Goal: Obtain resource: Download file/media

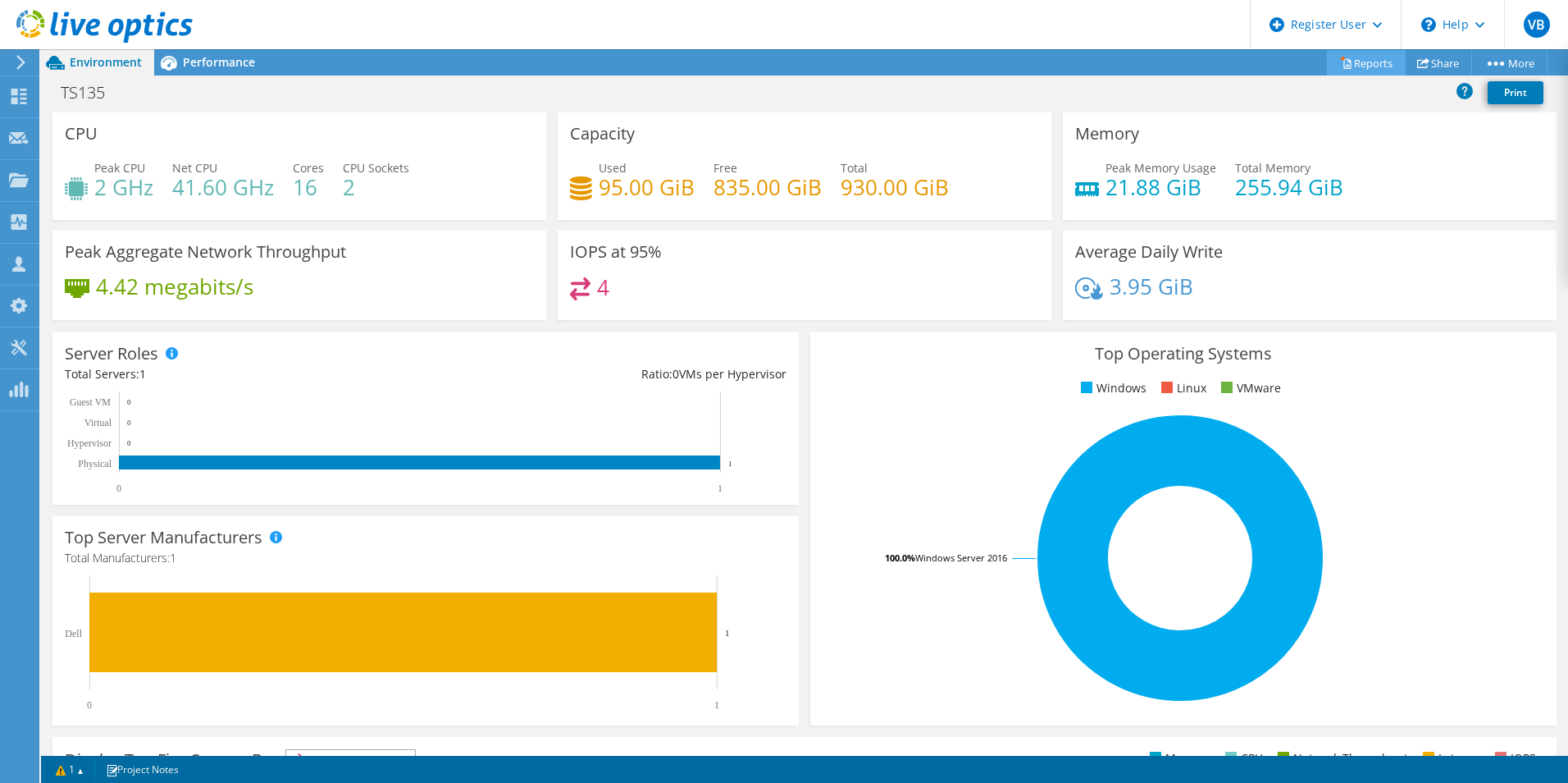
click at [1335, 56] on link "Reports" at bounding box center [1366, 63] width 79 height 25
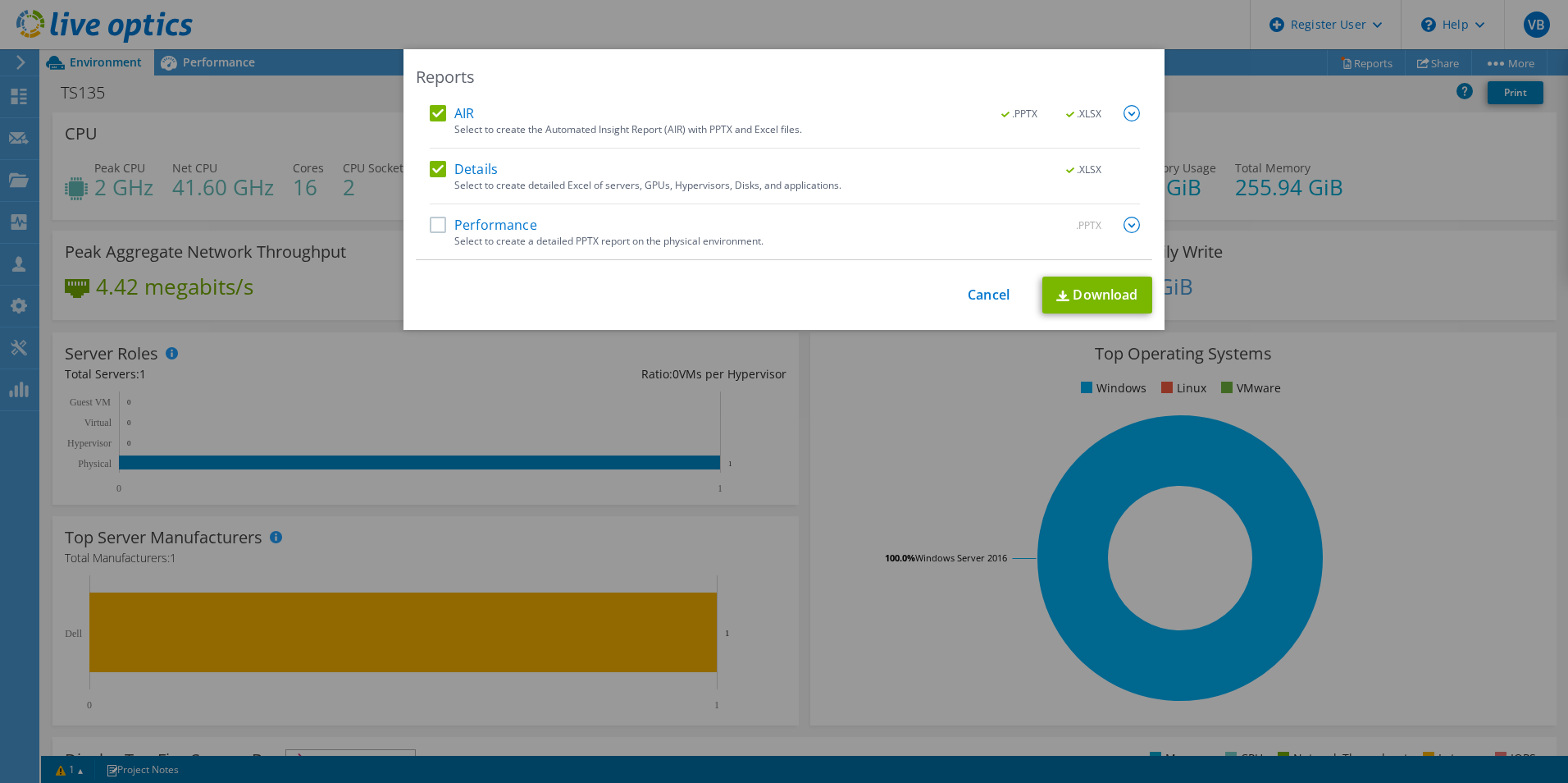
click at [434, 169] on label "Details" at bounding box center [463, 169] width 68 height 16
click at [0, 0] on input "Details" at bounding box center [0, 0] width 0 height 0
click at [429, 228] on label "Performance" at bounding box center [483, 225] width 108 height 16
click at [0, 0] on input "Performance" at bounding box center [0, 0] width 0 height 0
click at [1059, 118] on span ".XLSX" at bounding box center [1084, 113] width 62 height 12
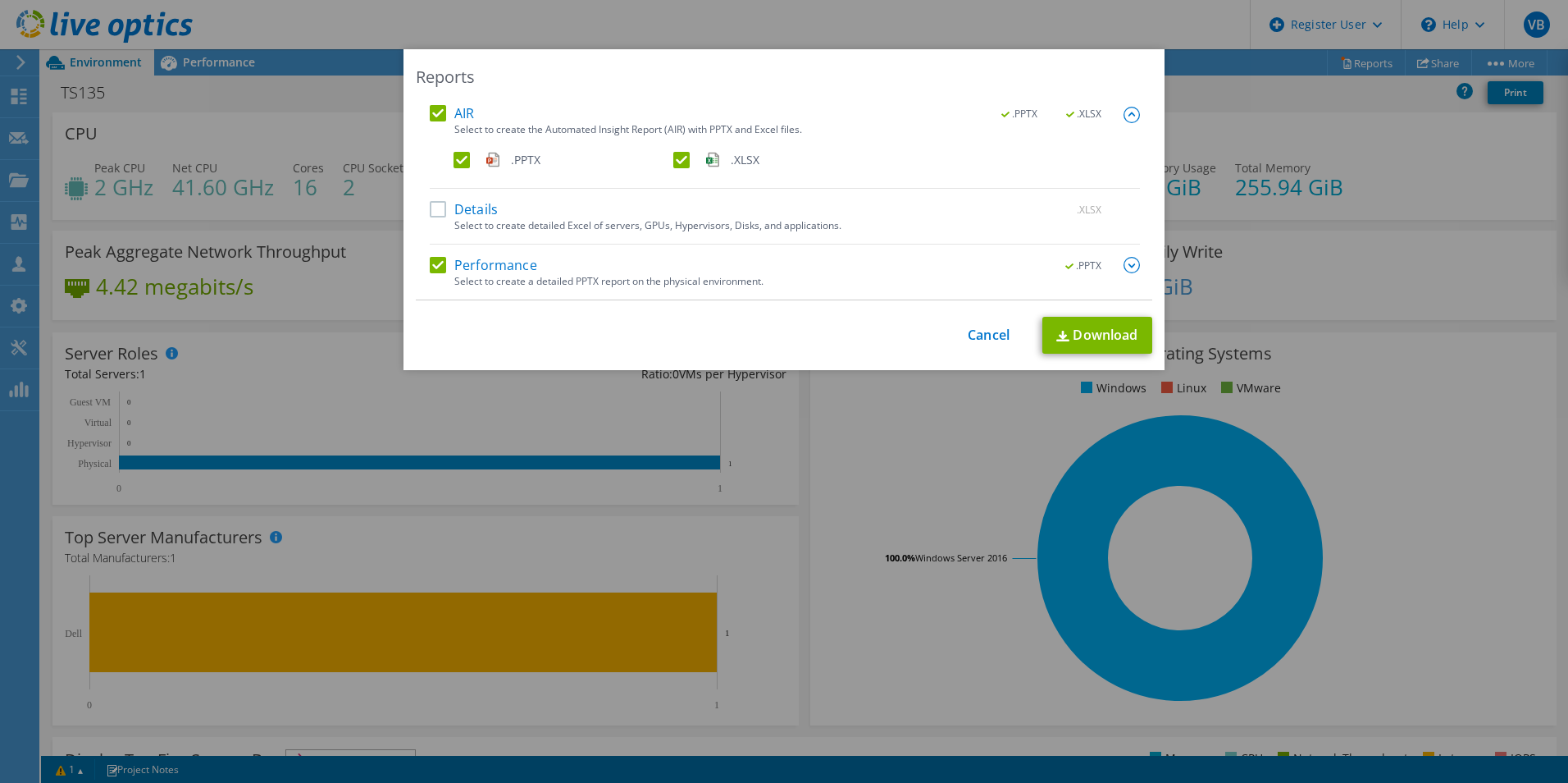
click at [673, 156] on label ".XLSX" at bounding box center [781, 160] width 216 height 16
click at [0, 0] on input ".XLSX" at bounding box center [0, 0] width 0 height 0
click at [1105, 334] on link "Download" at bounding box center [1096, 334] width 110 height 37
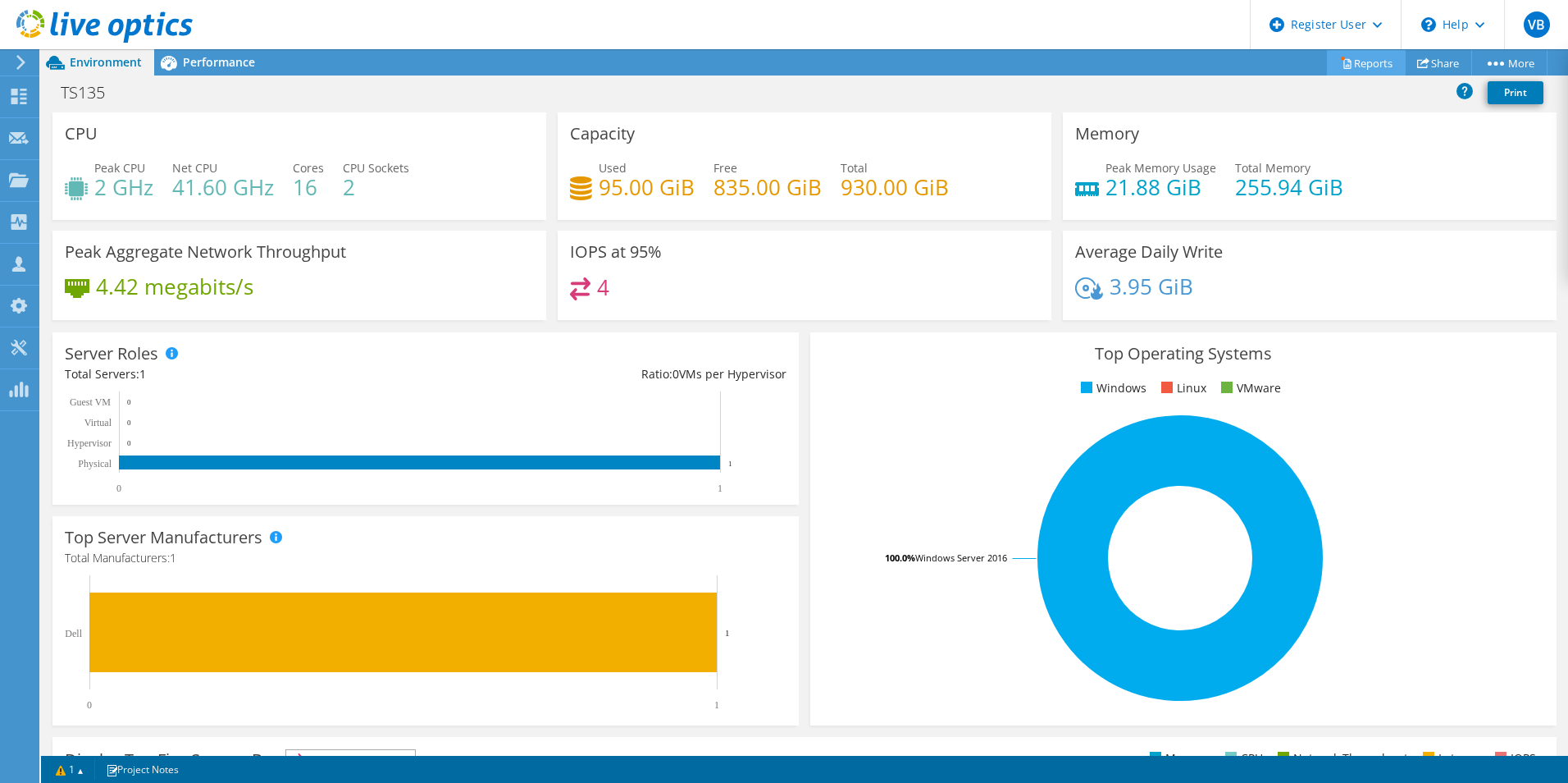
click at [1379, 59] on link "Reports" at bounding box center [1366, 63] width 79 height 25
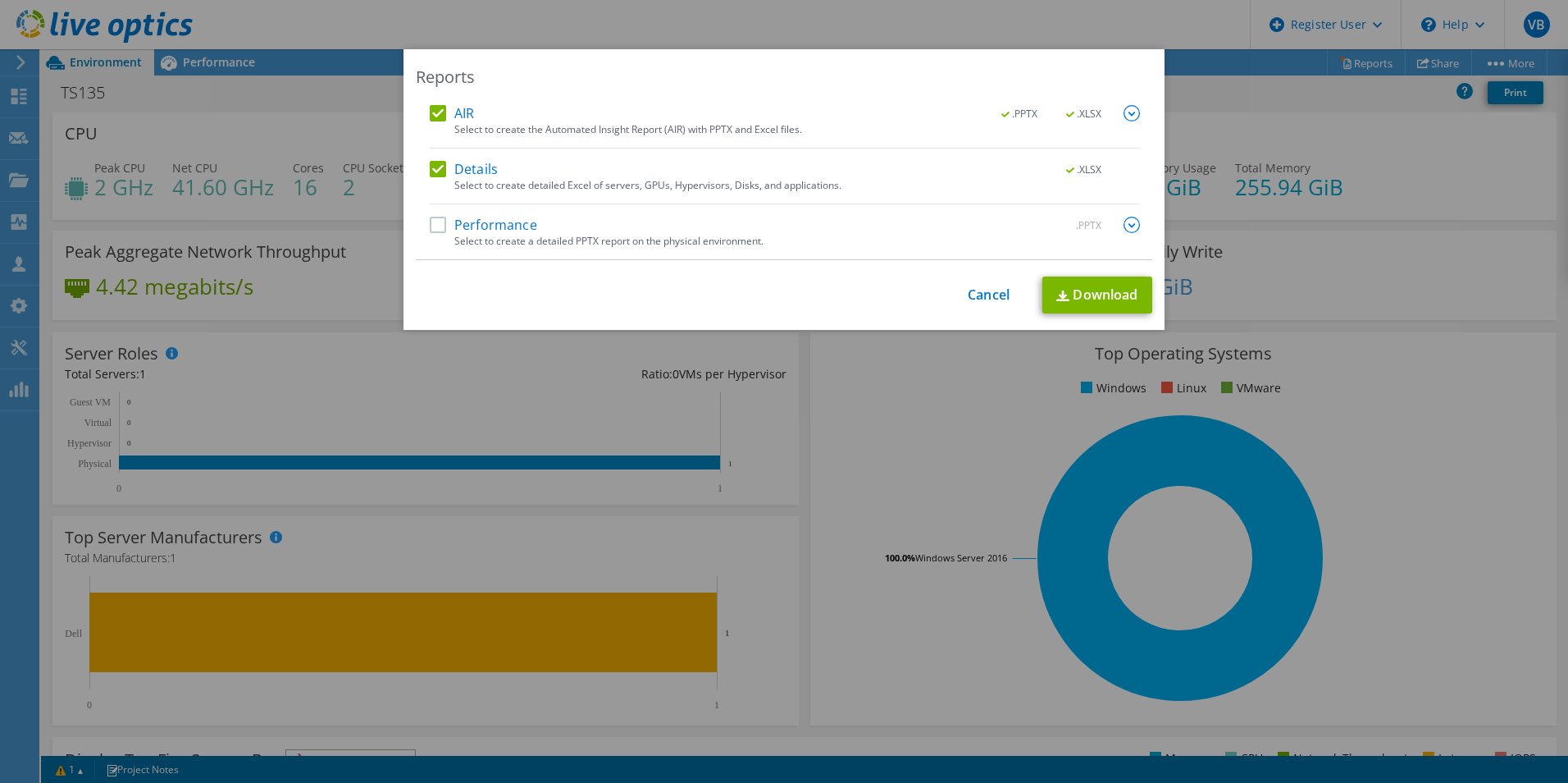
click at [441, 77] on div "Reports" at bounding box center [784, 76] width 736 height 23
click at [982, 296] on link "Cancel" at bounding box center [988, 295] width 42 height 15
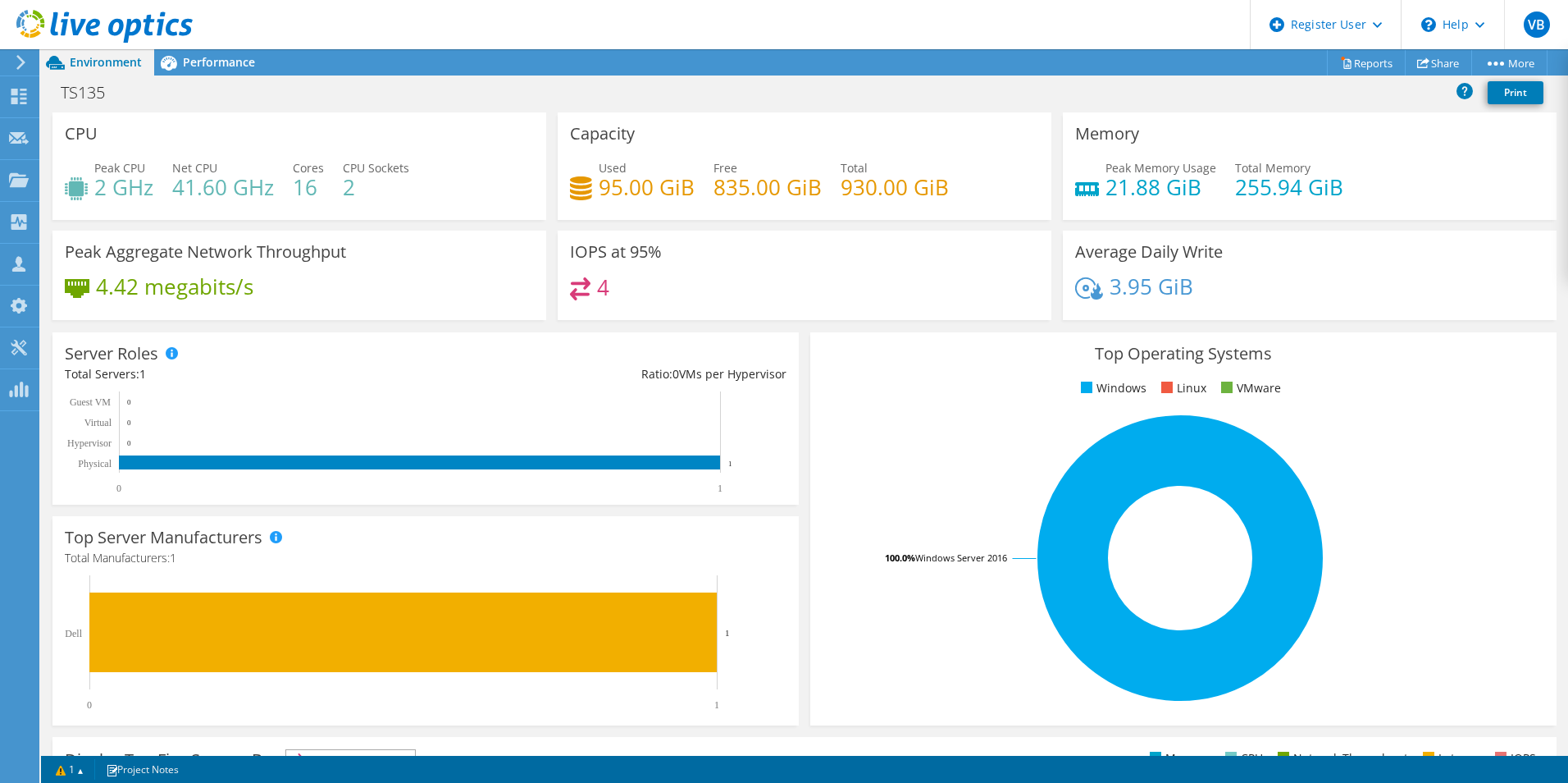
click at [23, 57] on icon at bounding box center [21, 63] width 13 height 14
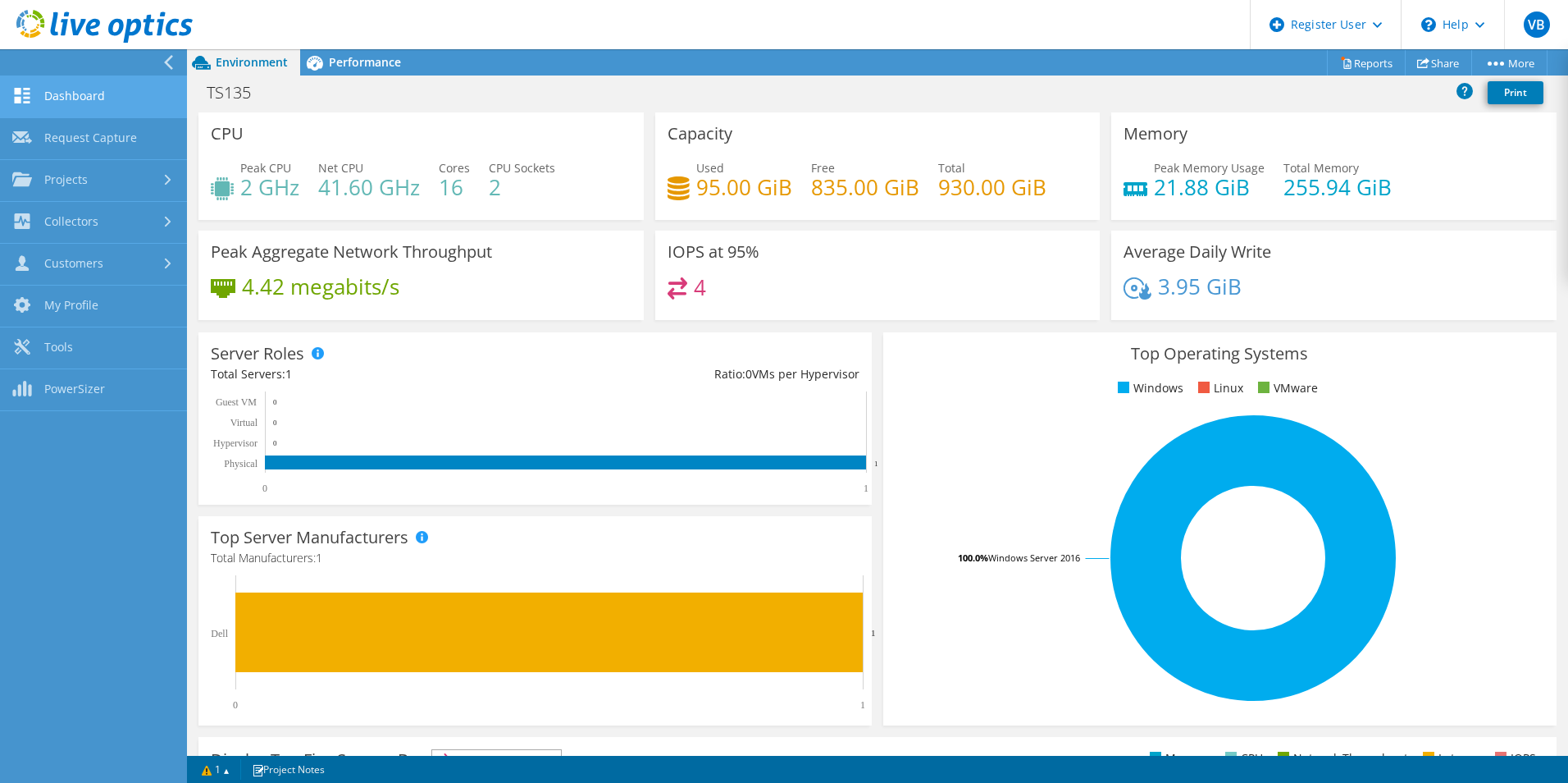
click at [39, 92] on link "Dashboard" at bounding box center [93, 97] width 187 height 42
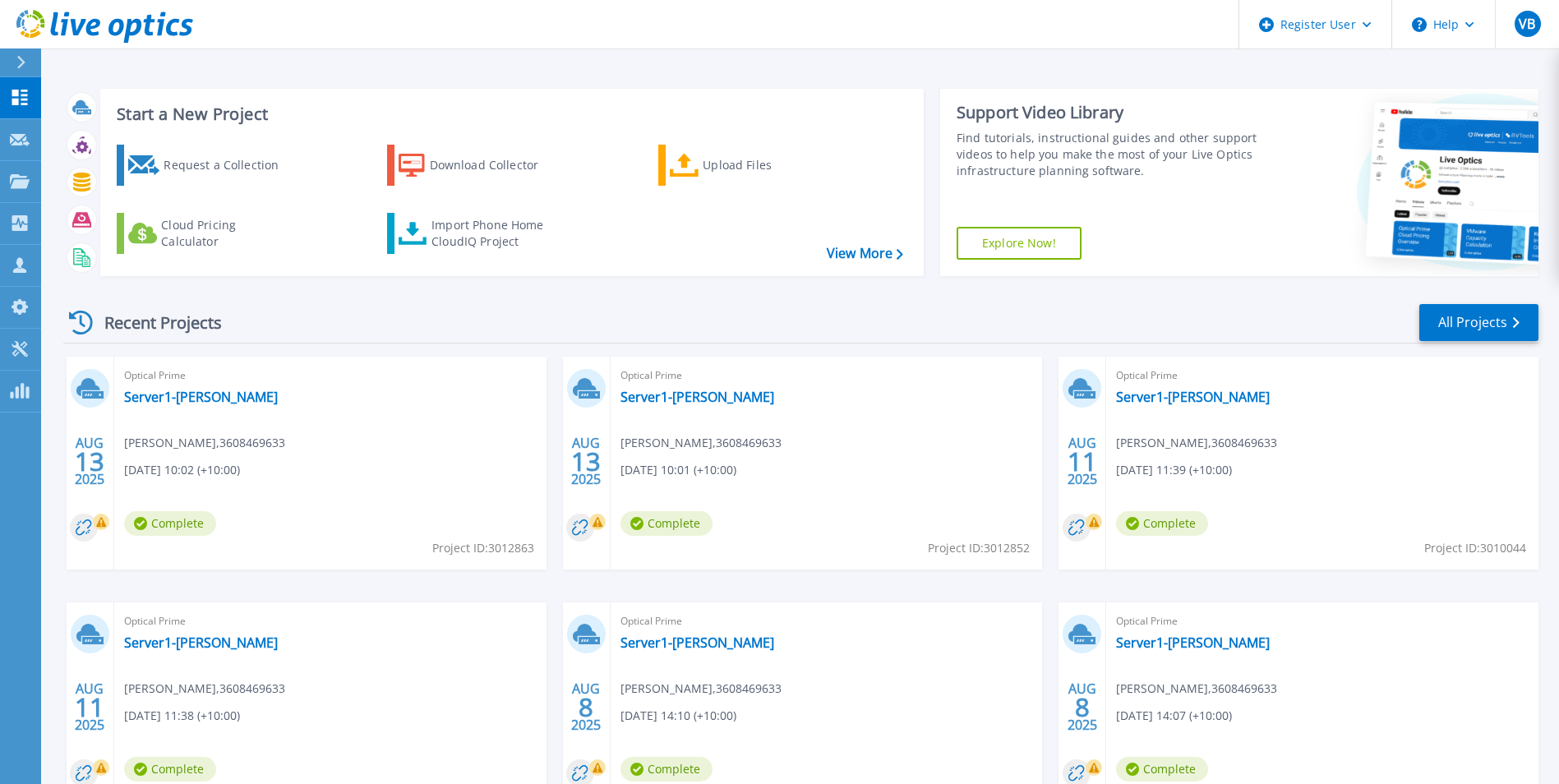
click at [285, 438] on span "Rahul Dwivedi , 3608469633" at bounding box center [204, 443] width 161 height 18
copy span "3608469633"
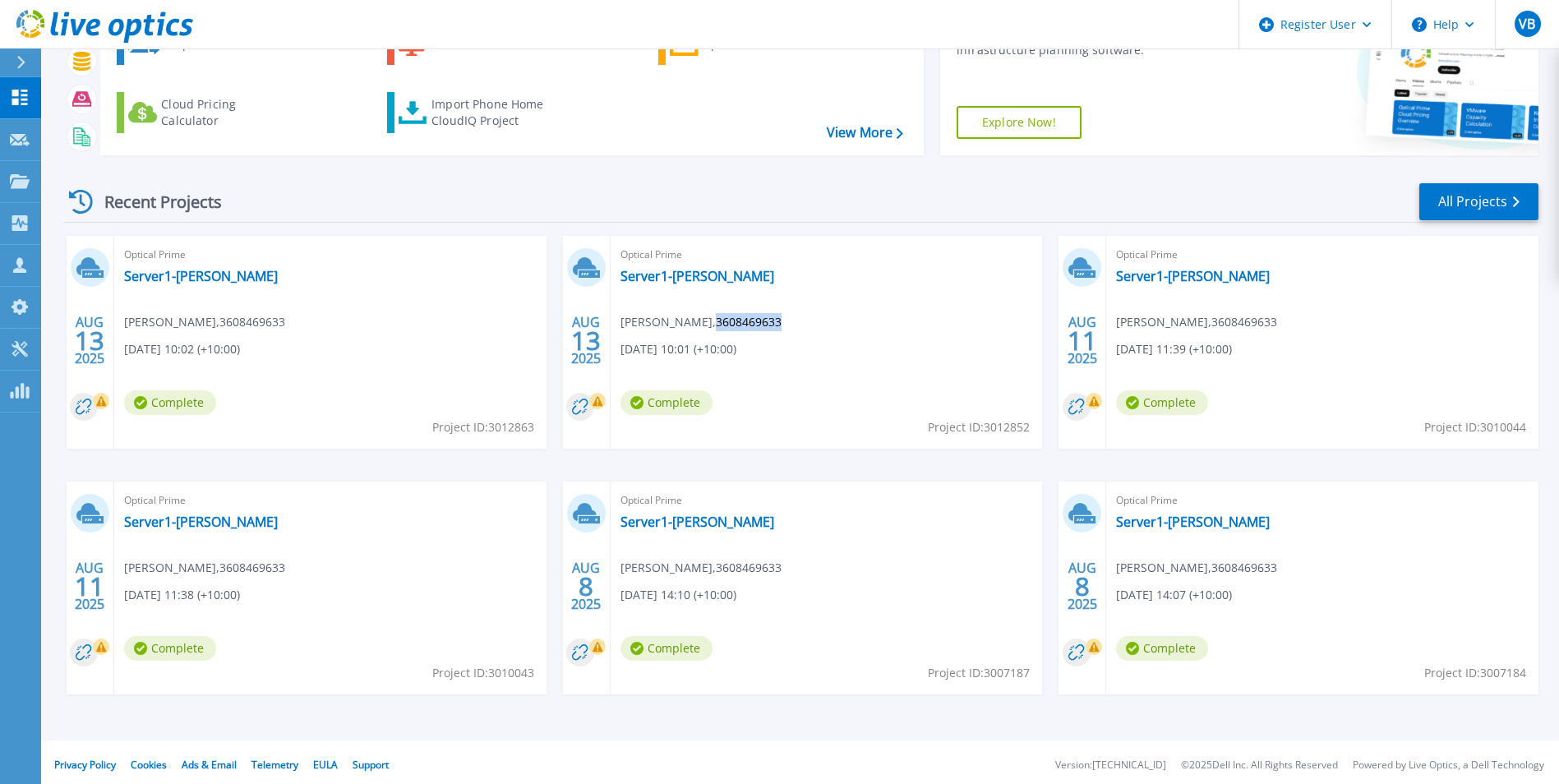
scroll to position [126, 0]
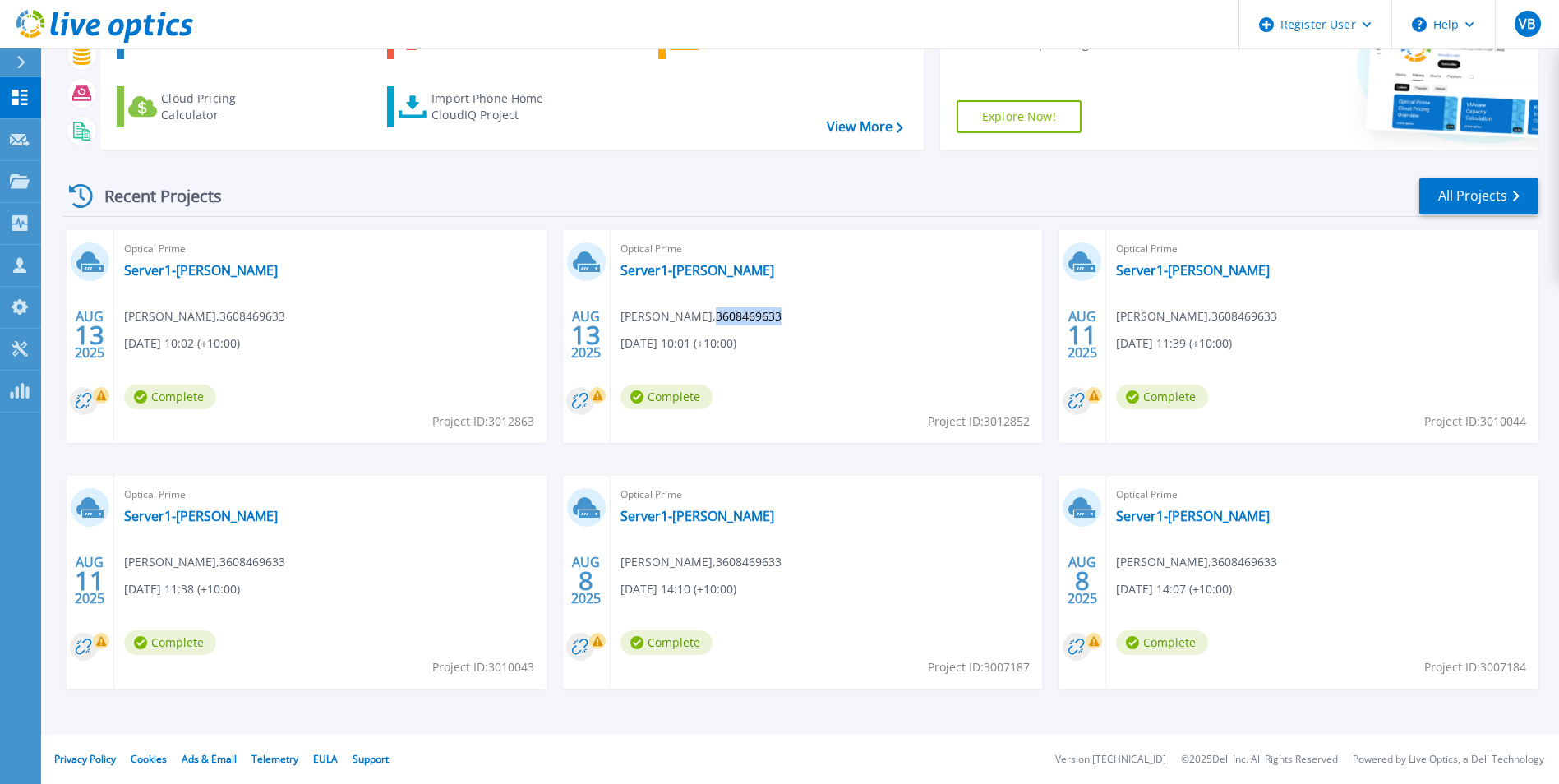
click at [1395, 316] on div "Optical Prime Server1-Blackburn Rahul Dwivedi , 3608469633 08/11/2025, 11:39 (+…" at bounding box center [1322, 336] width 432 height 212
click at [920, 192] on div "Recent Projects All Projects" at bounding box center [801, 196] width 1475 height 41
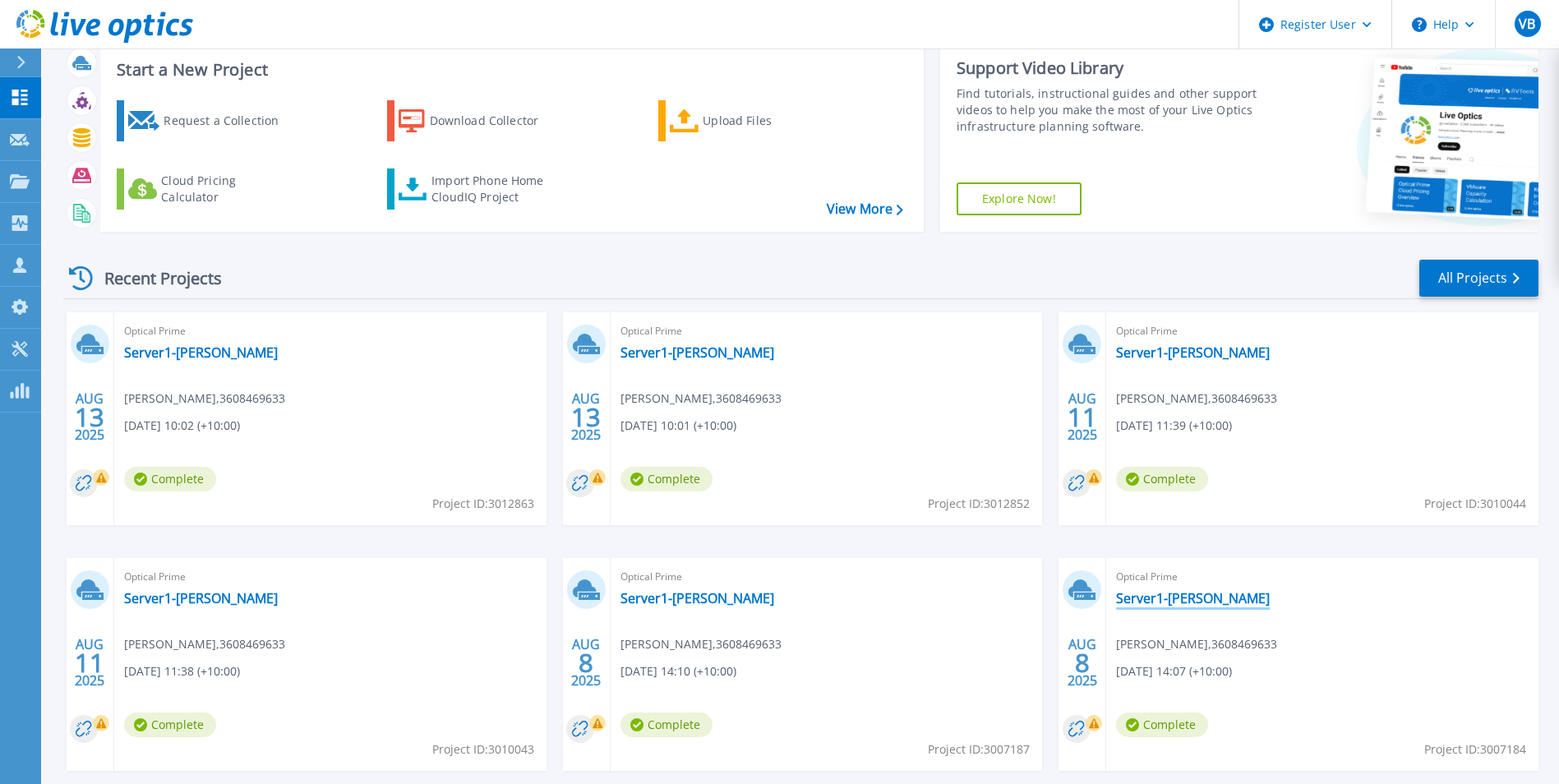
scroll to position [0, 0]
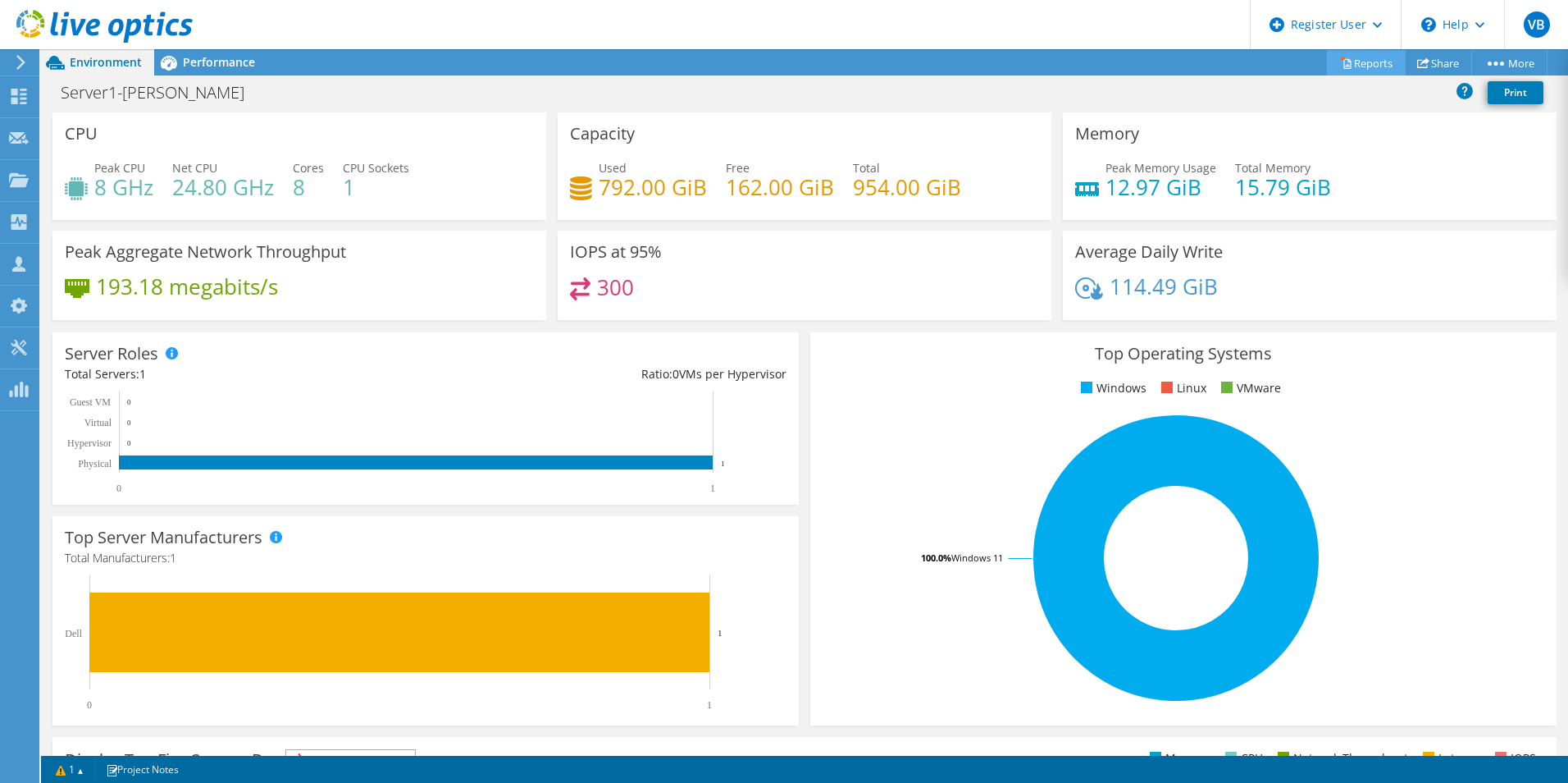
click at [1340, 63] on icon at bounding box center [1346, 63] width 13 height 13
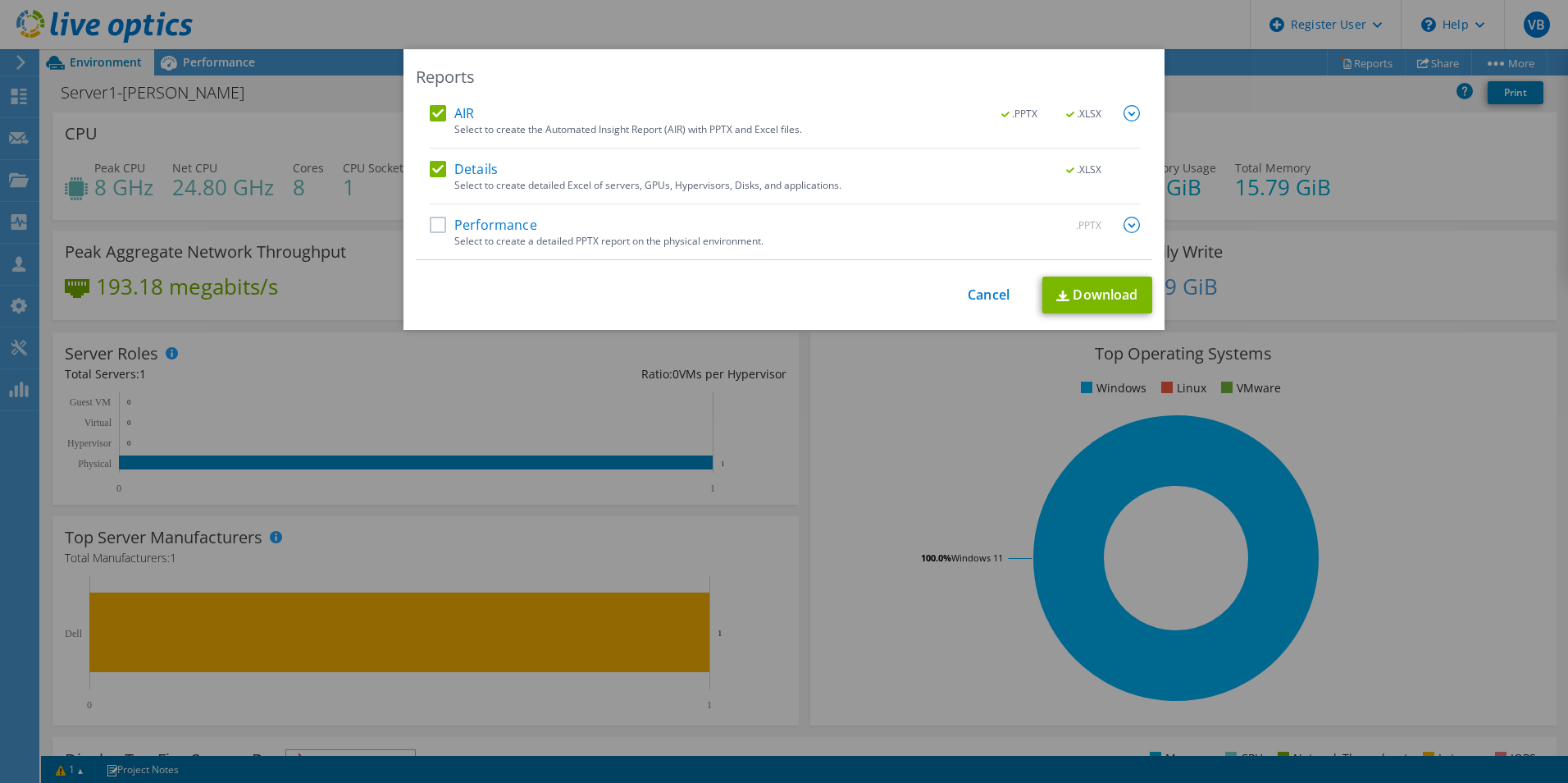
click at [429, 217] on label "Performance" at bounding box center [483, 225] width 108 height 16
click at [0, 0] on input "Performance" at bounding box center [0, 0] width 0 height 0
click at [438, 166] on label "Details" at bounding box center [463, 169] width 68 height 16
click at [0, 0] on input "Details" at bounding box center [0, 0] width 0 height 0
click at [436, 114] on label "AIR" at bounding box center [451, 113] width 44 height 16
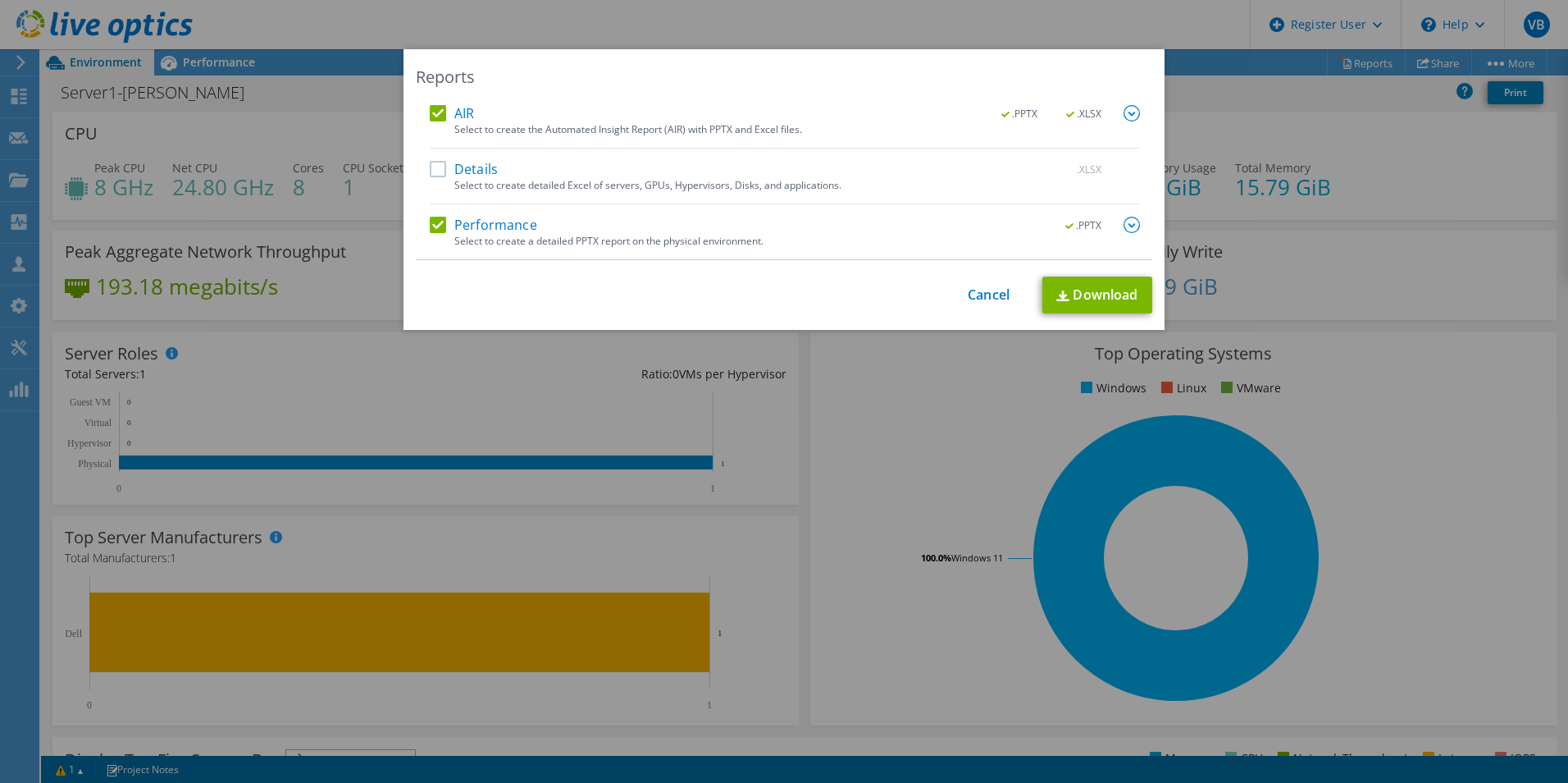
click at [0, 0] on input "AIR" at bounding box center [0, 0] width 0 height 0
click at [1069, 295] on link "Download" at bounding box center [1096, 295] width 110 height 37
click at [1268, 225] on div "Reports AIR .PPTX .XLSX Select to create the Automated Insight Report (AIR) wit…" at bounding box center [784, 391] width 1568 height 684
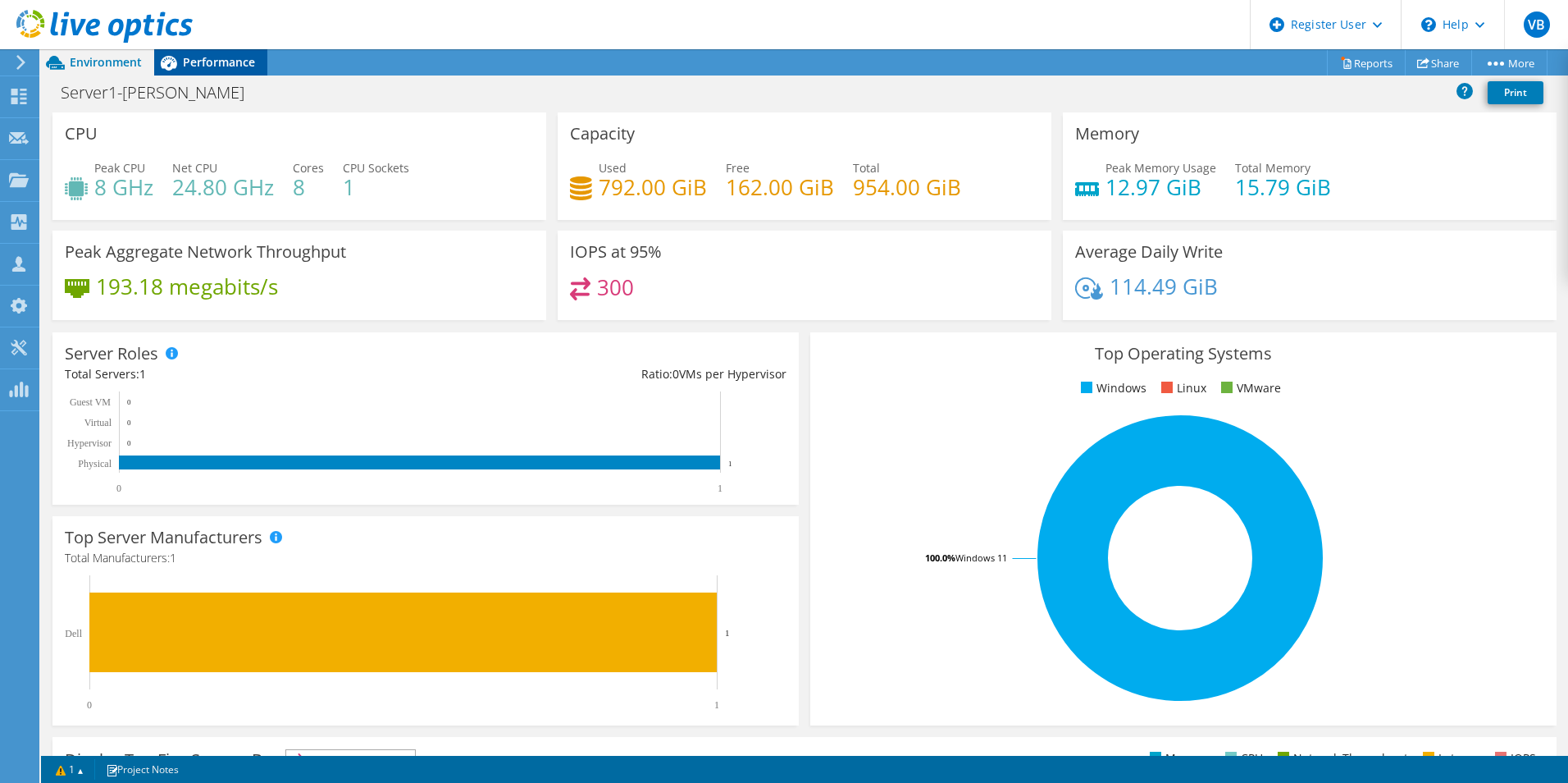
click at [233, 56] on span "Performance" at bounding box center [219, 62] width 72 height 15
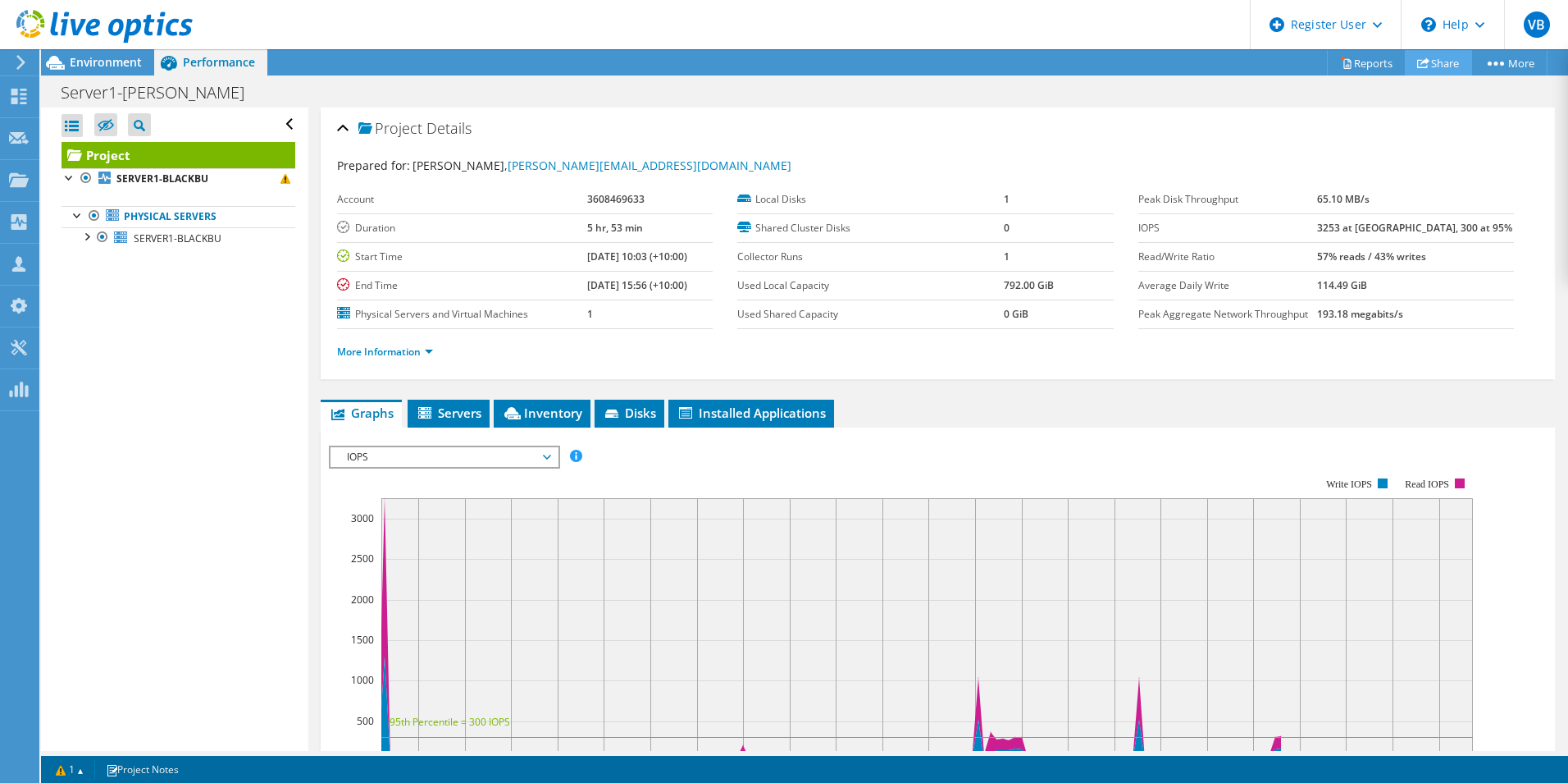
click at [1445, 65] on link "Share" at bounding box center [1438, 63] width 67 height 25
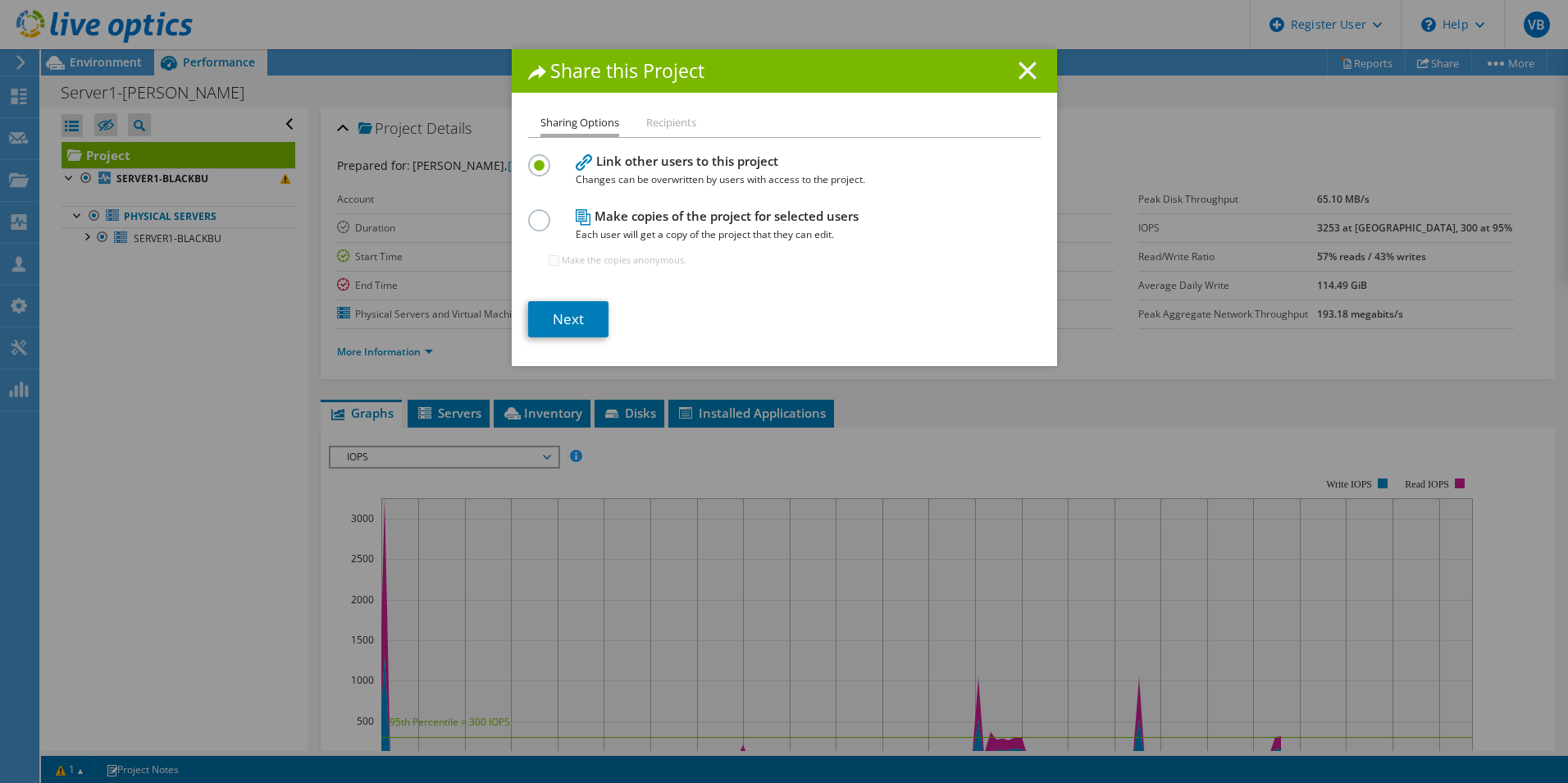
click at [1028, 75] on icon at bounding box center [1027, 71] width 18 height 18
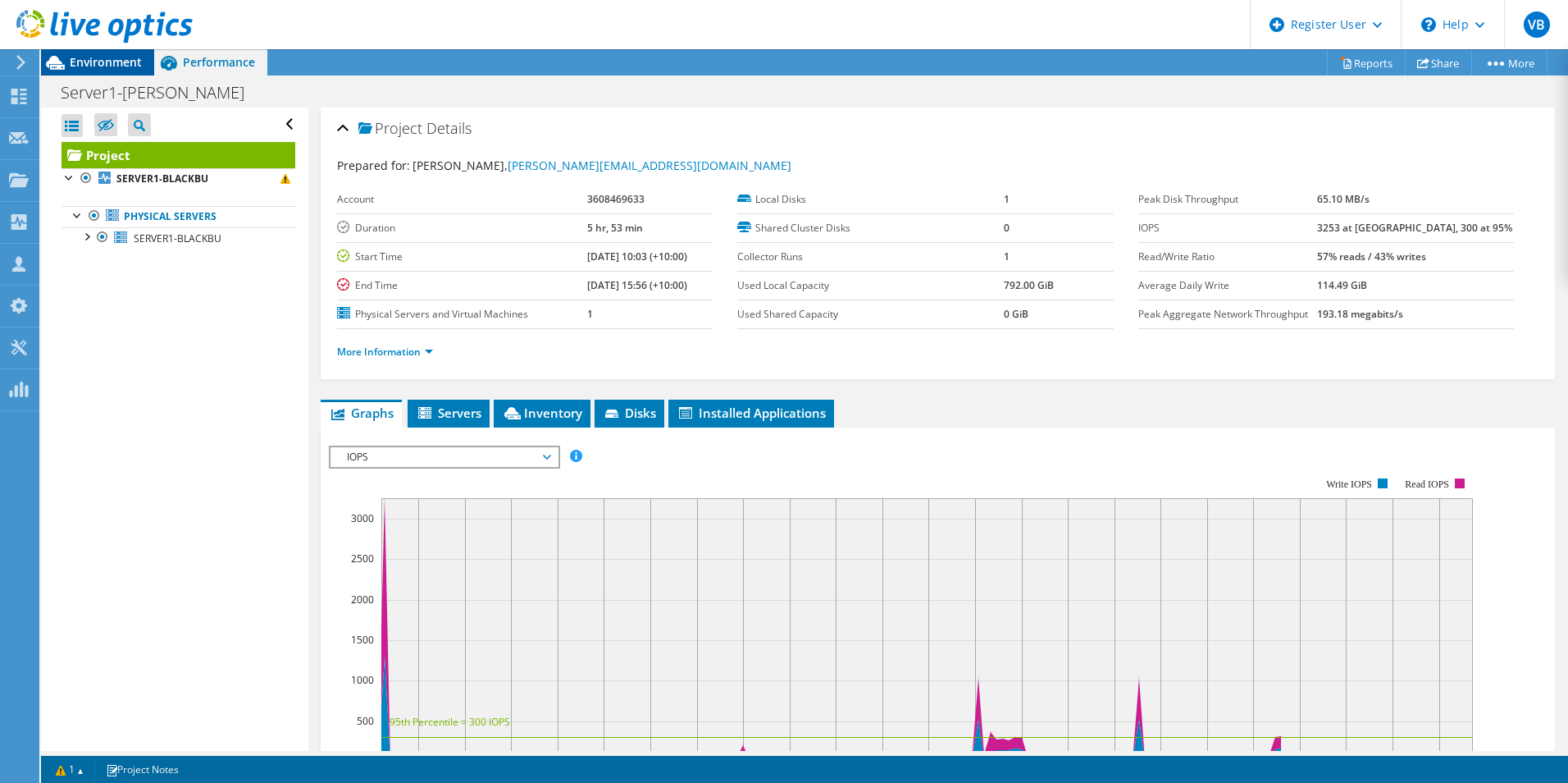
click at [86, 74] on div "Environment" at bounding box center [97, 62] width 113 height 26
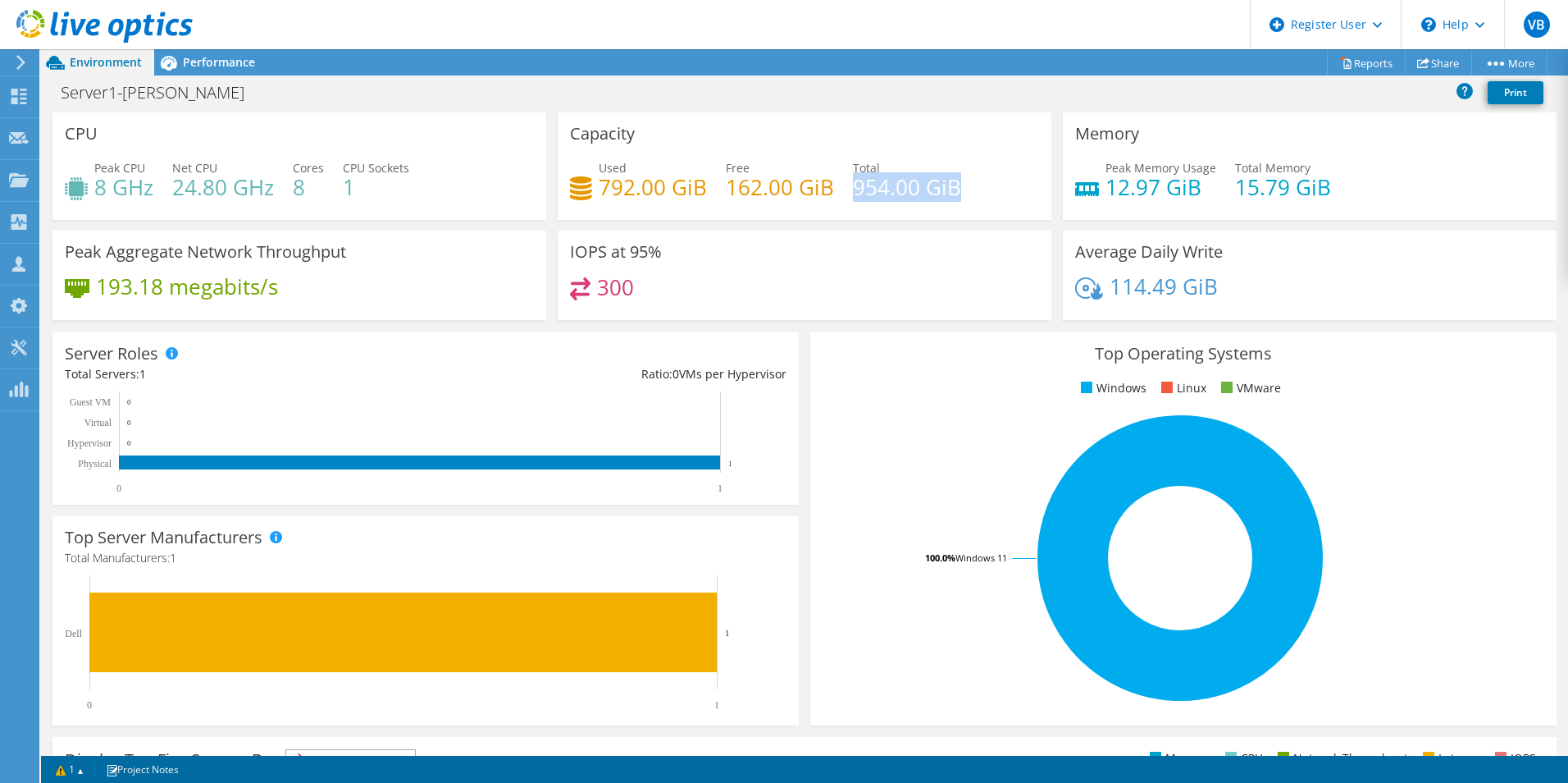
drag, startPoint x: 848, startPoint y: 188, endPoint x: 986, endPoint y: 187, distance: 138.0
click at [986, 187] on div "Used 792.00 GiB Free 162.00 GiB Total 954.00 GiB" at bounding box center [804, 186] width 469 height 53
click at [943, 394] on ul "Windows Linux VMware" at bounding box center [1183, 388] width 722 height 19
drag, startPoint x: 309, startPoint y: 186, endPoint x: 275, endPoint y: 192, distance: 34.5
click at [275, 192] on div "Peak CPU 8 GHz Net CPU 24.80 GHz Cores 8 CPU Sockets 1" at bounding box center [300, 186] width 469 height 53
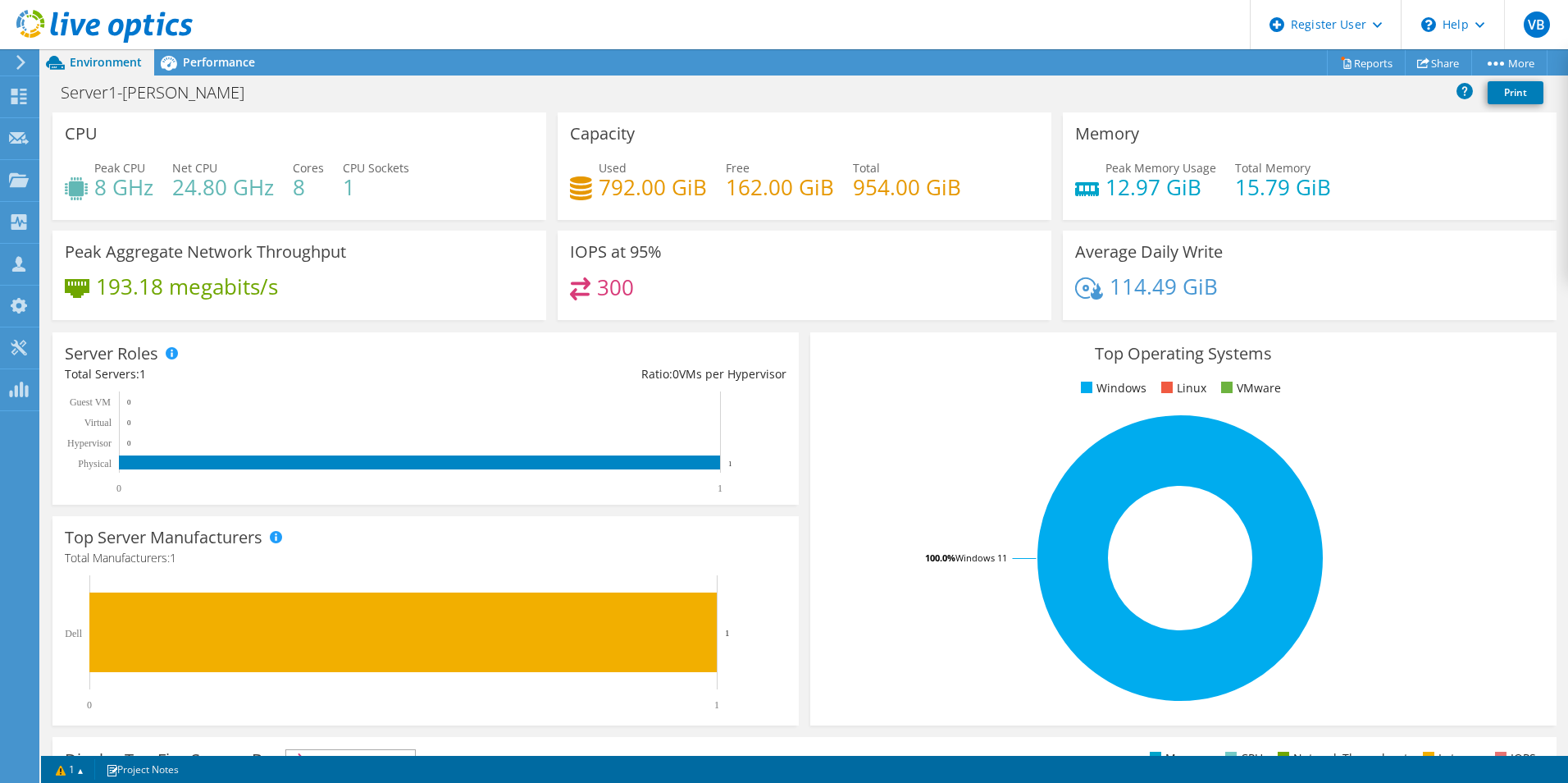
drag, startPoint x: 275, startPoint y: 192, endPoint x: 227, endPoint y: 189, distance: 48.1
click at [227, 189] on h4 "24.80 GHz" at bounding box center [223, 187] width 101 height 18
drag, startPoint x: 225, startPoint y: 188, endPoint x: 151, endPoint y: 183, distance: 74.2
click at [151, 183] on div "Peak CPU 8 GHz Net CPU 24.80 GHz Cores 8 CPU Sockets 1" at bounding box center [300, 186] width 469 height 53
click at [1235, 185] on h4 "15.79 GiB" at bounding box center [1283, 187] width 96 height 18
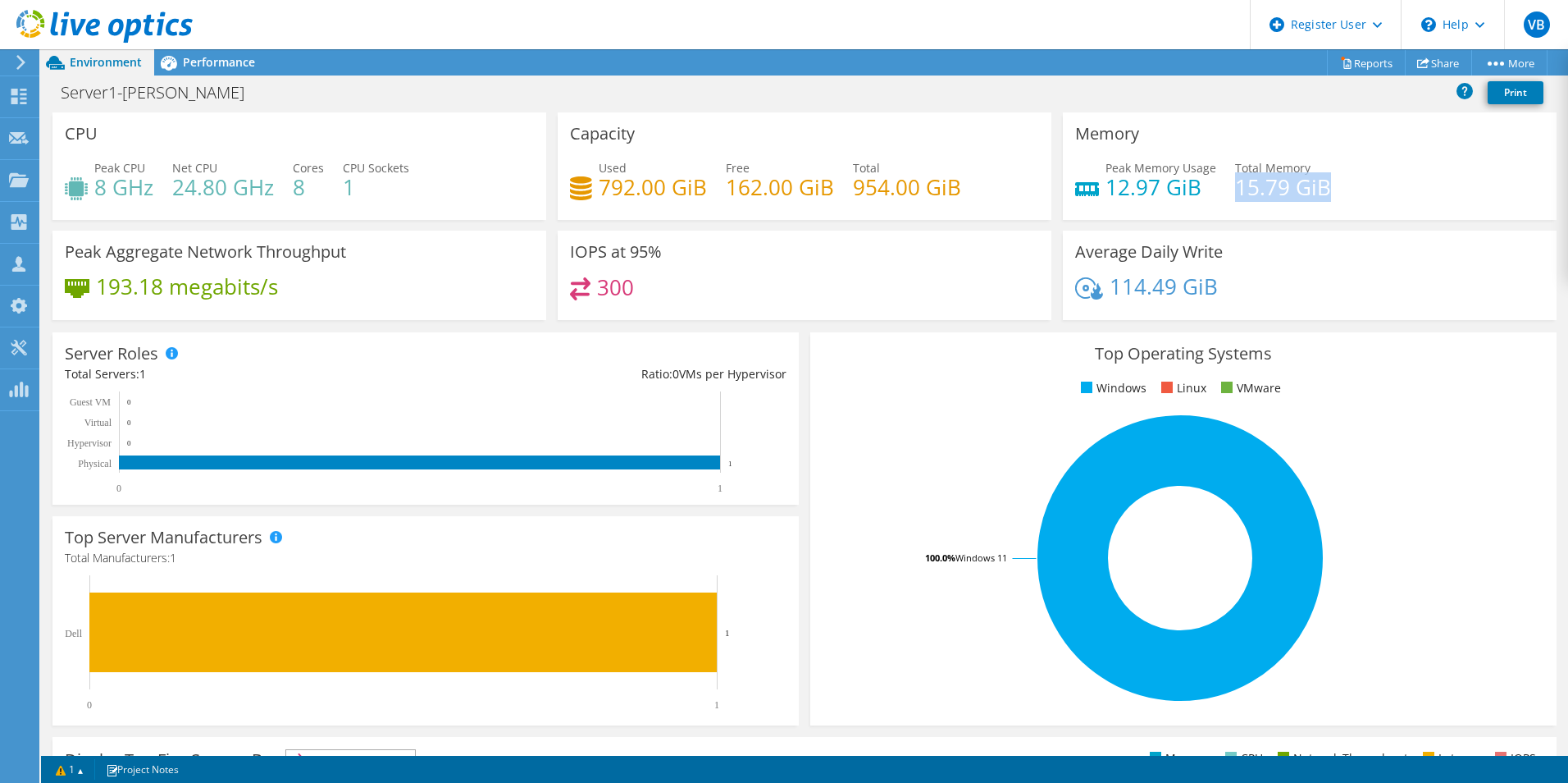
drag, startPoint x: 1227, startPoint y: 185, endPoint x: 1346, endPoint y: 188, distance: 119.0
click at [1346, 188] on div "Peak Memory Usage 12.97 GiB Total Memory 15.79 GiB" at bounding box center [1310, 186] width 469 height 53
drag, startPoint x: 1346, startPoint y: 188, endPoint x: 1297, endPoint y: 273, distance: 98.1
click at [1297, 273] on div "Average Daily Write 114.49 GiB" at bounding box center [1309, 275] width 494 height 90
drag, startPoint x: 1103, startPoint y: 290, endPoint x: 1180, endPoint y: 292, distance: 77.0
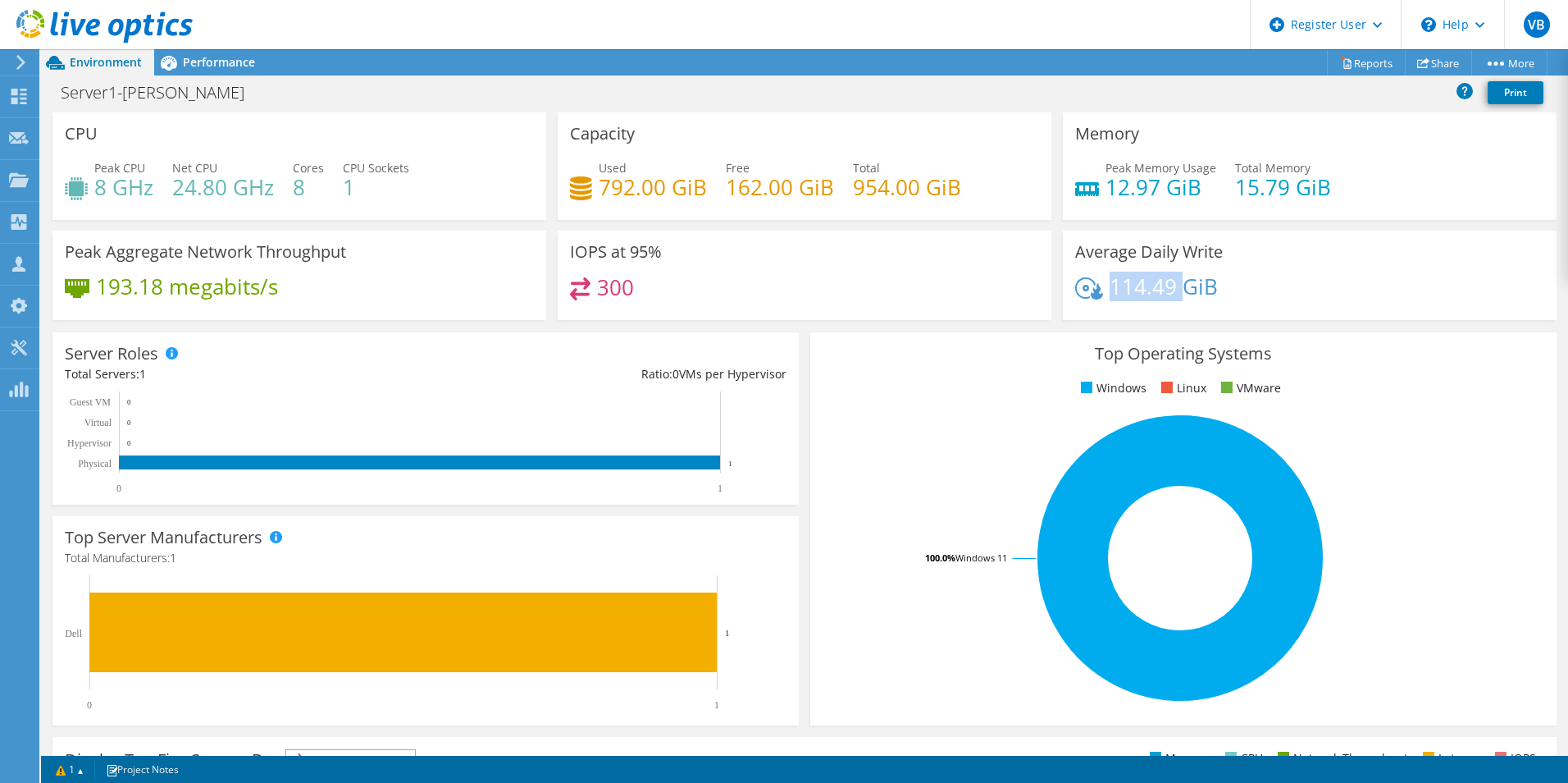
click at [1180, 292] on h4 "114.49 GiB" at bounding box center [1163, 286] width 108 height 18
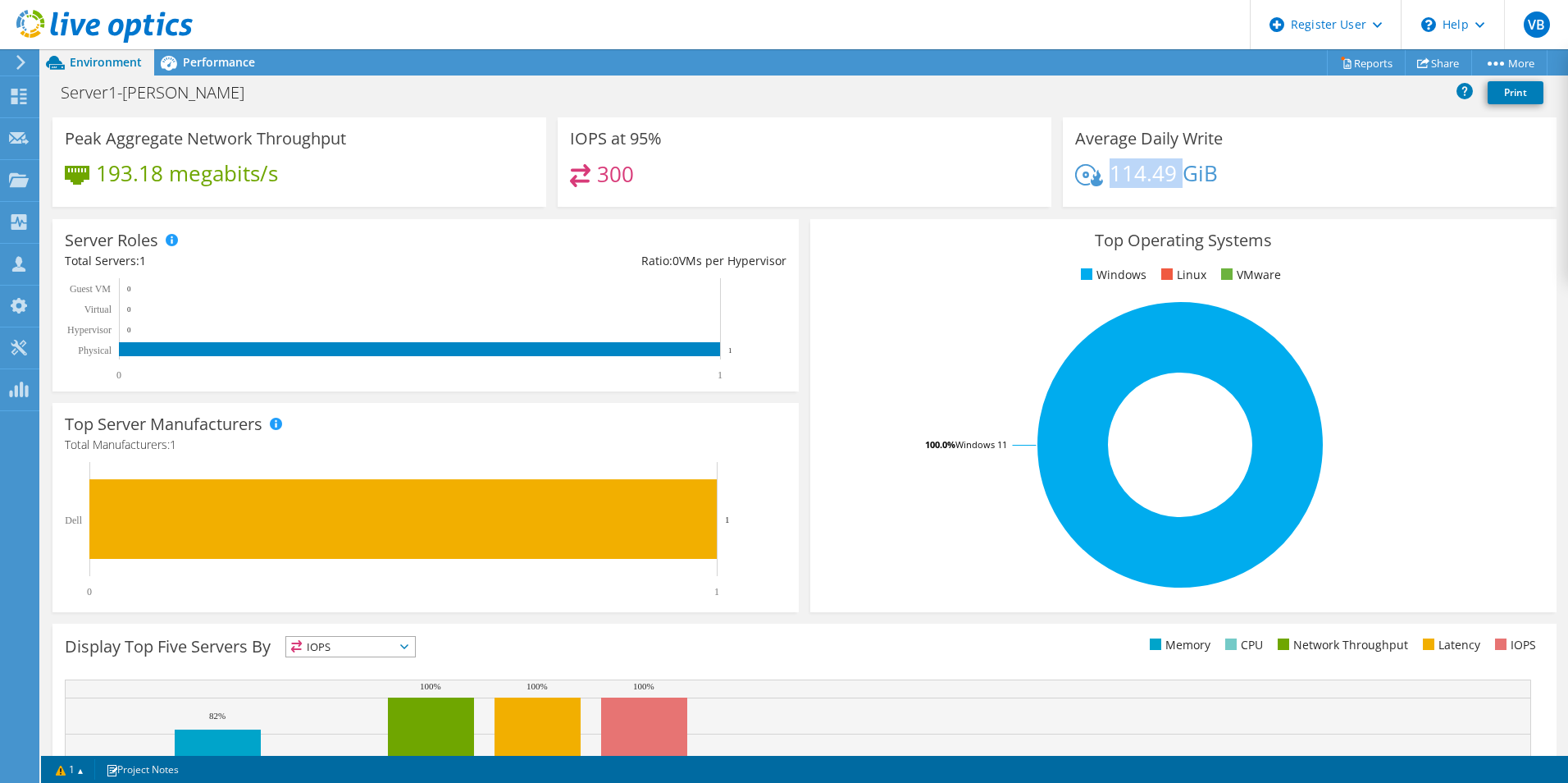
scroll to position [73, 0]
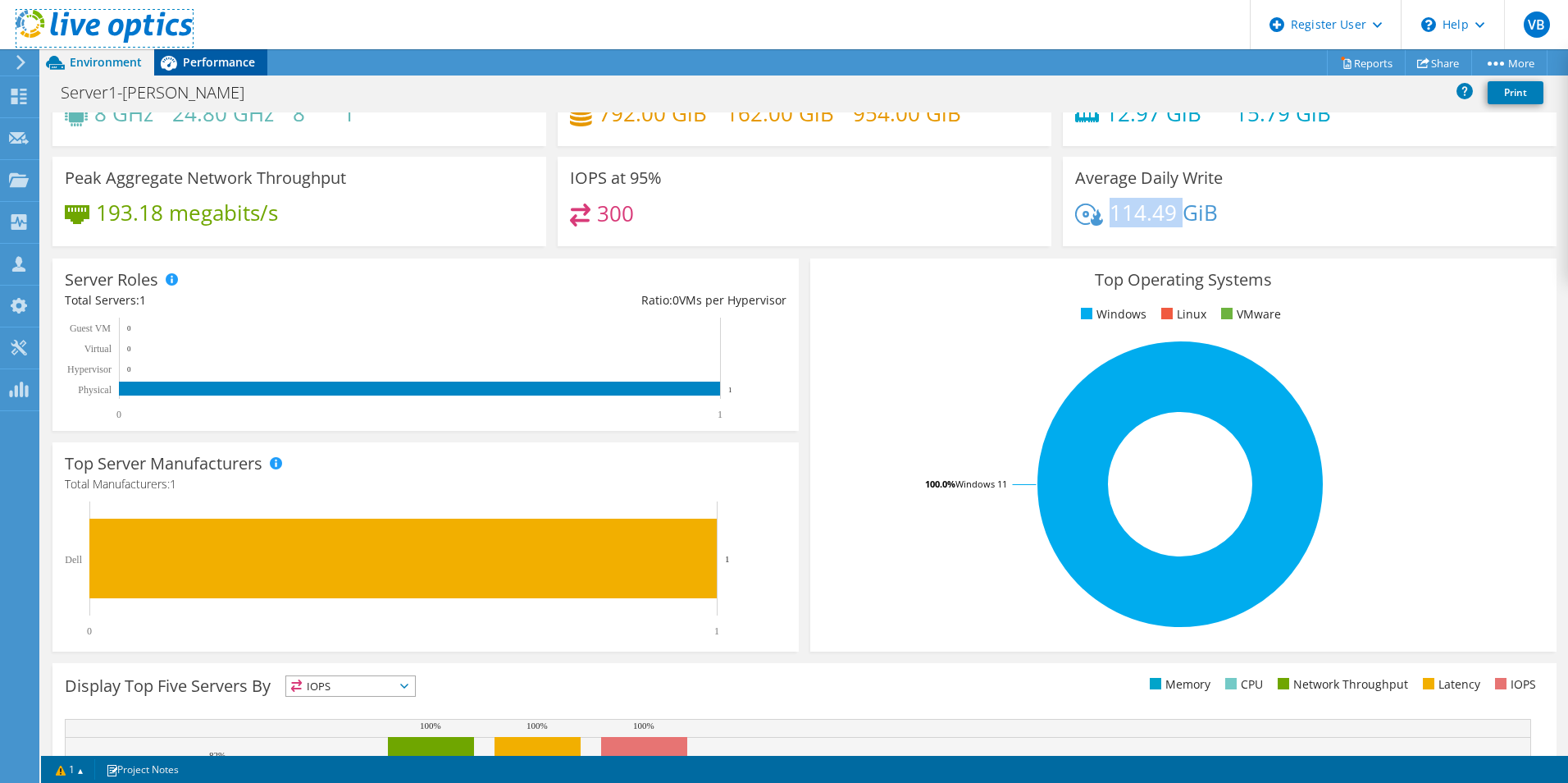
click at [192, 46] on link at bounding box center [104, 39] width 177 height 14
click at [221, 65] on span "Performance" at bounding box center [219, 62] width 72 height 15
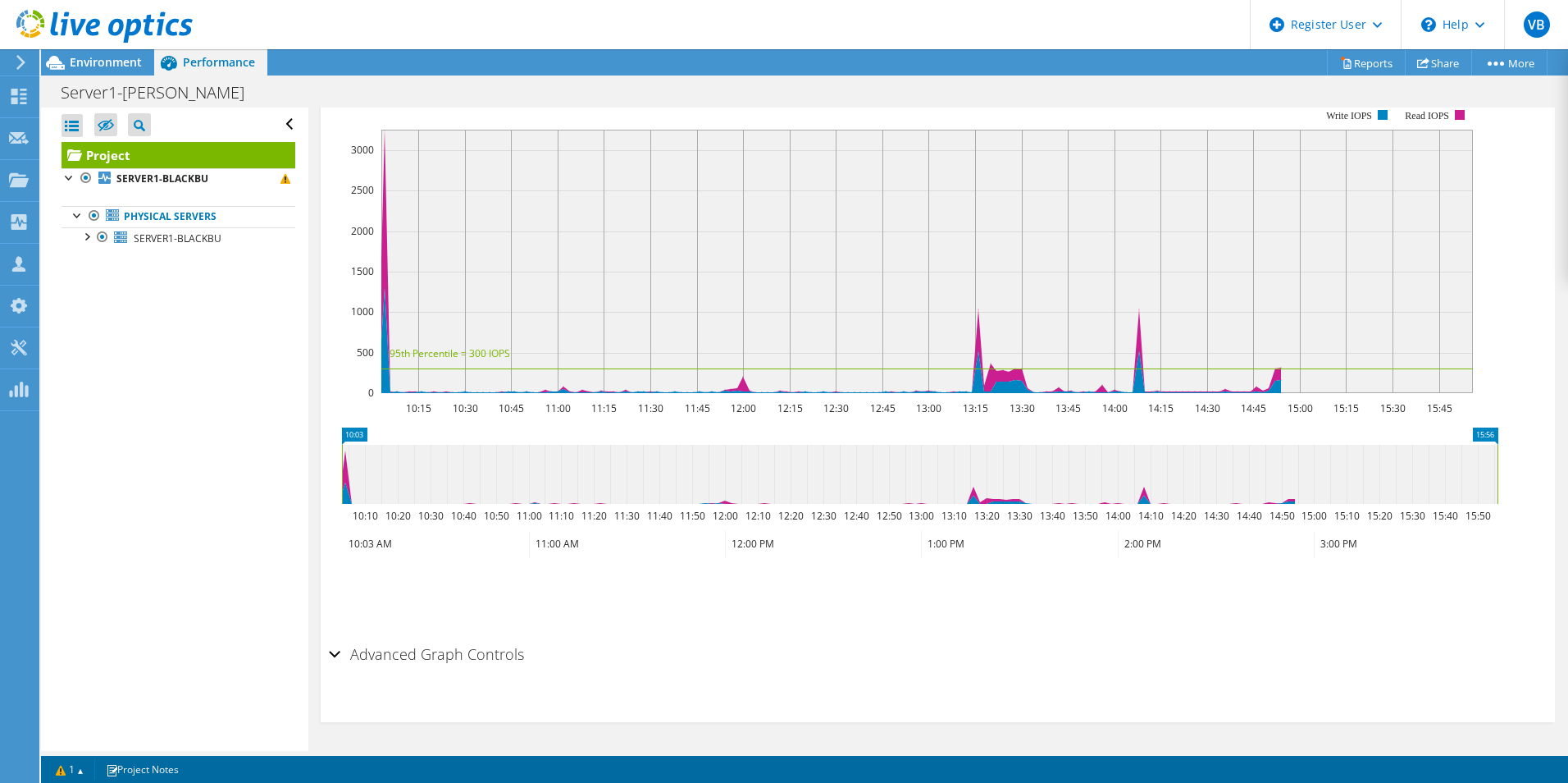
scroll to position [0, 0]
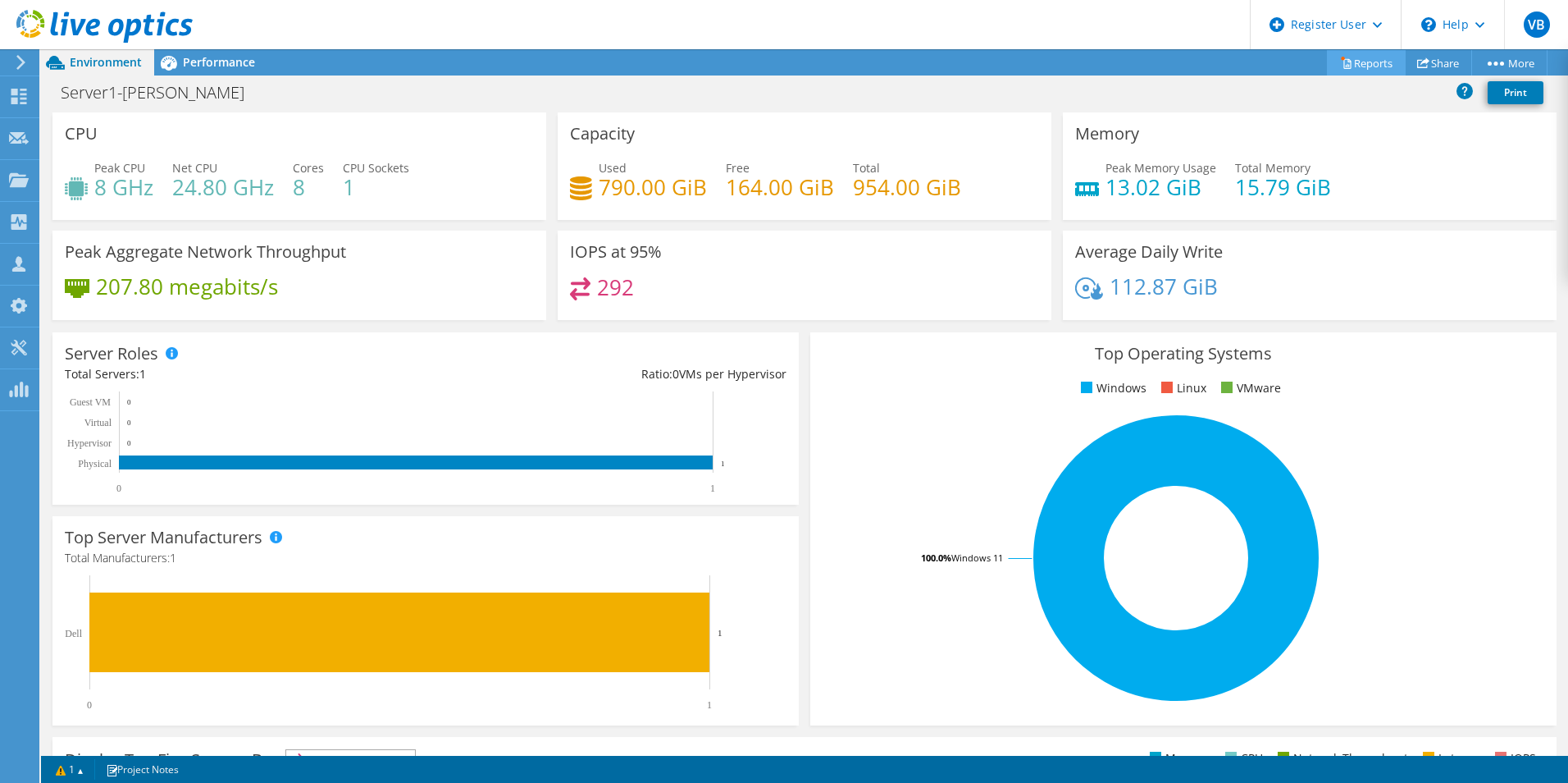
click at [1348, 63] on link "Reports" at bounding box center [1366, 63] width 79 height 25
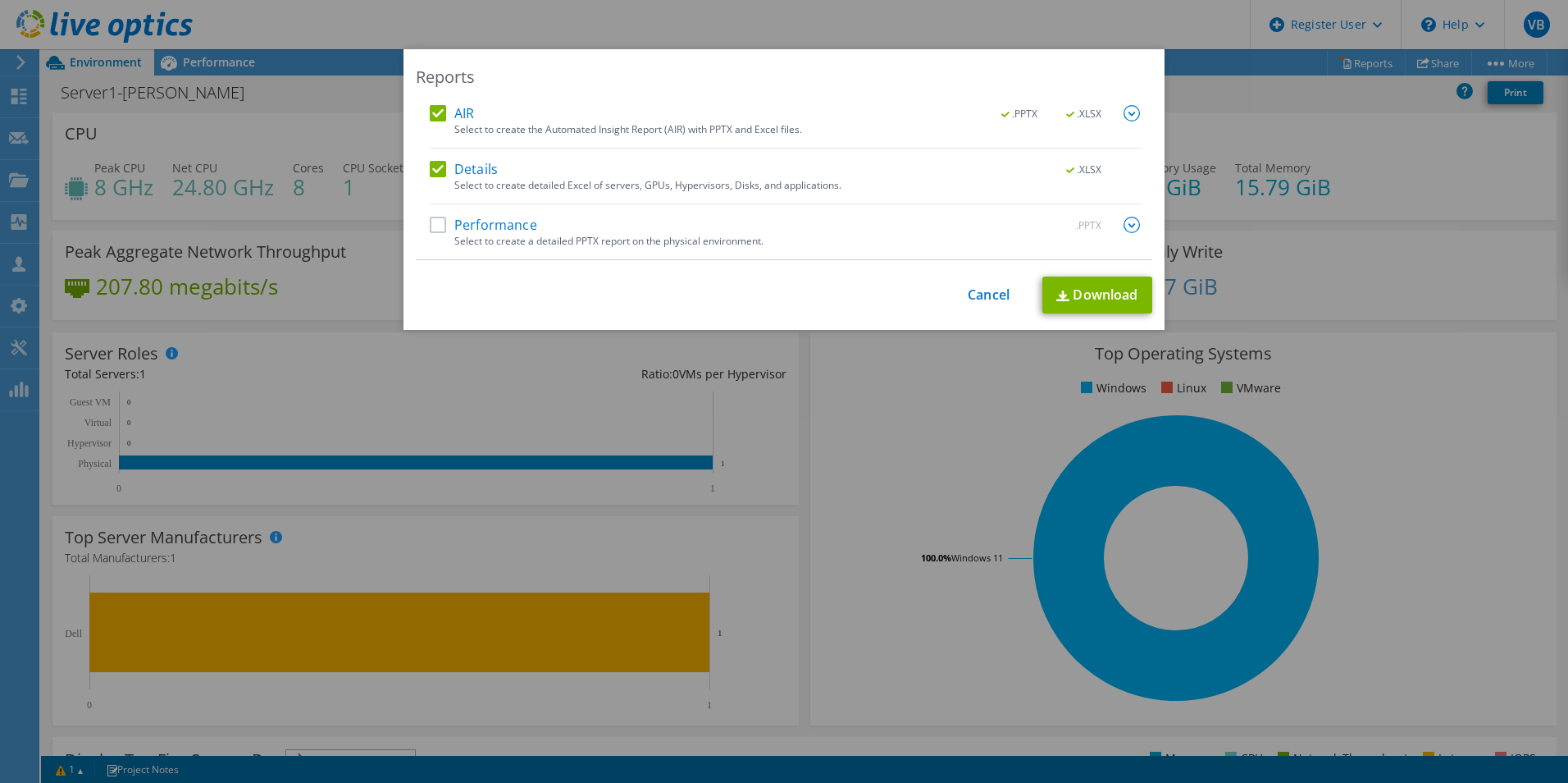
click at [429, 114] on label "AIR" at bounding box center [451, 113] width 44 height 16
click at [0, 0] on input "AIR" at bounding box center [0, 0] width 0 height 0
click at [429, 171] on label "Details" at bounding box center [463, 169] width 68 height 16
click at [0, 0] on input "Details" at bounding box center [0, 0] width 0 height 0
click at [430, 226] on label "Performance" at bounding box center [483, 225] width 108 height 16
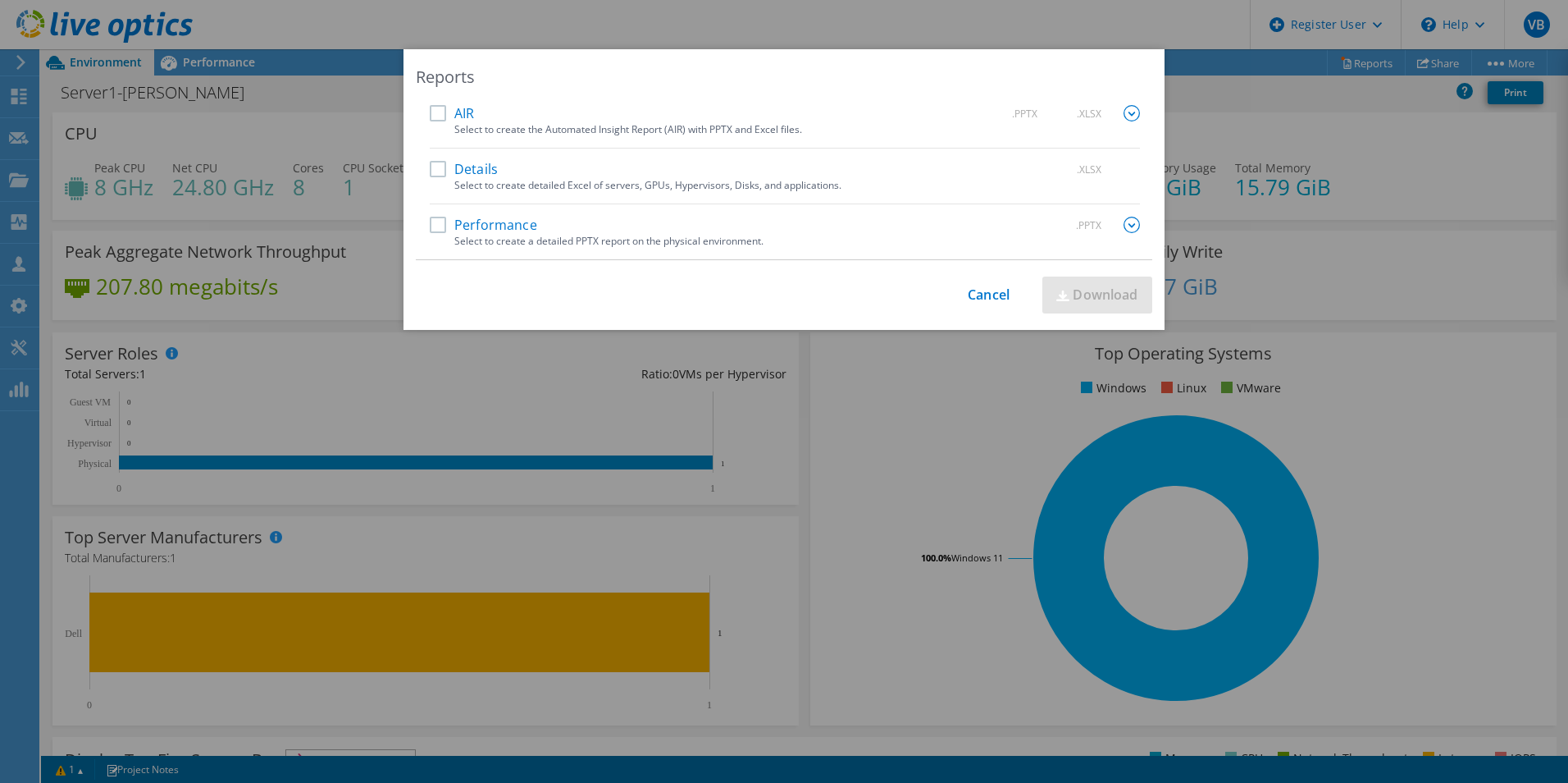
click at [0, 0] on input "Performance" at bounding box center [0, 0] width 0 height 0
click at [1079, 291] on link "Download" at bounding box center [1096, 295] width 110 height 37
click at [1361, 254] on div "Reports AIR .PPTX .XLSX Select to create the Automated Insight Report (AIR) wit…" at bounding box center [784, 391] width 1568 height 684
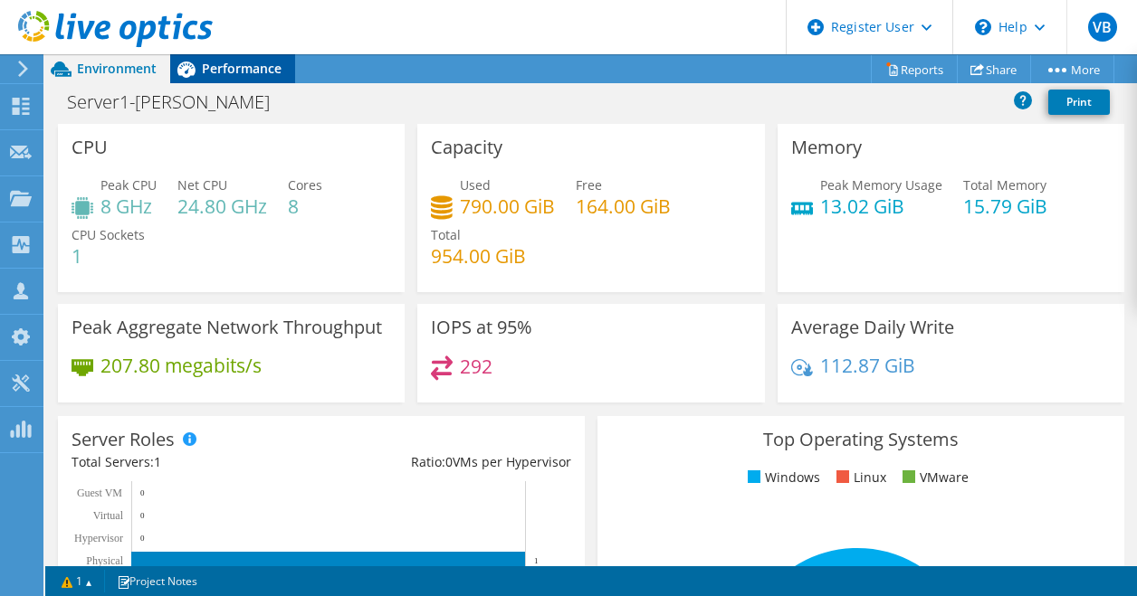
click at [262, 82] on div "Performance" at bounding box center [232, 68] width 125 height 29
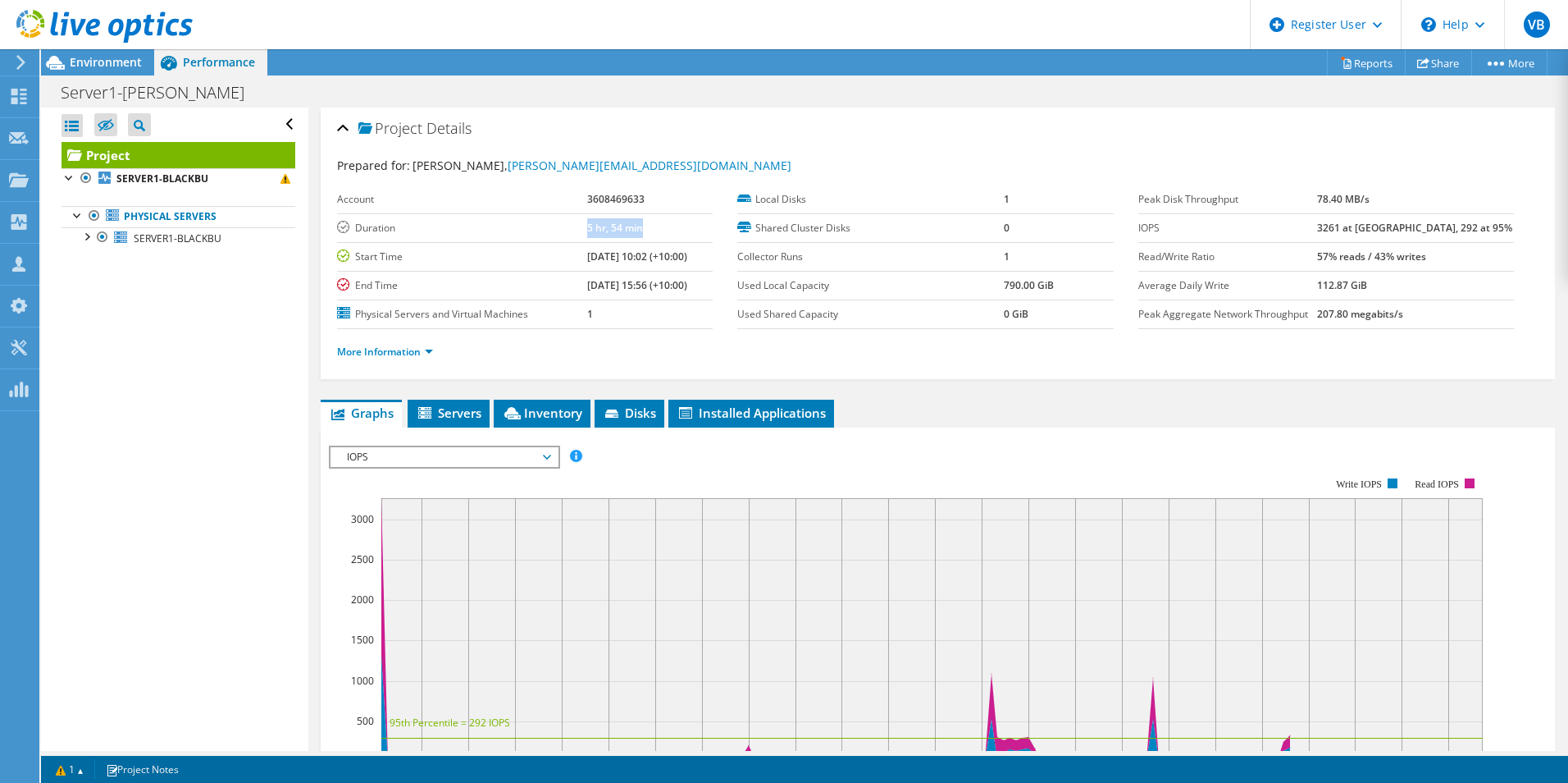
drag, startPoint x: 558, startPoint y: 229, endPoint x: 632, endPoint y: 229, distance: 74.0
click at [632, 229] on tr "Duration 5 hr, 54 min" at bounding box center [524, 227] width 376 height 29
drag, startPoint x: 632, startPoint y: 229, endPoint x: 627, endPoint y: 313, distance: 84.1
click at [627, 313] on td "1" at bounding box center [649, 314] width 125 height 29
click at [116, 52] on div at bounding box center [96, 27] width 193 height 55
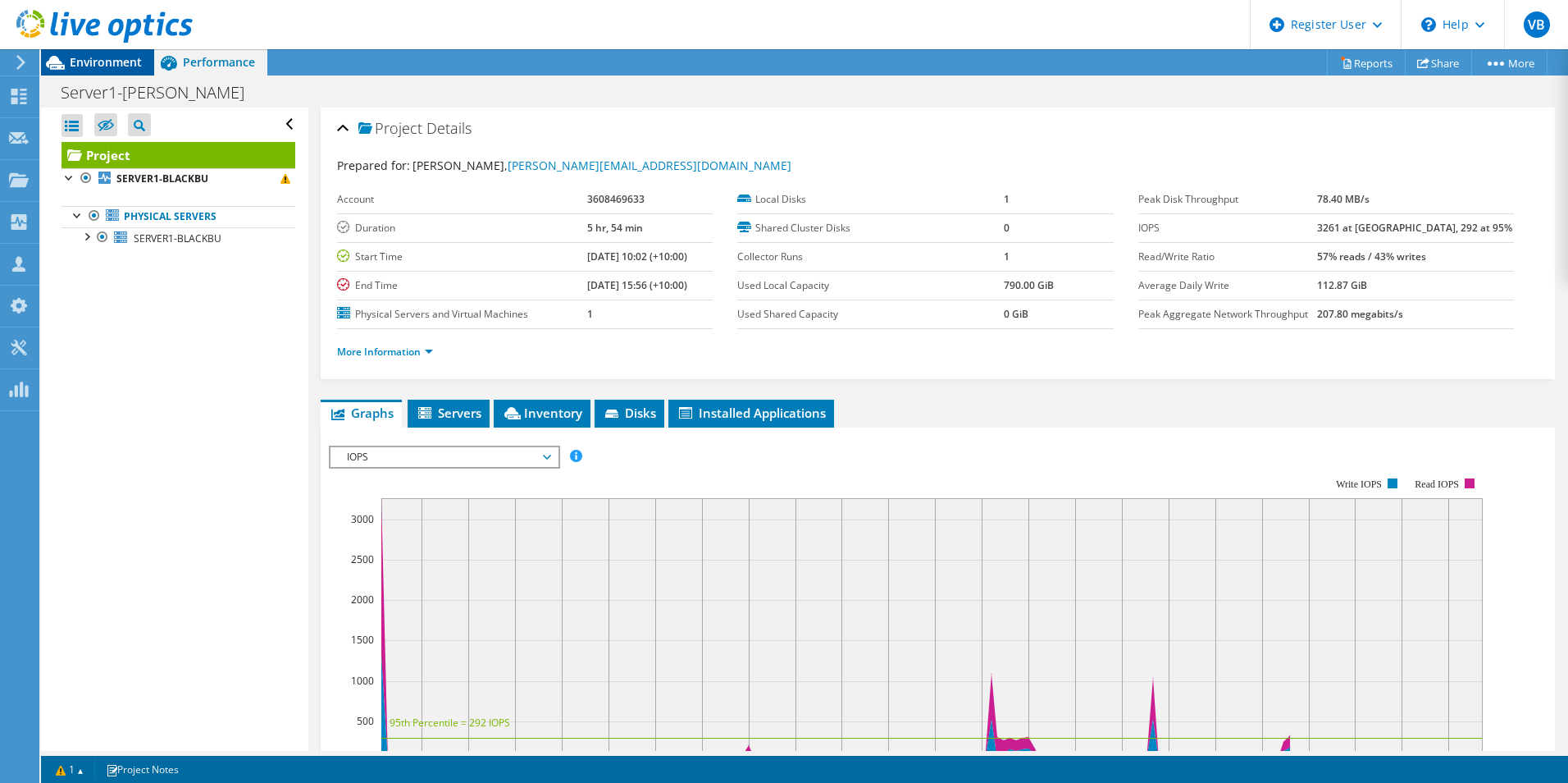
click at [111, 61] on span "Environment" at bounding box center [106, 62] width 72 height 15
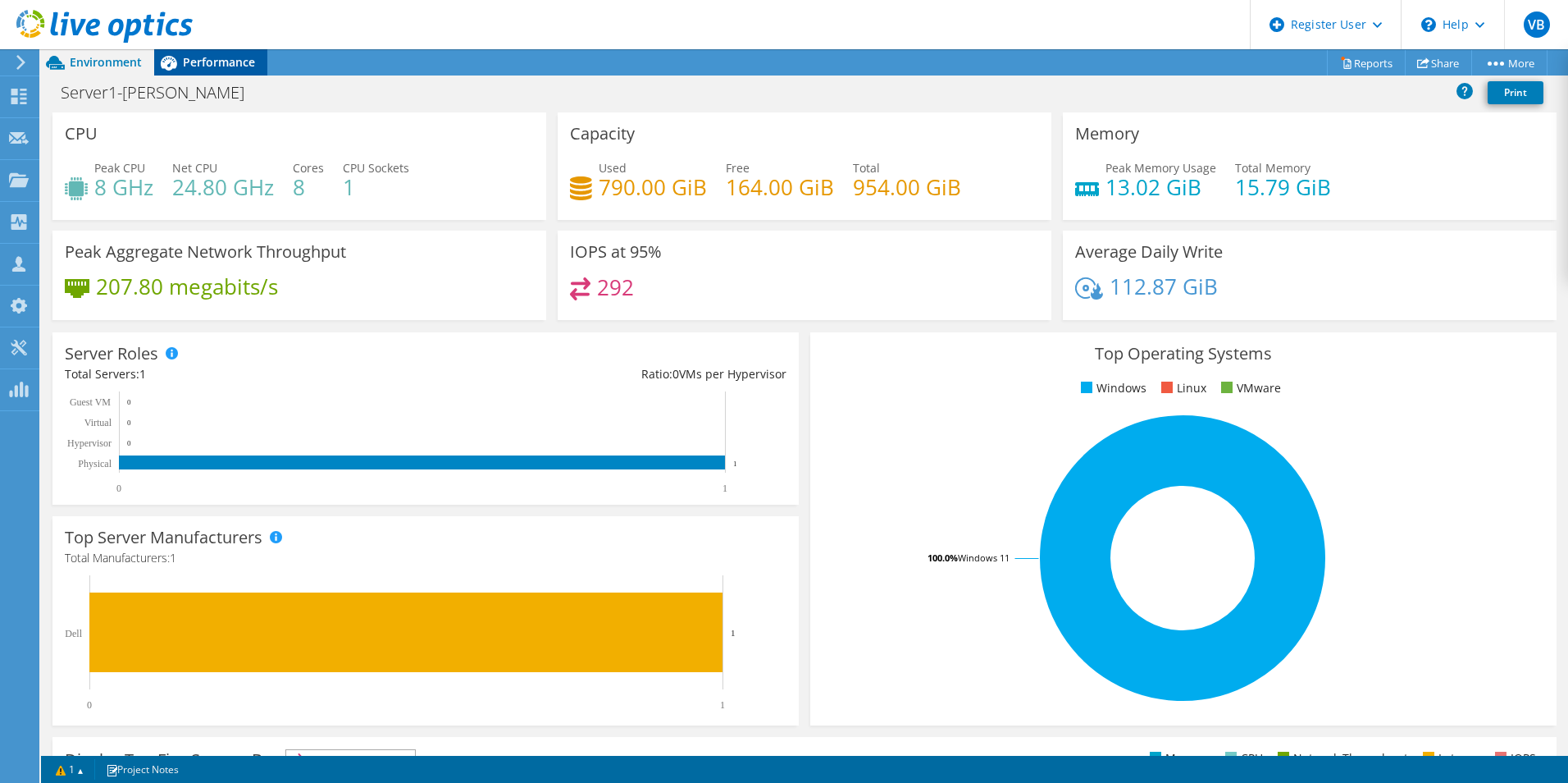
click at [220, 60] on span "Performance" at bounding box center [219, 62] width 72 height 15
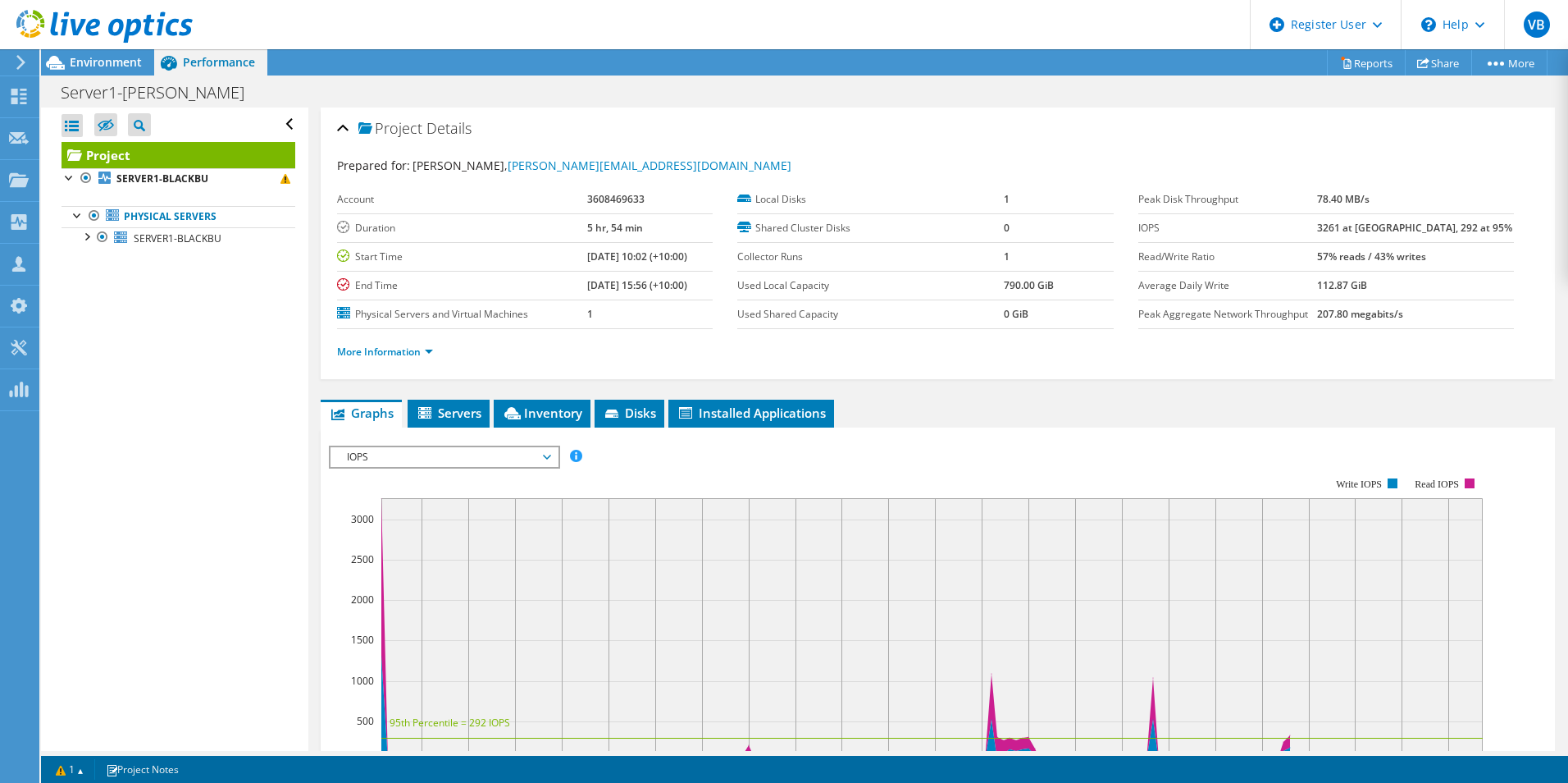
click at [437, 463] on span "IOPS" at bounding box center [444, 457] width 211 height 20
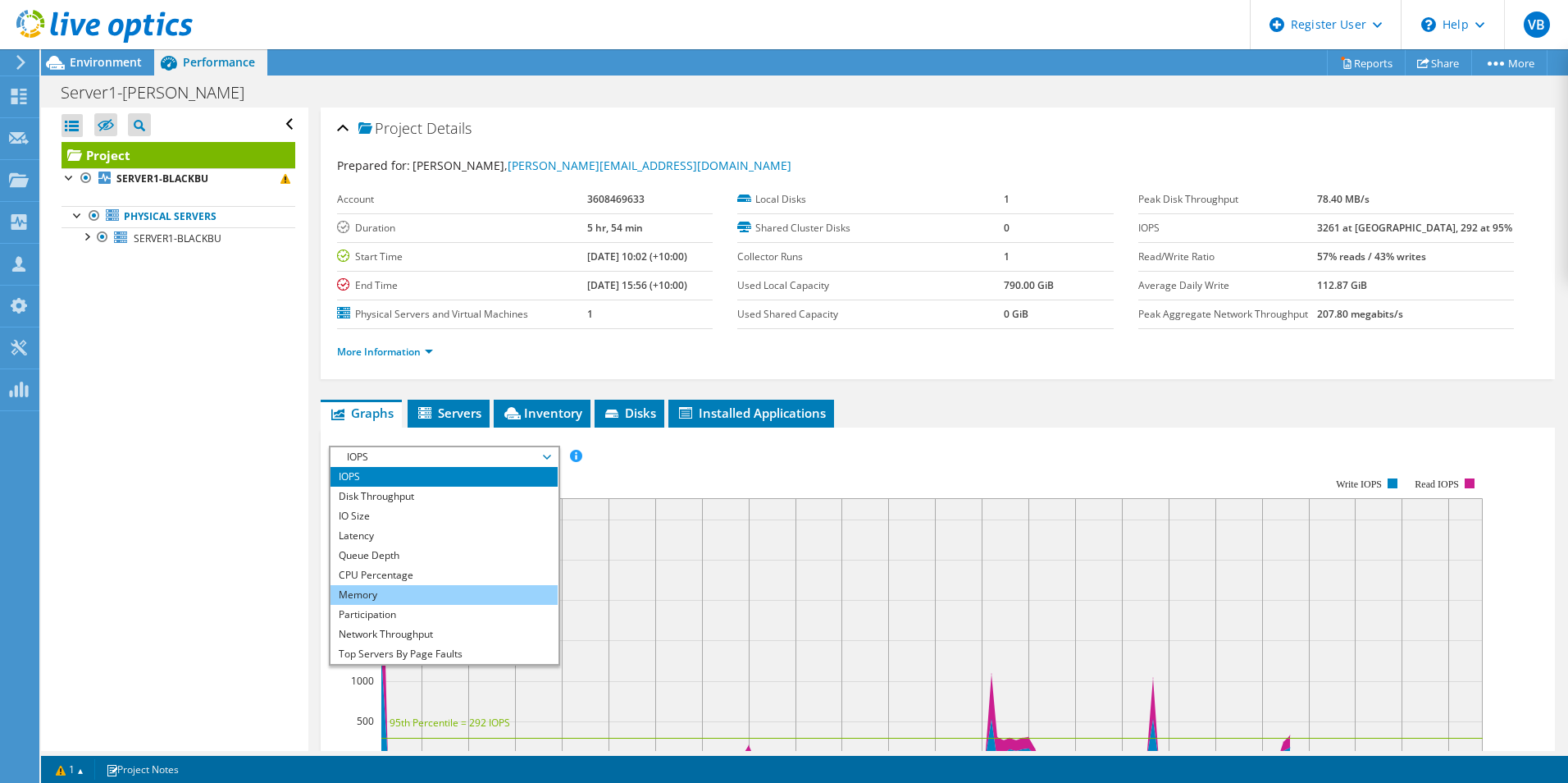
click at [409, 595] on li "Memory" at bounding box center [444, 594] width 227 height 20
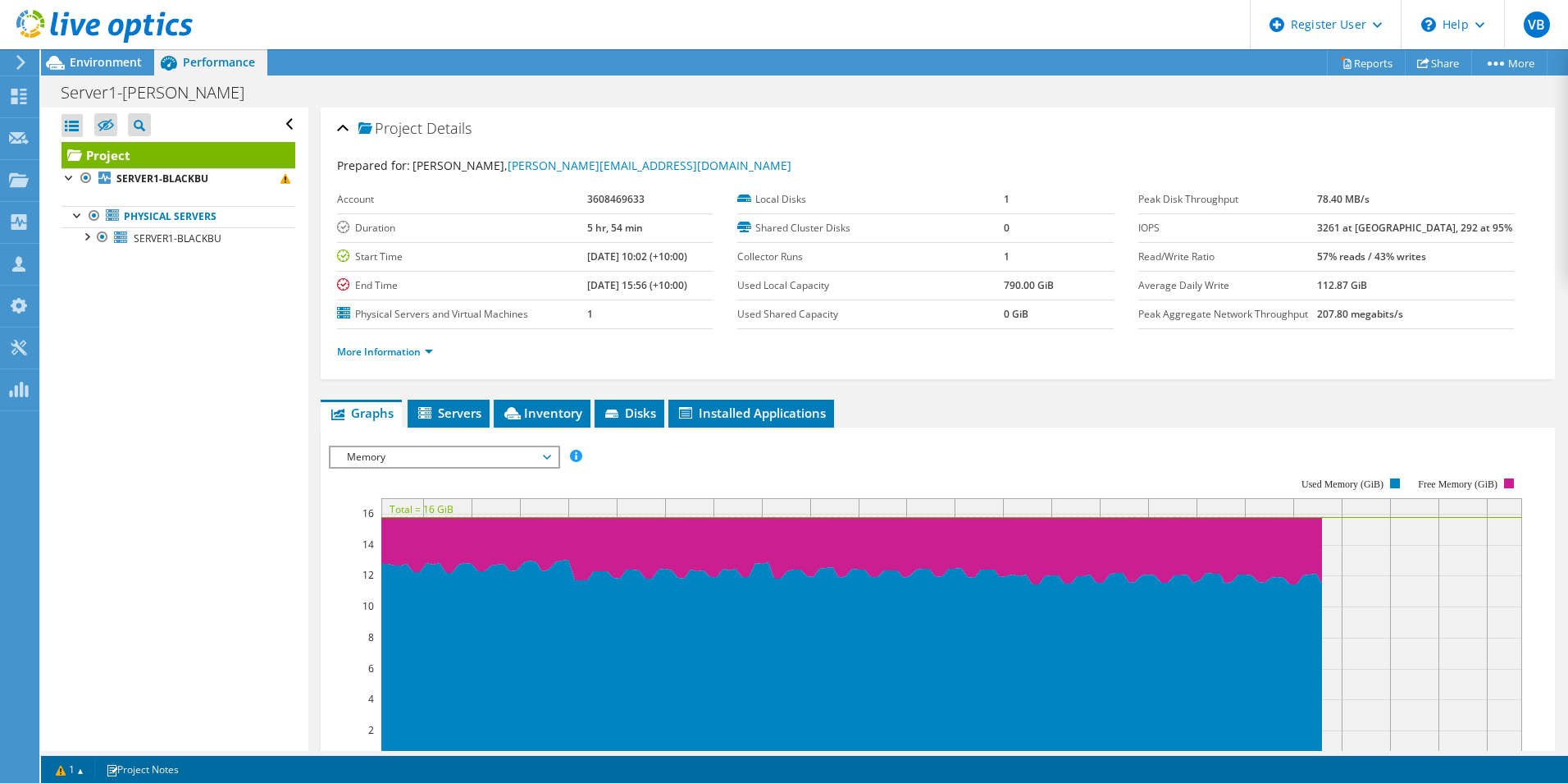
click at [601, 472] on rect at bounding box center [925, 619] width 1193 height 328
click at [123, 65] on span "Environment" at bounding box center [106, 62] width 72 height 15
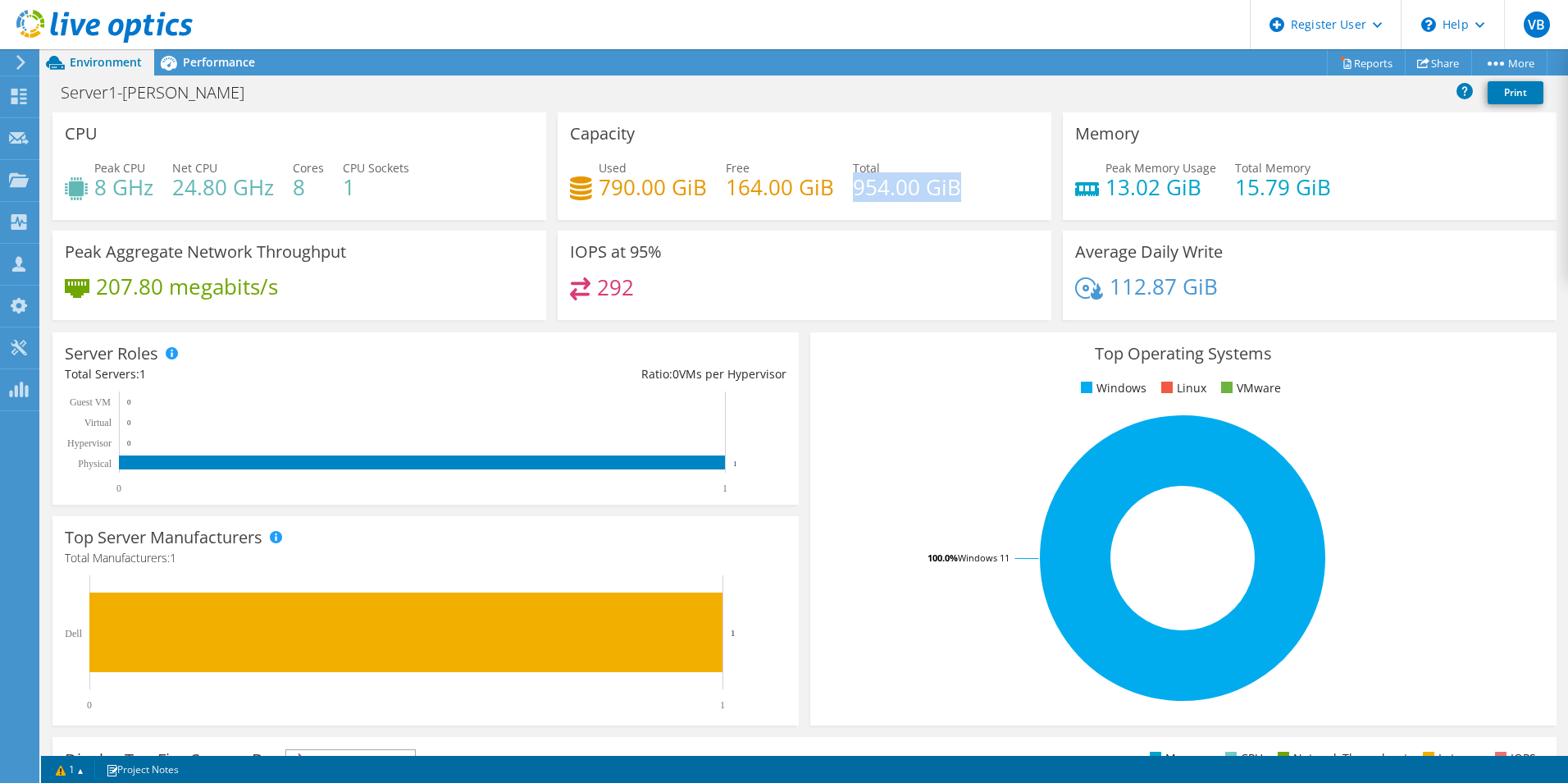
drag, startPoint x: 851, startPoint y: 189, endPoint x: 959, endPoint y: 186, distance: 108.0
click at [959, 186] on div "Used 790.00 GiB Free 164.00 GiB Total 954.00 GiB" at bounding box center [804, 186] width 469 height 53
click at [794, 331] on div "Server Roles Physical Servers represent bare metal servers that were targets of…" at bounding box center [426, 418] width 757 height 184
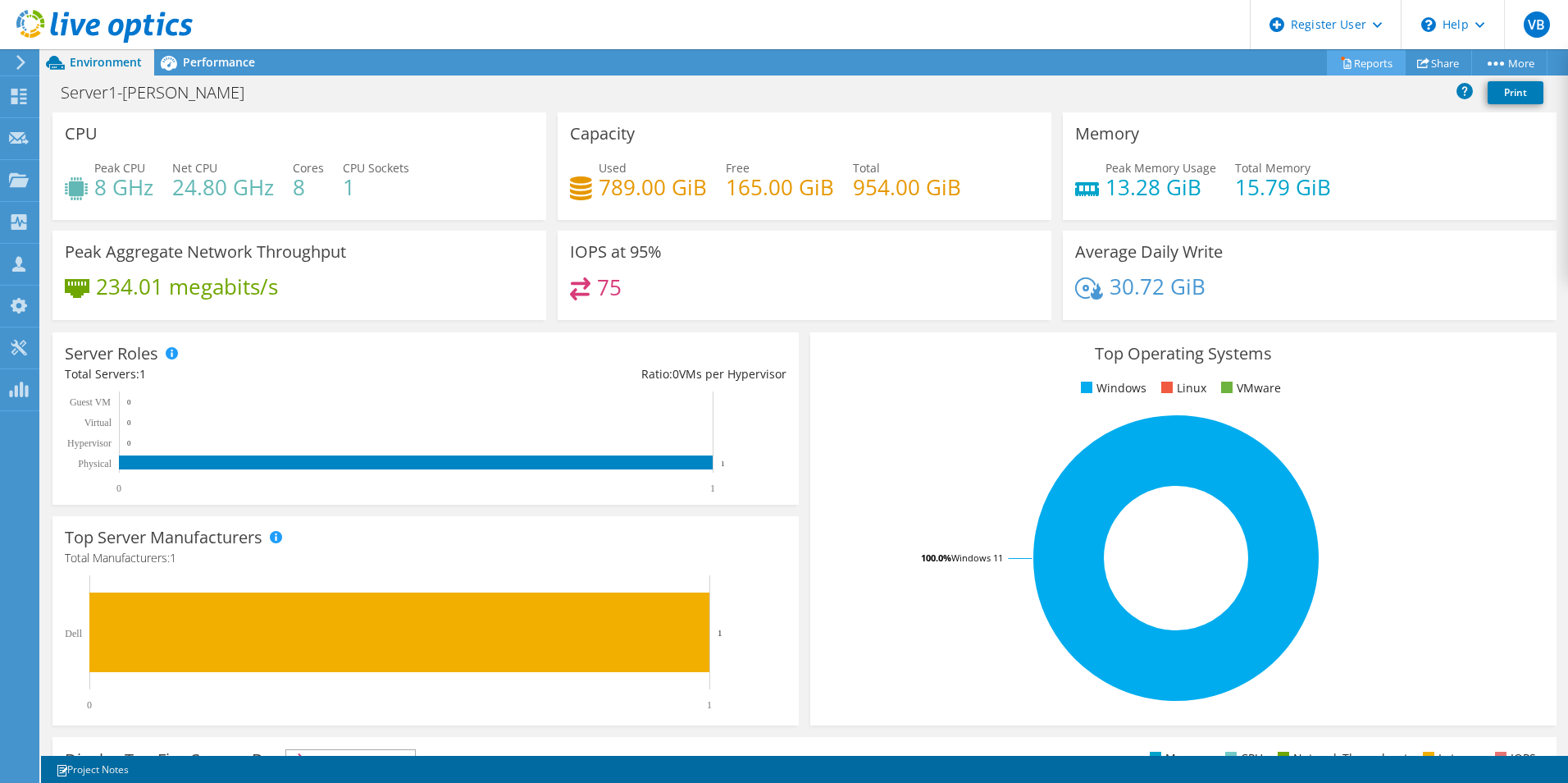
click at [1361, 69] on link "Reports" at bounding box center [1366, 63] width 79 height 25
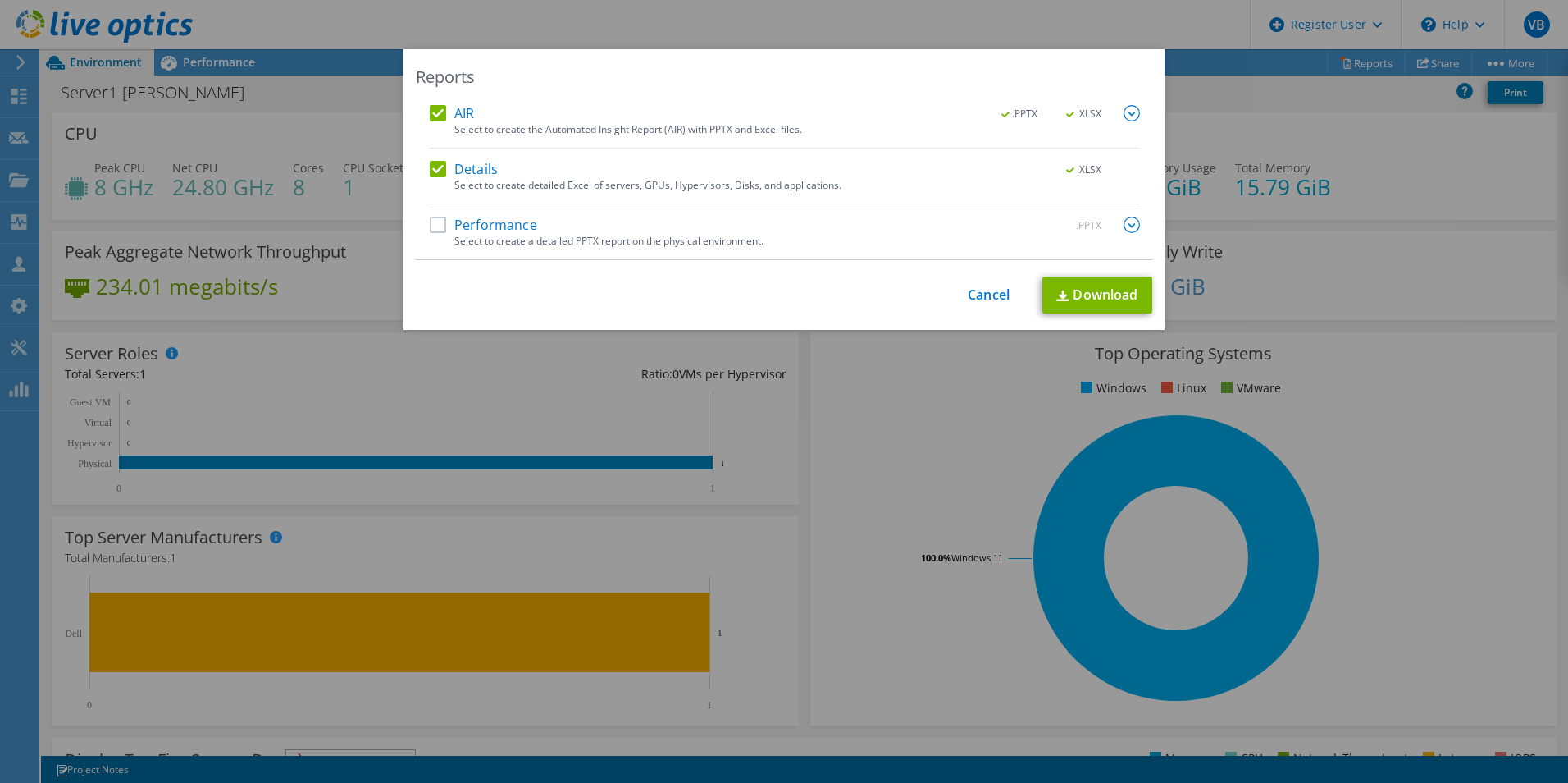
click at [438, 111] on label "AIR" at bounding box center [451, 113] width 44 height 16
click at [0, 0] on input "AIR" at bounding box center [0, 0] width 0 height 0
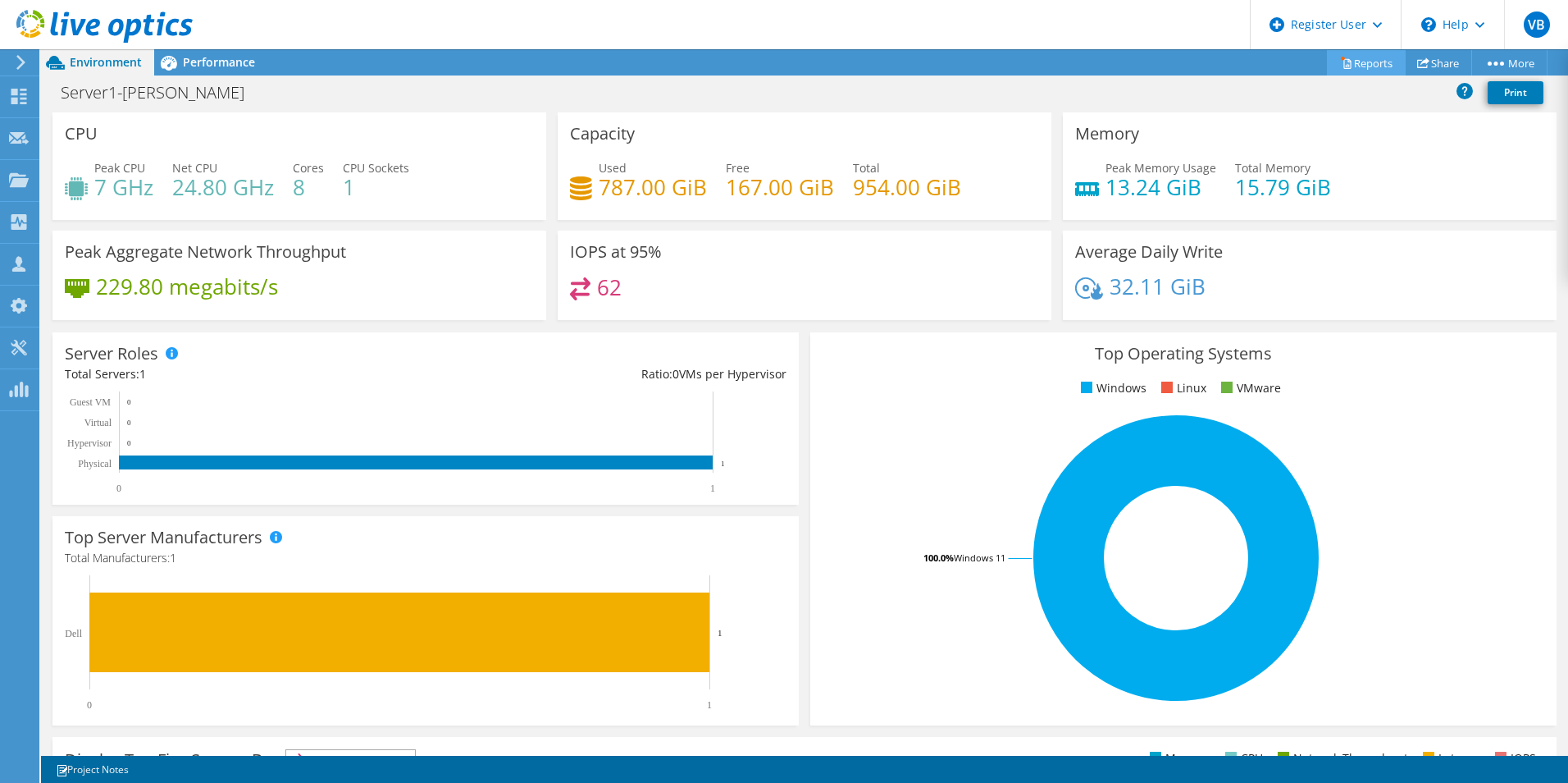
click at [1355, 66] on link "Reports" at bounding box center [1366, 63] width 79 height 25
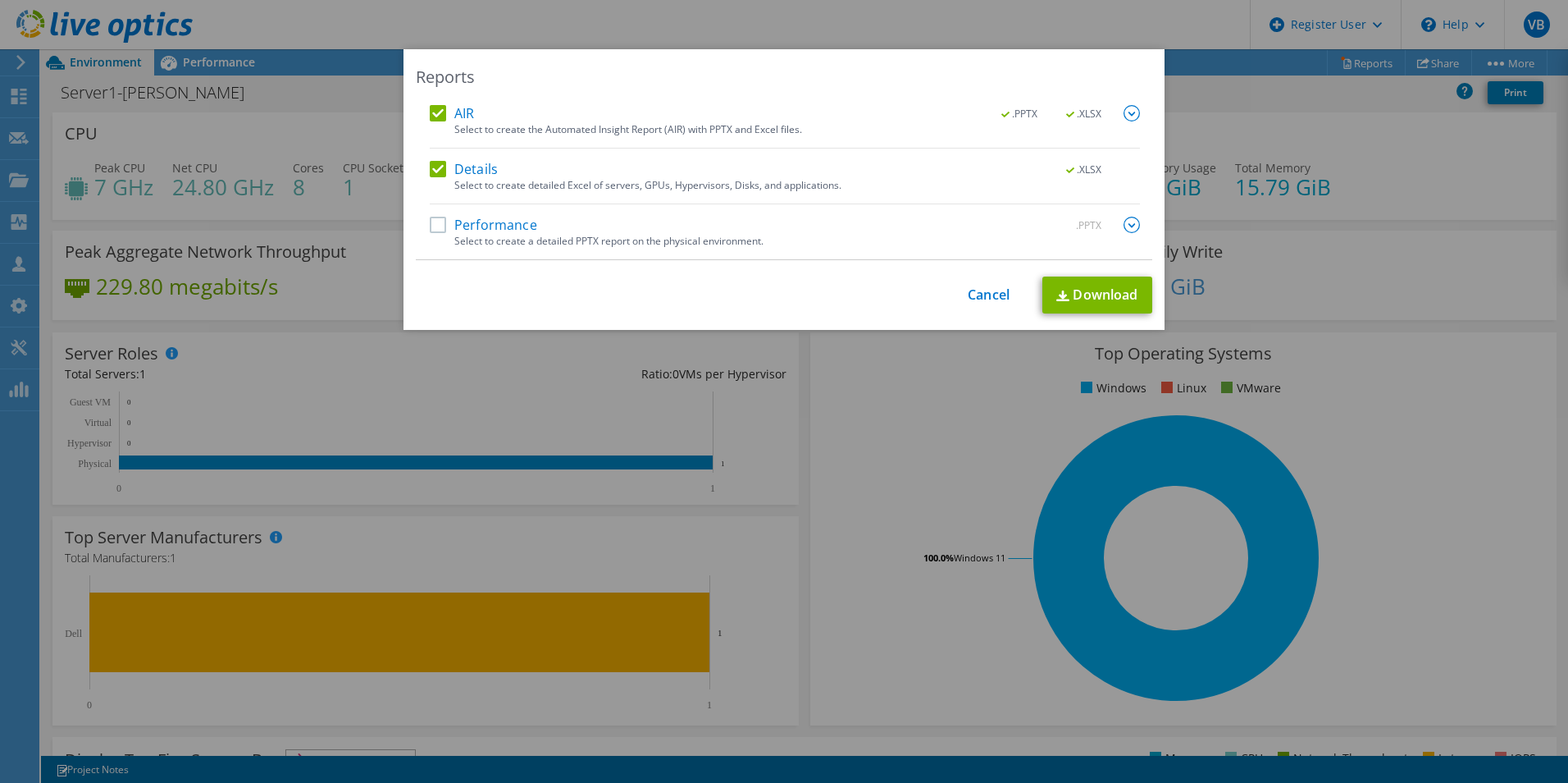
click at [436, 112] on label "AIR" at bounding box center [451, 113] width 44 height 16
click at [0, 0] on input "AIR" at bounding box center [0, 0] width 0 height 0
click at [432, 169] on label "Details" at bounding box center [463, 169] width 68 height 16
click at [0, 0] on input "Details" at bounding box center [0, 0] width 0 height 0
click at [434, 234] on div "Performance .PPTX" at bounding box center [784, 226] width 710 height 19
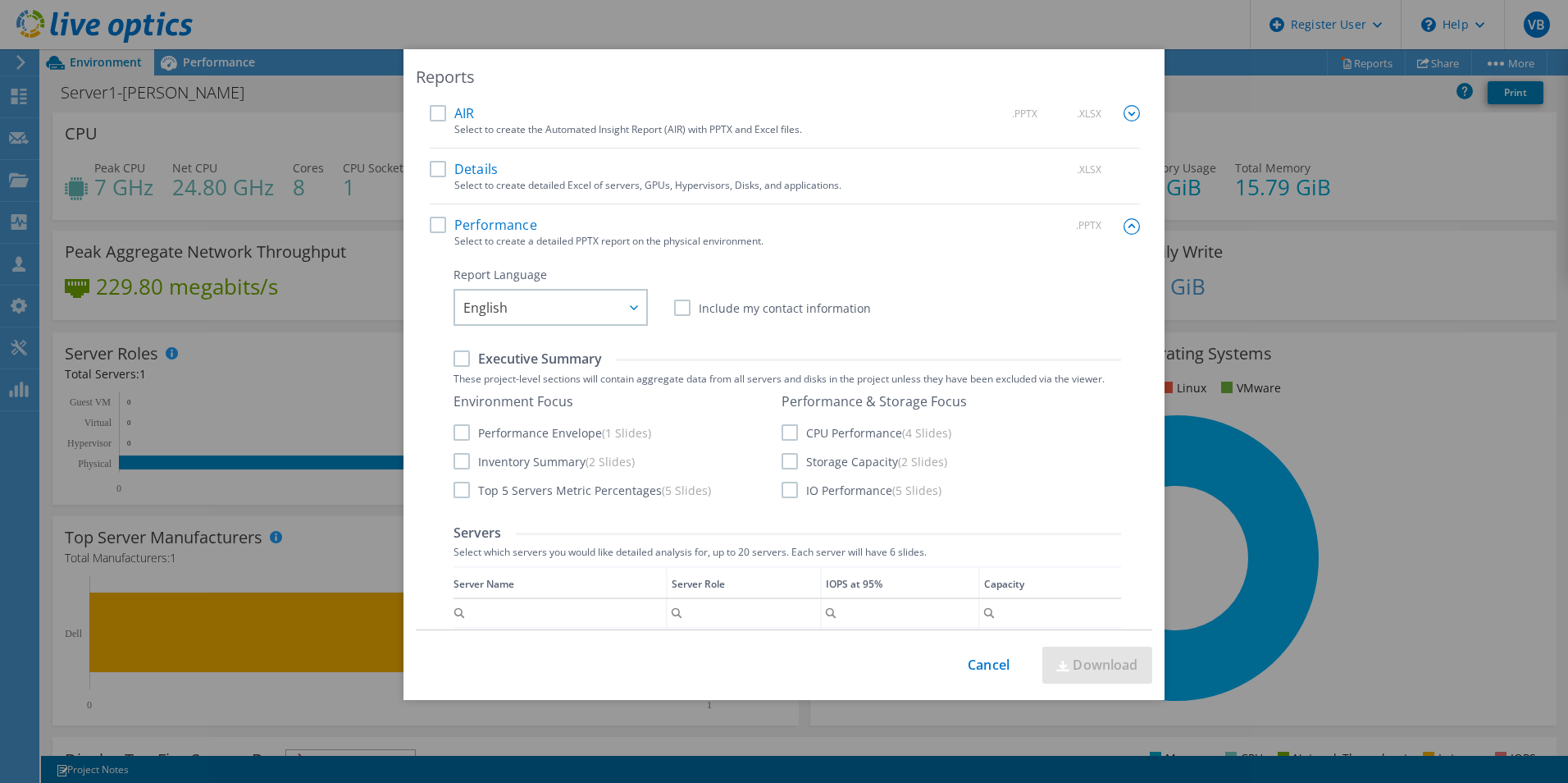
click at [434, 225] on label "Performance" at bounding box center [483, 225] width 108 height 16
click at [0, 0] on input "Performance" at bounding box center [0, 0] width 0 height 0
drag, startPoint x: 1101, startPoint y: 661, endPoint x: 1109, endPoint y: 659, distance: 8.2
click at [1101, 661] on link "Download" at bounding box center [1096, 664] width 110 height 37
click at [1301, 237] on div "Reports AIR .PPTX .XLSX Select to create the Automated Insight Report (AIR) wit…" at bounding box center [784, 391] width 1568 height 684
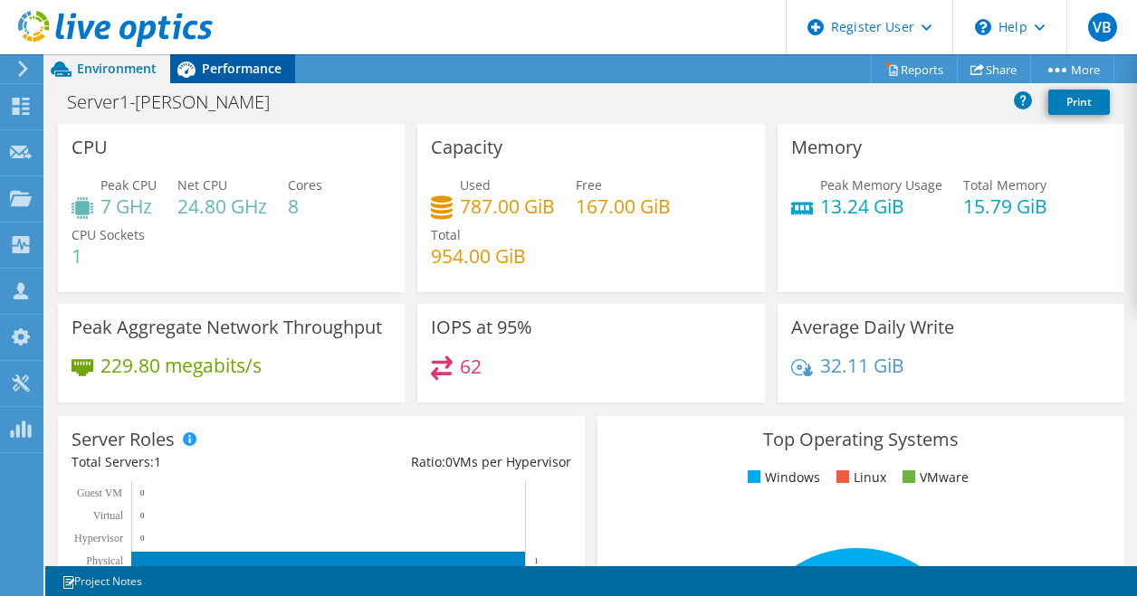
click at [234, 64] on span "Performance" at bounding box center [242, 68] width 80 height 17
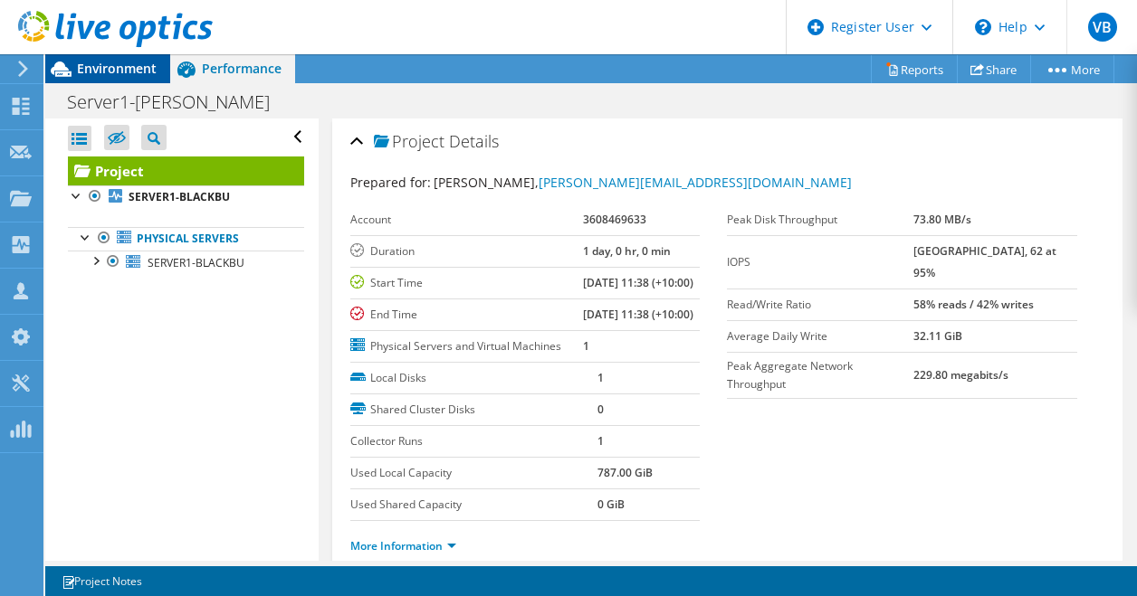
click at [137, 66] on span "Environment" at bounding box center [117, 68] width 80 height 17
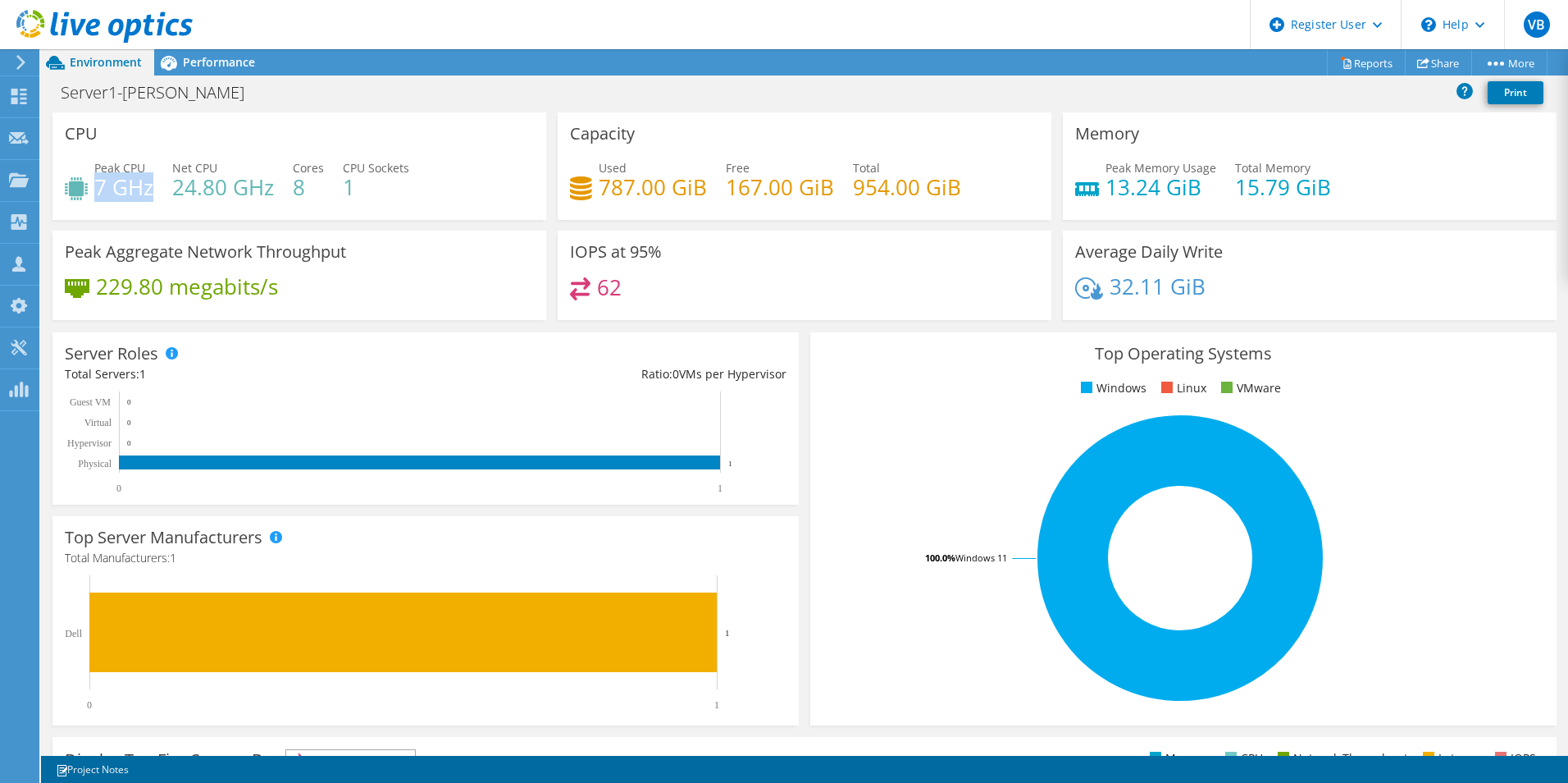
drag, startPoint x: 99, startPoint y: 188, endPoint x: 152, endPoint y: 195, distance: 53.5
click at [152, 195] on h4 "7 GHz" at bounding box center [123, 187] width 59 height 18
drag, startPoint x: 152, startPoint y: 195, endPoint x: 230, endPoint y: 61, distance: 155.0
click at [230, 61] on span "Performance" at bounding box center [219, 62] width 72 height 15
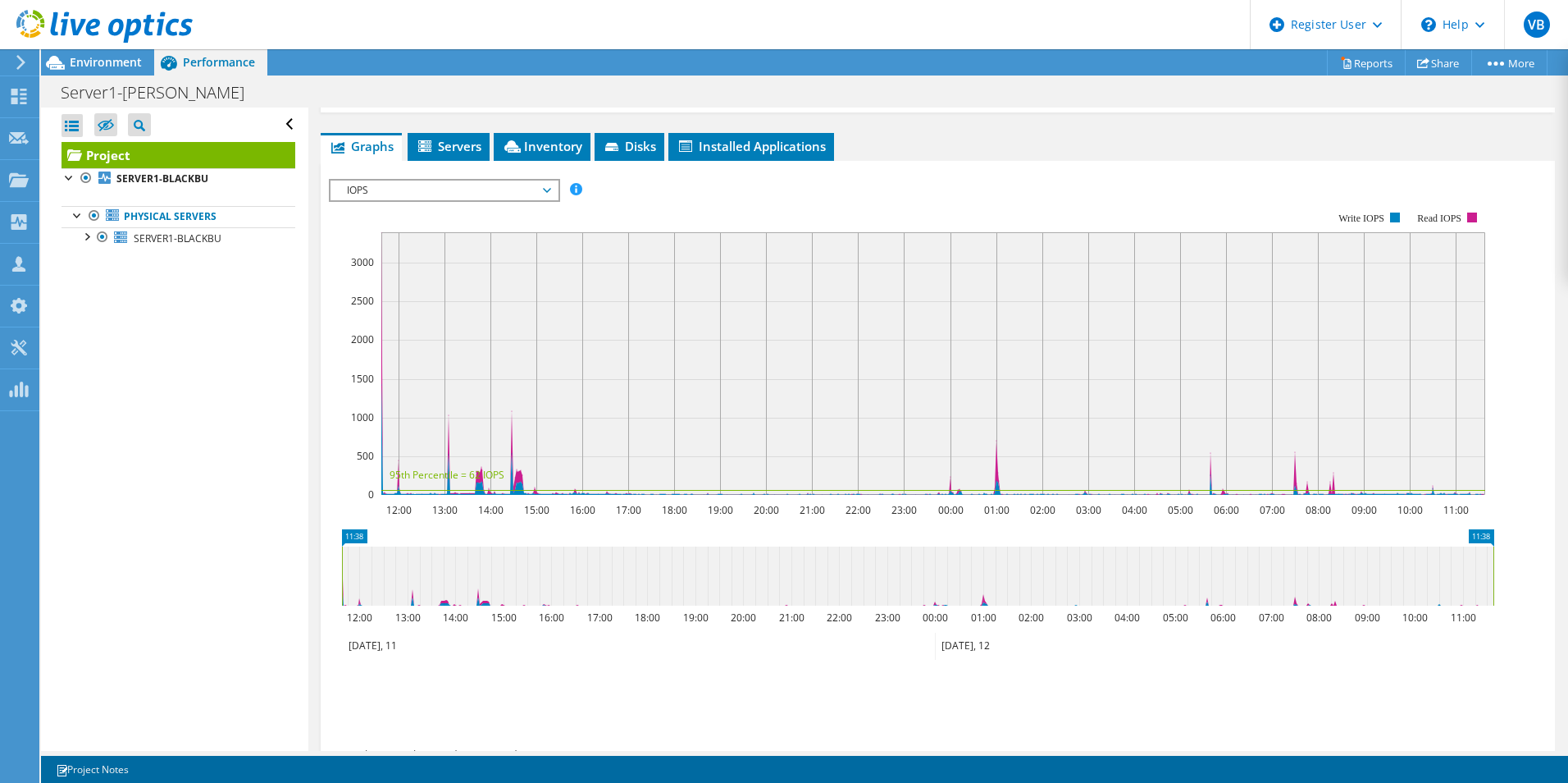
scroll to position [164, 0]
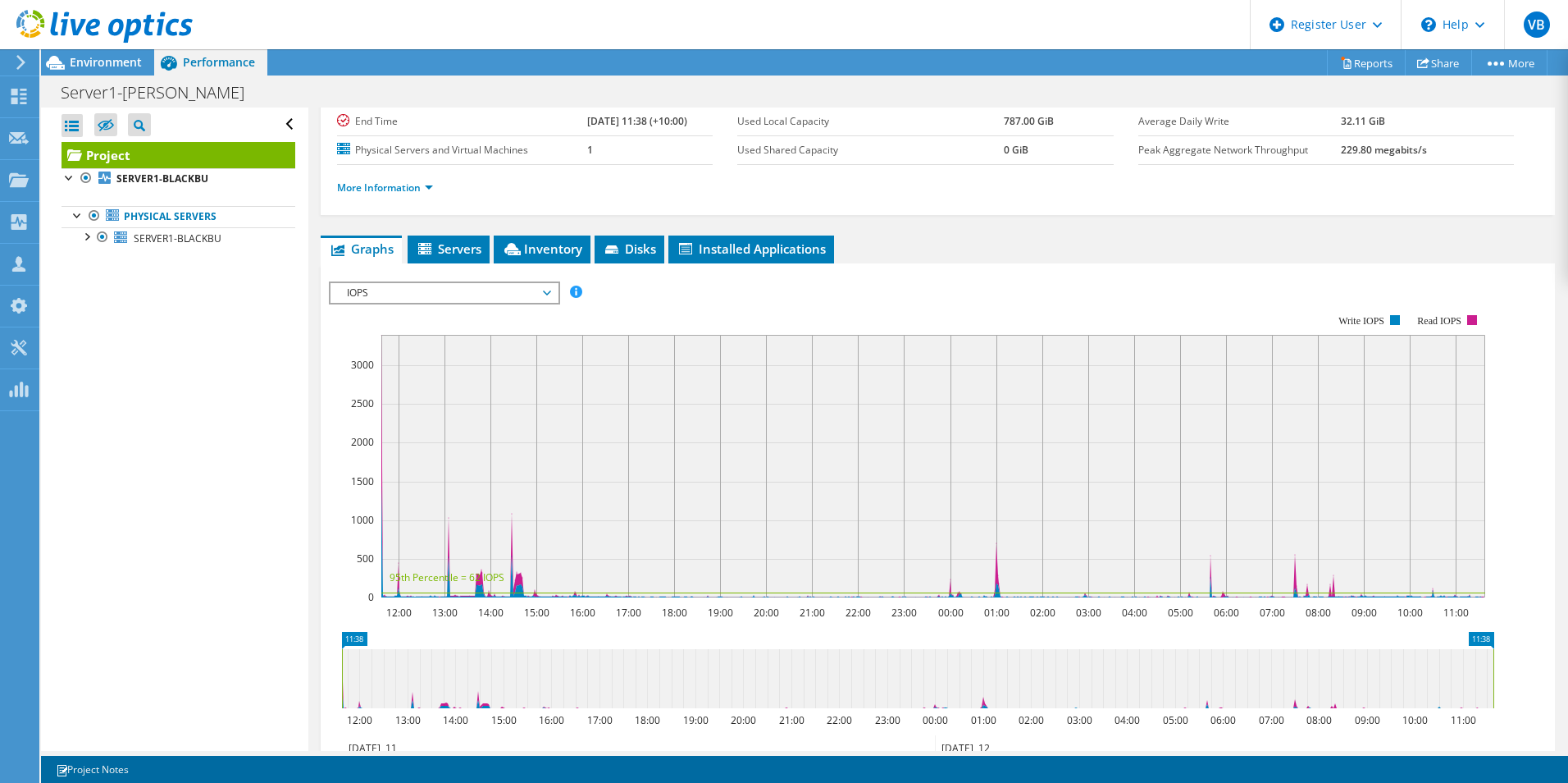
click at [495, 295] on span "IOPS" at bounding box center [444, 293] width 211 height 20
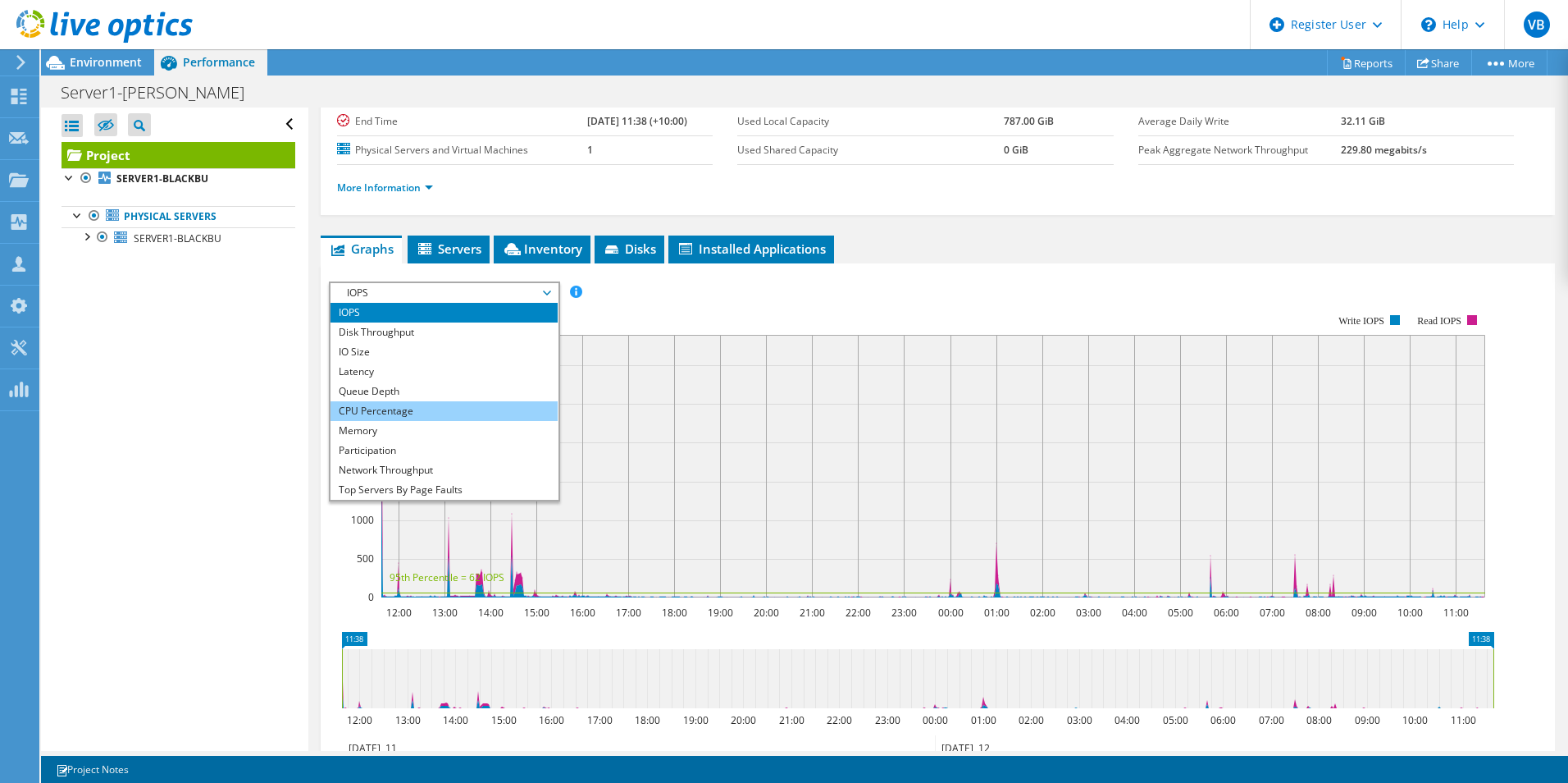
click at [457, 402] on li "CPU Percentage" at bounding box center [444, 411] width 227 height 20
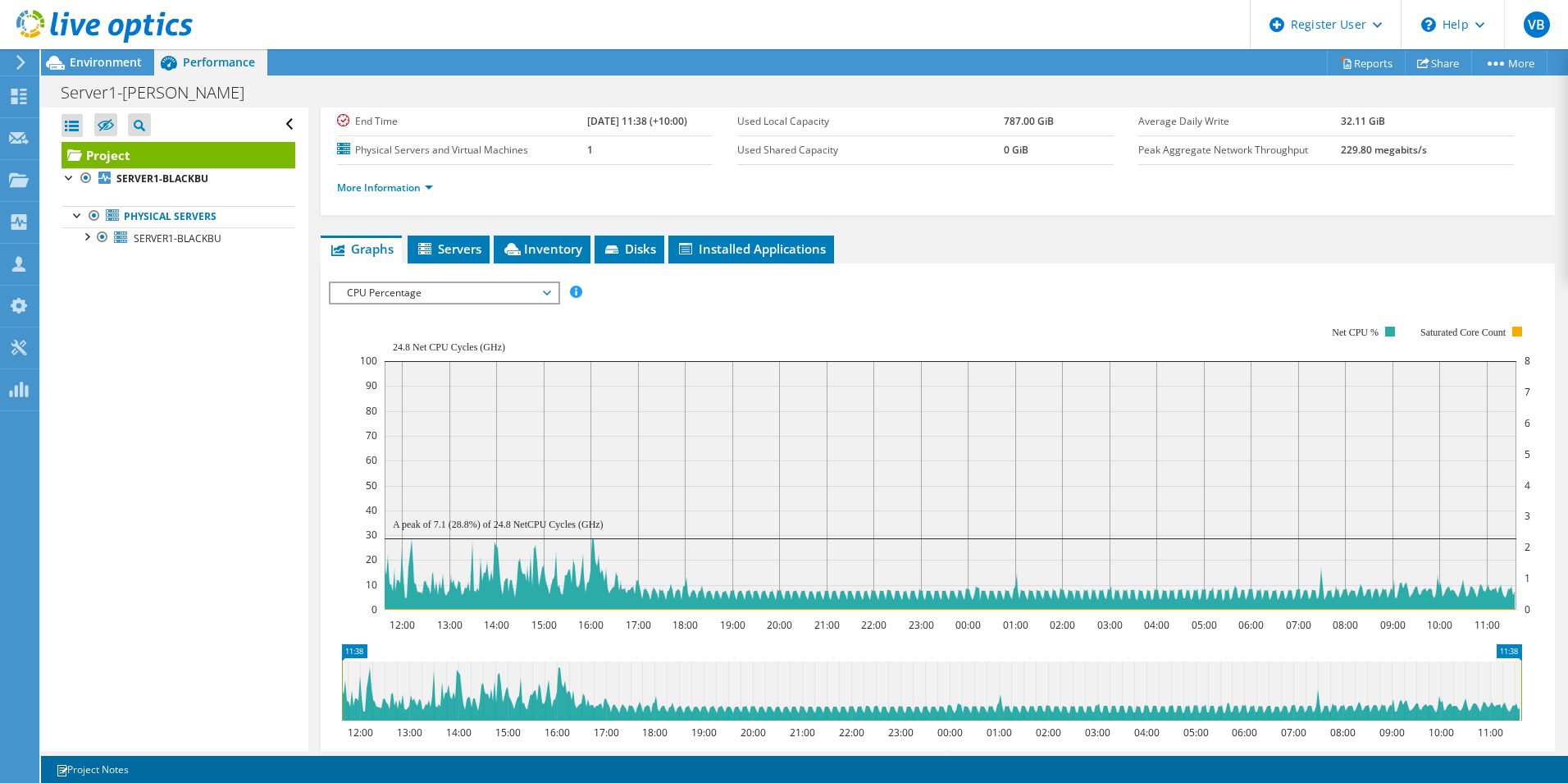
click at [582, 317] on rect at bounding box center [945, 468] width 1170 height 328
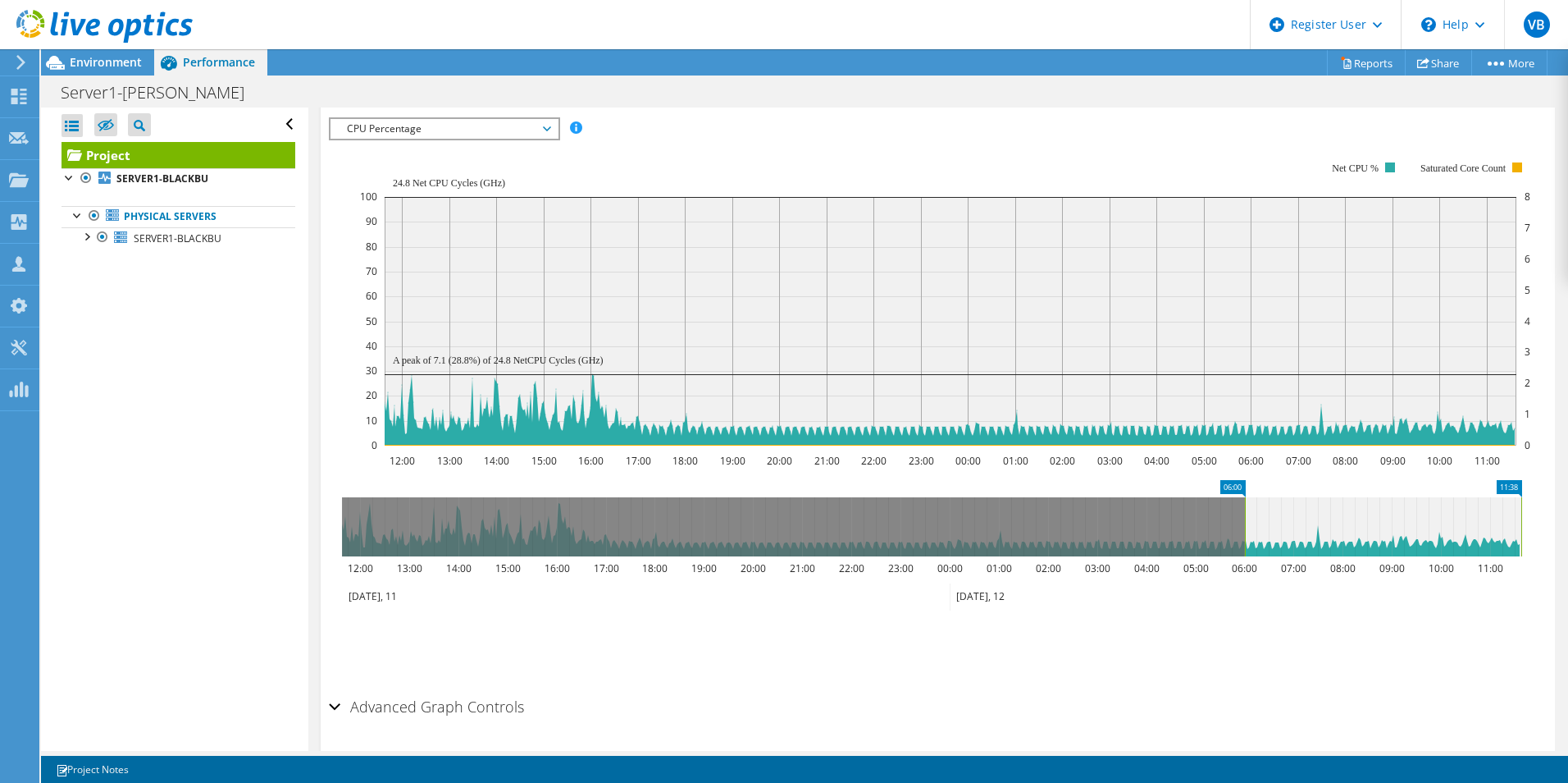
drag, startPoint x: 341, startPoint y: 532, endPoint x: 1243, endPoint y: 544, distance: 902.1
click at [1243, 544] on rect at bounding box center [1244, 527] width 6 height 59
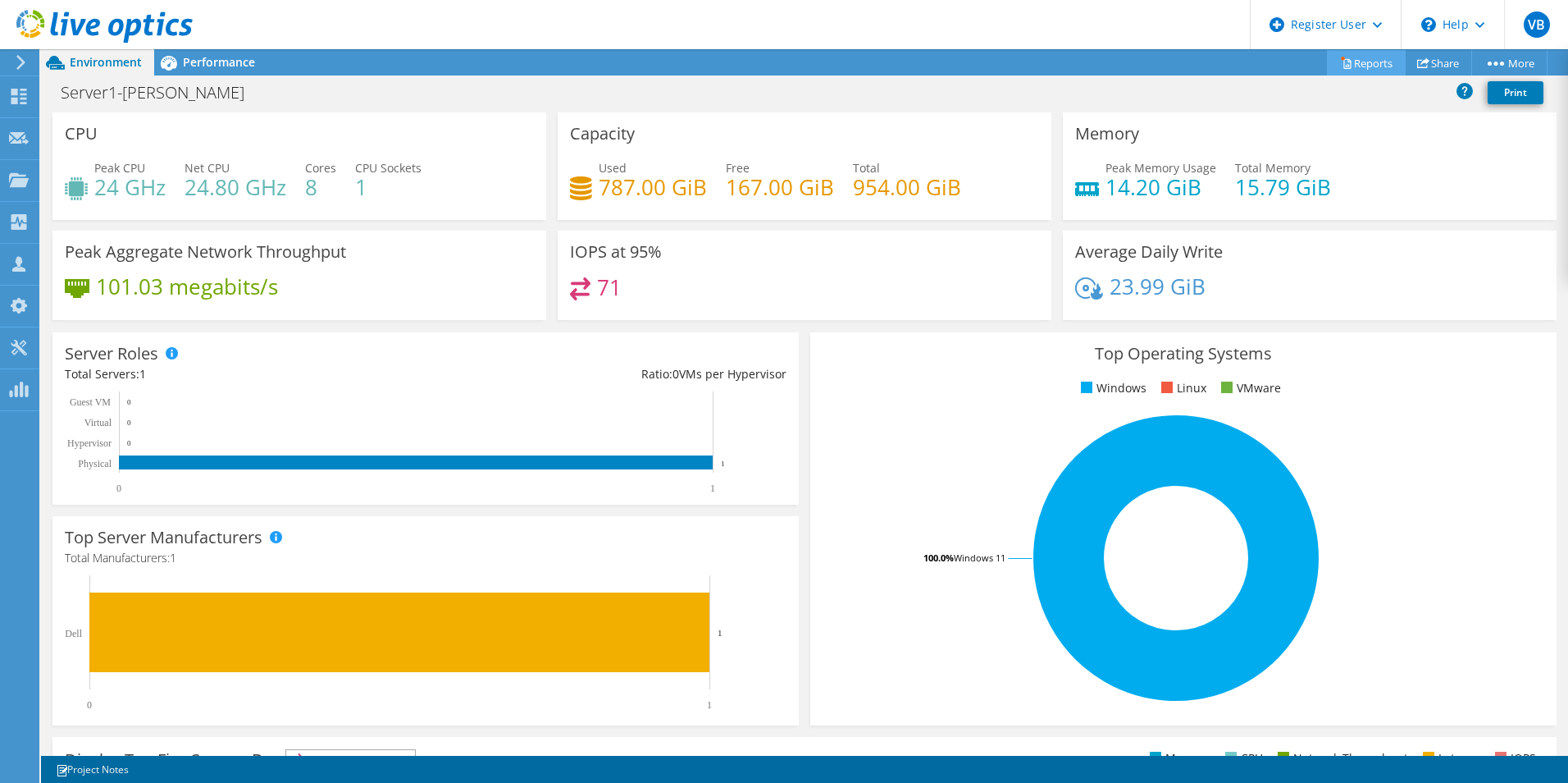
click at [1367, 65] on link "Reports" at bounding box center [1366, 63] width 79 height 25
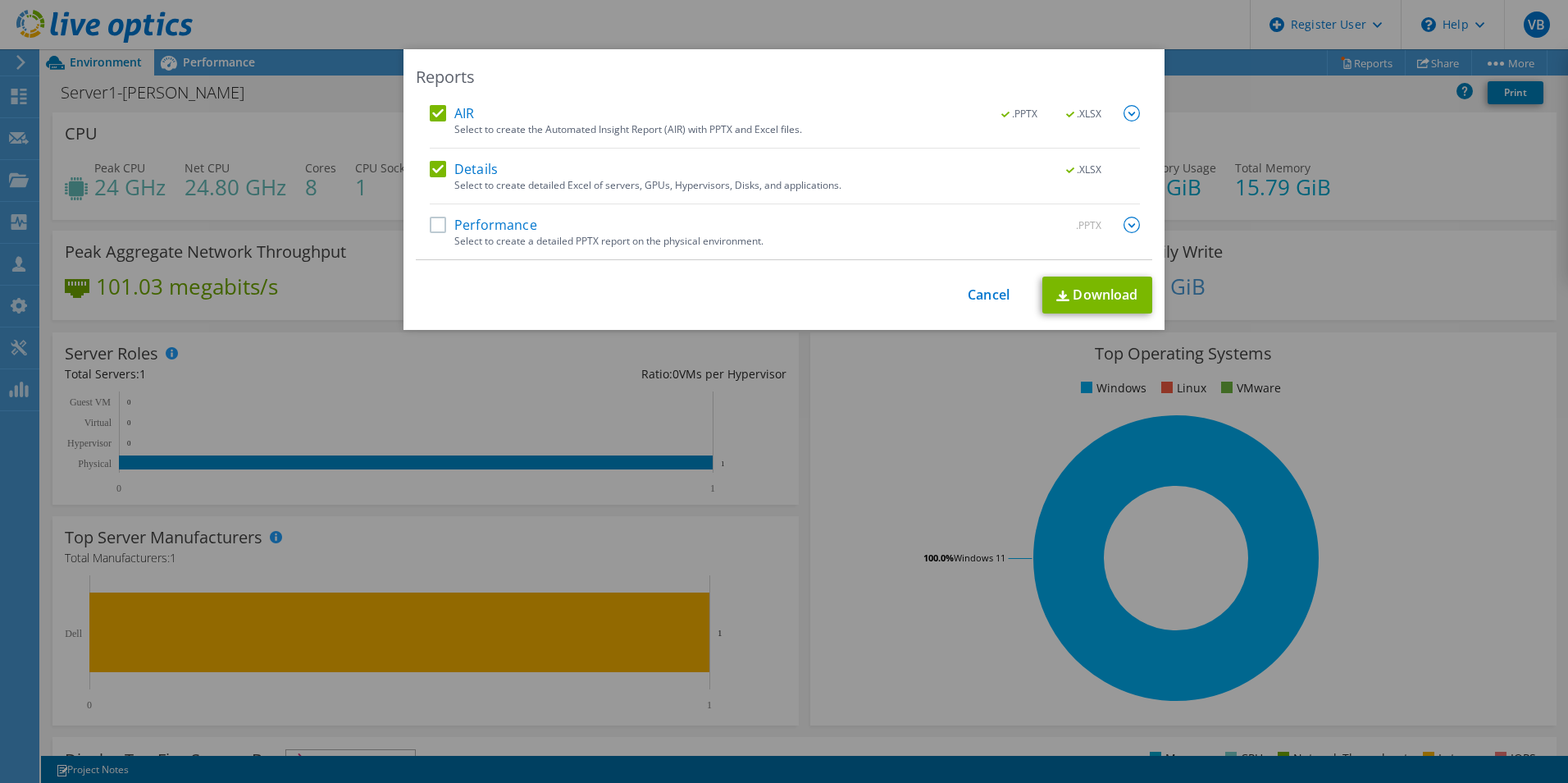
drag, startPoint x: 433, startPoint y: 107, endPoint x: 425, endPoint y: 121, distance: 16.1
click at [432, 108] on label "AIR" at bounding box center [451, 113] width 44 height 16
click at [0, 0] on input "AIR" at bounding box center [0, 0] width 0 height 0
click at [432, 171] on label "Details" at bounding box center [463, 169] width 68 height 16
click at [0, 0] on input "Details" at bounding box center [0, 0] width 0 height 0
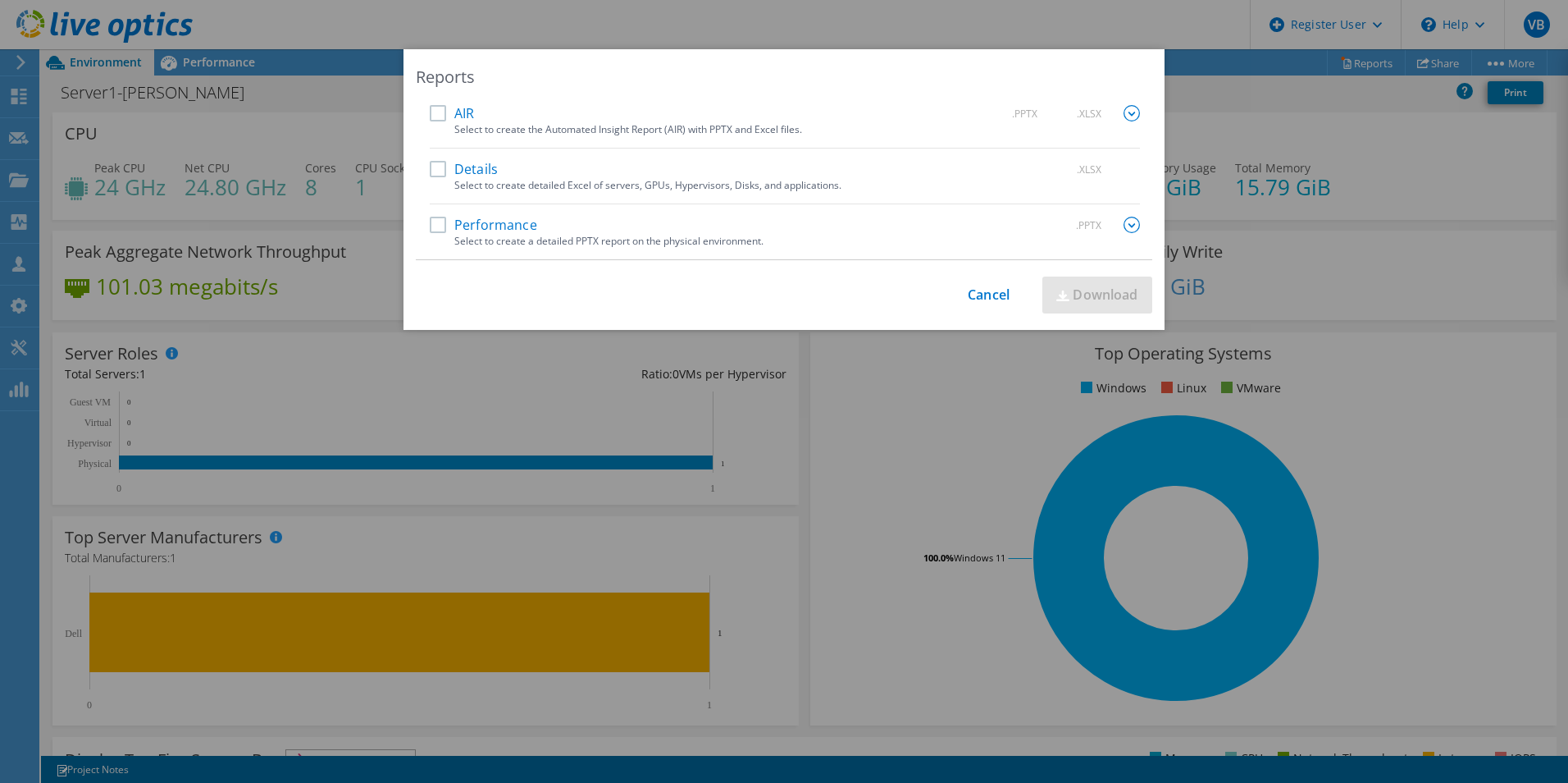
click at [434, 225] on label "Performance" at bounding box center [483, 225] width 108 height 16
click at [0, 0] on input "Performance" at bounding box center [0, 0] width 0 height 0
click at [1097, 286] on link "Download" at bounding box center [1096, 295] width 110 height 37
click at [1369, 203] on div "Reports AIR .PPTX .XLSX Select to create the Automated Insight Report (AIR) wit…" at bounding box center [784, 391] width 1568 height 684
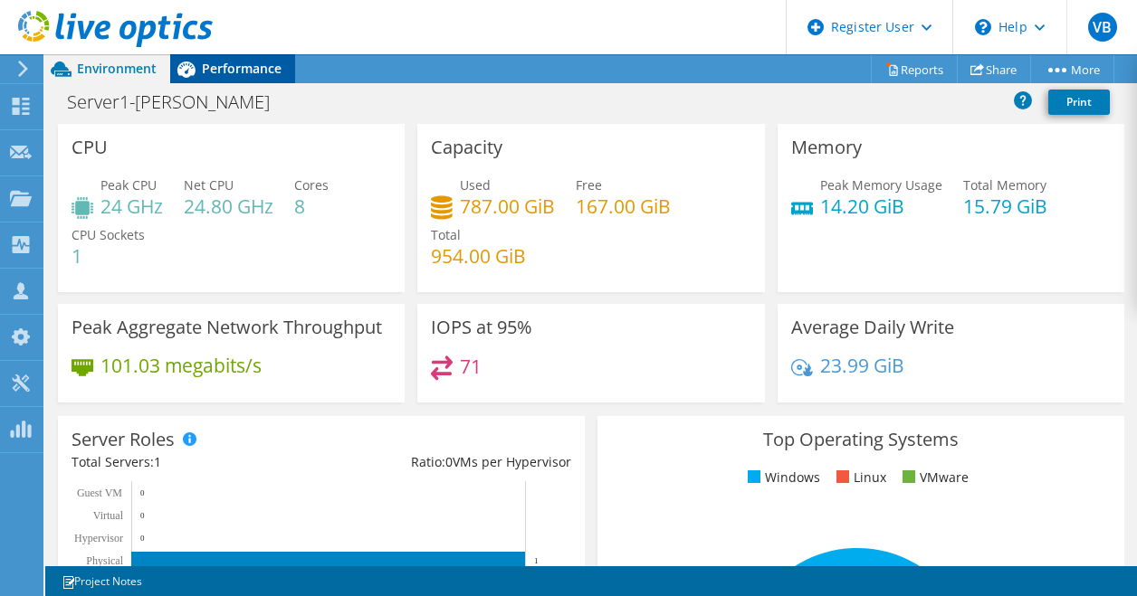
click at [232, 61] on span "Performance" at bounding box center [242, 68] width 80 height 17
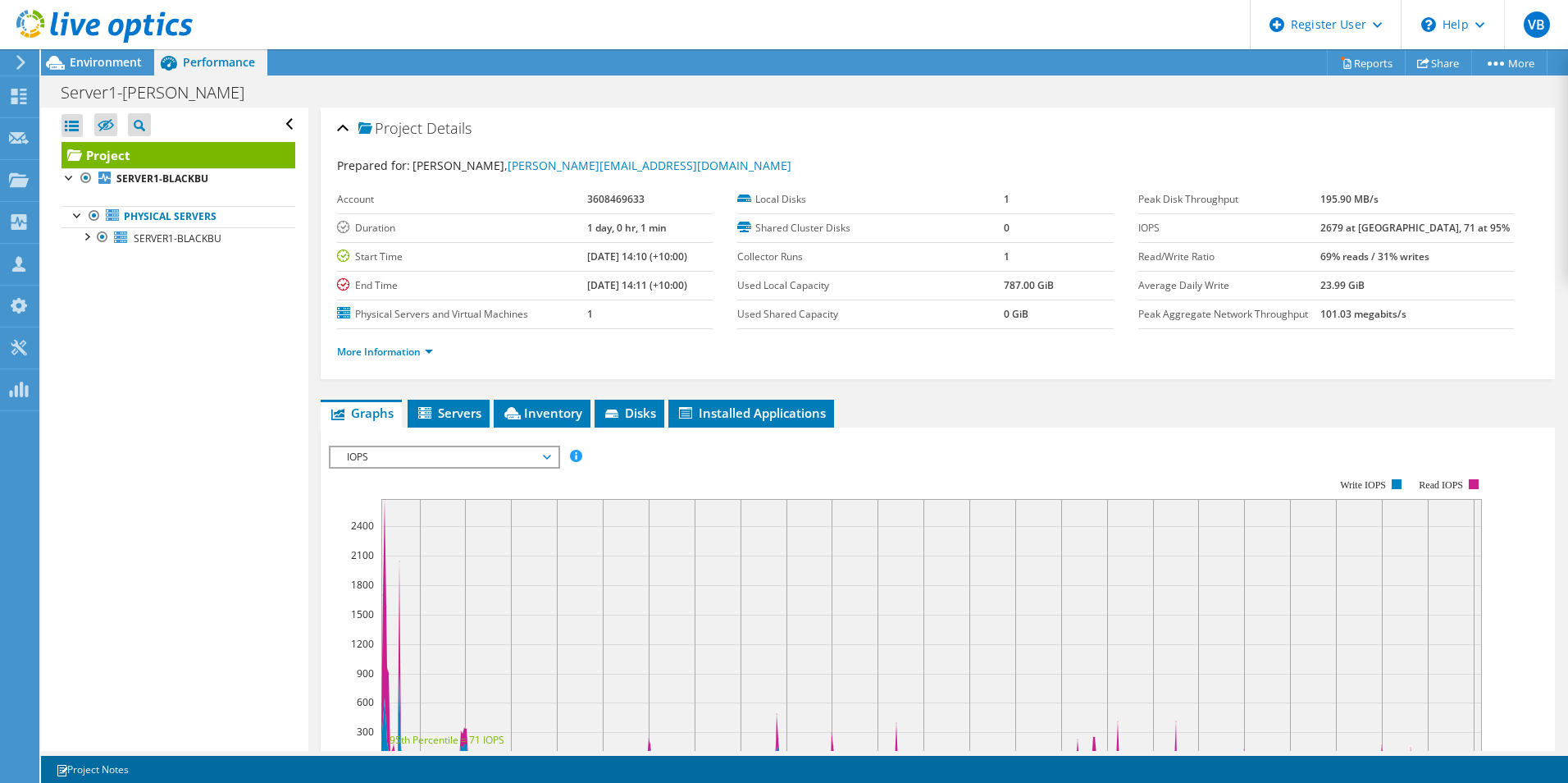
click at [481, 459] on span "IOPS" at bounding box center [444, 457] width 211 height 20
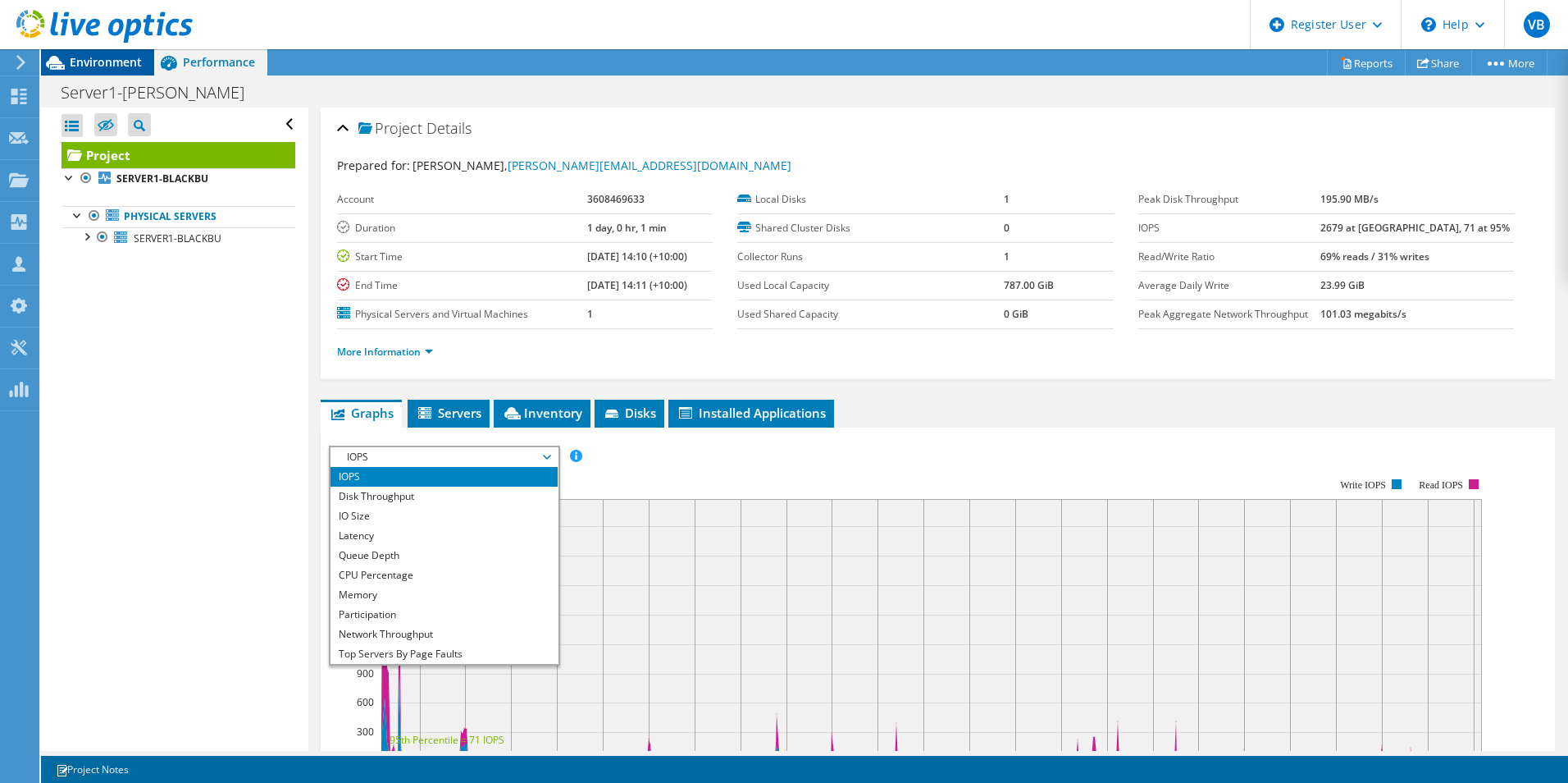
click at [115, 56] on span "Environment" at bounding box center [106, 62] width 72 height 15
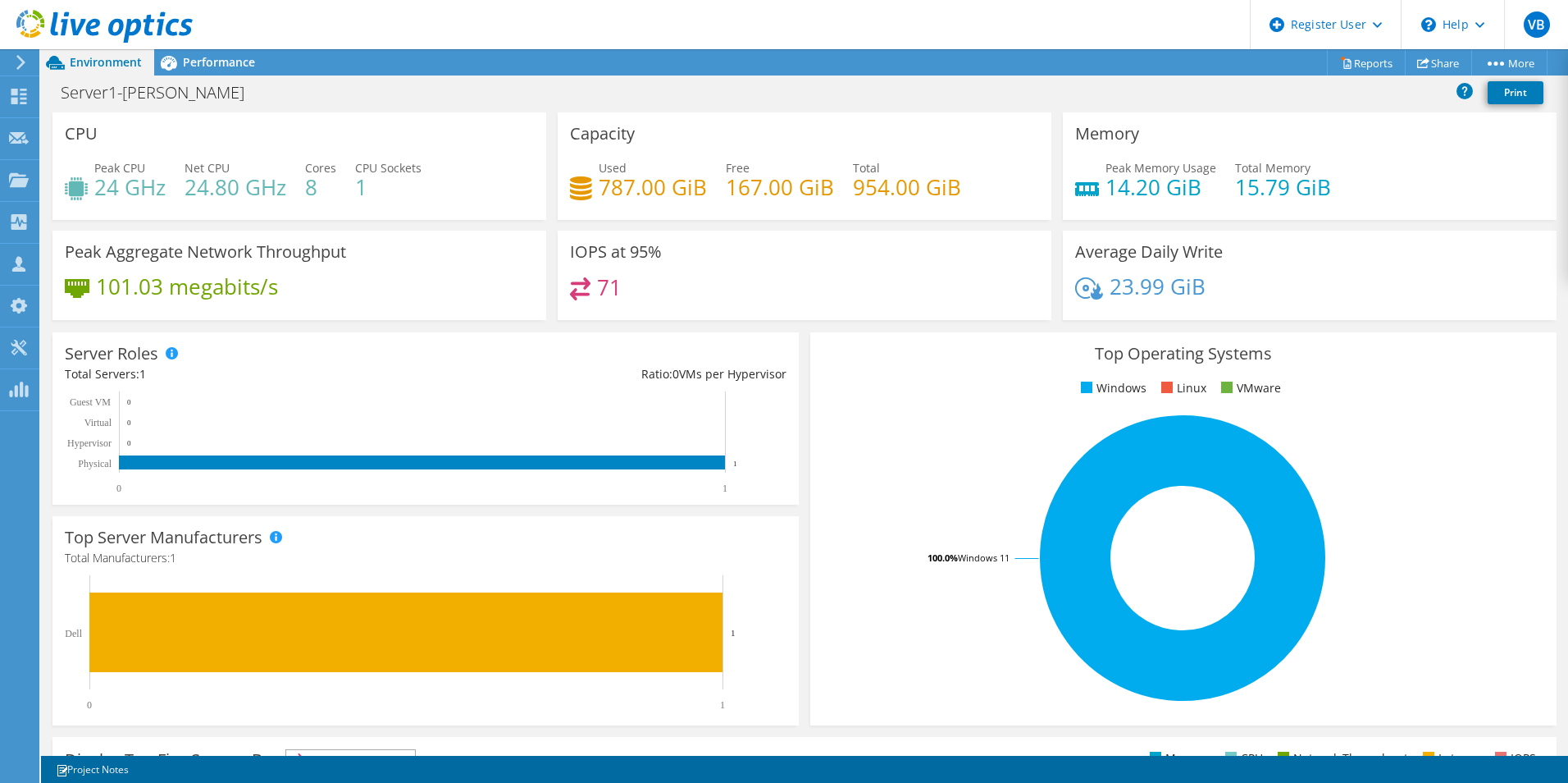
click at [184, 193] on div "Peak CPU 24 GHz Net CPU 24.80 GHz Cores 8 CPU Sockets 1" at bounding box center [300, 186] width 469 height 53
drag, startPoint x: 100, startPoint y: 189, endPoint x: 284, endPoint y: 193, distance: 184.0
click at [284, 193] on div "Peak CPU 24 GHz Net CPU 24.80 GHz Cores 8 CPU Sockets 1" at bounding box center [300, 186] width 469 height 53
drag, startPoint x: 284, startPoint y: 193, endPoint x: 226, endPoint y: 65, distance: 140.5
click at [226, 65] on span "Performance" at bounding box center [219, 62] width 72 height 15
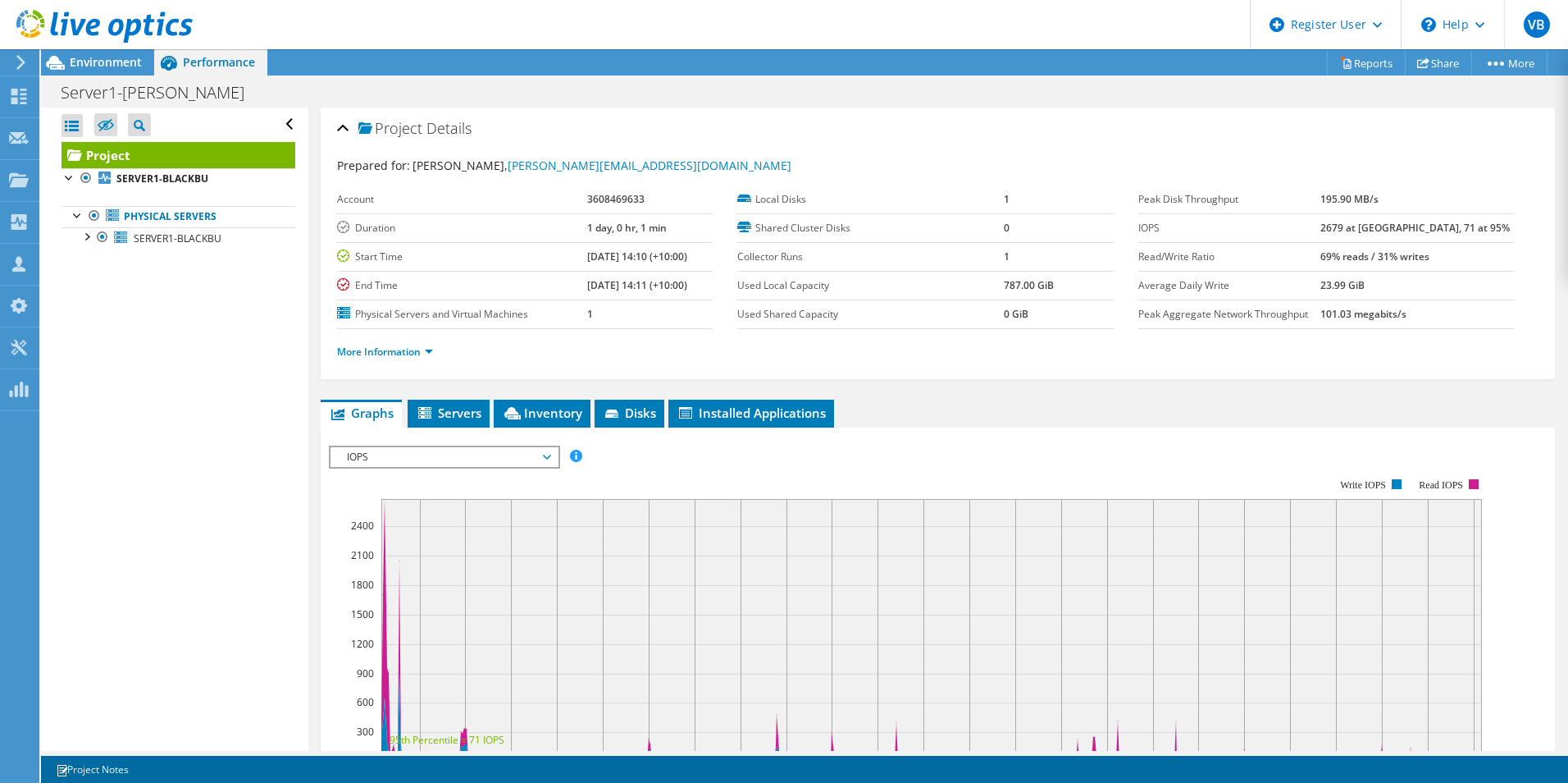
click at [466, 462] on span "IOPS" at bounding box center [444, 457] width 211 height 20
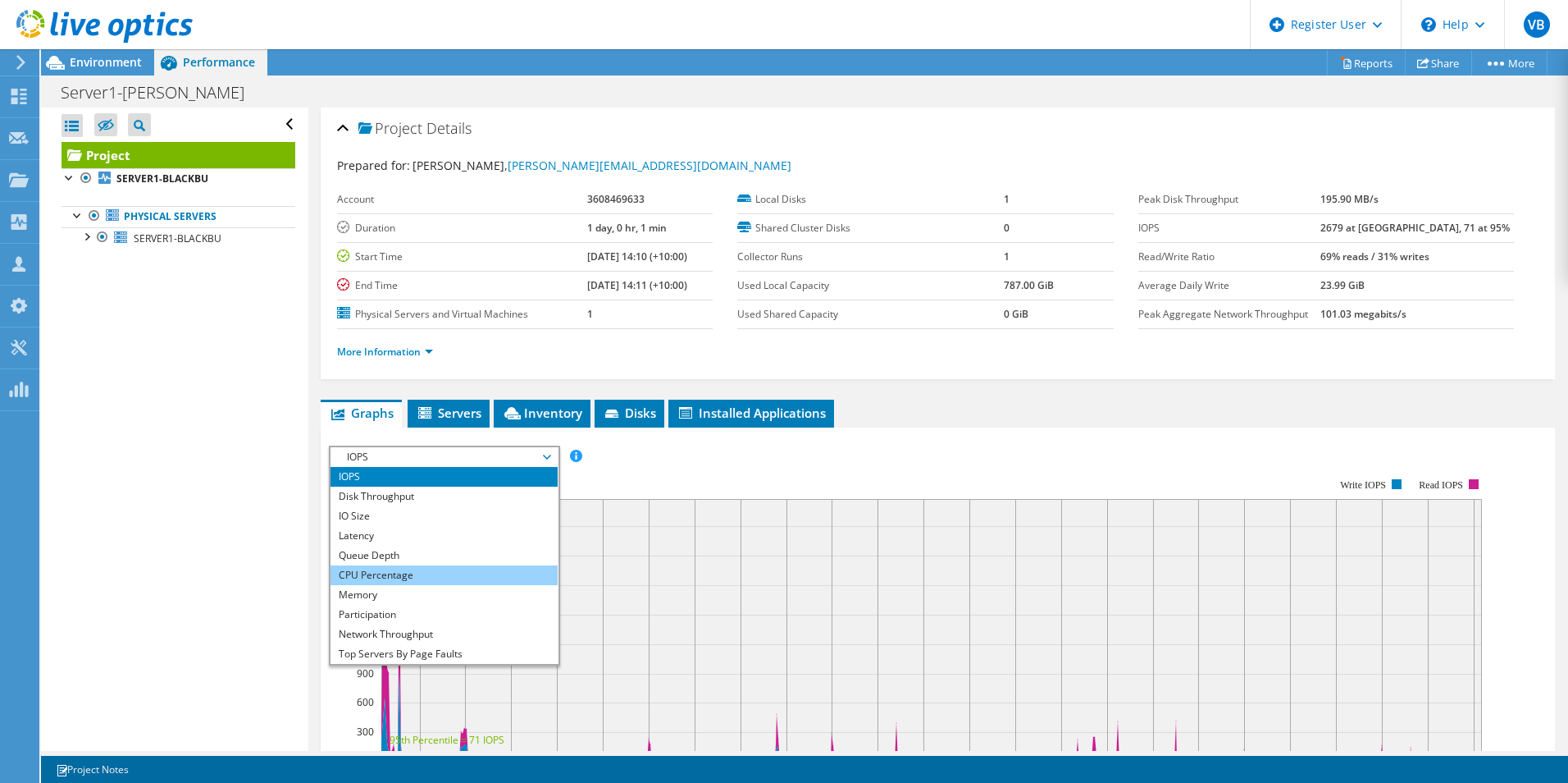
click at [438, 571] on li "CPU Percentage" at bounding box center [444, 575] width 227 height 20
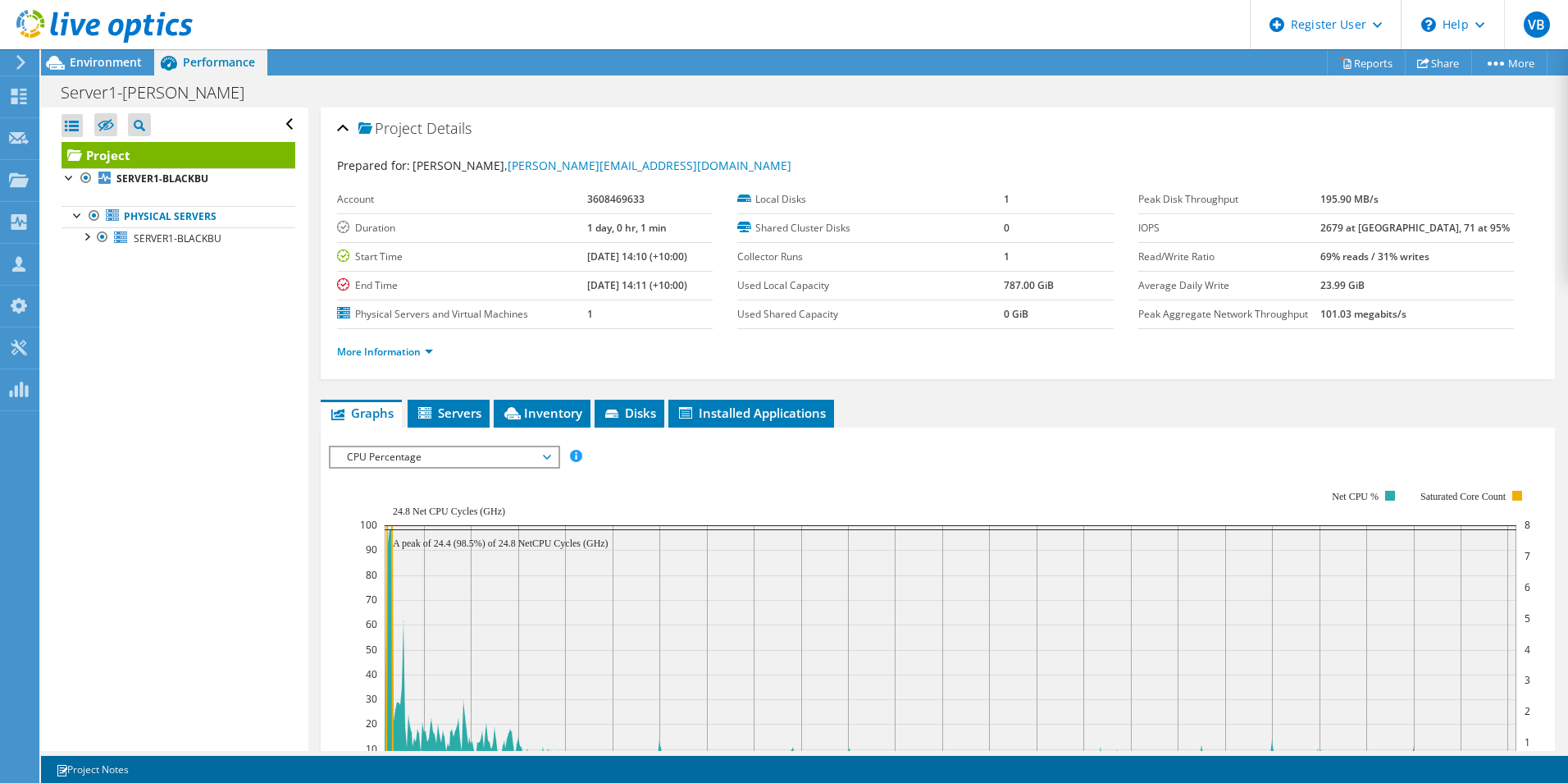
click at [685, 486] on rect at bounding box center [945, 632] width 1170 height 328
click at [115, 56] on span "Environment" at bounding box center [106, 62] width 72 height 15
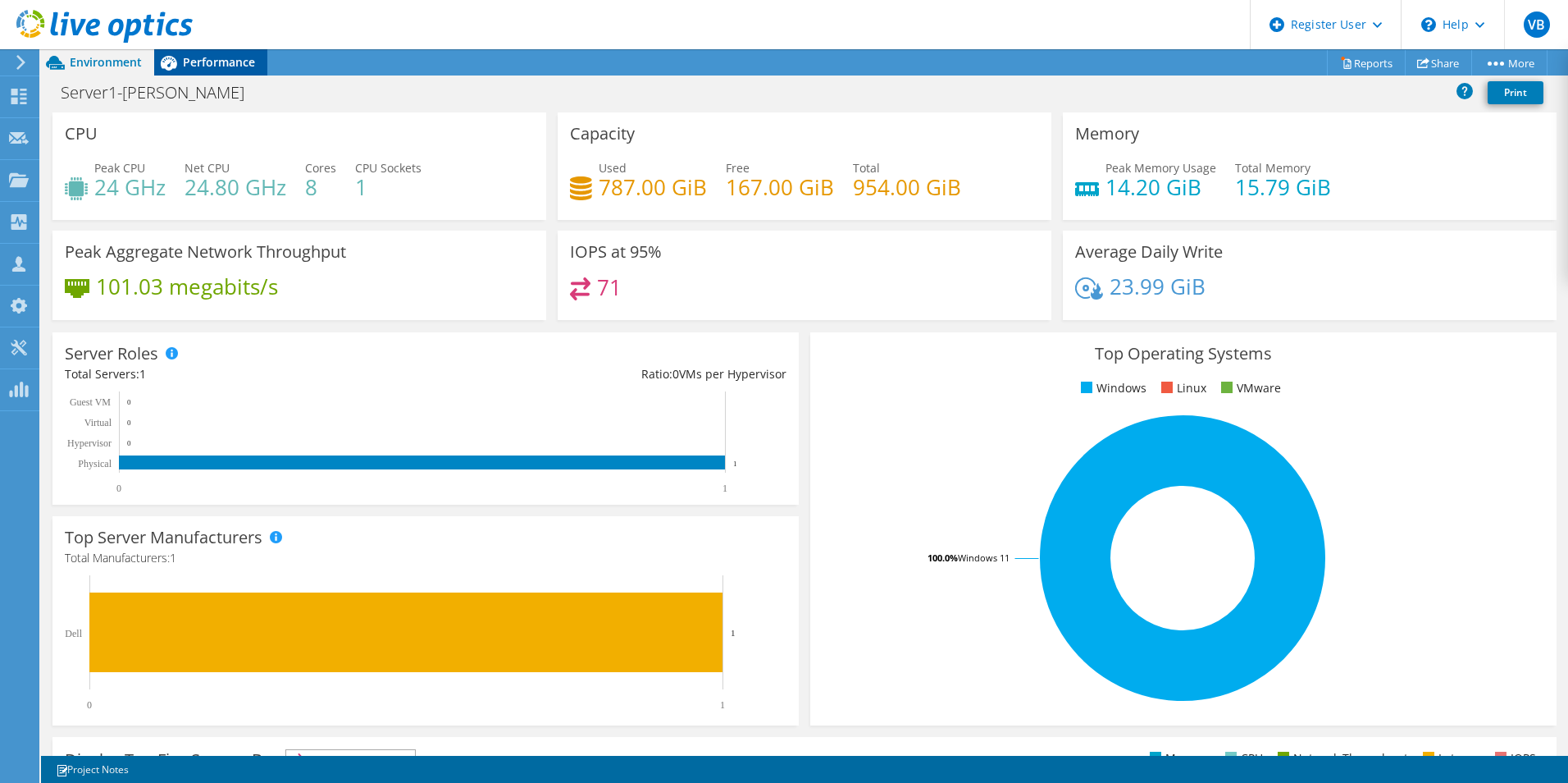
click at [236, 72] on div "Performance" at bounding box center [210, 62] width 113 height 26
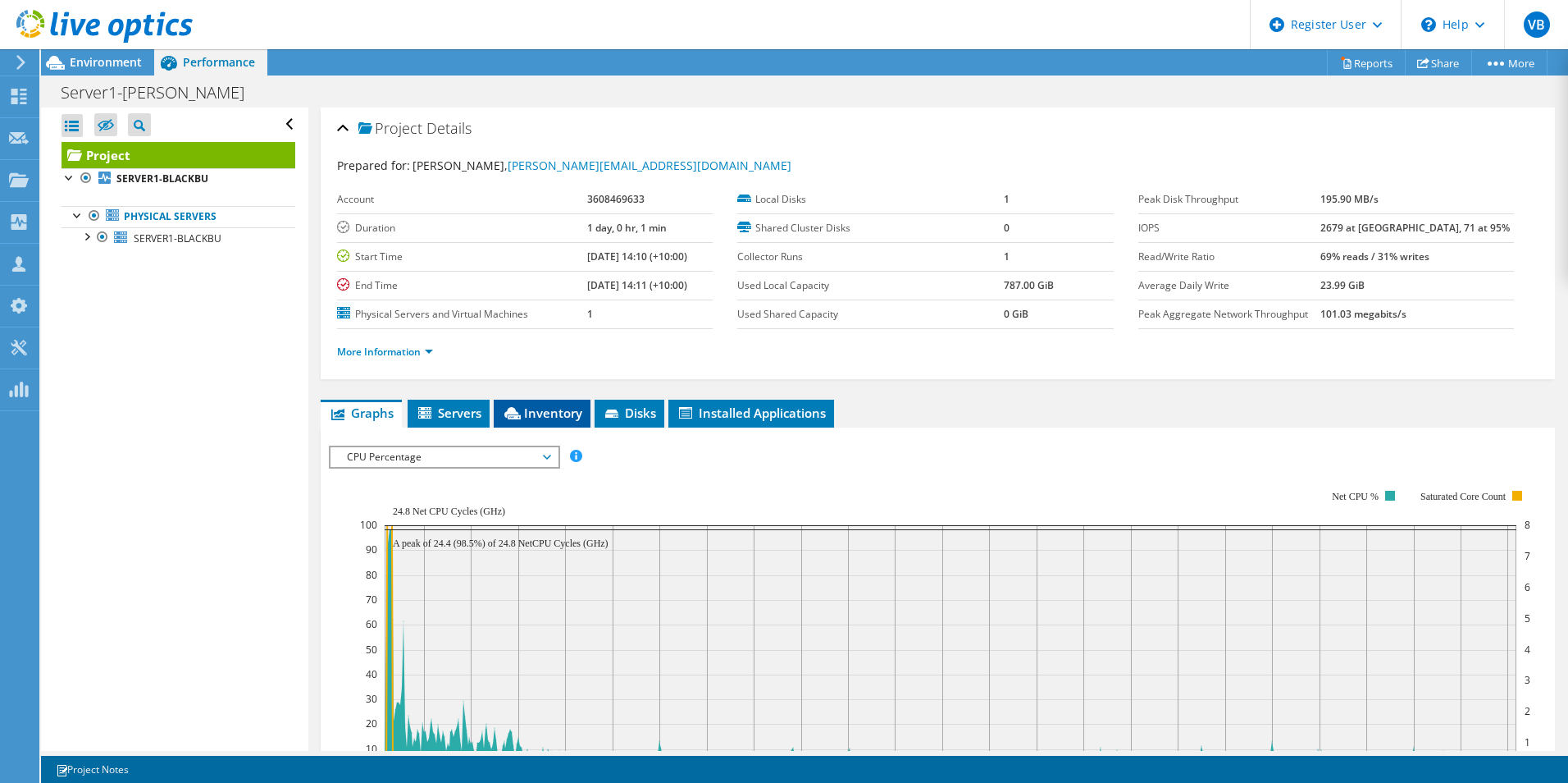
click at [584, 420] on li "Inventory" at bounding box center [542, 413] width 97 height 28
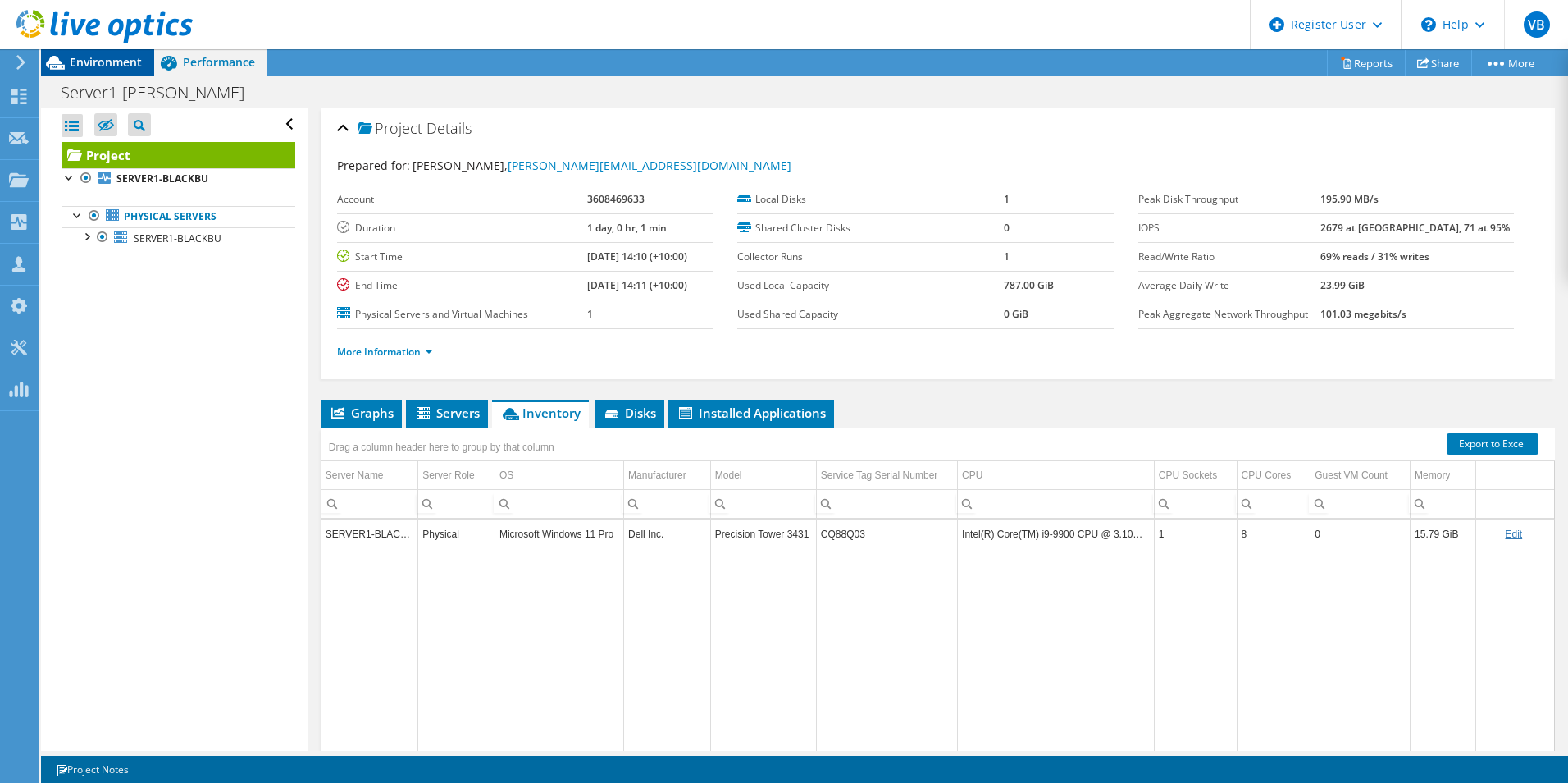
click at [114, 67] on span "Environment" at bounding box center [106, 62] width 72 height 15
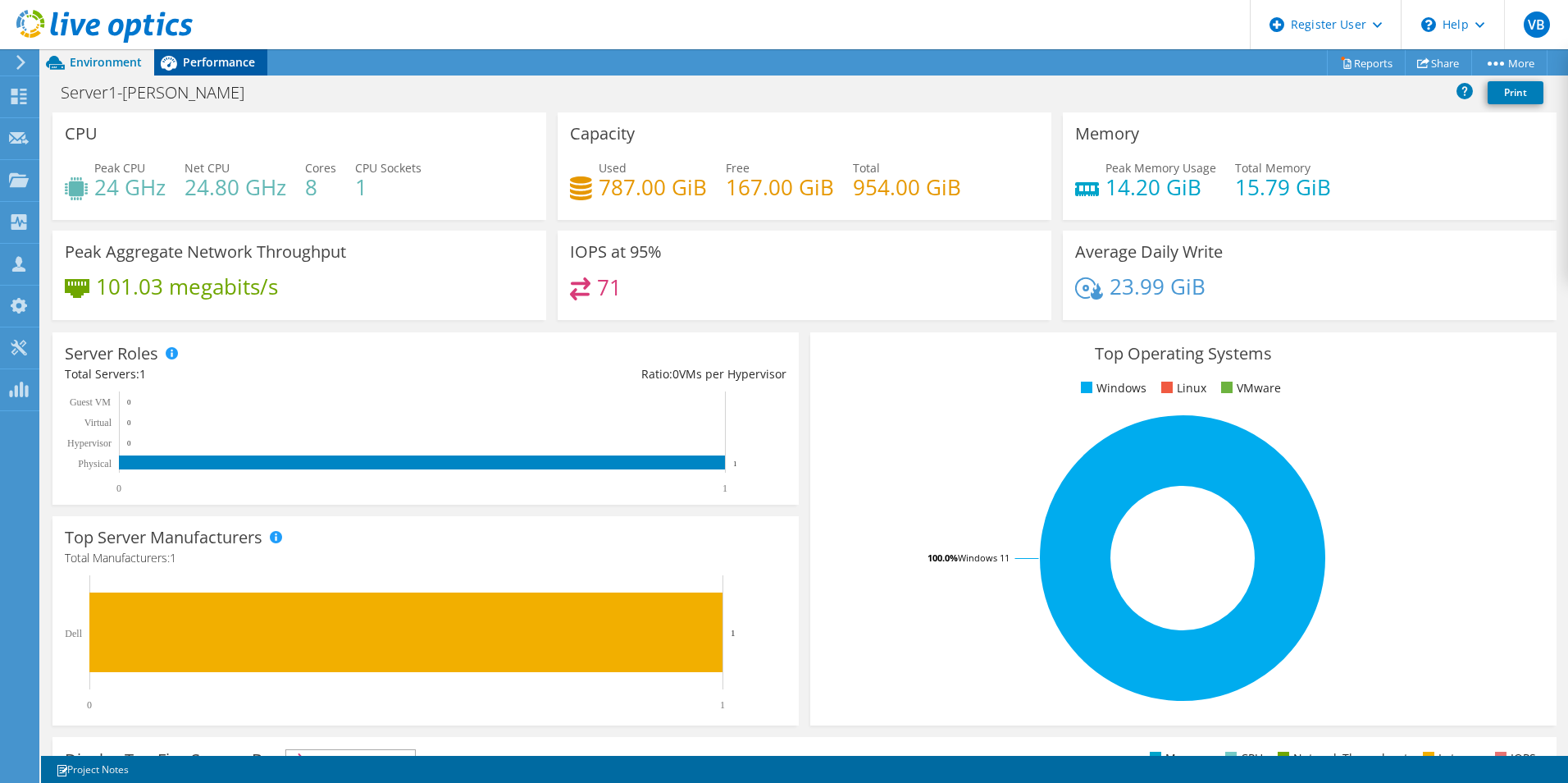
click at [199, 62] on span "Performance" at bounding box center [219, 62] width 72 height 15
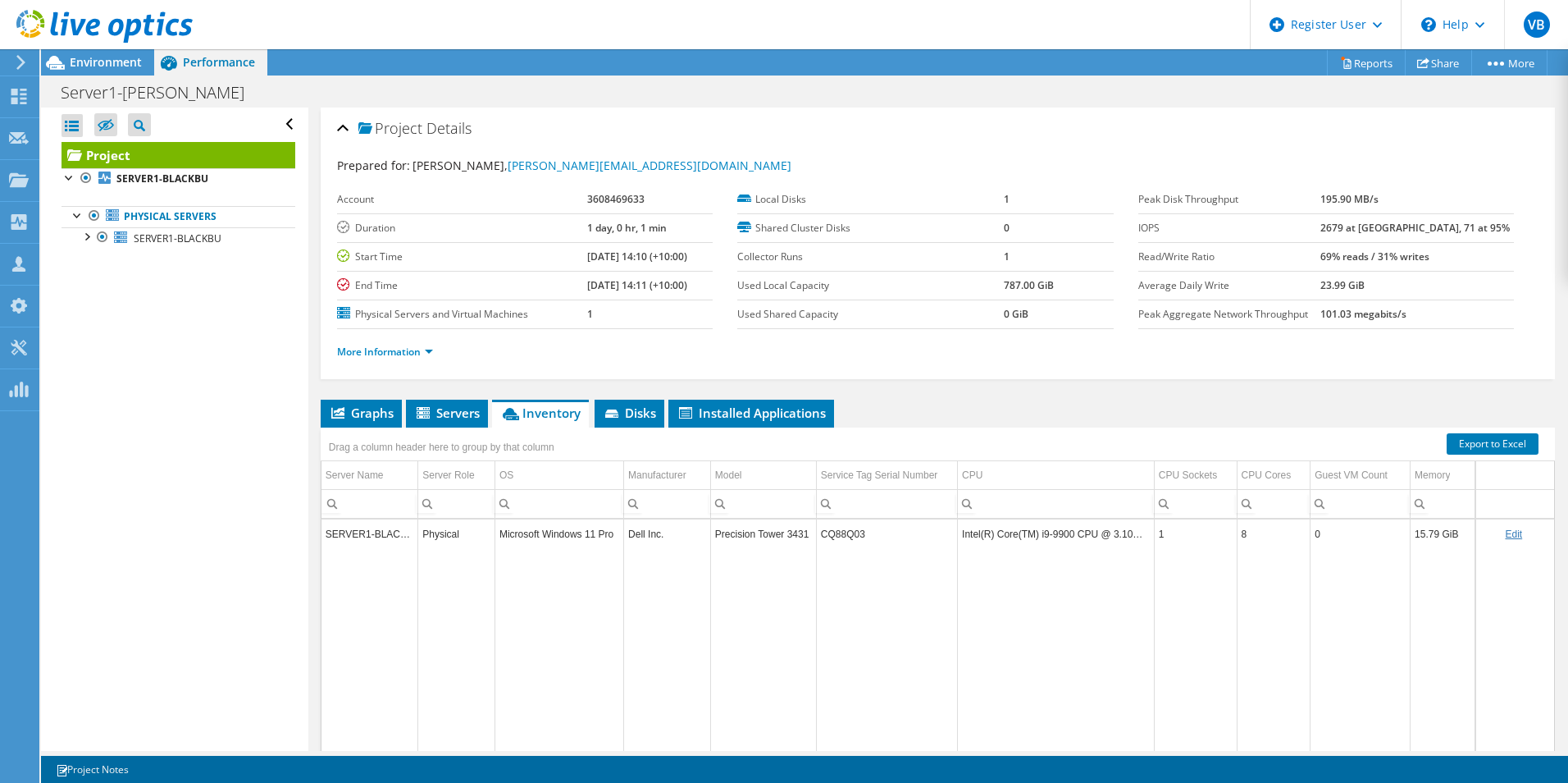
click at [1038, 691] on td "Data grid" at bounding box center [1055, 662] width 197 height 227
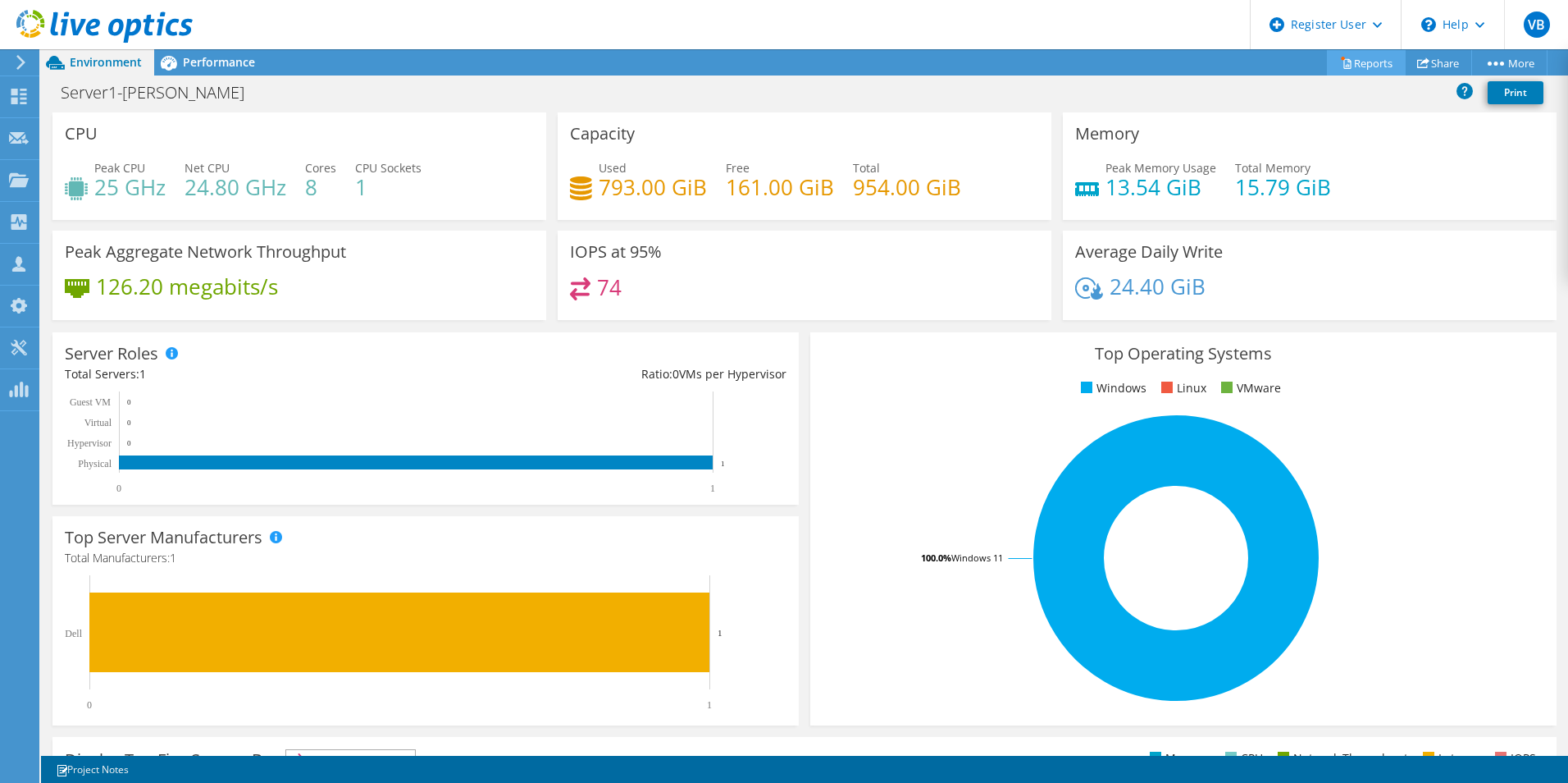
click at [1371, 71] on link "Reports" at bounding box center [1366, 63] width 79 height 25
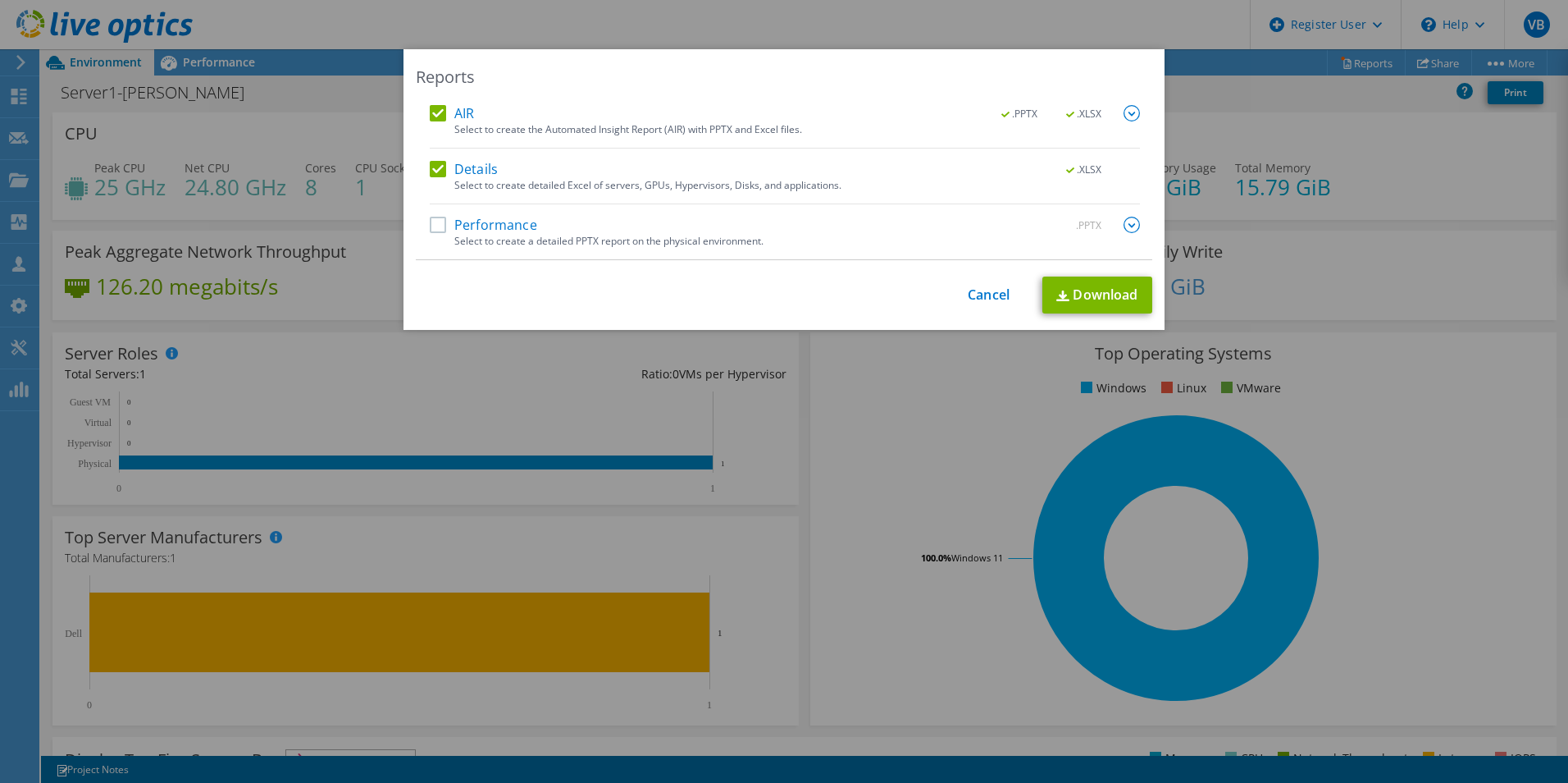
click at [437, 108] on label "AIR" at bounding box center [451, 113] width 44 height 16
click at [0, 0] on input "AIR" at bounding box center [0, 0] width 0 height 0
click at [431, 169] on label "Details" at bounding box center [463, 169] width 68 height 16
click at [0, 0] on input "Details" at bounding box center [0, 0] width 0 height 0
click at [433, 227] on label "Performance" at bounding box center [483, 225] width 108 height 16
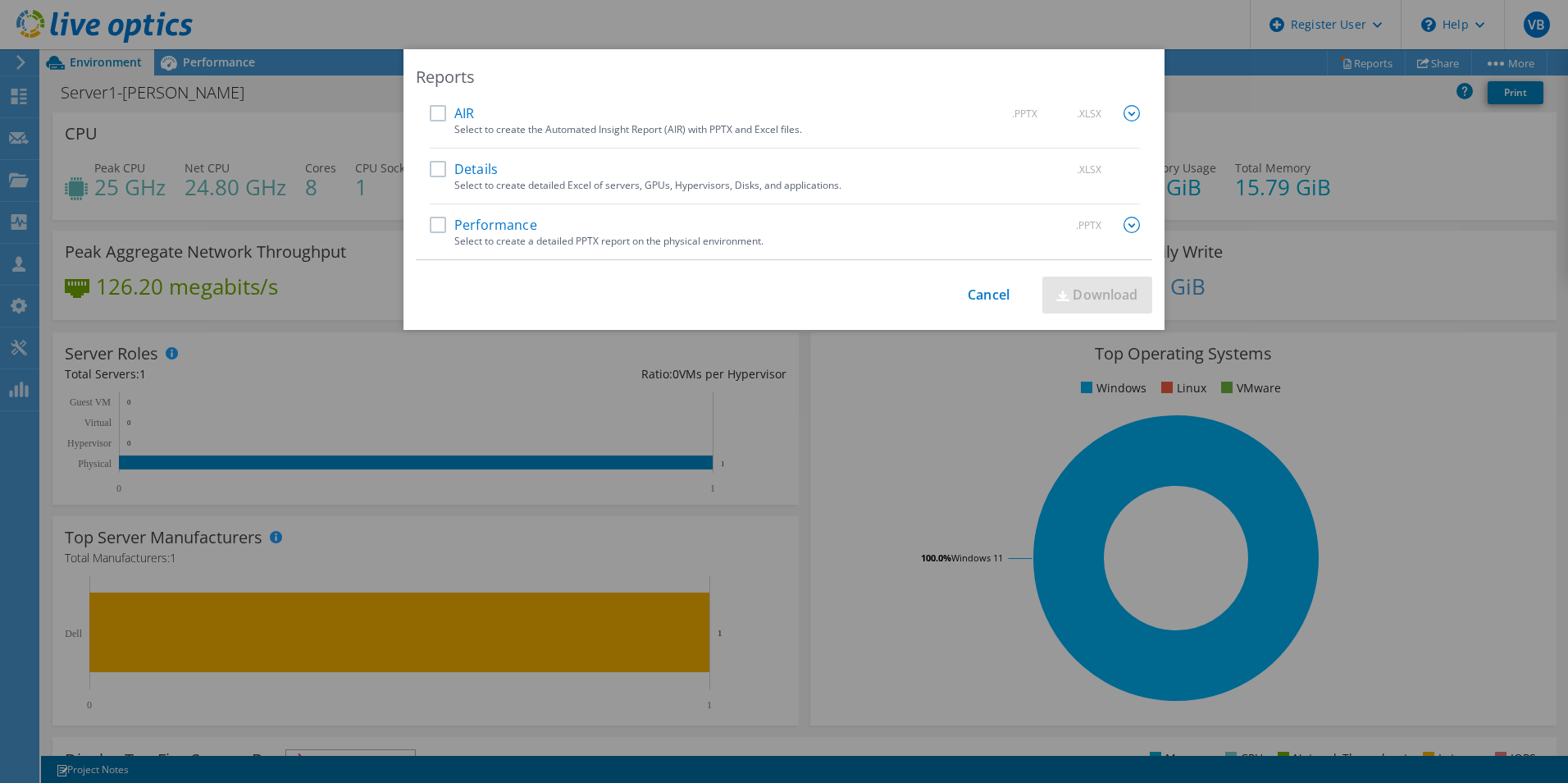
click at [0, 0] on input "Performance" at bounding box center [0, 0] width 0 height 0
click at [1093, 294] on link "Download" at bounding box center [1096, 295] width 110 height 37
click at [1211, 63] on div "Reports AIR .PPTX .XLSX Select to create the Automated Insight Report (AIR) wit…" at bounding box center [784, 391] width 1568 height 684
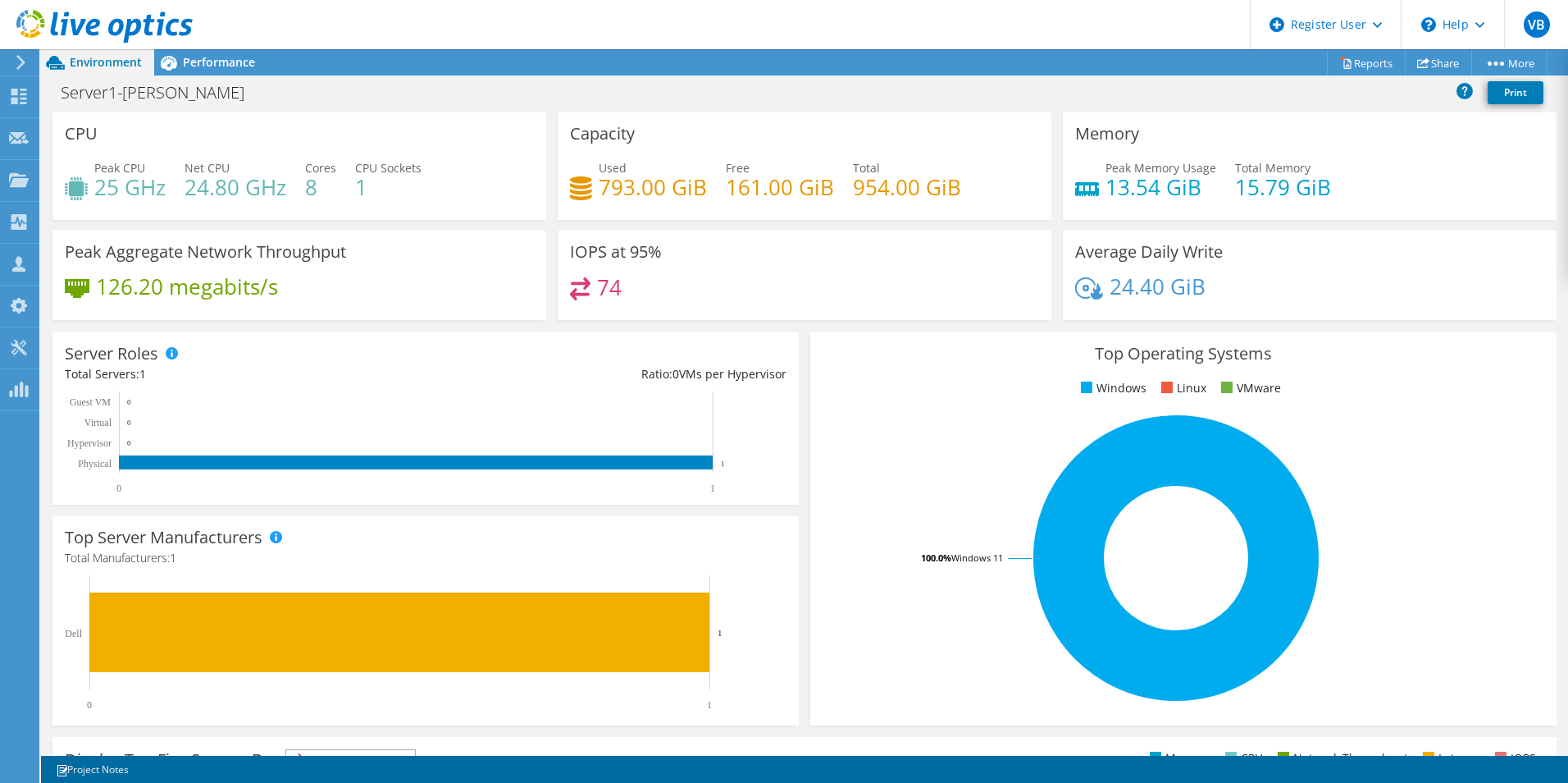
click at [1413, 208] on div "Peak Memory Usage 13.54 GiB Total Memory 15.79 GiB" at bounding box center [1310, 186] width 469 height 53
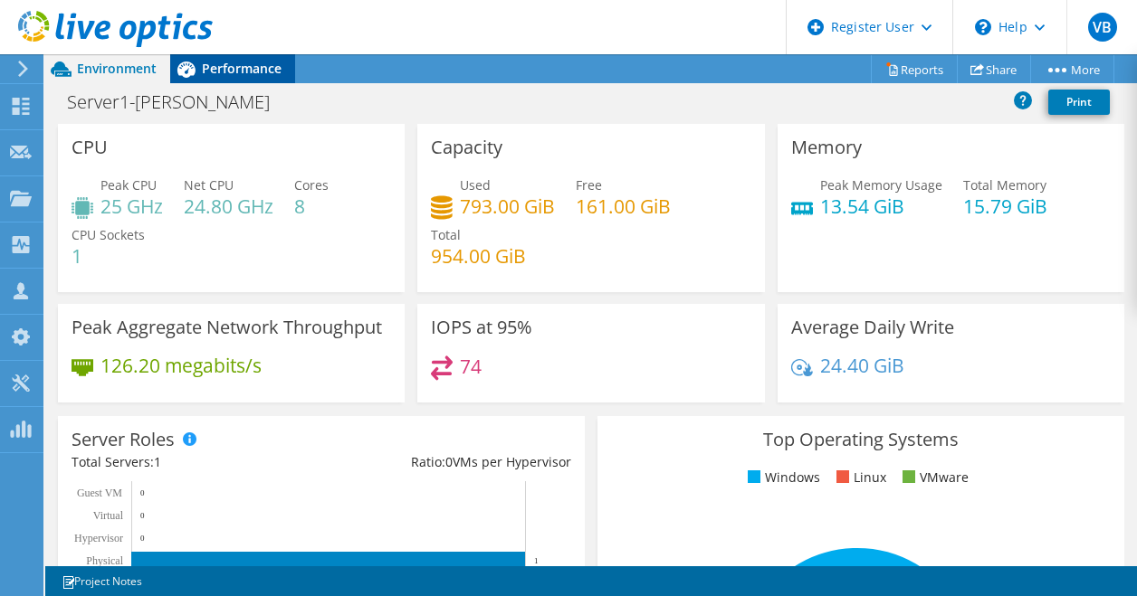
click at [259, 68] on span "Performance" at bounding box center [242, 68] width 80 height 17
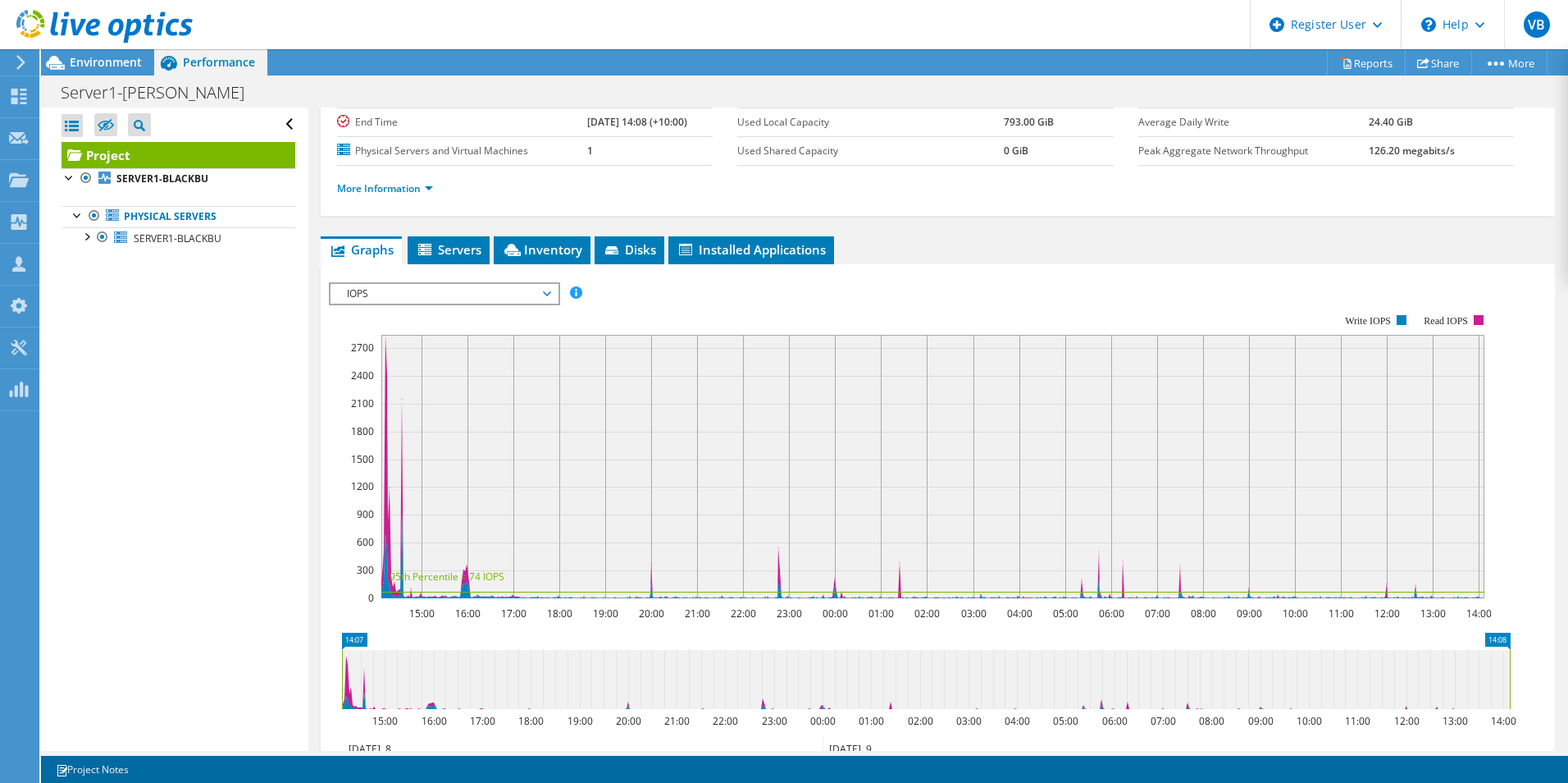
scroll to position [164, 0]
click at [457, 295] on span "IOPS" at bounding box center [444, 293] width 211 height 20
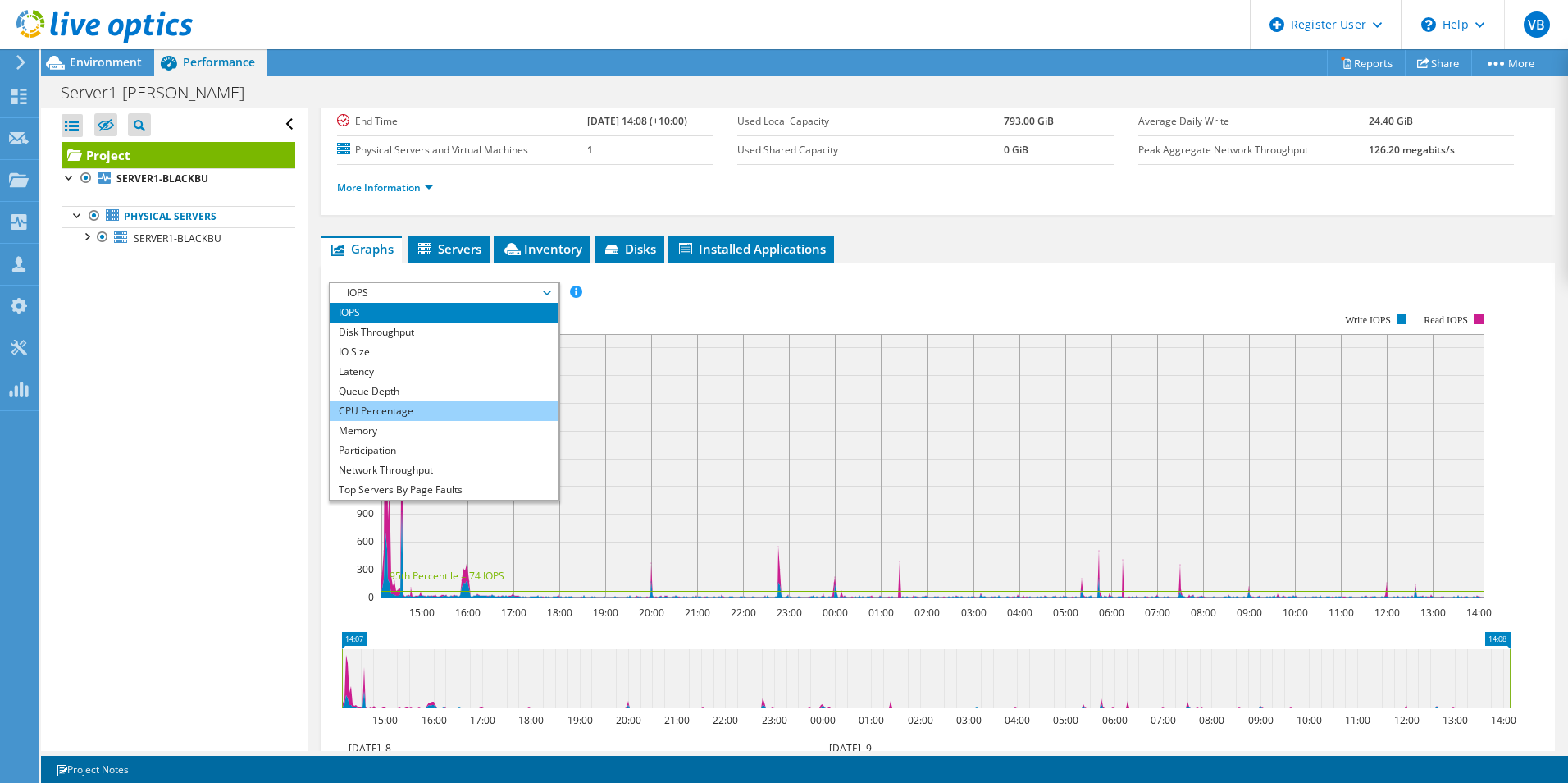
click at [428, 417] on li "CPU Percentage" at bounding box center [444, 411] width 227 height 20
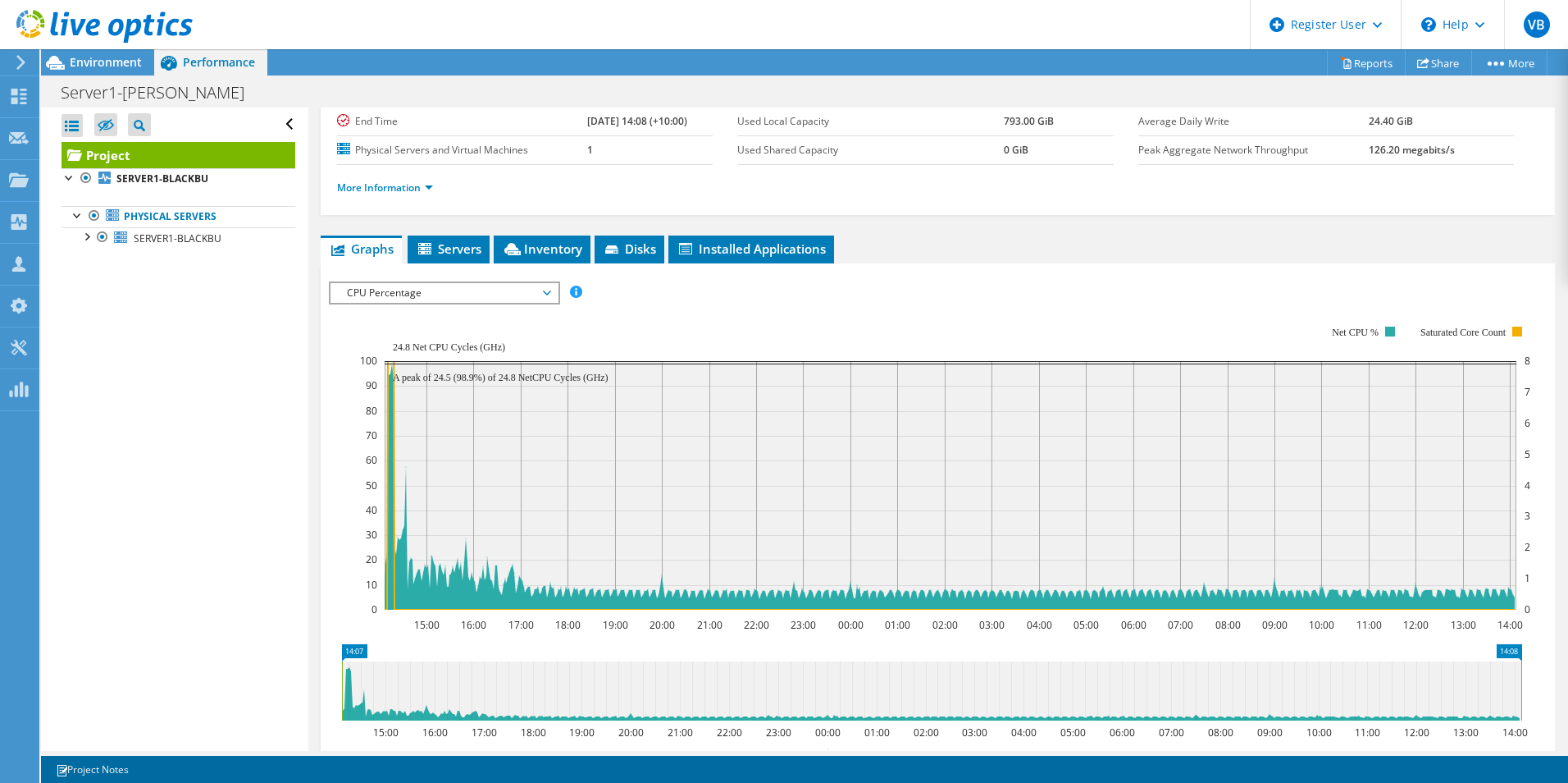
click at [661, 324] on rect at bounding box center [945, 468] width 1170 height 328
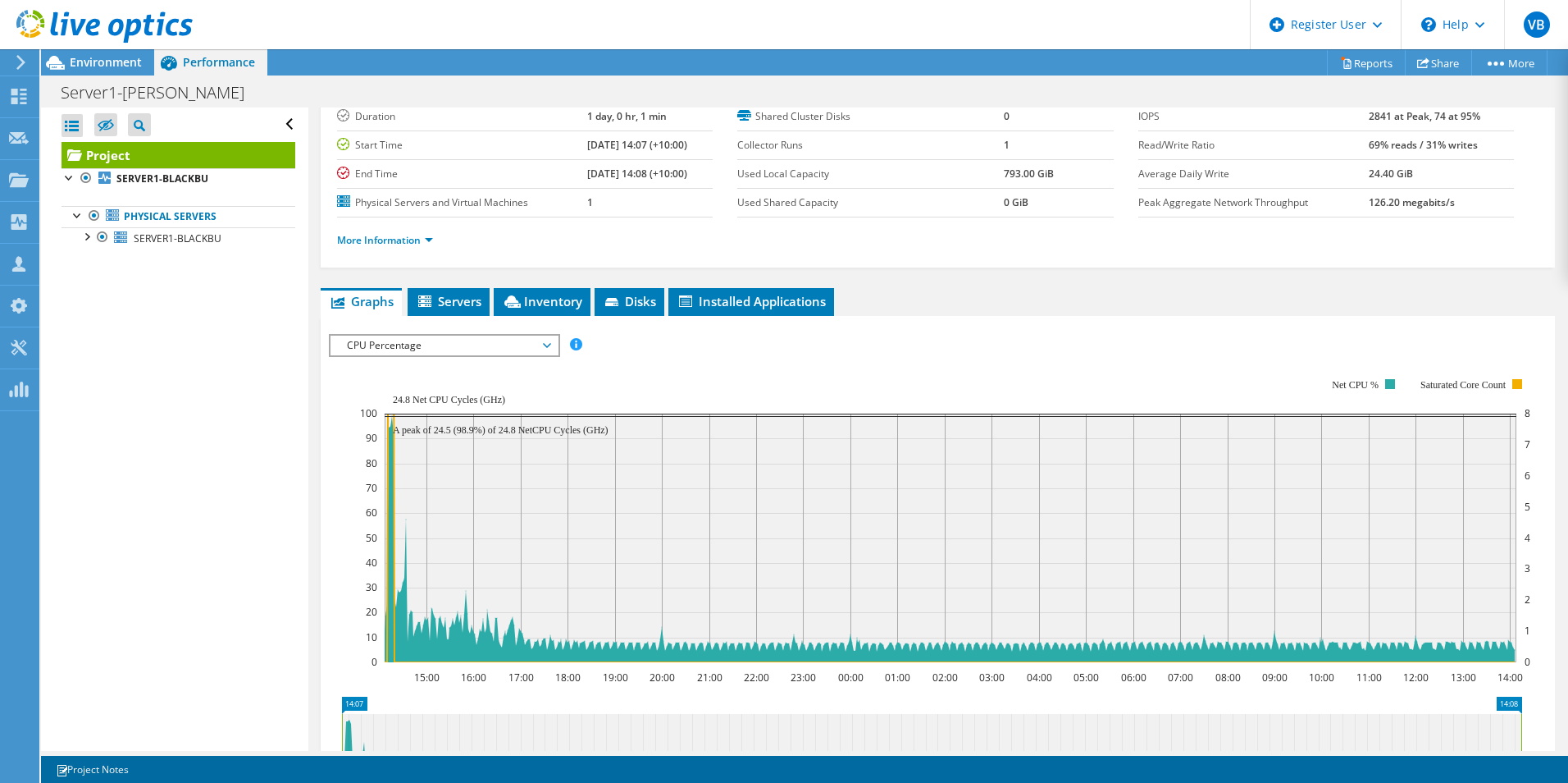
scroll to position [246, 0]
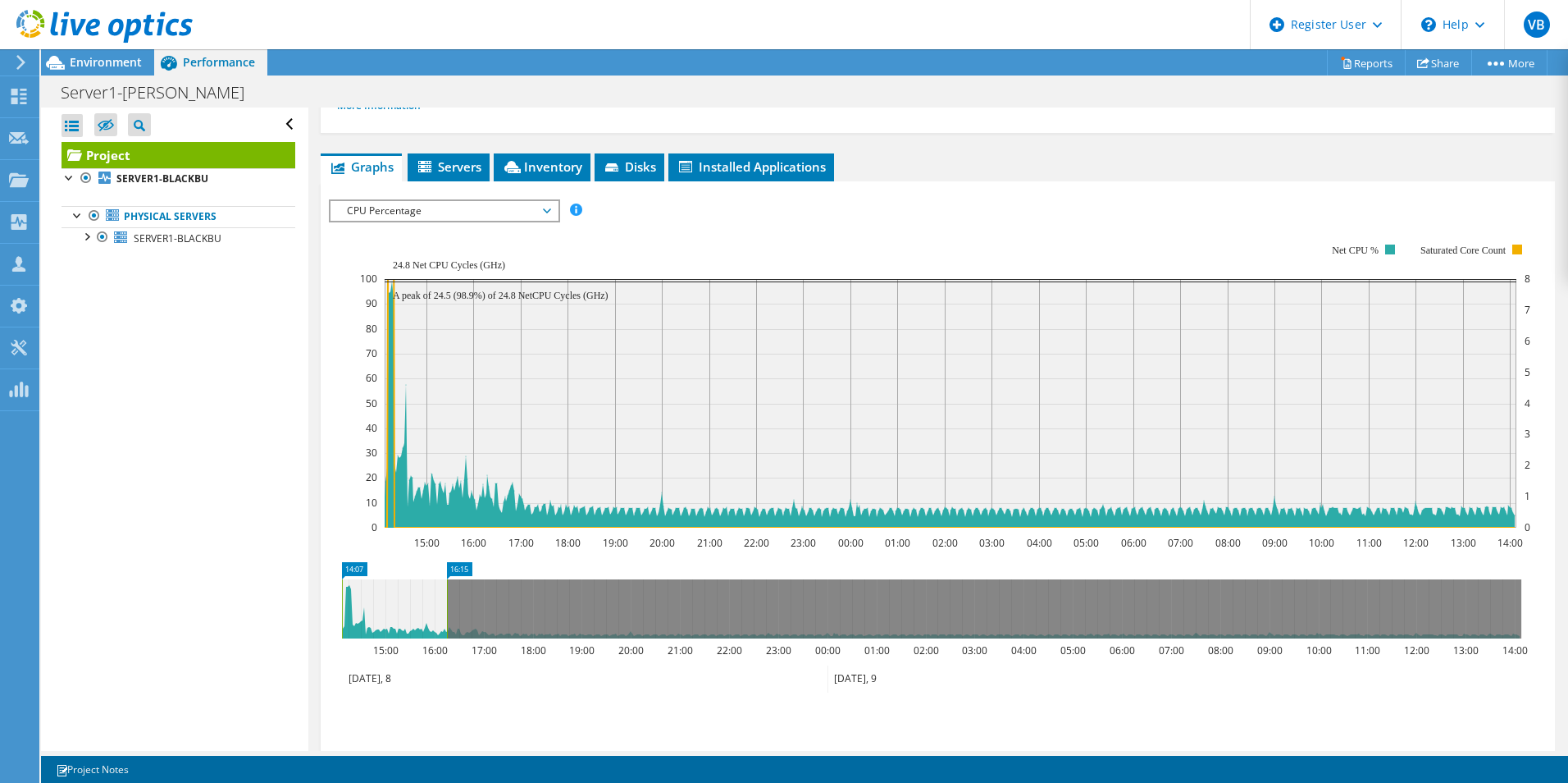
drag, startPoint x: 1522, startPoint y: 617, endPoint x: 448, endPoint y: 614, distance: 1074.0
click at [448, 614] on rect at bounding box center [447, 608] width 6 height 59
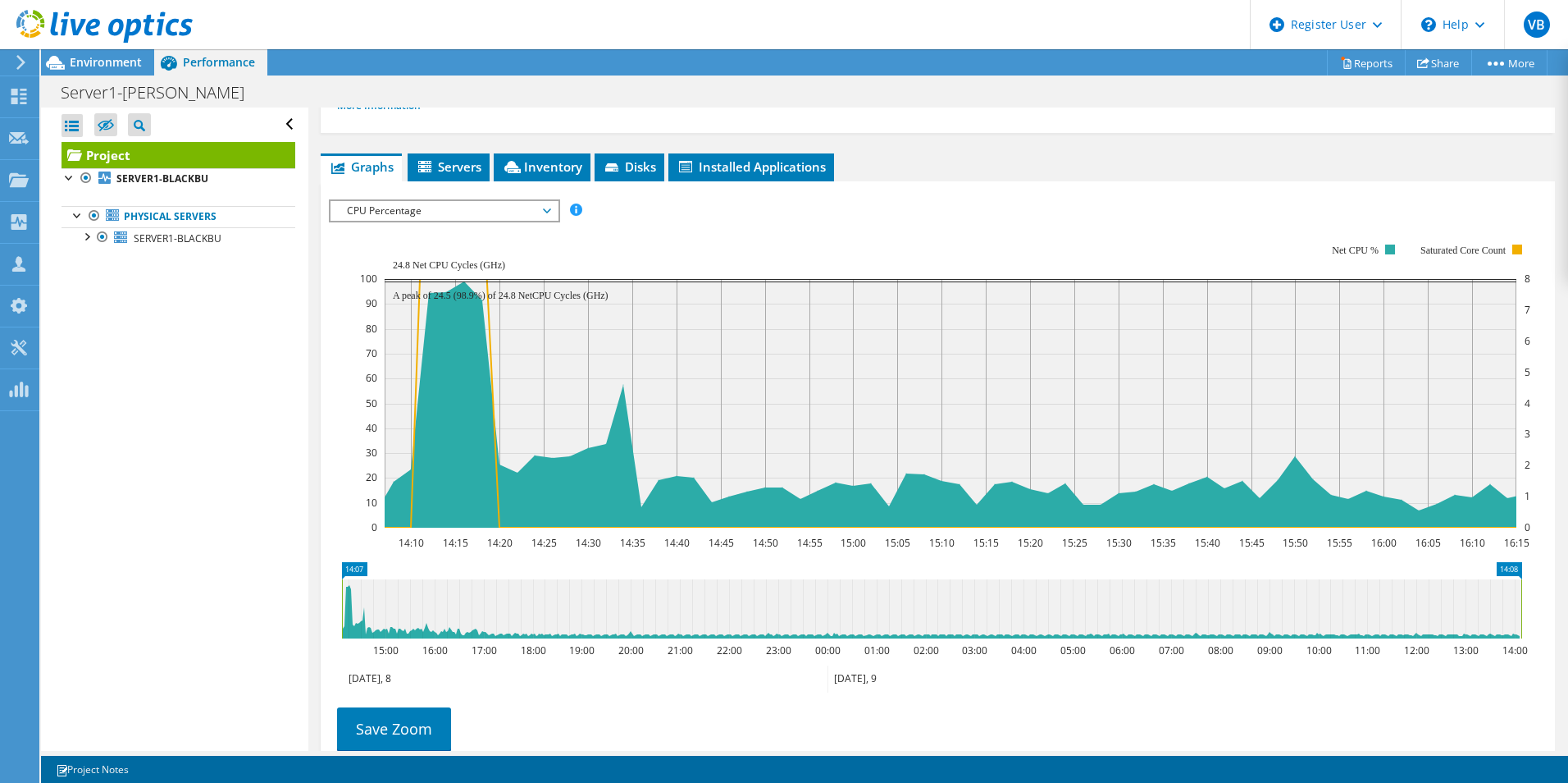
drag, startPoint x: 448, startPoint y: 613, endPoint x: 1570, endPoint y: 602, distance: 1122.1
click at [1567, 602] on html "VB Dell User Vipin B [EMAIL_ADDRESS][PERSON_NAME][DOMAIN_NAME] Dell My Profile …" at bounding box center [784, 392] width 1568 height 783
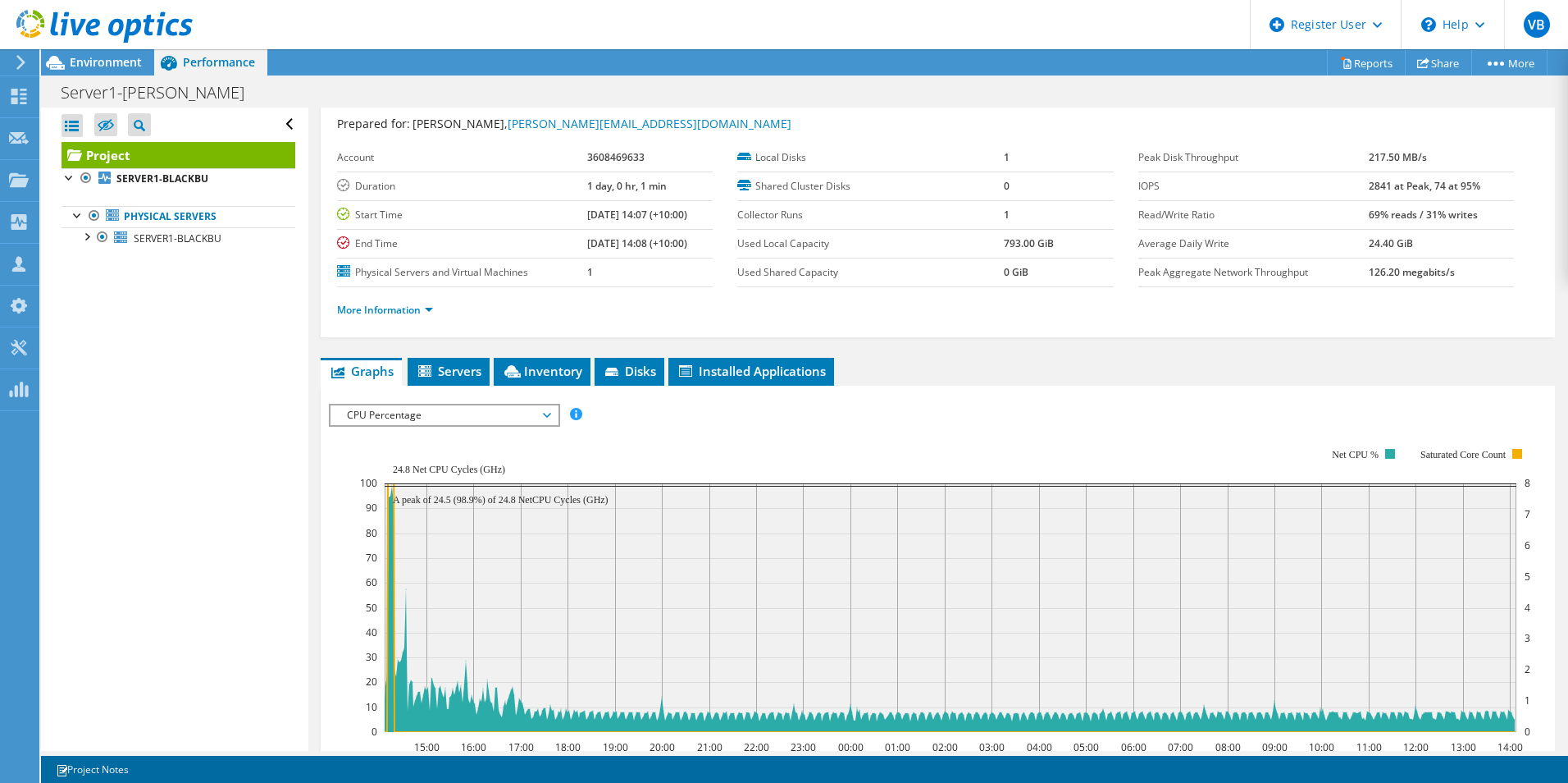
scroll to position [0, 0]
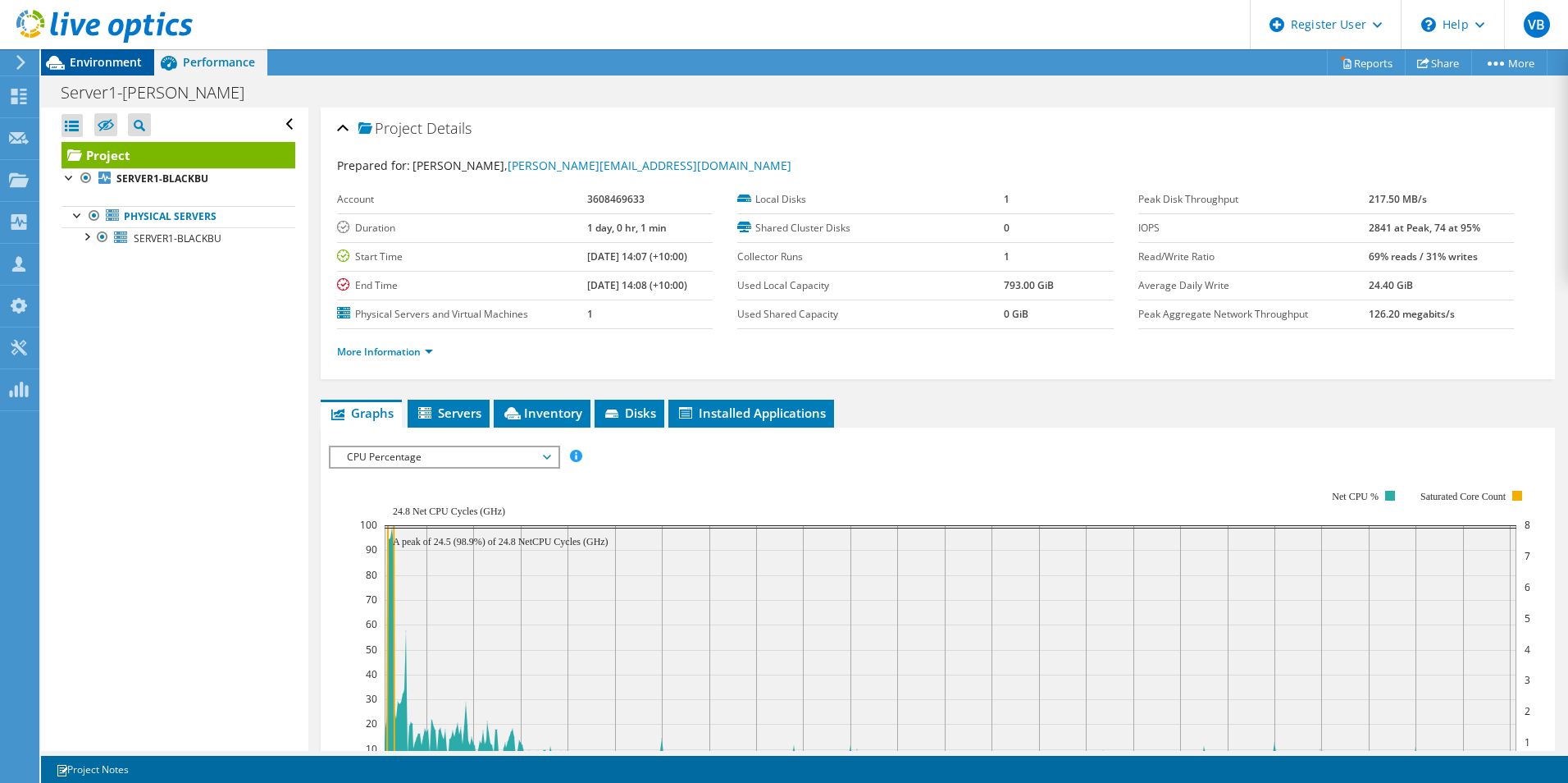
click at [100, 61] on span "Environment" at bounding box center [106, 62] width 72 height 15
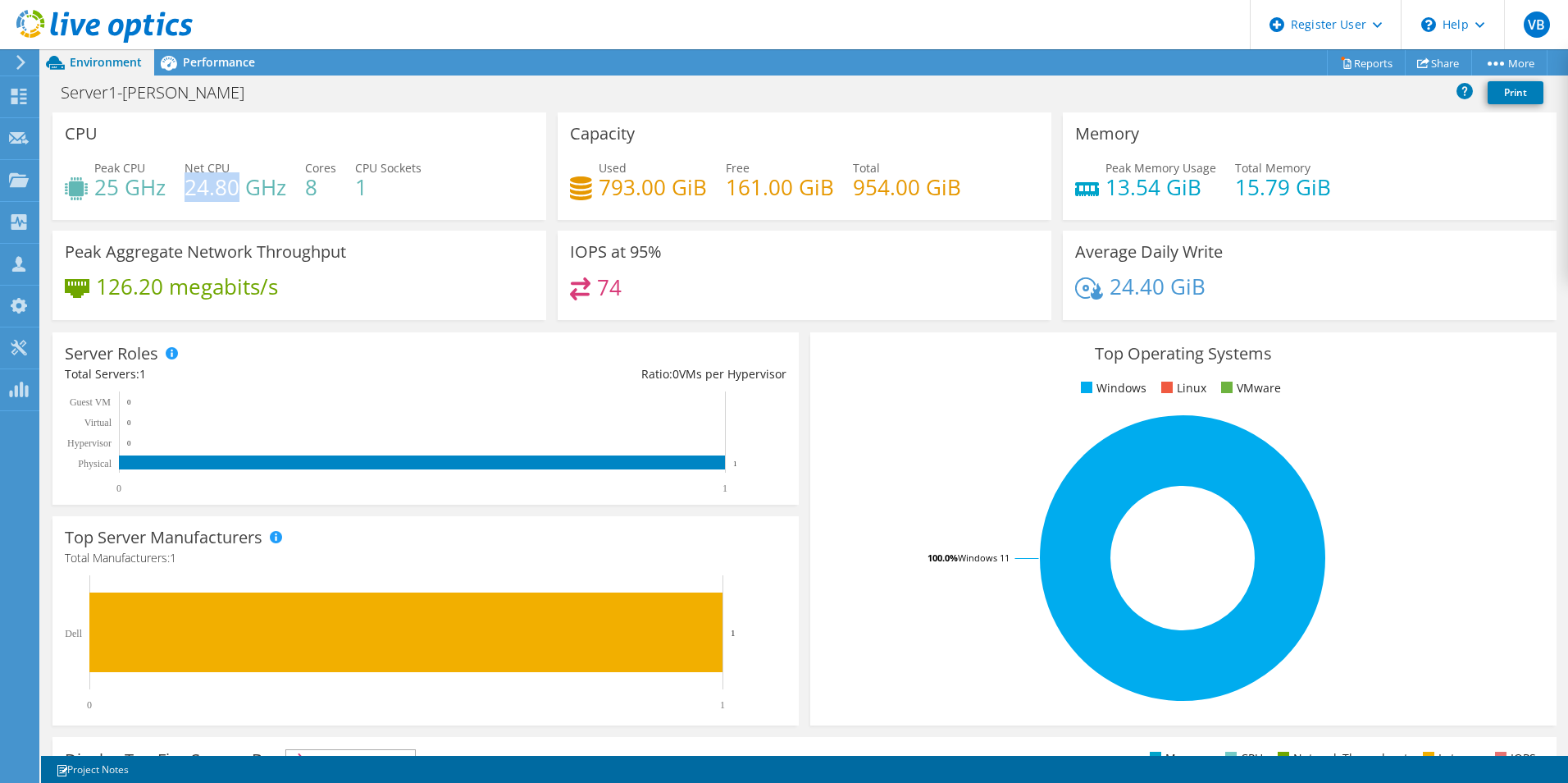
drag, startPoint x: 186, startPoint y: 188, endPoint x: 237, endPoint y: 188, distance: 51.0
click at [237, 188] on h4 "24.80 GHz" at bounding box center [236, 187] width 101 height 18
drag, startPoint x: 97, startPoint y: 187, endPoint x: 161, endPoint y: 195, distance: 64.5
click at [161, 195] on h4 "25 GHz" at bounding box center [130, 187] width 72 height 18
drag, startPoint x: 161, startPoint y: 195, endPoint x: 219, endPoint y: 197, distance: 58.0
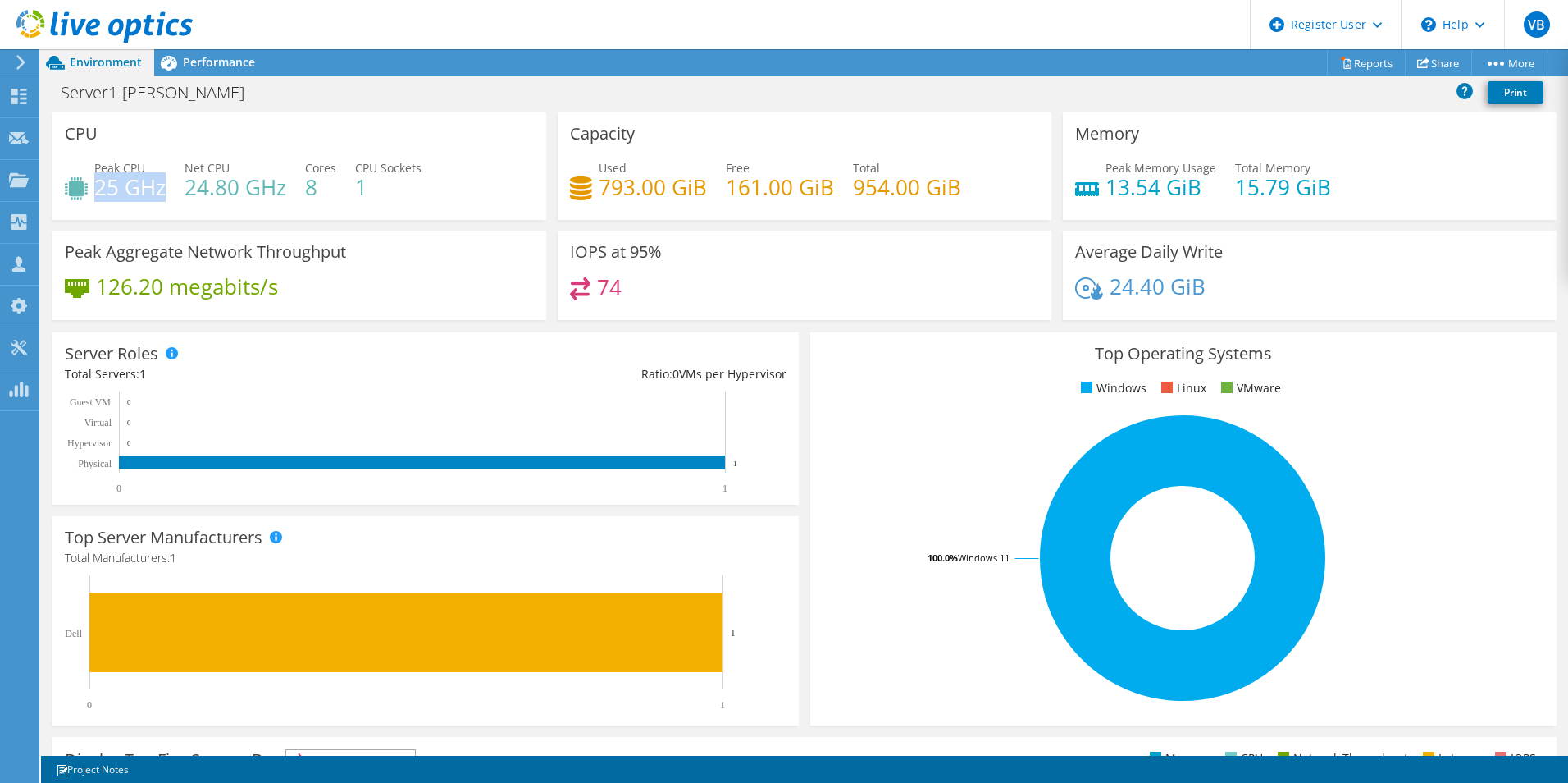
click at [219, 196] on h4 "24.80 GHz" at bounding box center [236, 187] width 101 height 18
drag, startPoint x: 188, startPoint y: 193, endPoint x: 277, endPoint y: 193, distance: 89.0
click at [277, 193] on h4 "24.80 GHz" at bounding box center [236, 187] width 101 height 18
drag, startPoint x: 277, startPoint y: 193, endPoint x: 316, endPoint y: 198, distance: 39.3
click at [316, 198] on div "Peak CPU 25 GHz Net CPU 24.80 GHz Cores 8 CPU Sockets 1" at bounding box center [300, 186] width 469 height 53
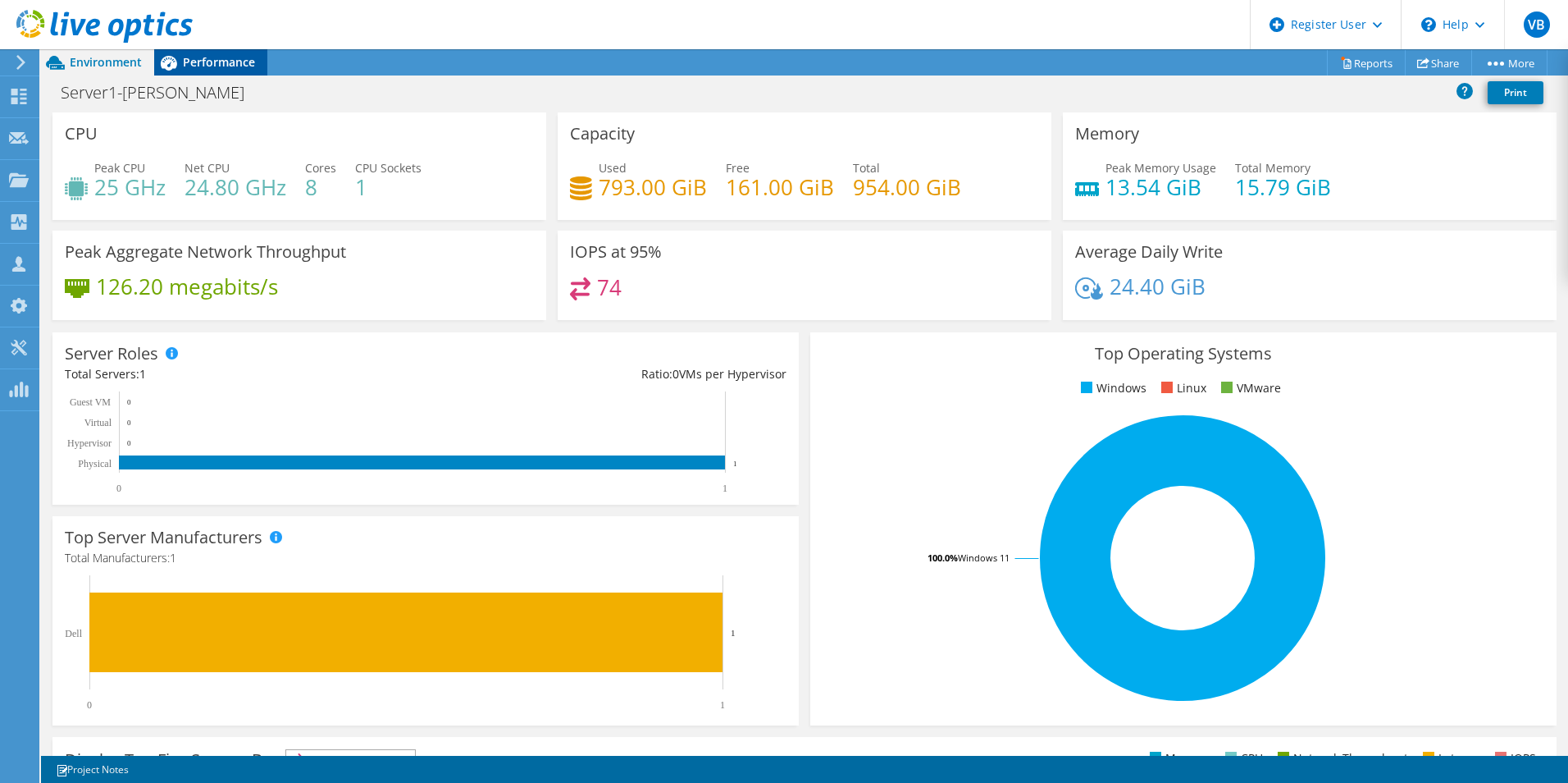
click at [220, 65] on span "Performance" at bounding box center [219, 62] width 72 height 15
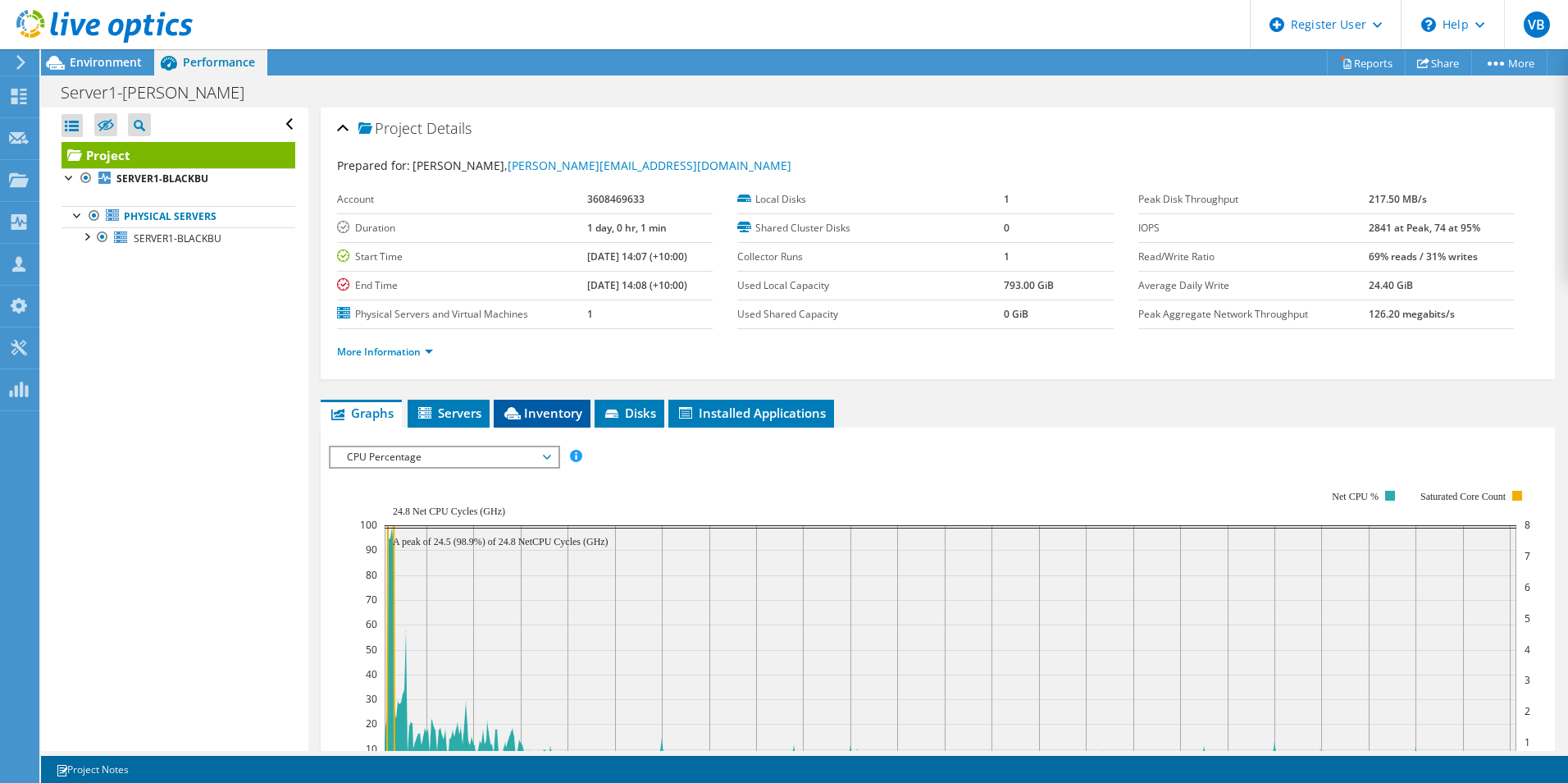
click at [540, 410] on span "Inventory" at bounding box center [542, 412] width 81 height 16
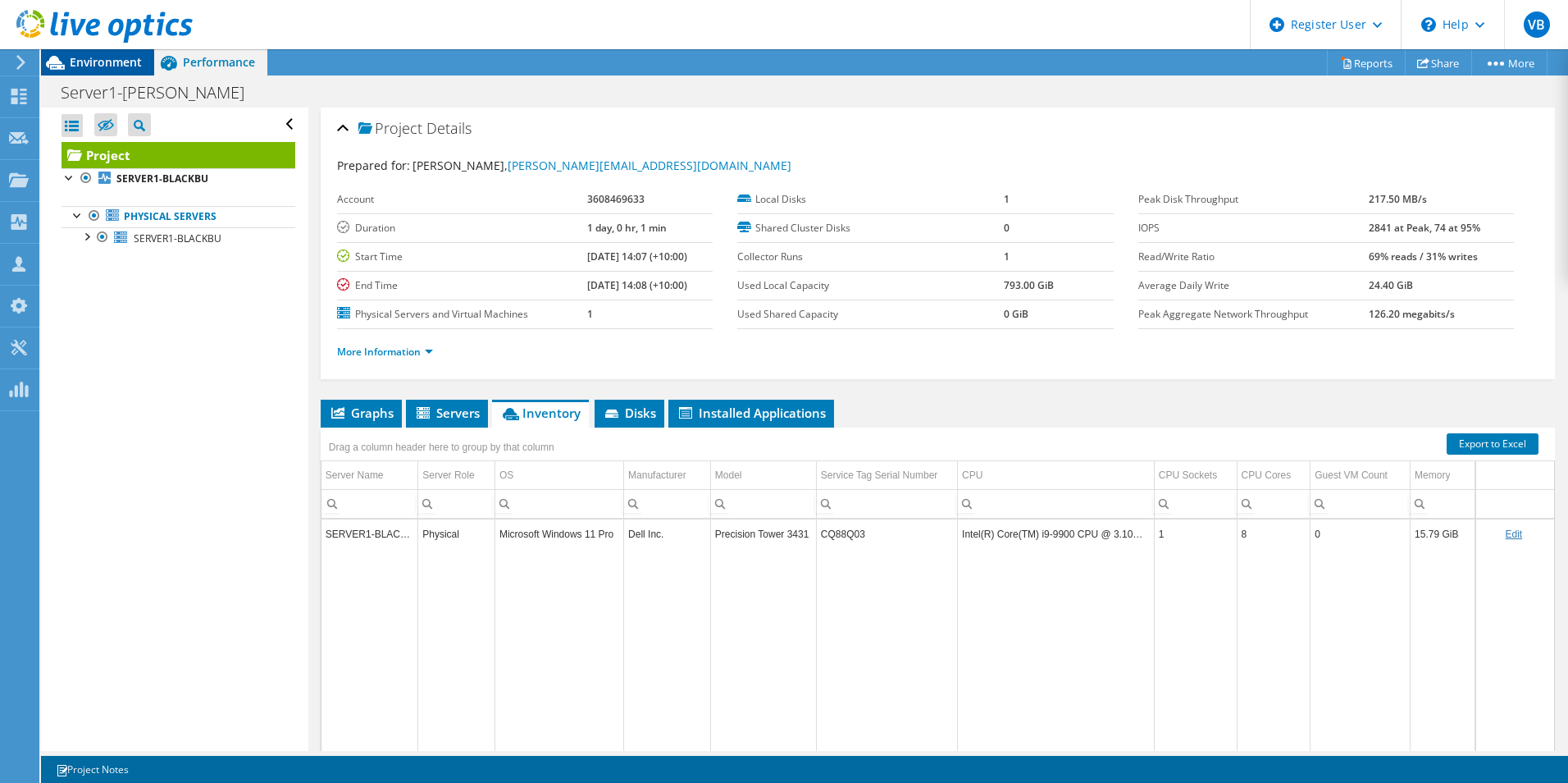
click at [123, 71] on div "Environment" at bounding box center [97, 62] width 113 height 26
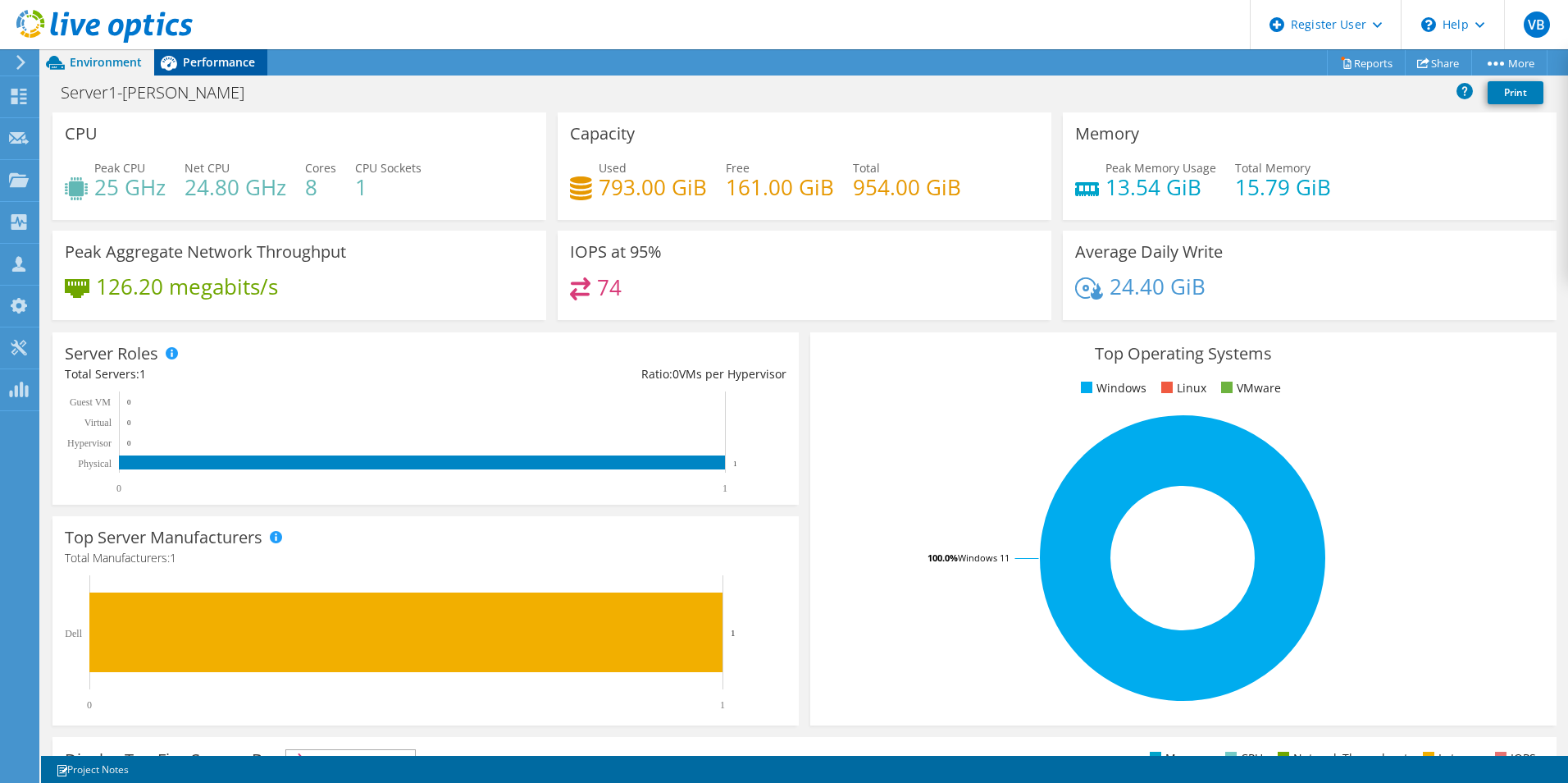
click at [226, 69] on span "Performance" at bounding box center [219, 62] width 72 height 15
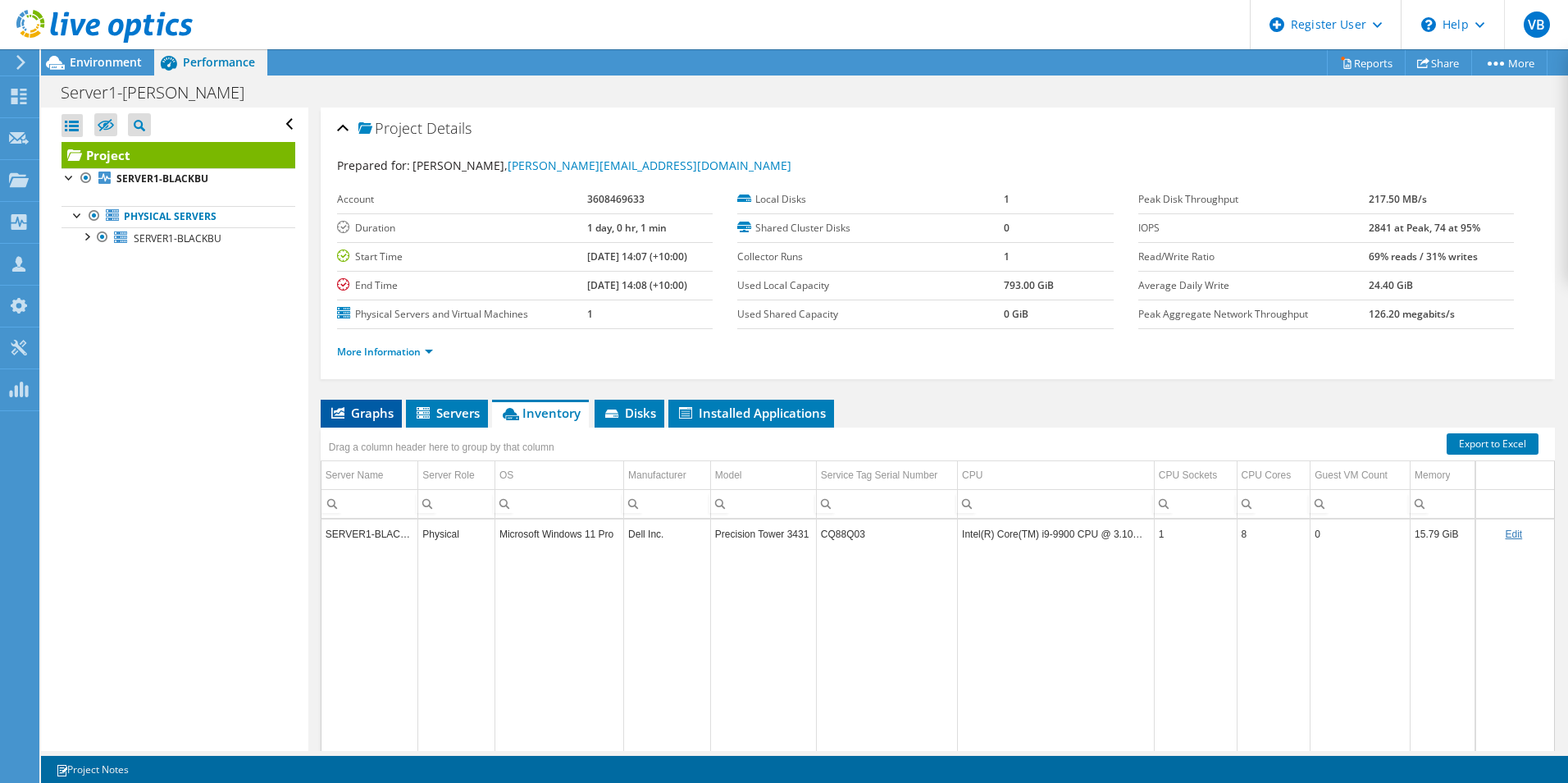
click at [359, 418] on span "Graphs" at bounding box center [361, 412] width 65 height 16
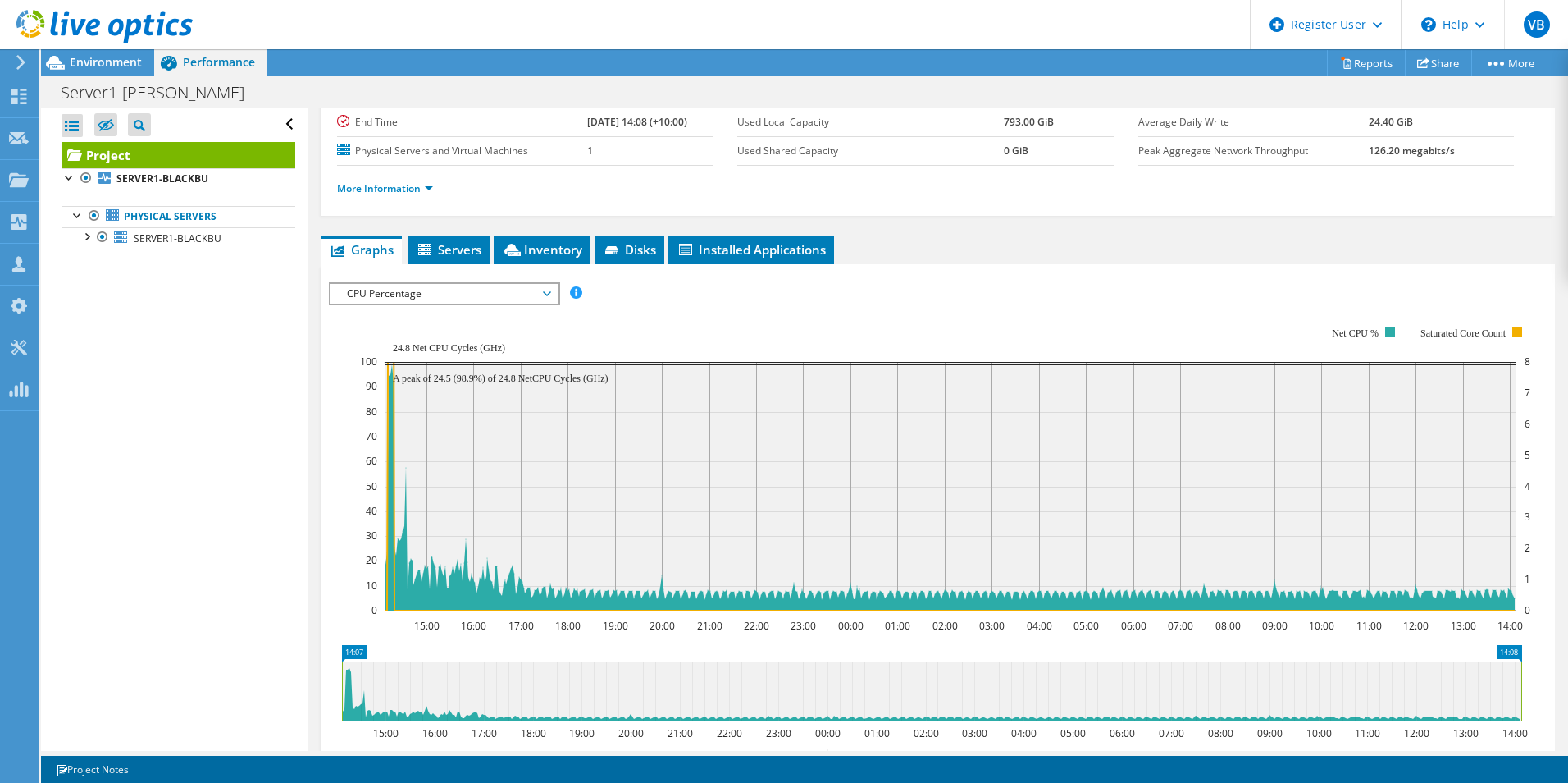
scroll to position [164, 0]
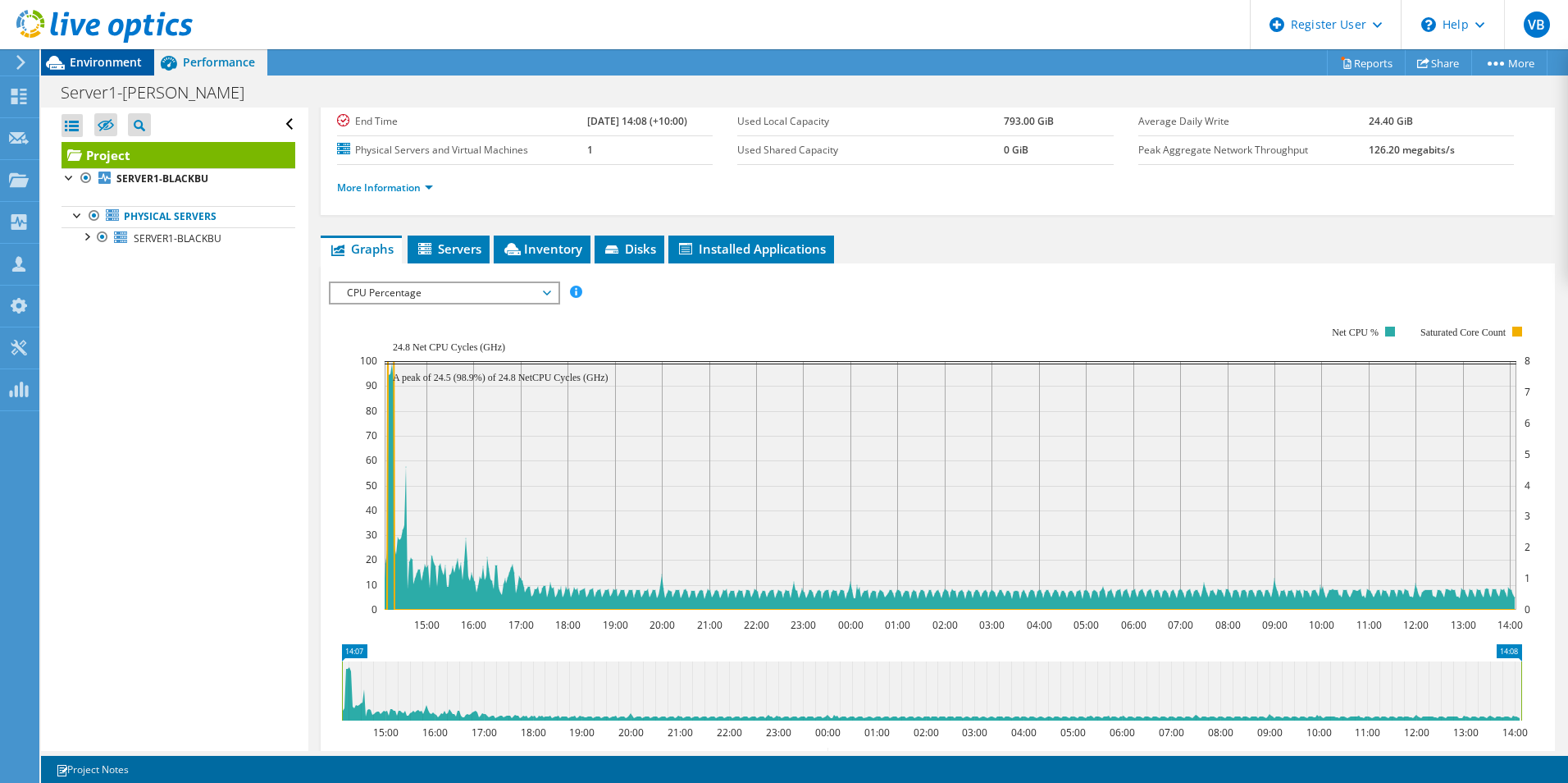
click at [120, 64] on span "Environment" at bounding box center [106, 62] width 72 height 15
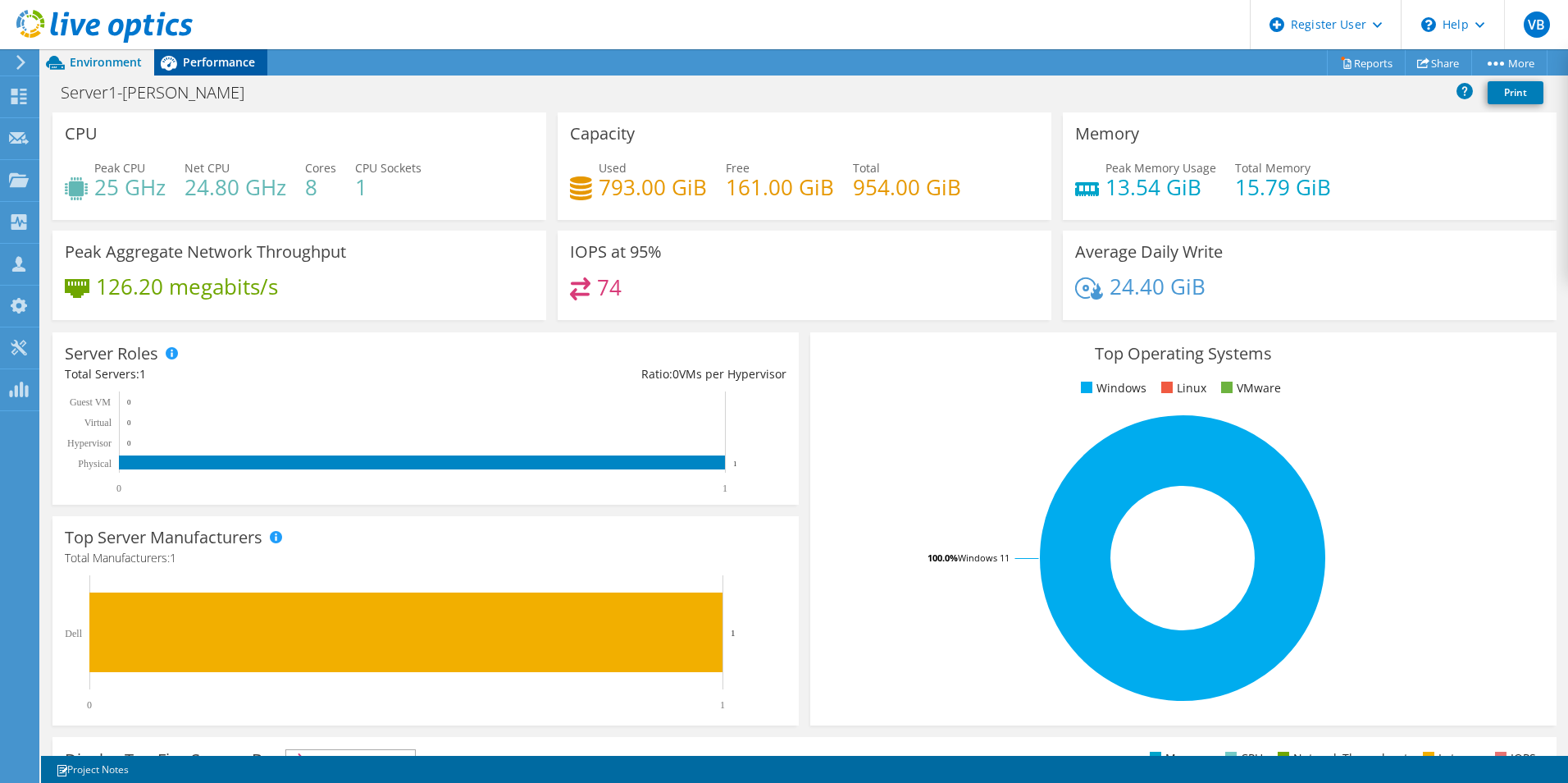
click at [220, 66] on span "Performance" at bounding box center [219, 62] width 72 height 15
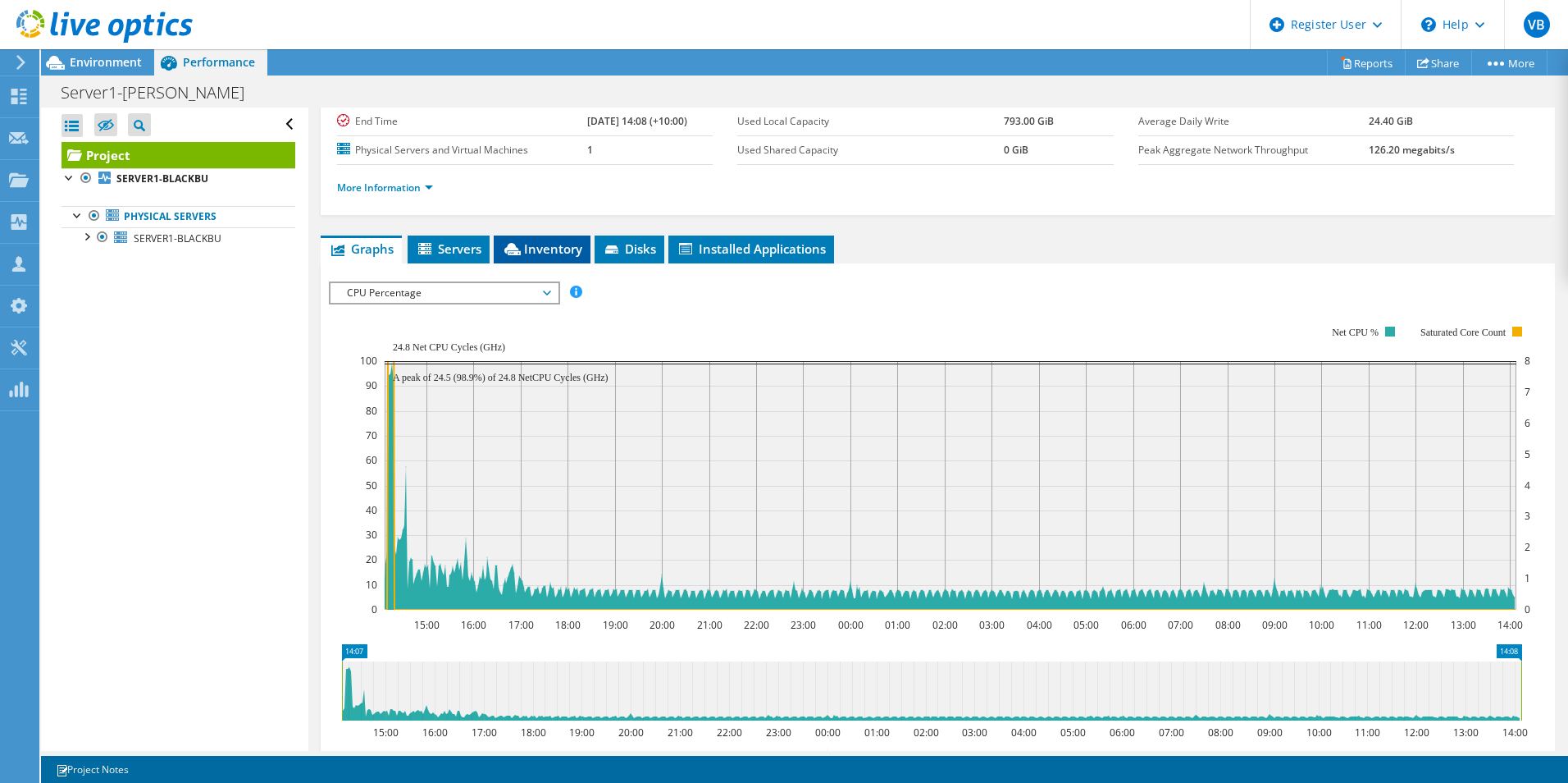
click at [549, 246] on span "Inventory" at bounding box center [542, 248] width 81 height 16
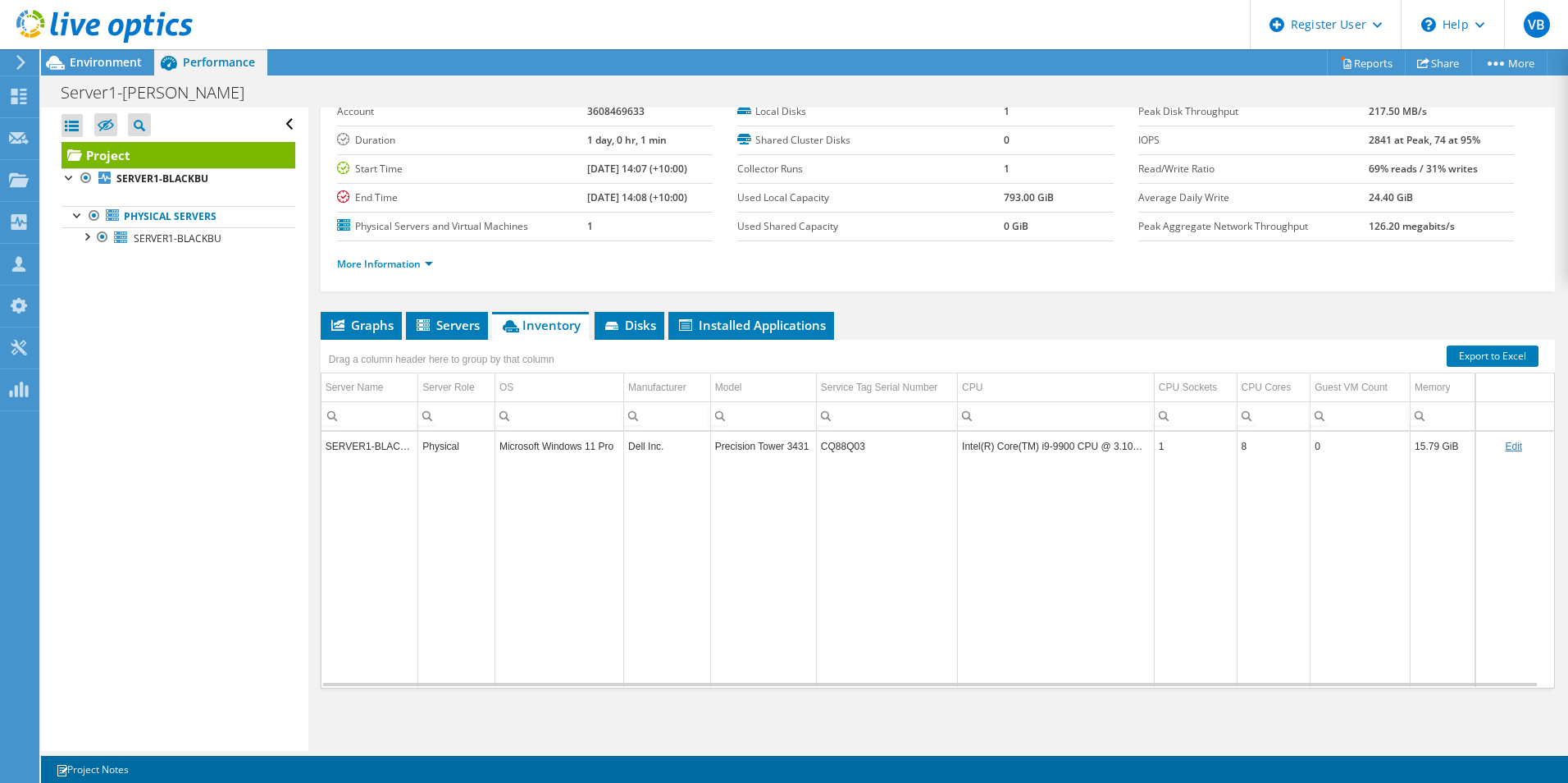
scroll to position [0, 0]
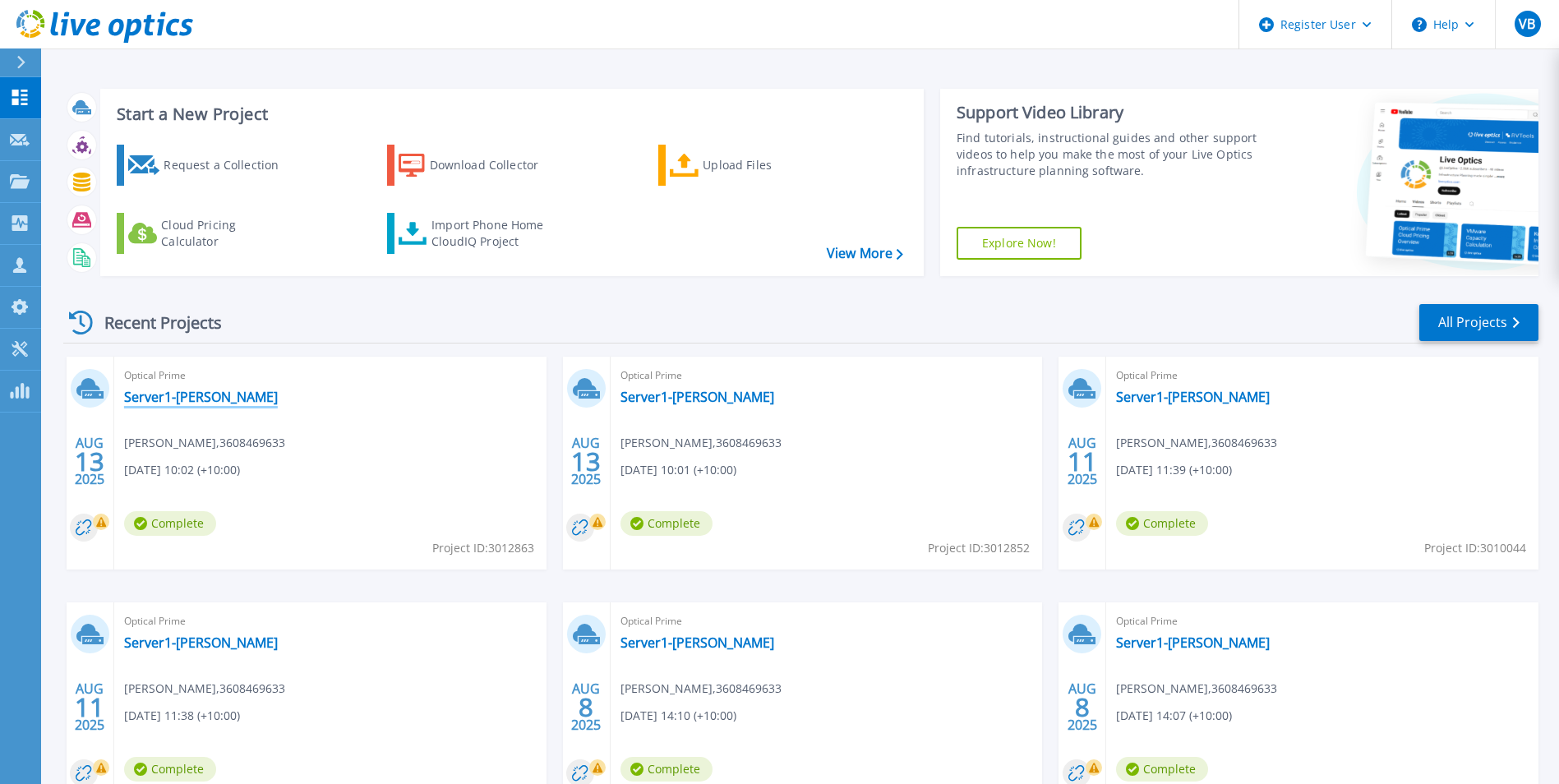
click at [149, 398] on link "Server1-[PERSON_NAME]" at bounding box center [201, 397] width 153 height 16
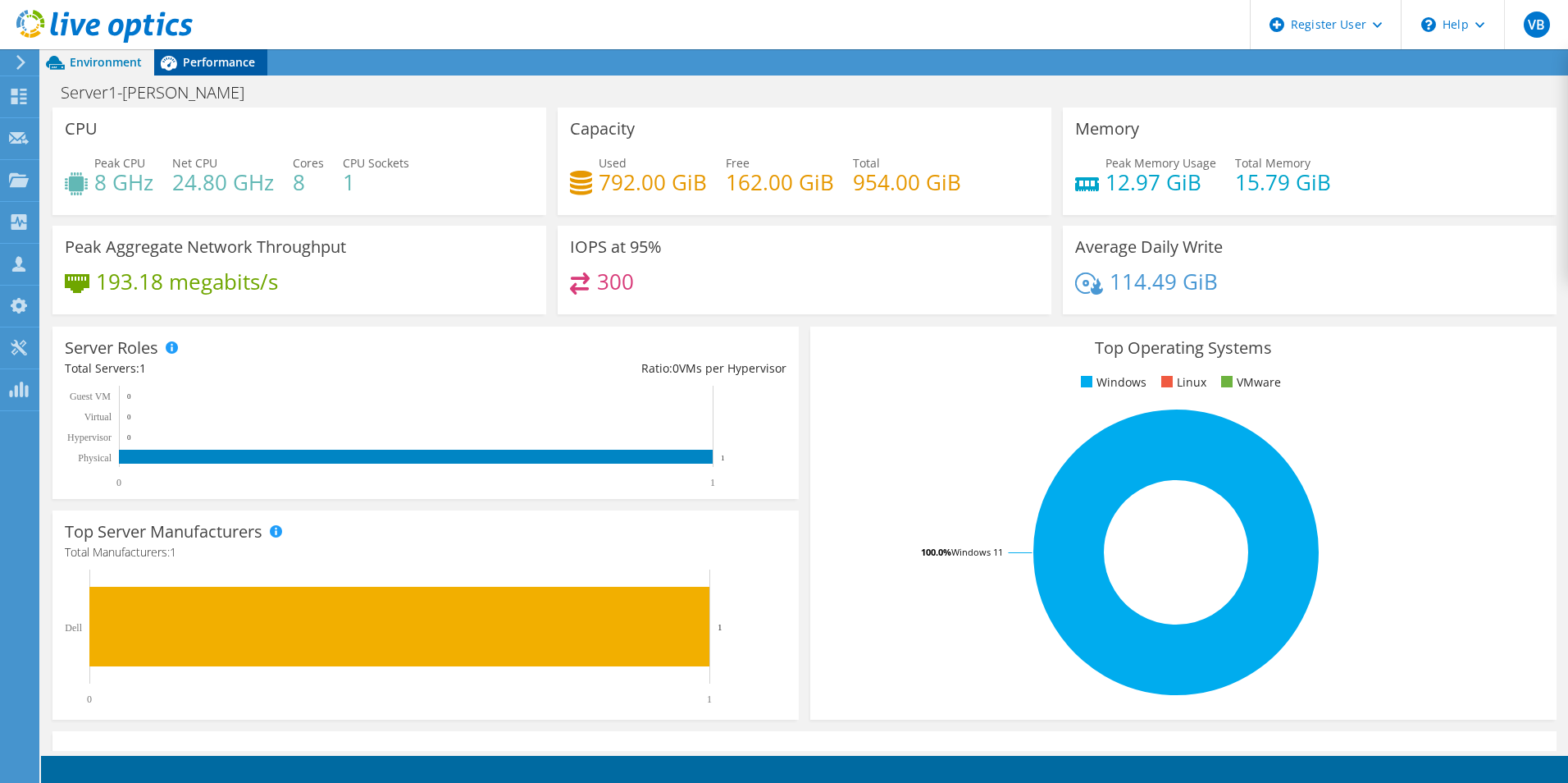
click at [229, 63] on span "Performance" at bounding box center [219, 62] width 72 height 15
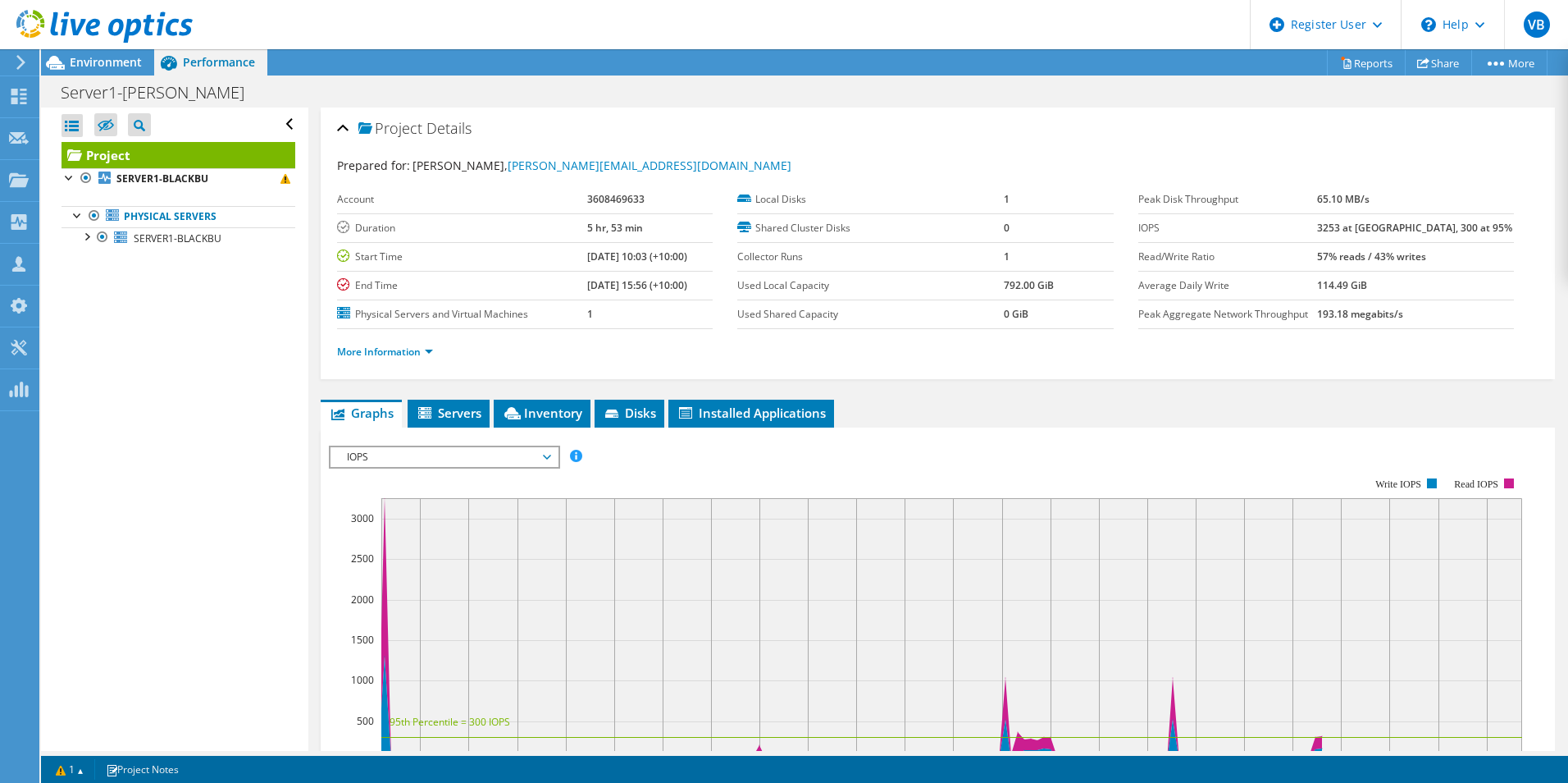
drag, startPoint x: 562, startPoint y: 255, endPoint x: 691, endPoint y: 264, distance: 129.3
click at [691, 264] on tr "Start Time [DATE] 10:03 (+10:00)" at bounding box center [524, 256] width 376 height 29
drag, startPoint x: 691, startPoint y: 264, endPoint x: 679, endPoint y: 294, distance: 32.3
click at [678, 294] on td "[DATE] 15:56 (+10:00)" at bounding box center [649, 285] width 125 height 29
click at [963, 420] on ul "Graphs Servers Inventory Hypervisor Disks Cluster Disks Installed Applications" at bounding box center [938, 413] width 1234 height 28
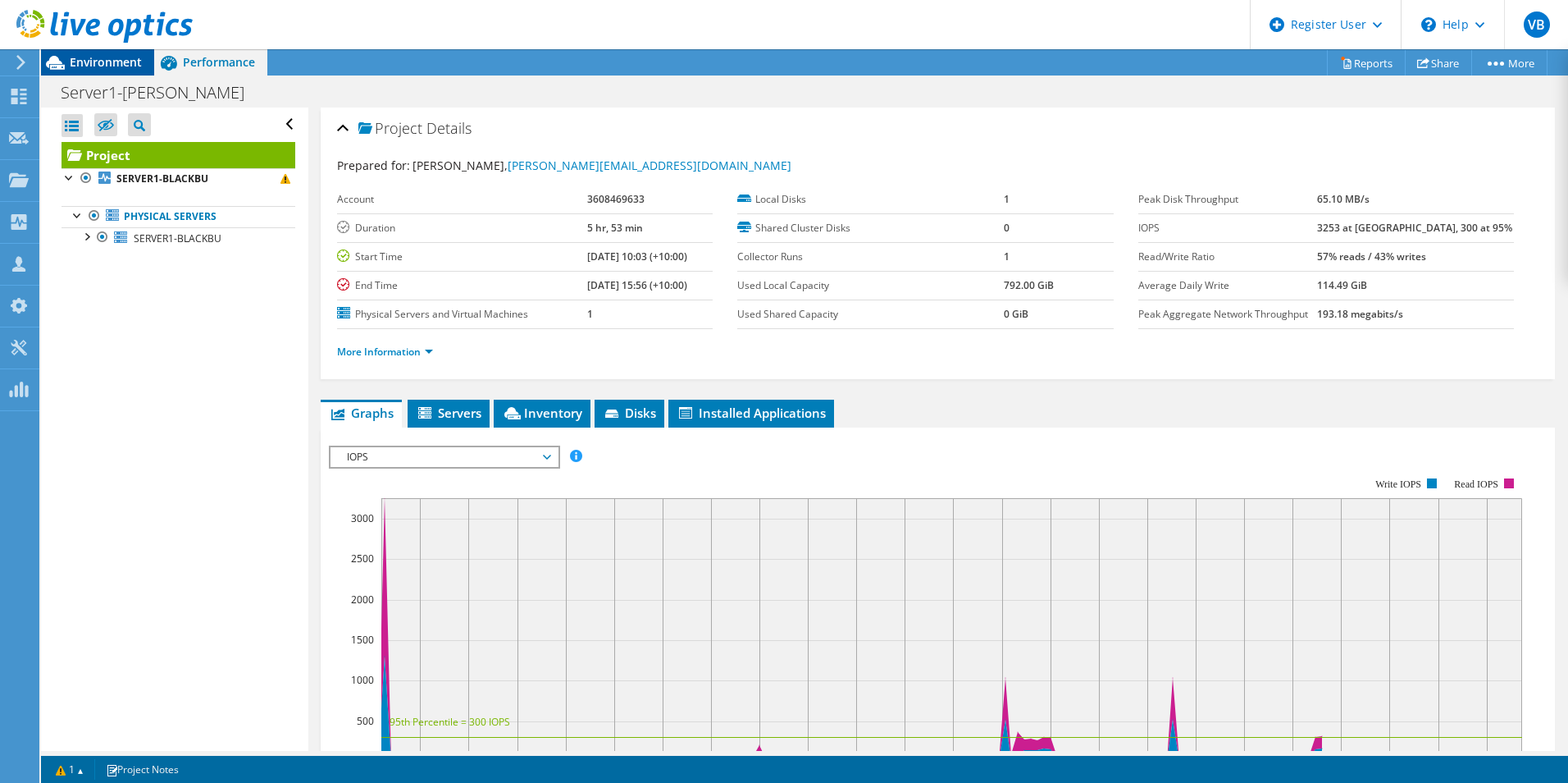
click at [101, 64] on span "Environment" at bounding box center [106, 62] width 72 height 15
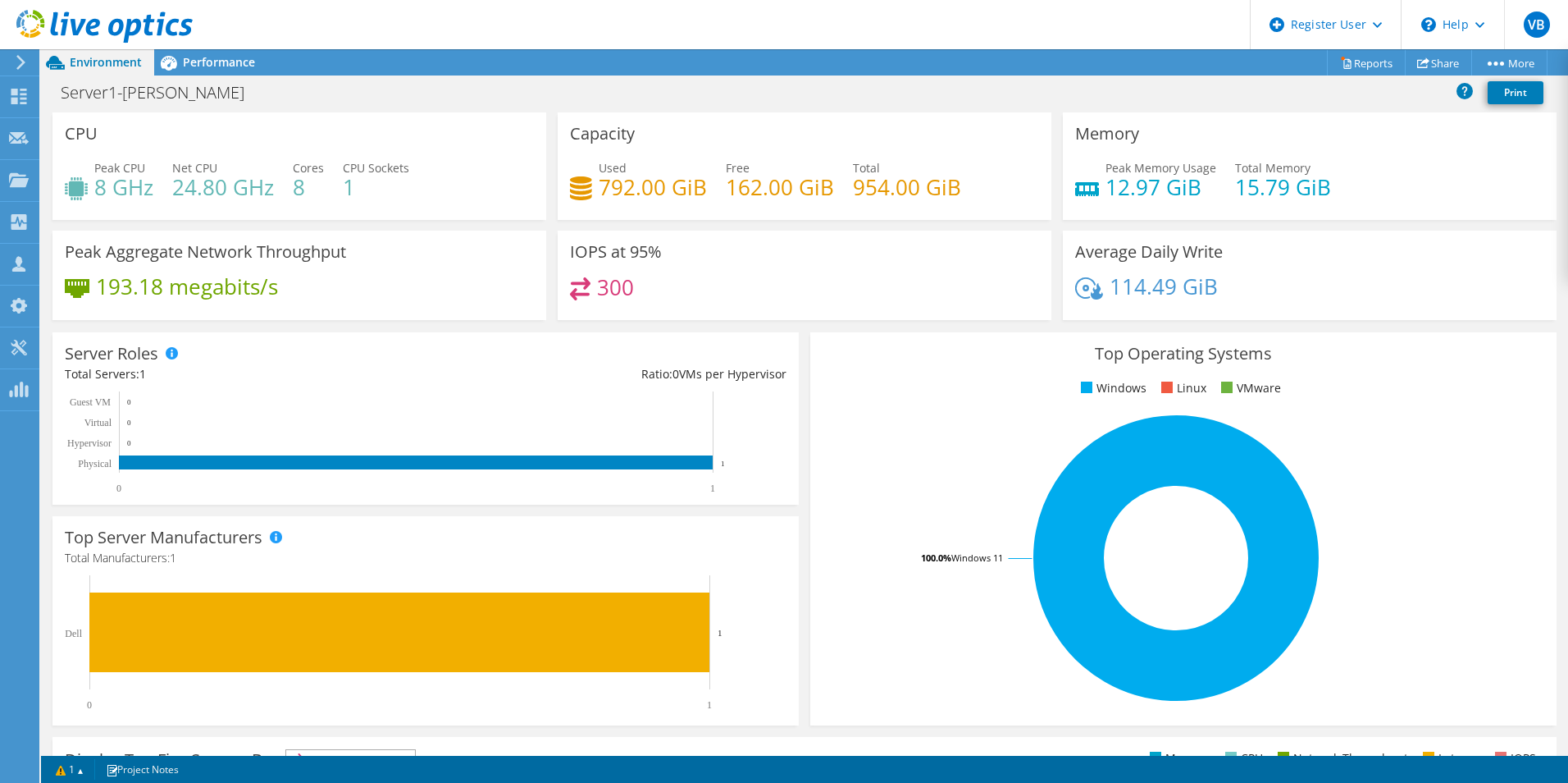
click at [791, 402] on div "Server Roles Physical Servers represent bare metal servers that were targets of…" at bounding box center [426, 419] width 746 height 172
drag, startPoint x: 94, startPoint y: 286, endPoint x: 277, endPoint y: 295, distance: 183.2
click at [277, 295] on div "193.18 megabits/s" at bounding box center [171, 286] width 213 height 18
drag, startPoint x: 277, startPoint y: 295, endPoint x: 346, endPoint y: 295, distance: 69.0
click at [346, 295] on div "193.18 megabits/s" at bounding box center [300, 295] width 469 height 34
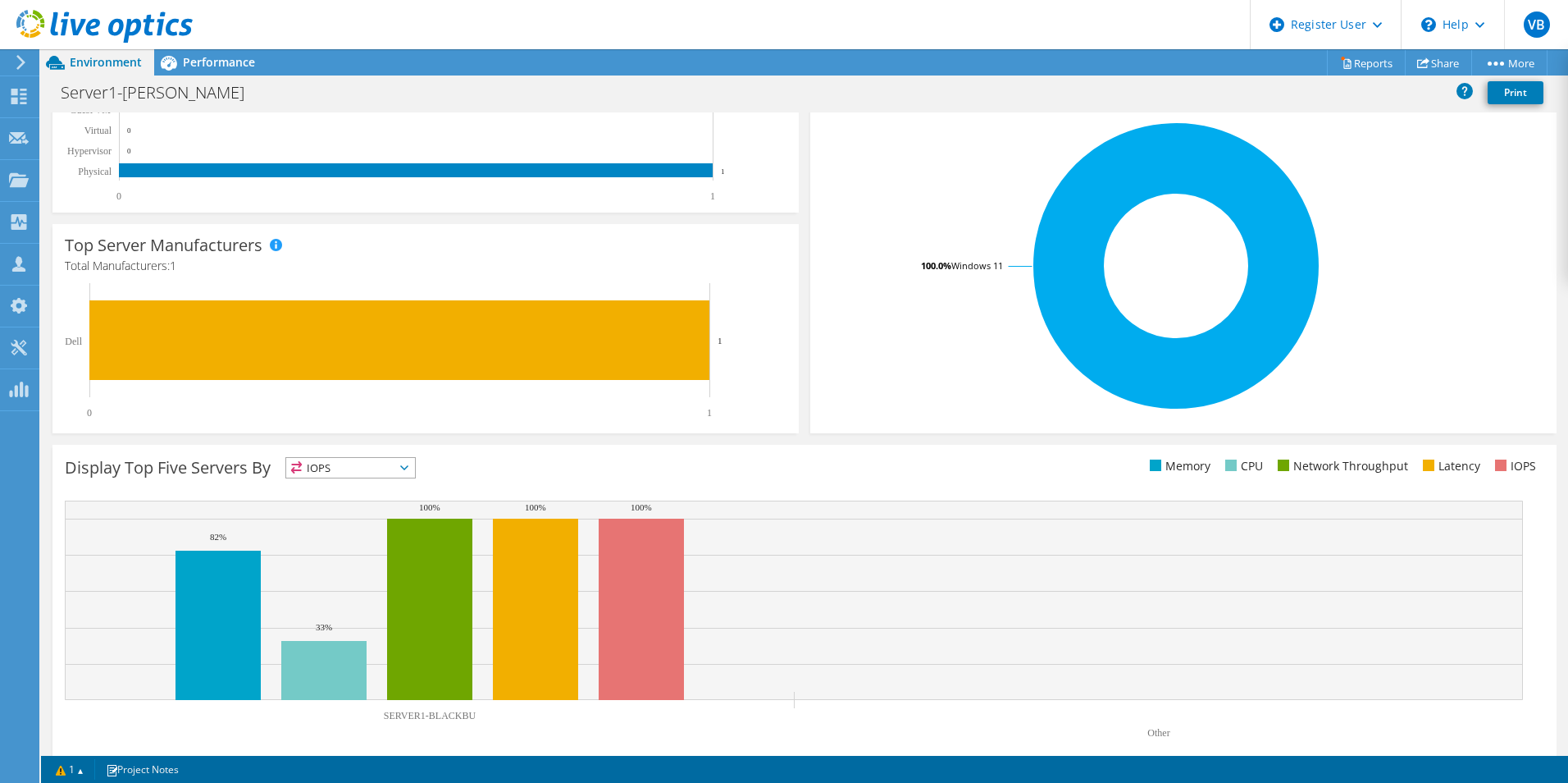
scroll to position [313, 0]
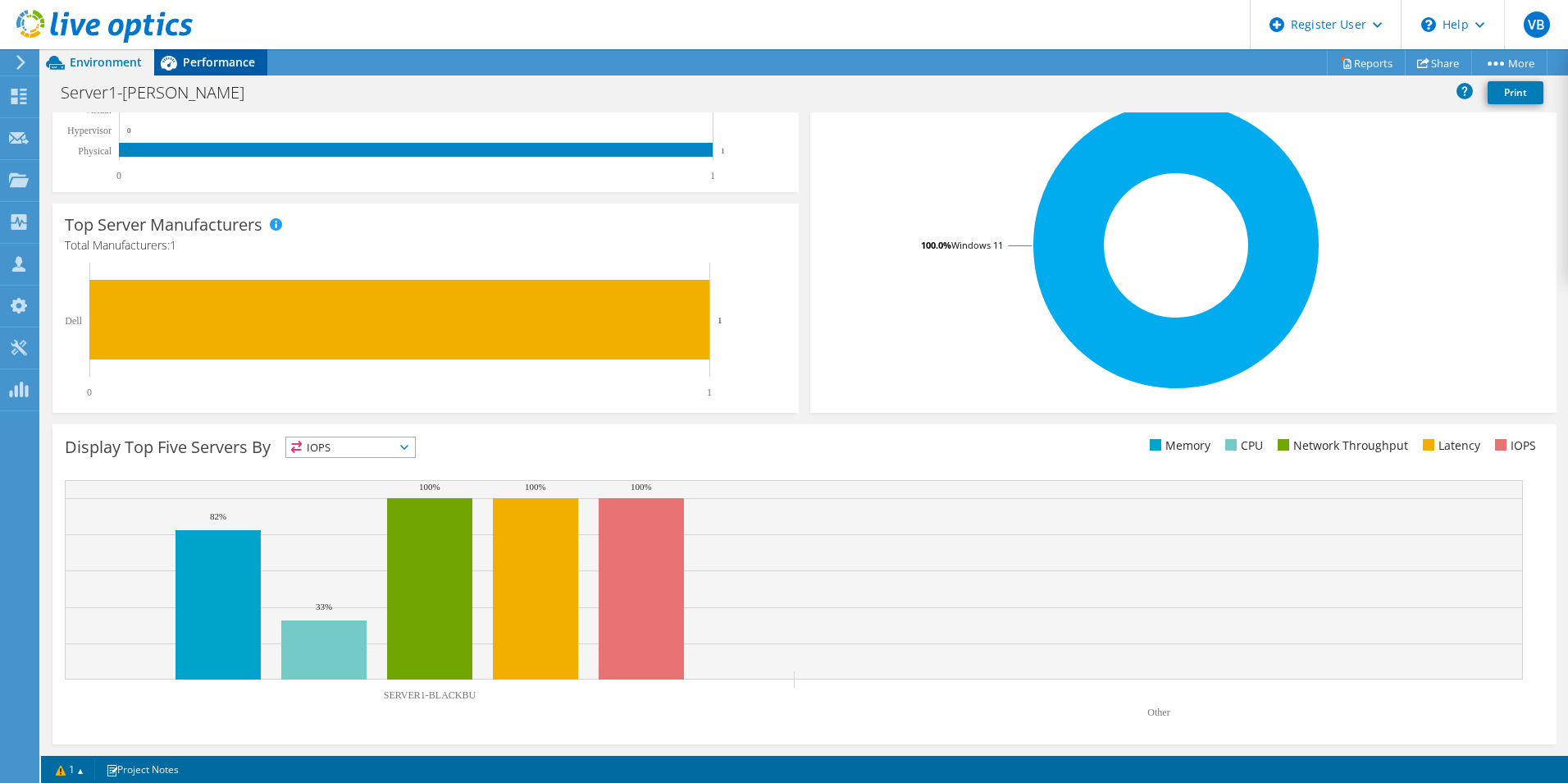
click at [214, 53] on div "Performance" at bounding box center [210, 62] width 113 height 26
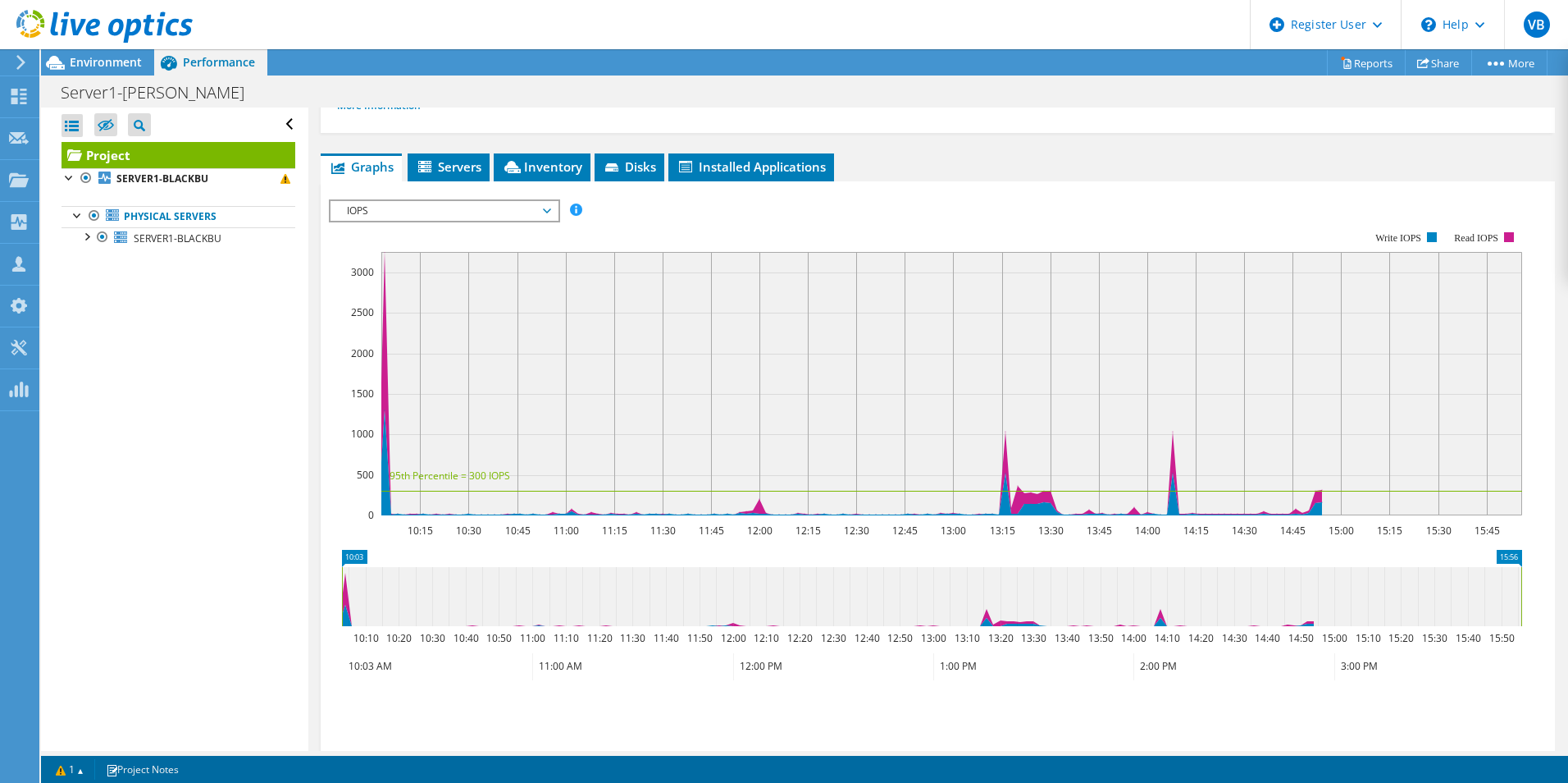
click at [548, 210] on span "IOPS" at bounding box center [444, 211] width 211 height 20
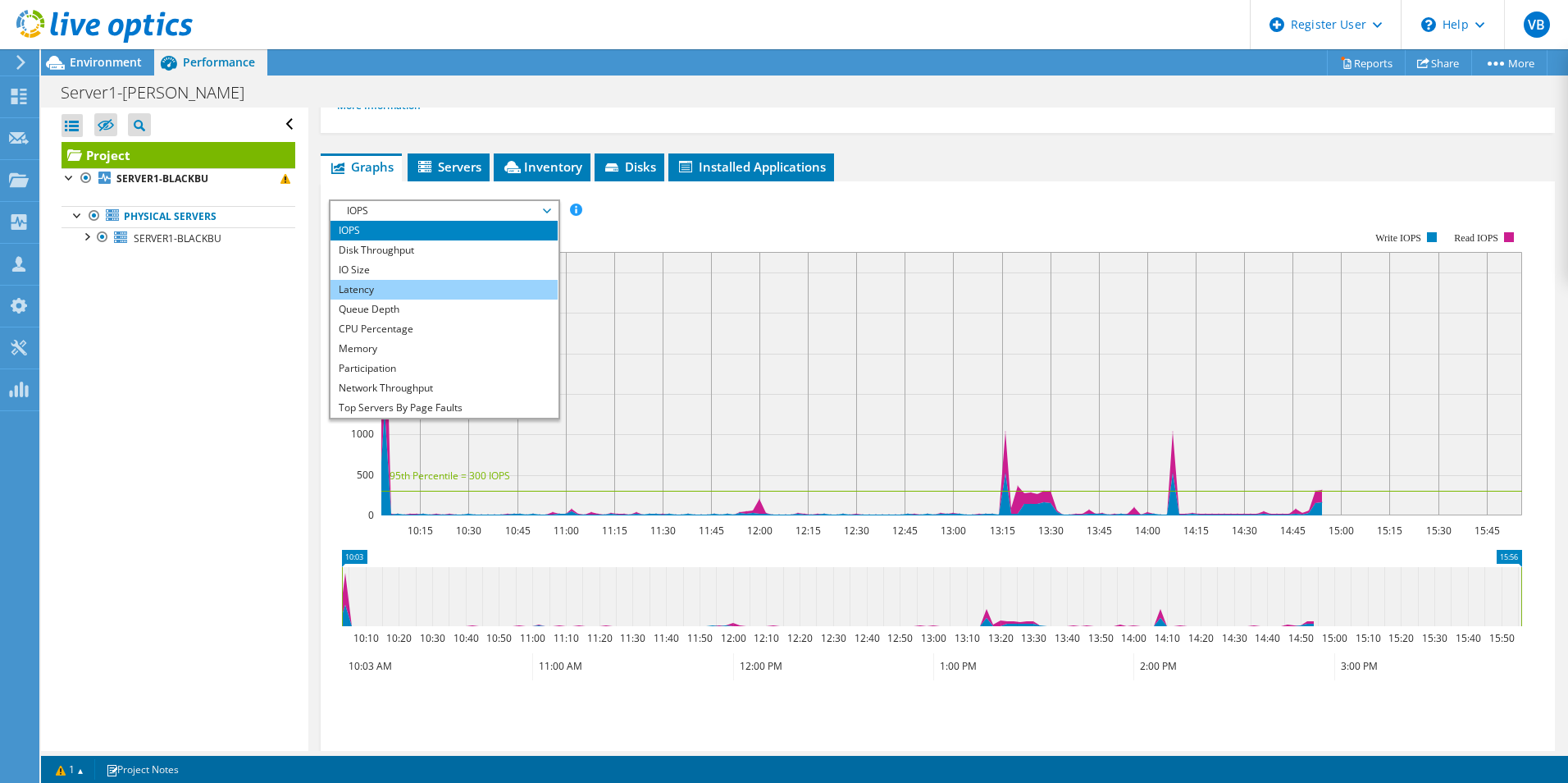
click at [428, 285] on li "Latency" at bounding box center [444, 290] width 227 height 20
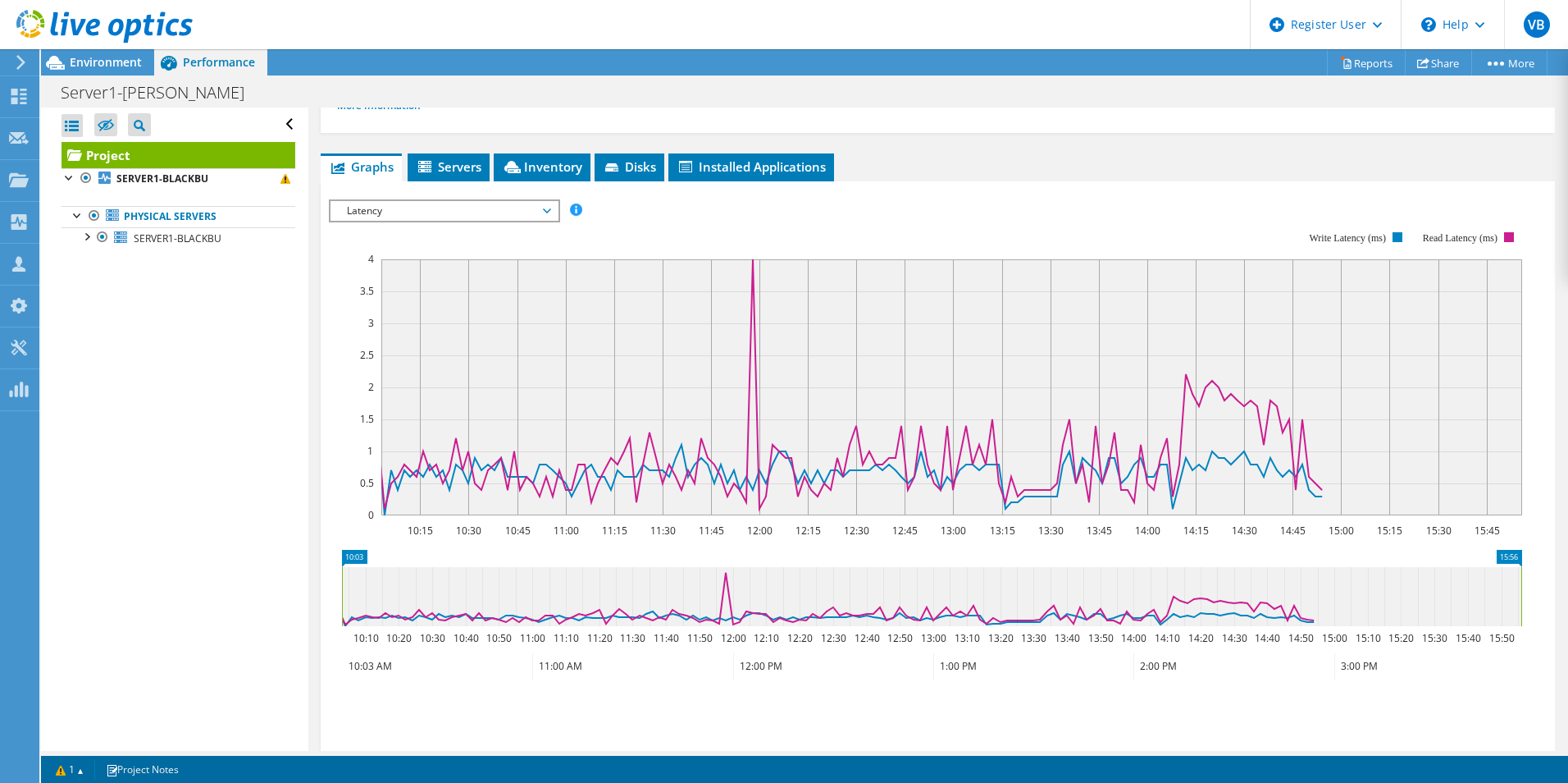
click at [807, 219] on rect at bounding box center [925, 373] width 1193 height 328
click at [534, 212] on span "Latency" at bounding box center [444, 211] width 211 height 20
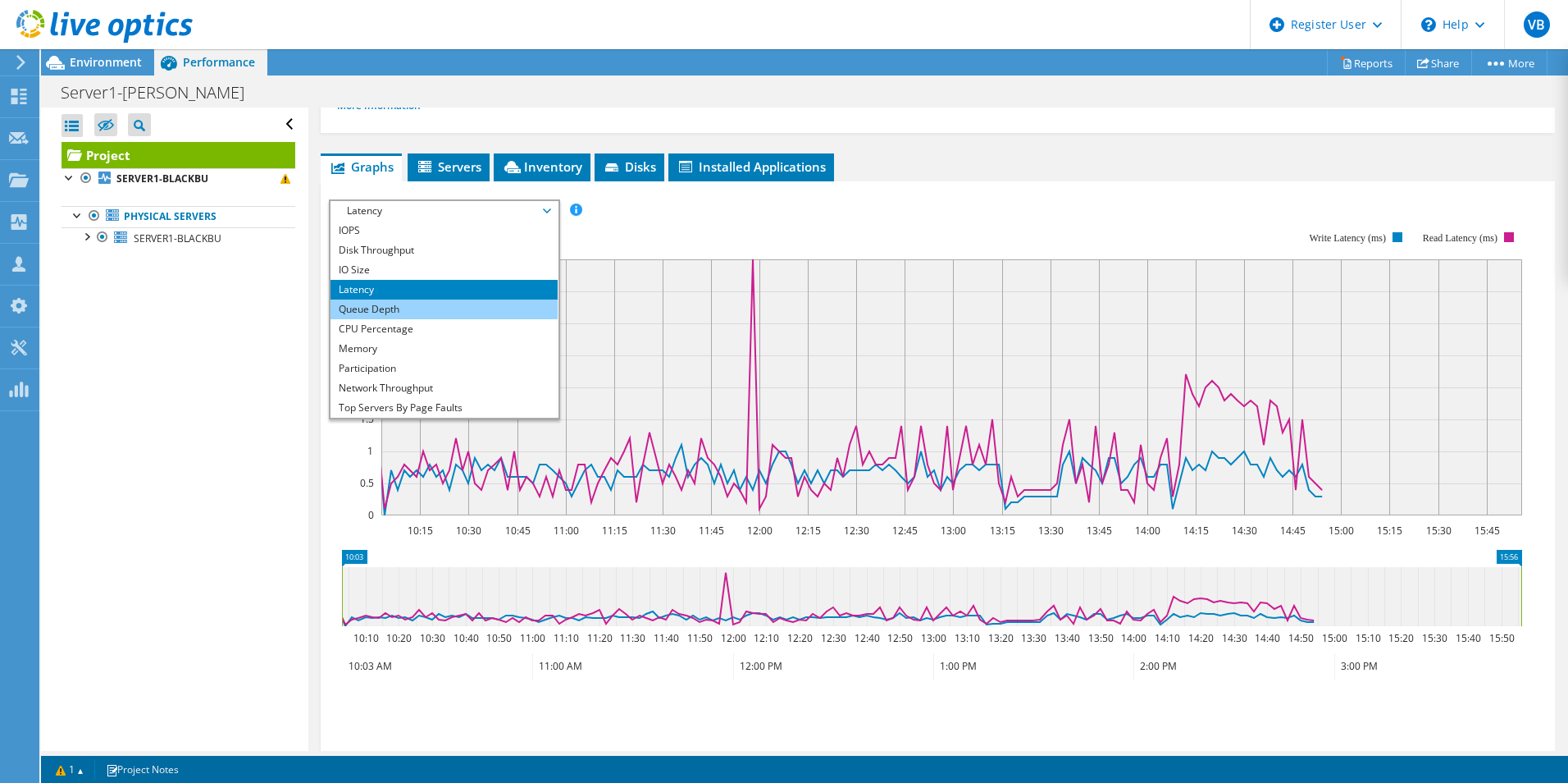
click at [492, 312] on li "Queue Depth" at bounding box center [444, 309] width 227 height 20
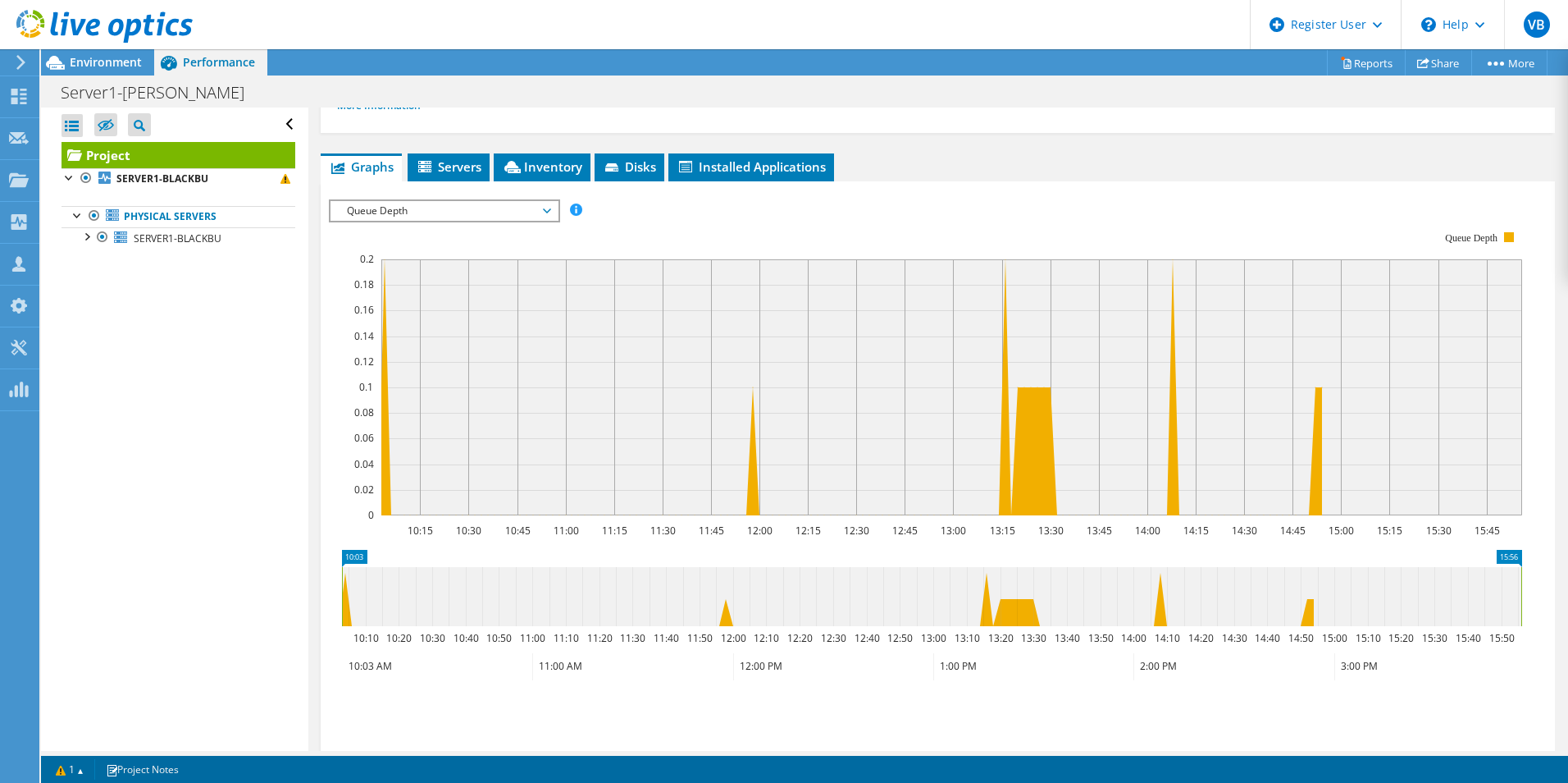
click at [554, 214] on span "Queue Depth" at bounding box center [444, 211] width 227 height 20
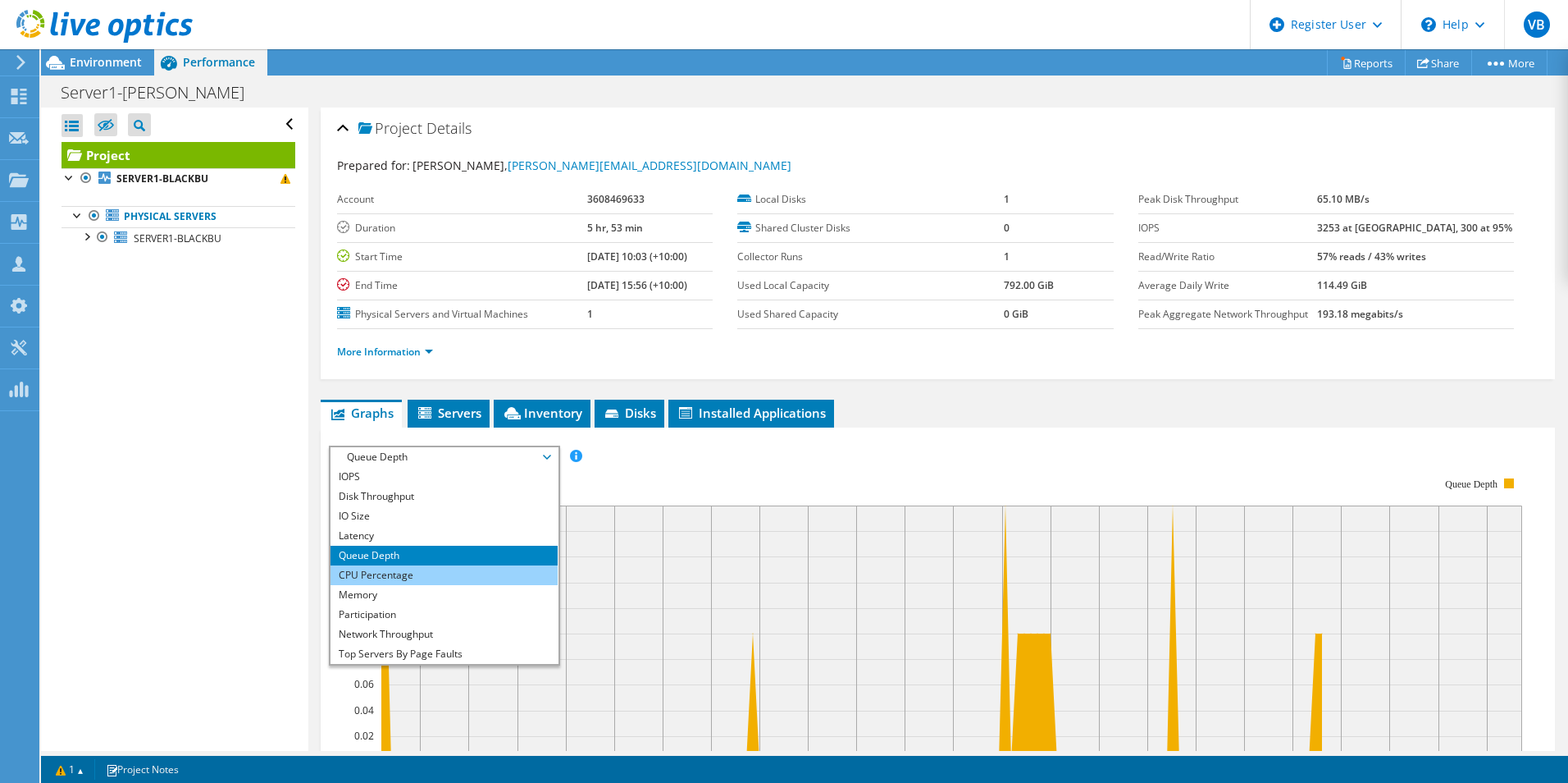
click at [442, 583] on li "CPU Percentage" at bounding box center [444, 575] width 227 height 20
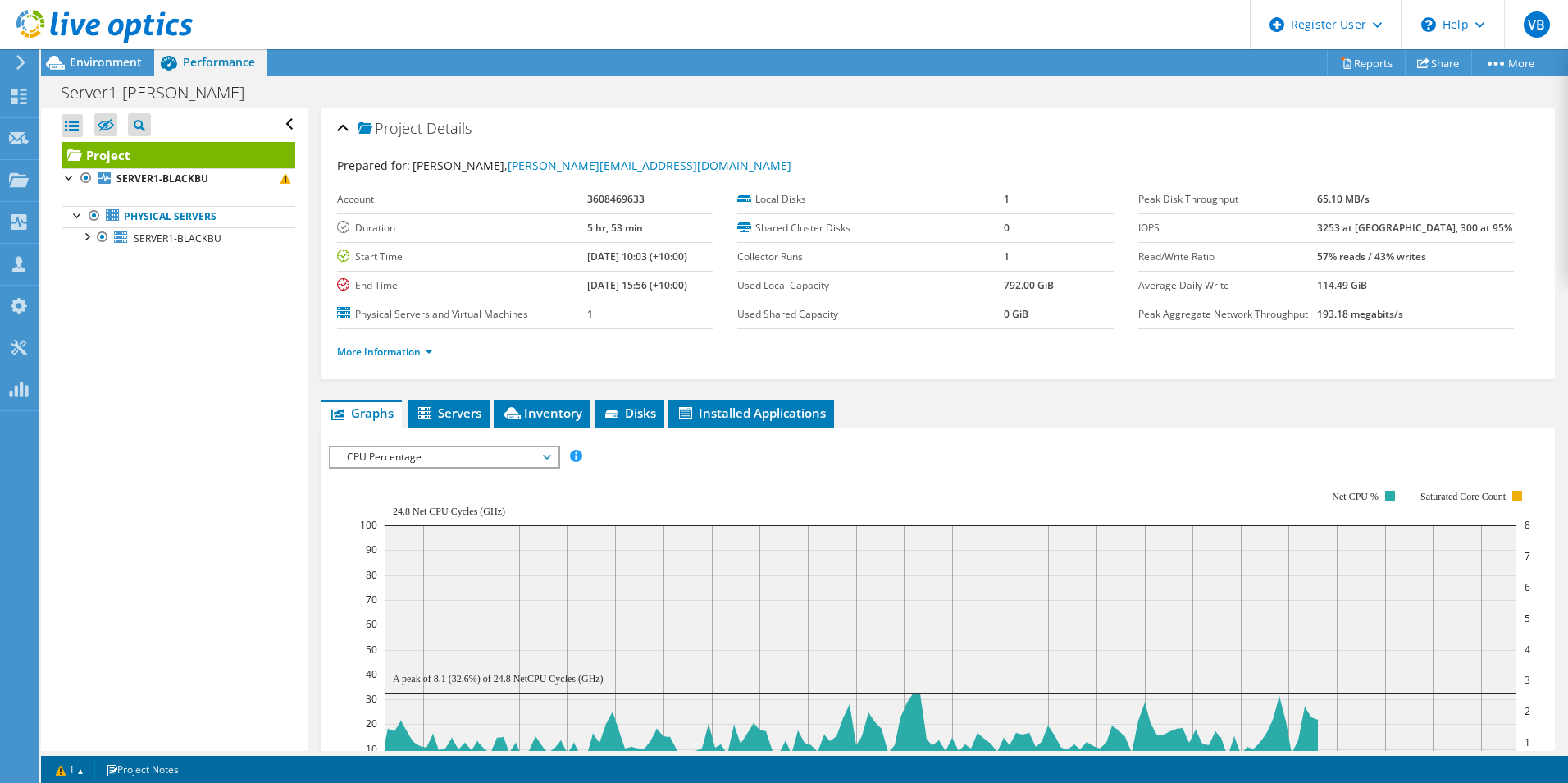
click at [658, 451] on div at bounding box center [938, 731] width 1217 height 573
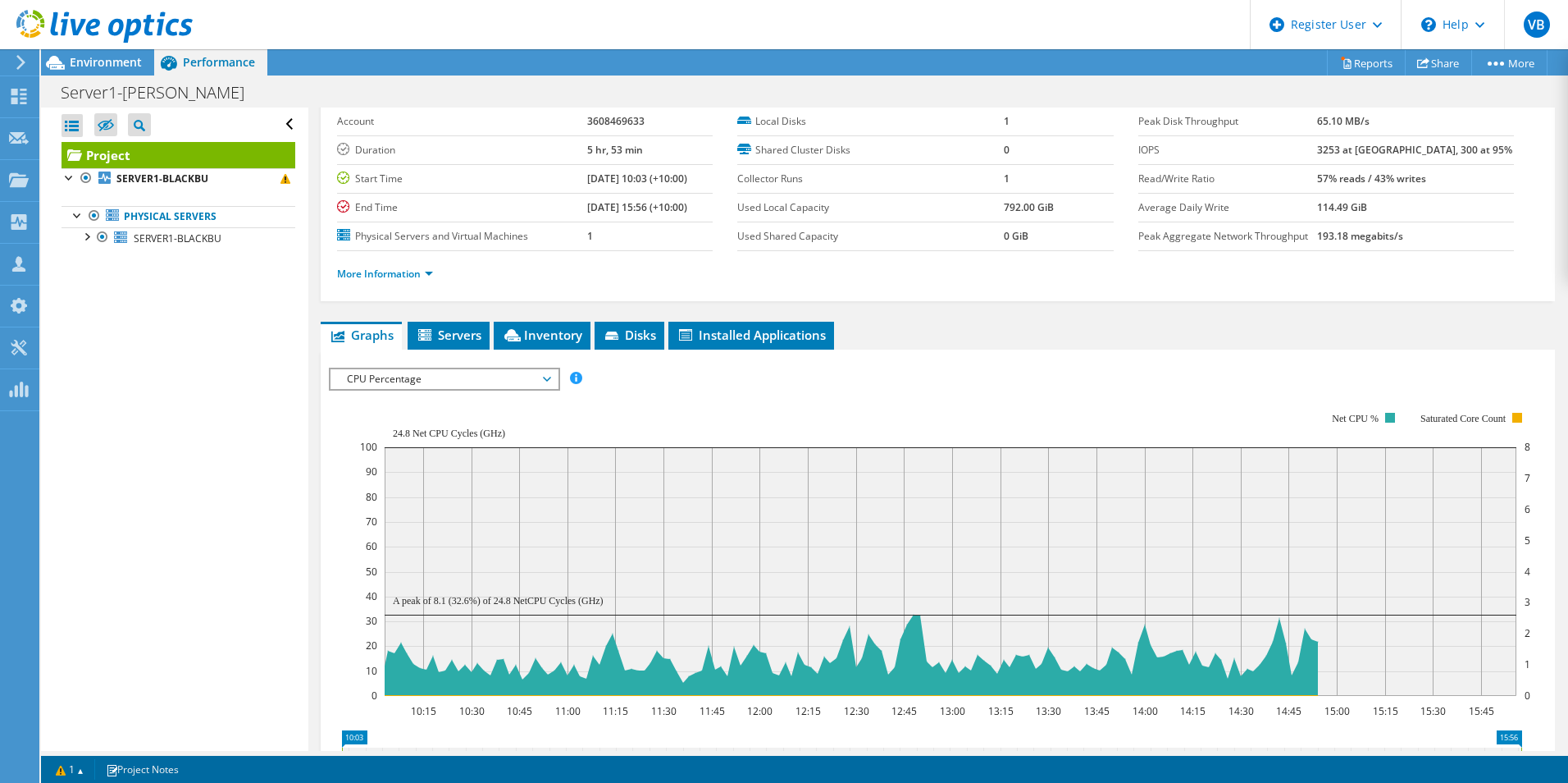
scroll to position [164, 0]
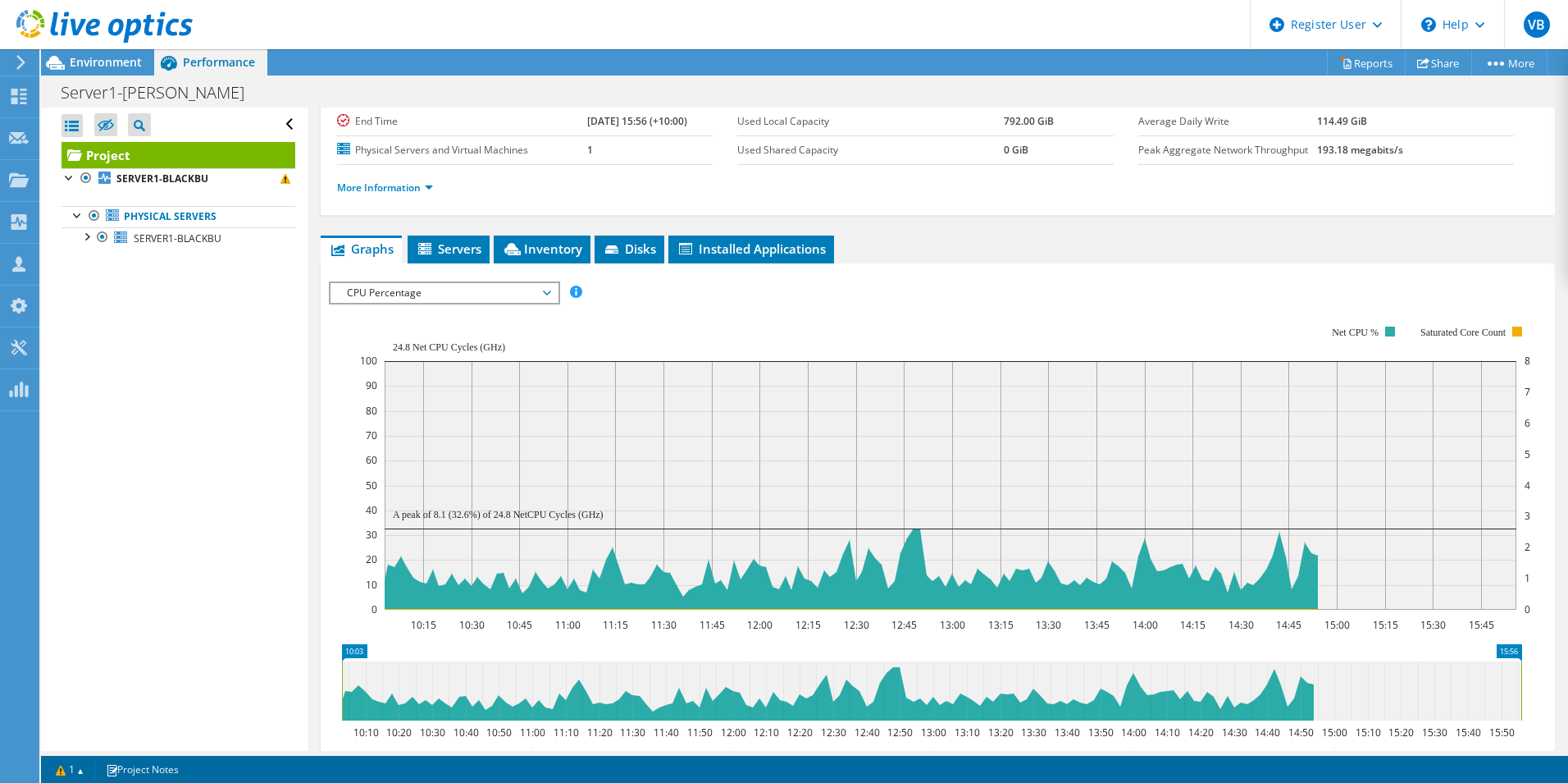
click at [495, 294] on span "CPU Percentage" at bounding box center [444, 293] width 211 height 20
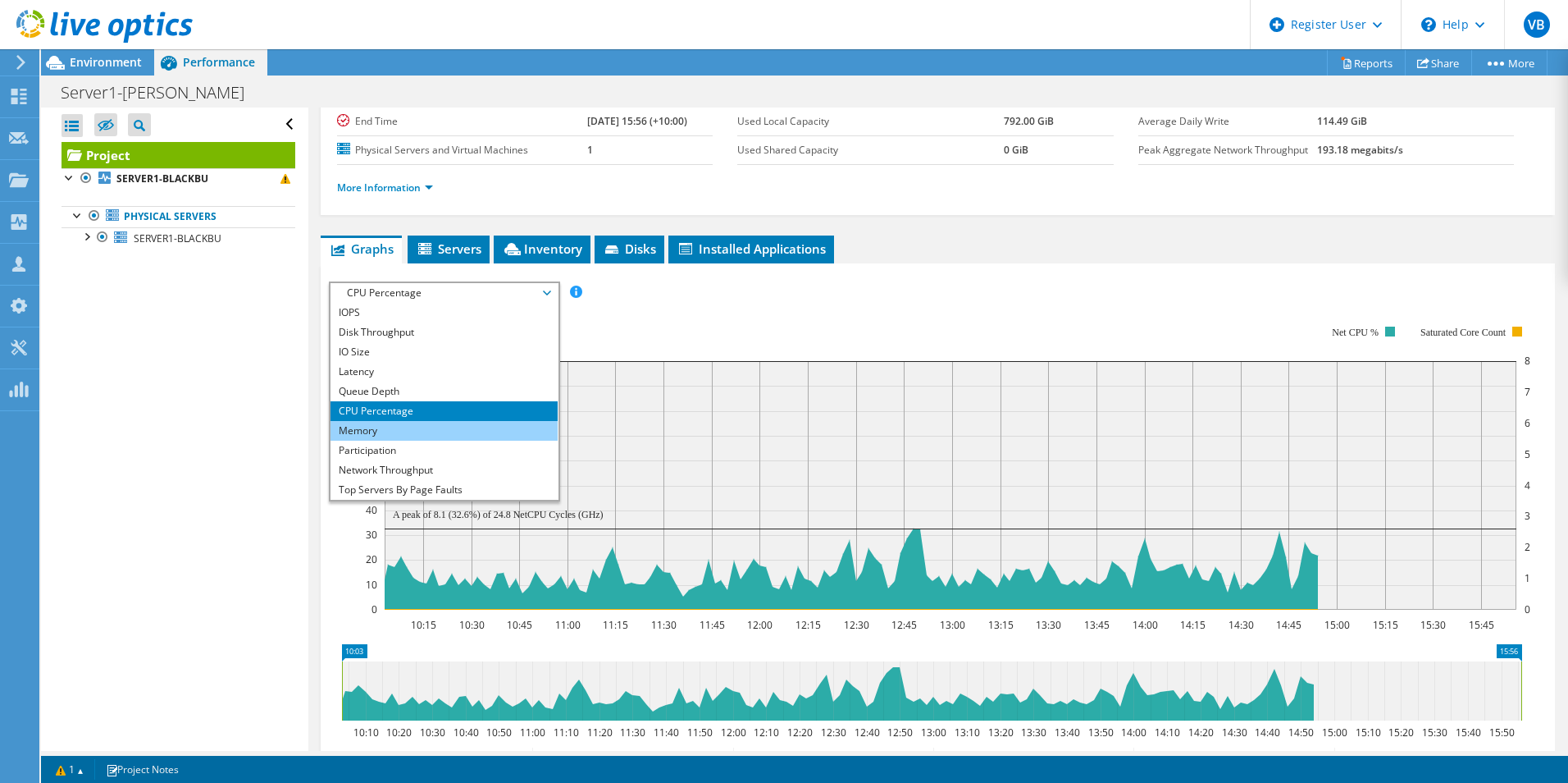
click at [466, 435] on li "Memory" at bounding box center [444, 430] width 227 height 20
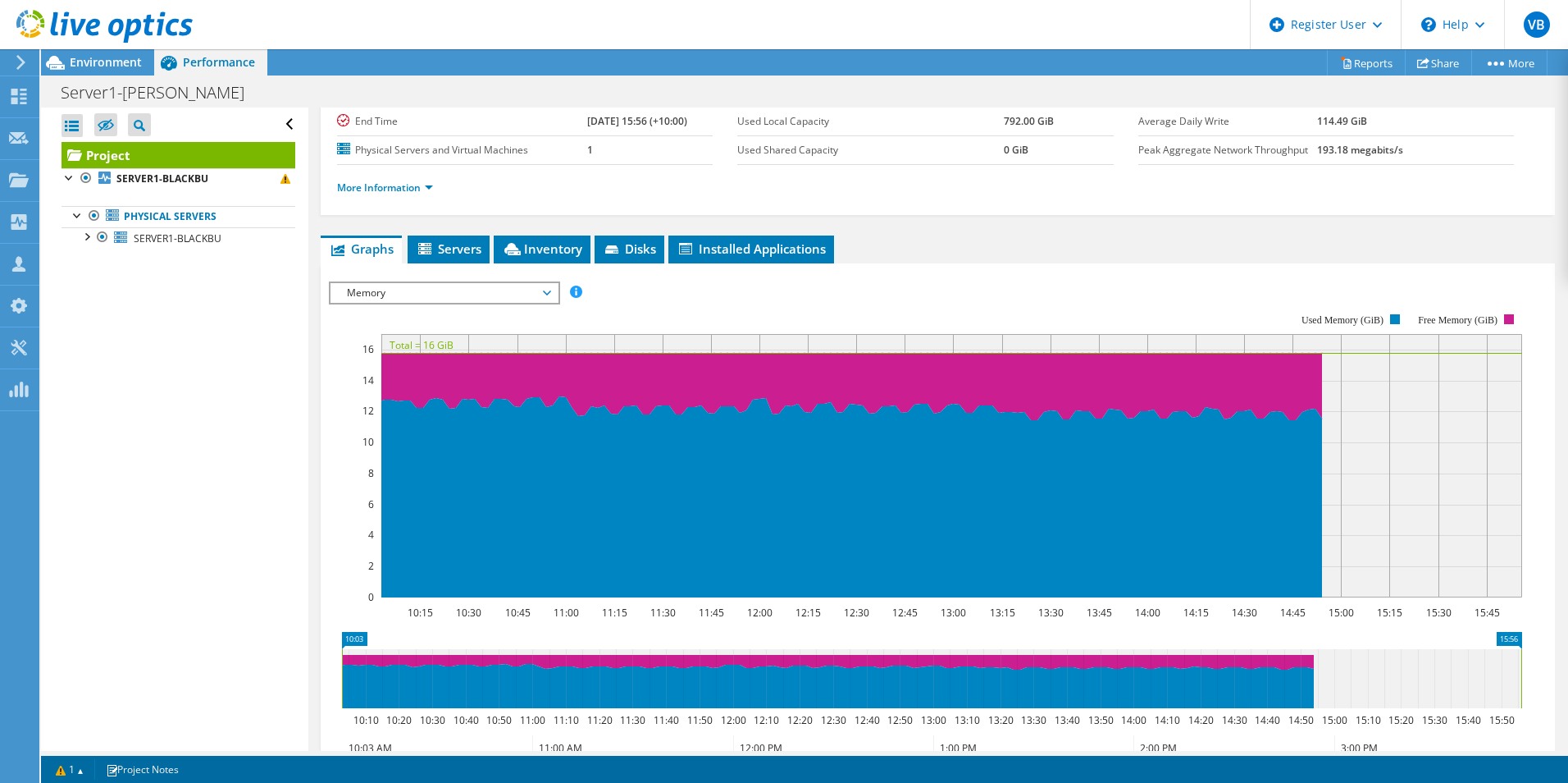
click at [687, 332] on div at bounding box center [938, 561] width 1217 height 560
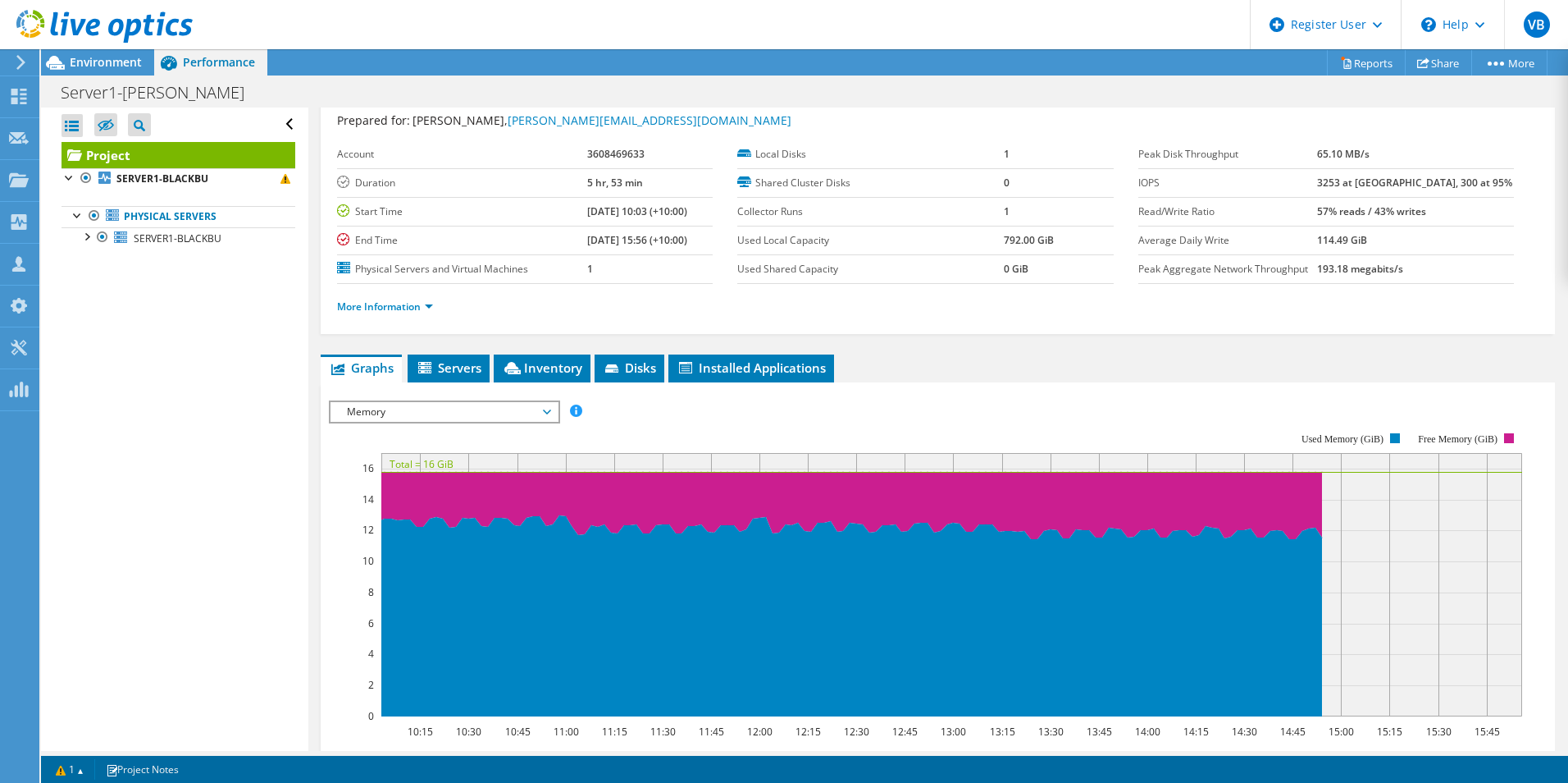
scroll to position [82, 0]
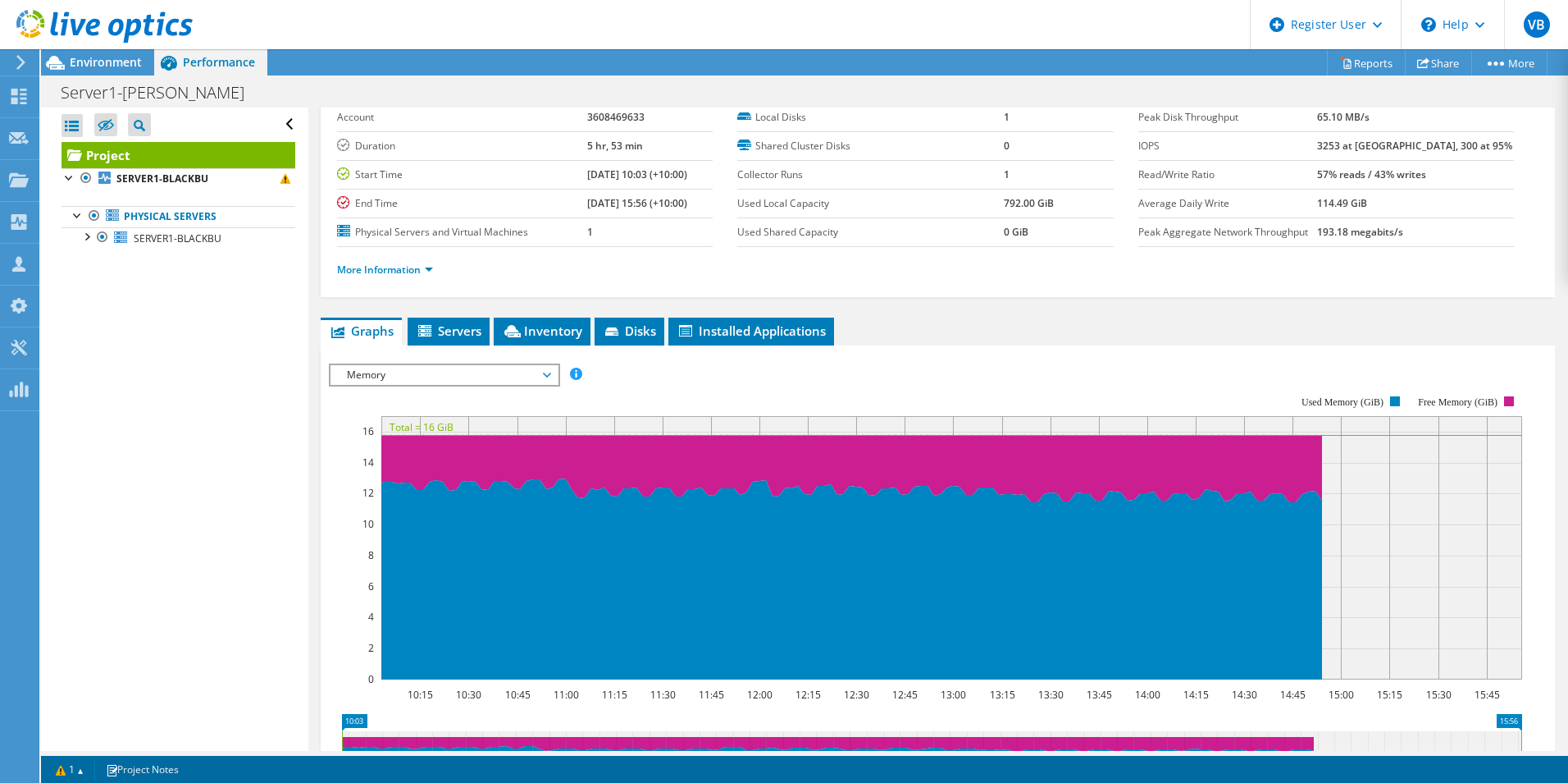
click at [540, 376] on span "Memory" at bounding box center [444, 375] width 211 height 20
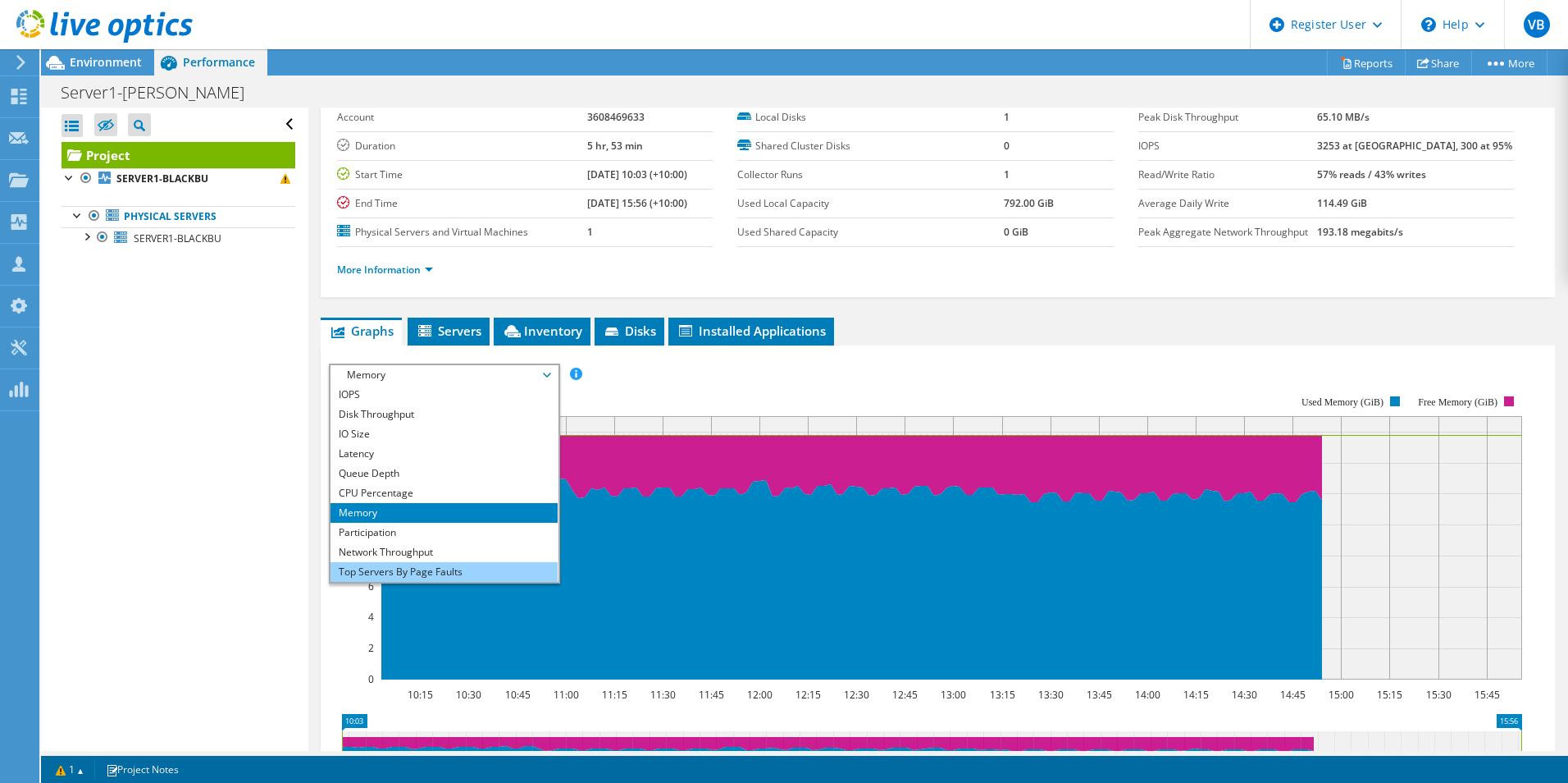
click at [460, 570] on li "Top Servers By Page Faults" at bounding box center [444, 572] width 227 height 20
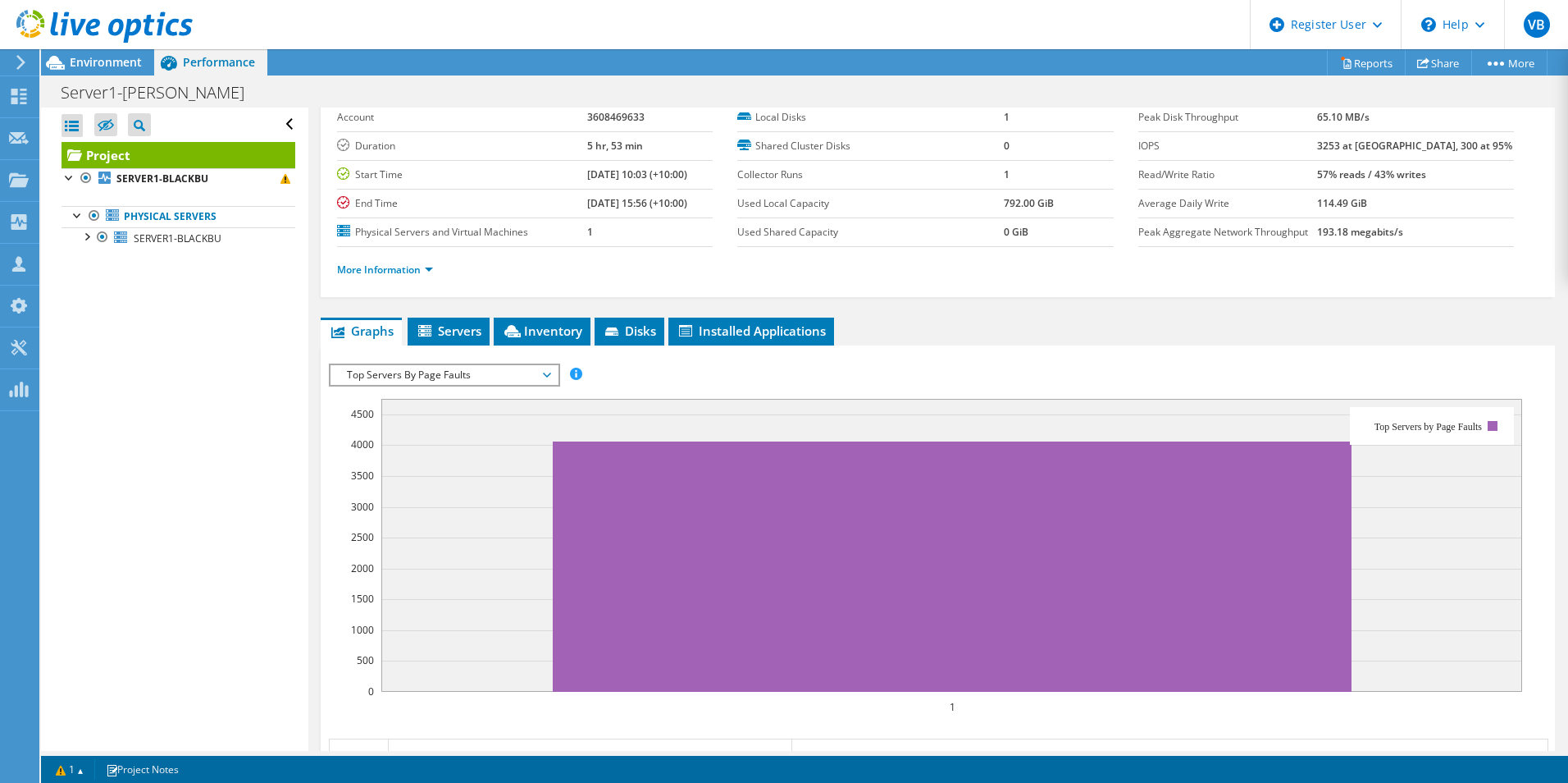
click at [822, 372] on div "IOPS Disk Throughput IO Size Latency Queue Depth CPU Percentage Memory Page Fau…" at bounding box center [938, 374] width 1217 height 22
click at [547, 378] on span "Top Servers By Page Faults" at bounding box center [444, 375] width 211 height 20
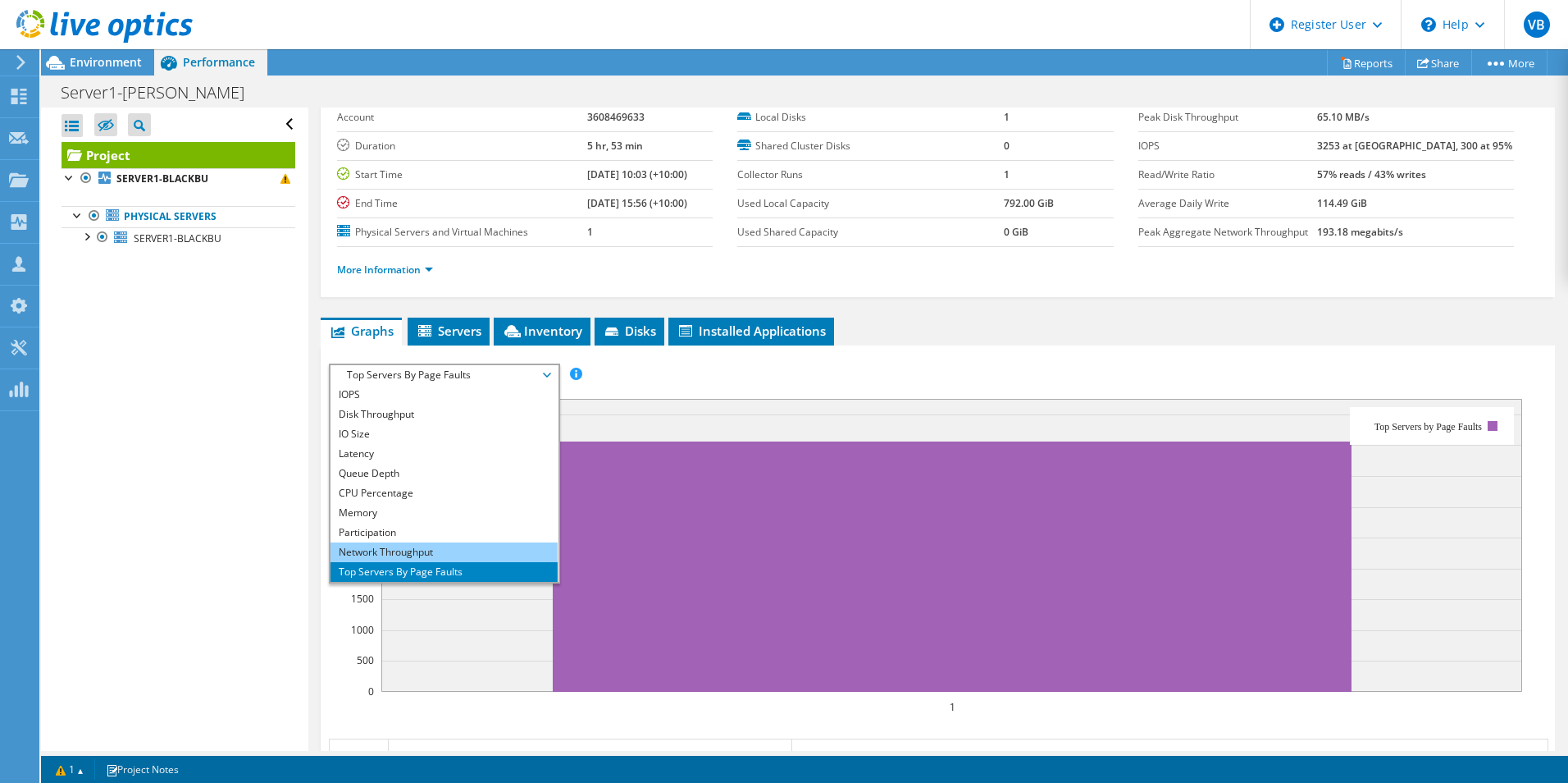
click at [419, 548] on li "Network Throughput" at bounding box center [444, 552] width 227 height 20
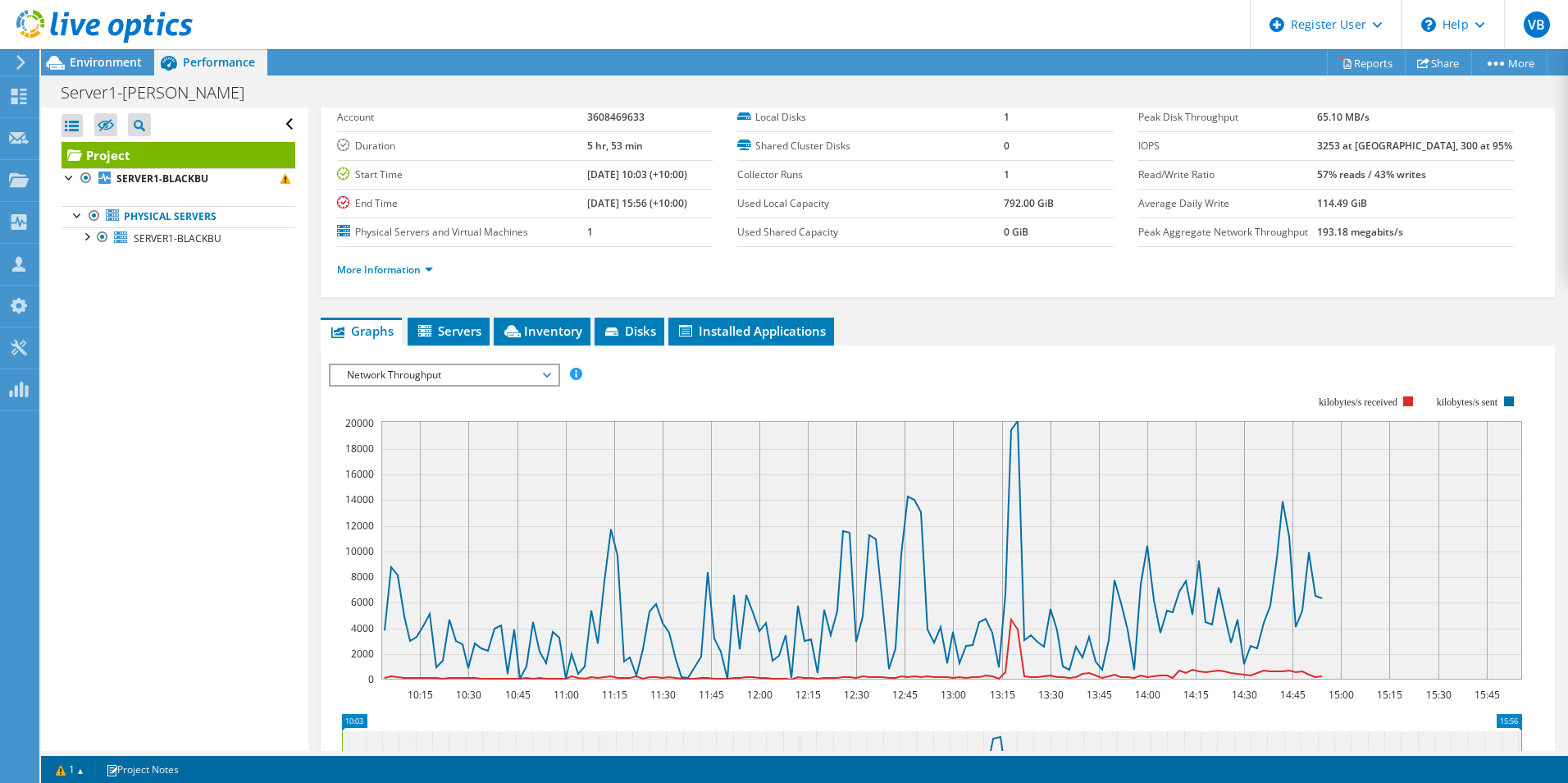
click at [539, 380] on span "Network Throughput" at bounding box center [444, 375] width 211 height 20
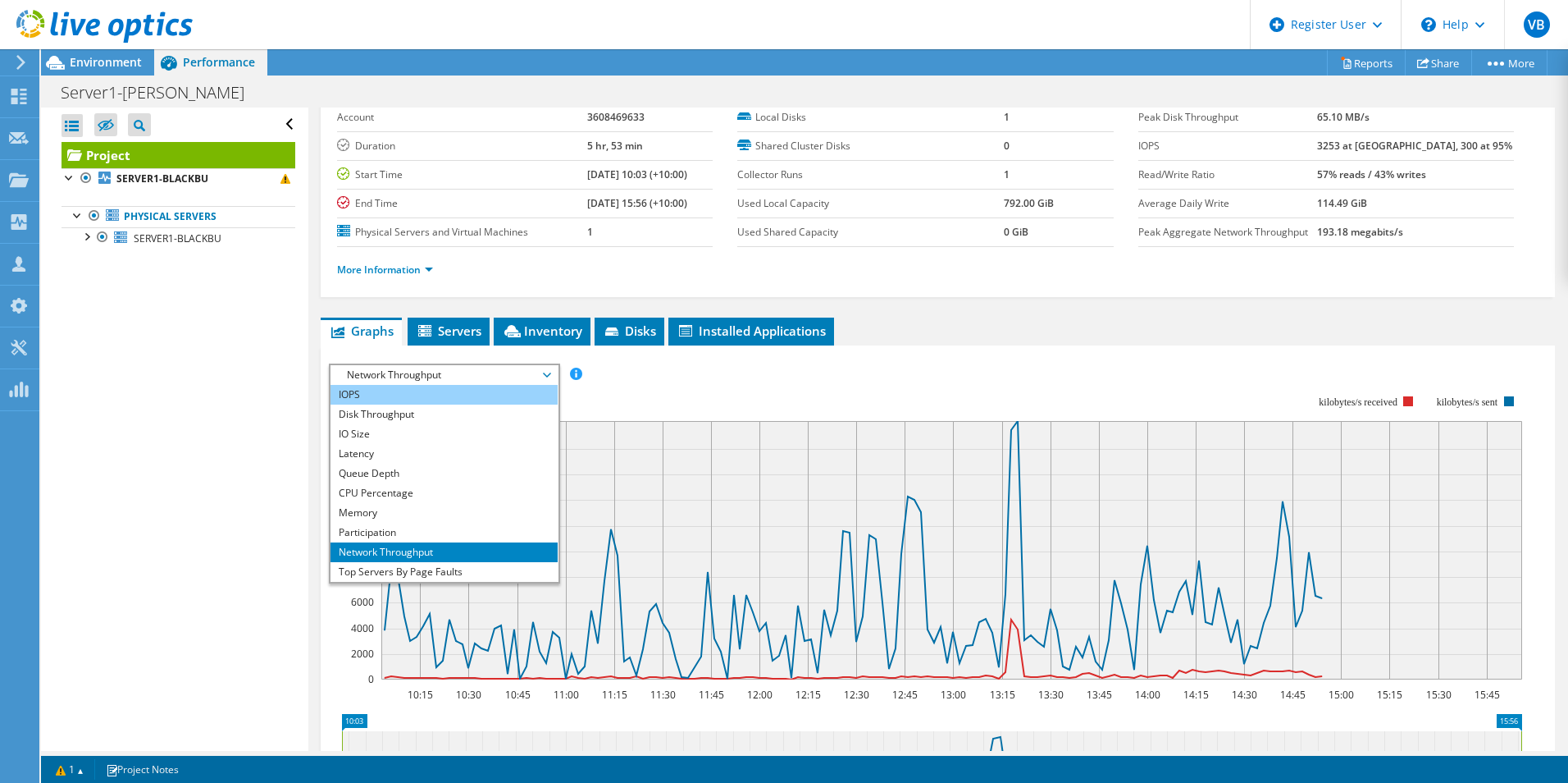
click at [400, 393] on li "IOPS" at bounding box center [444, 395] width 227 height 20
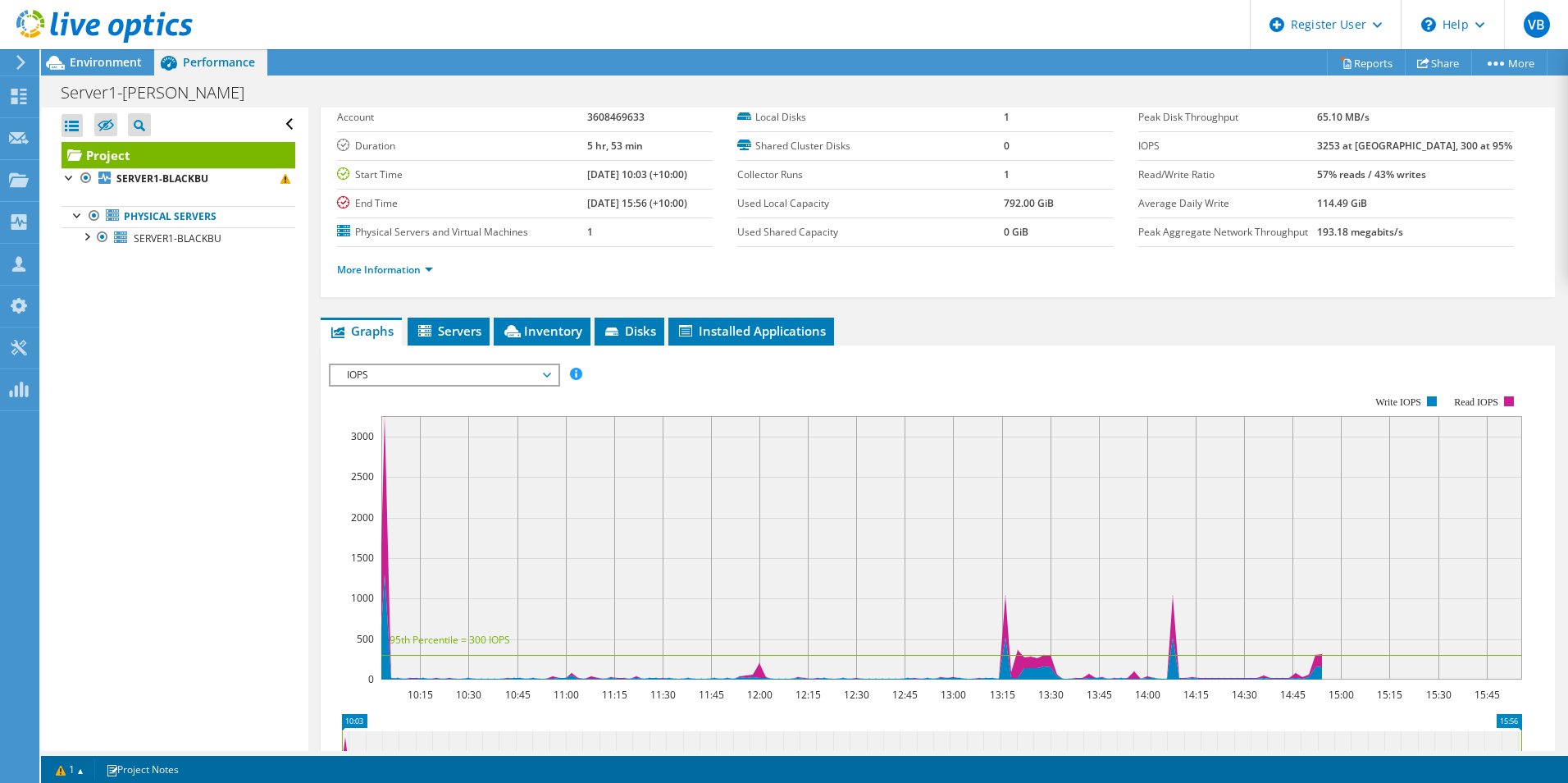
click at [745, 368] on div at bounding box center [938, 643] width 1217 height 560
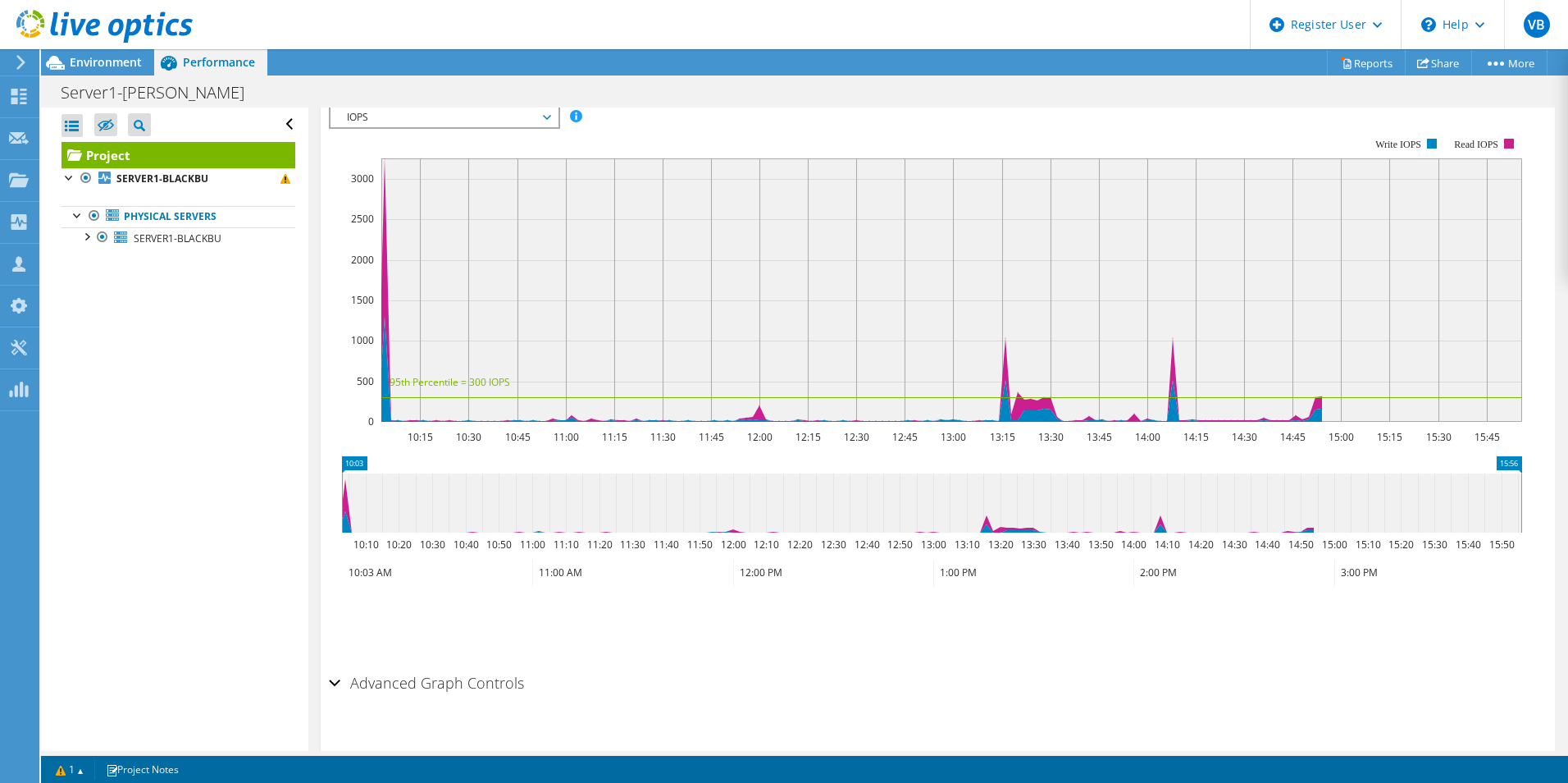
scroll to position [346, 0]
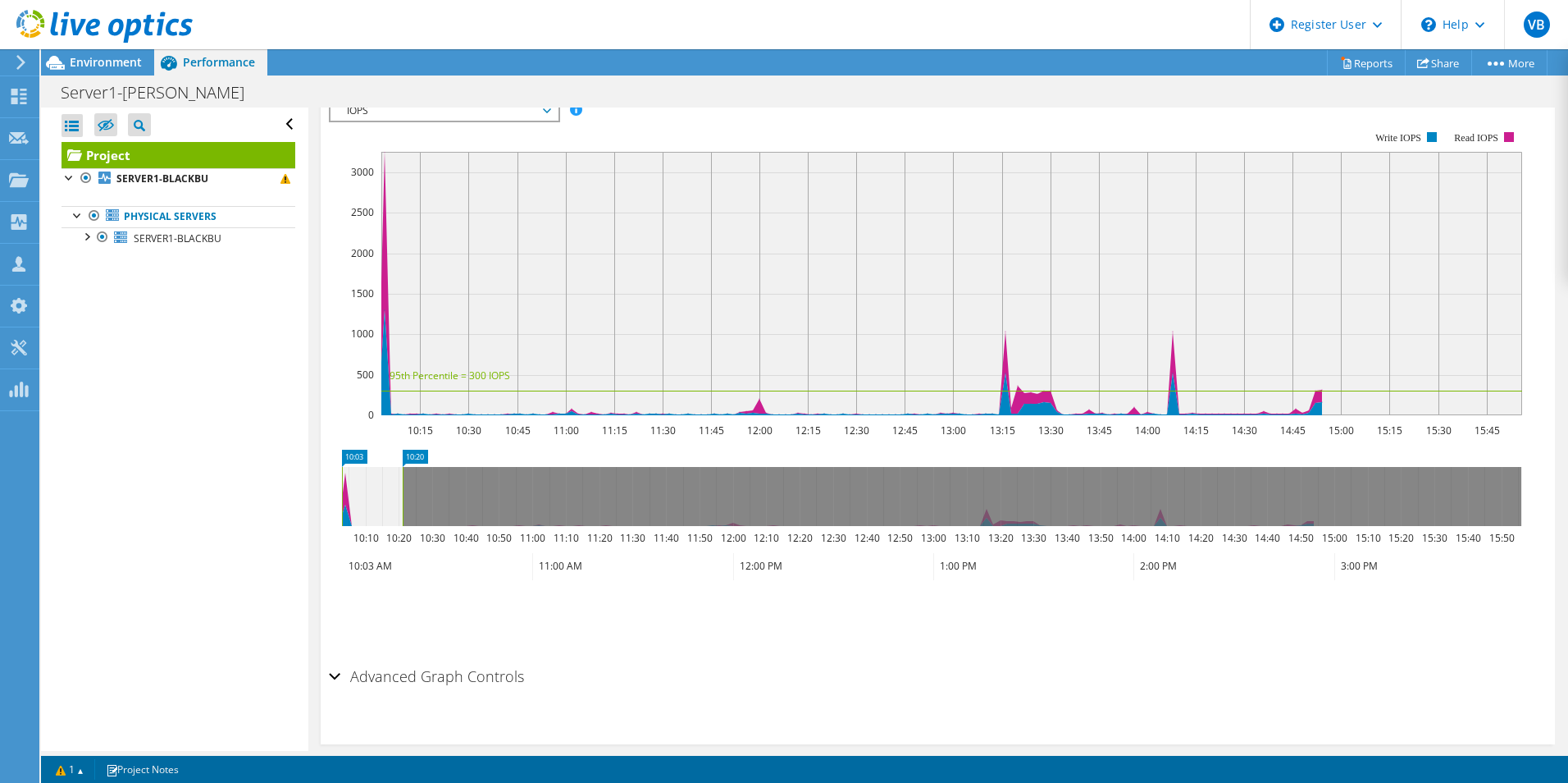
drag, startPoint x: 1523, startPoint y: 498, endPoint x: 404, endPoint y: 440, distance: 1120.5
click at [404, 440] on section "Workload Concentration: 10:15 10:30 10:45 11:00 11:15 11:30 11:45 12:00 12:15 1…" at bounding box center [938, 380] width 1217 height 542
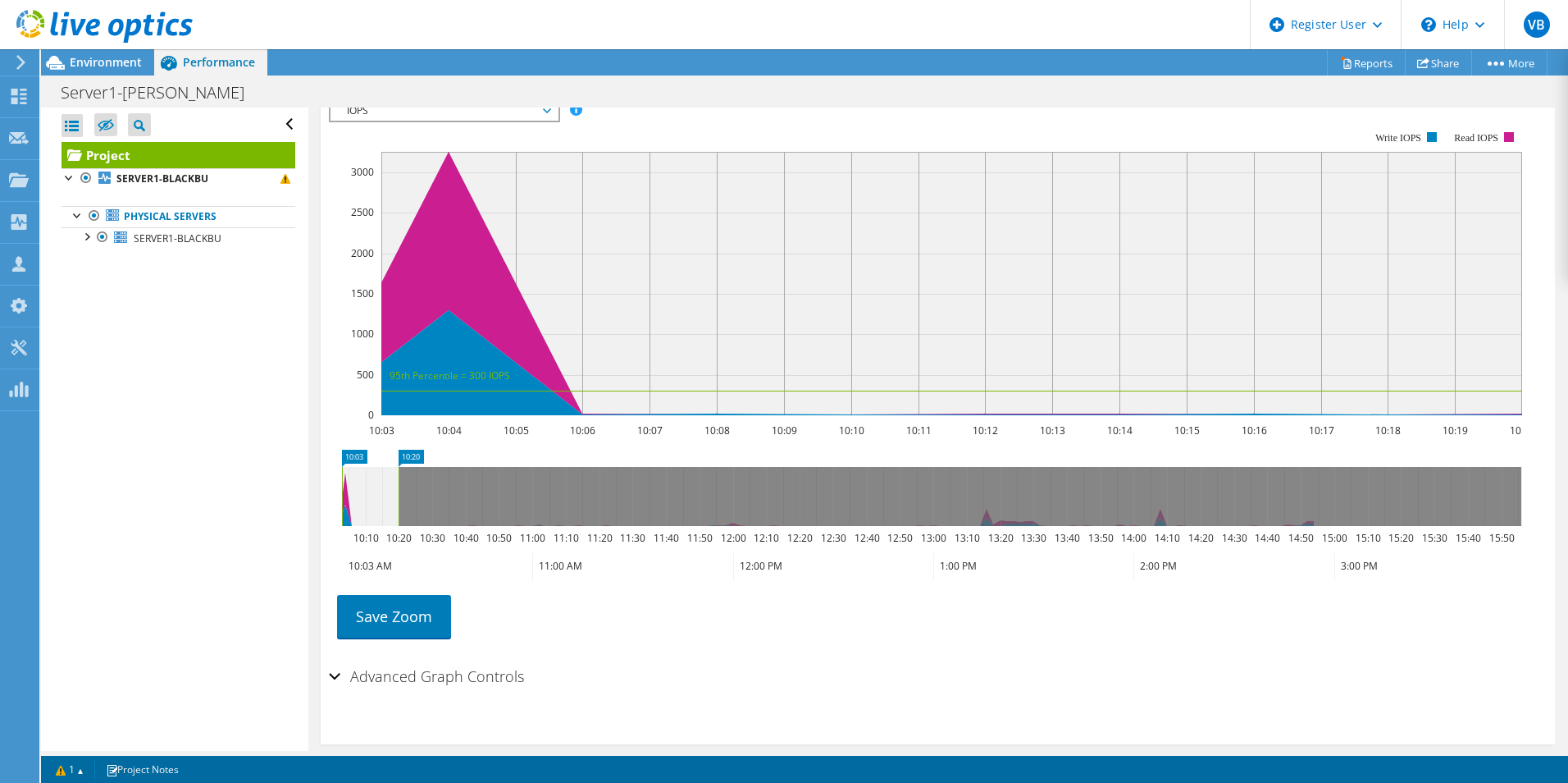
scroll to position [264, 0]
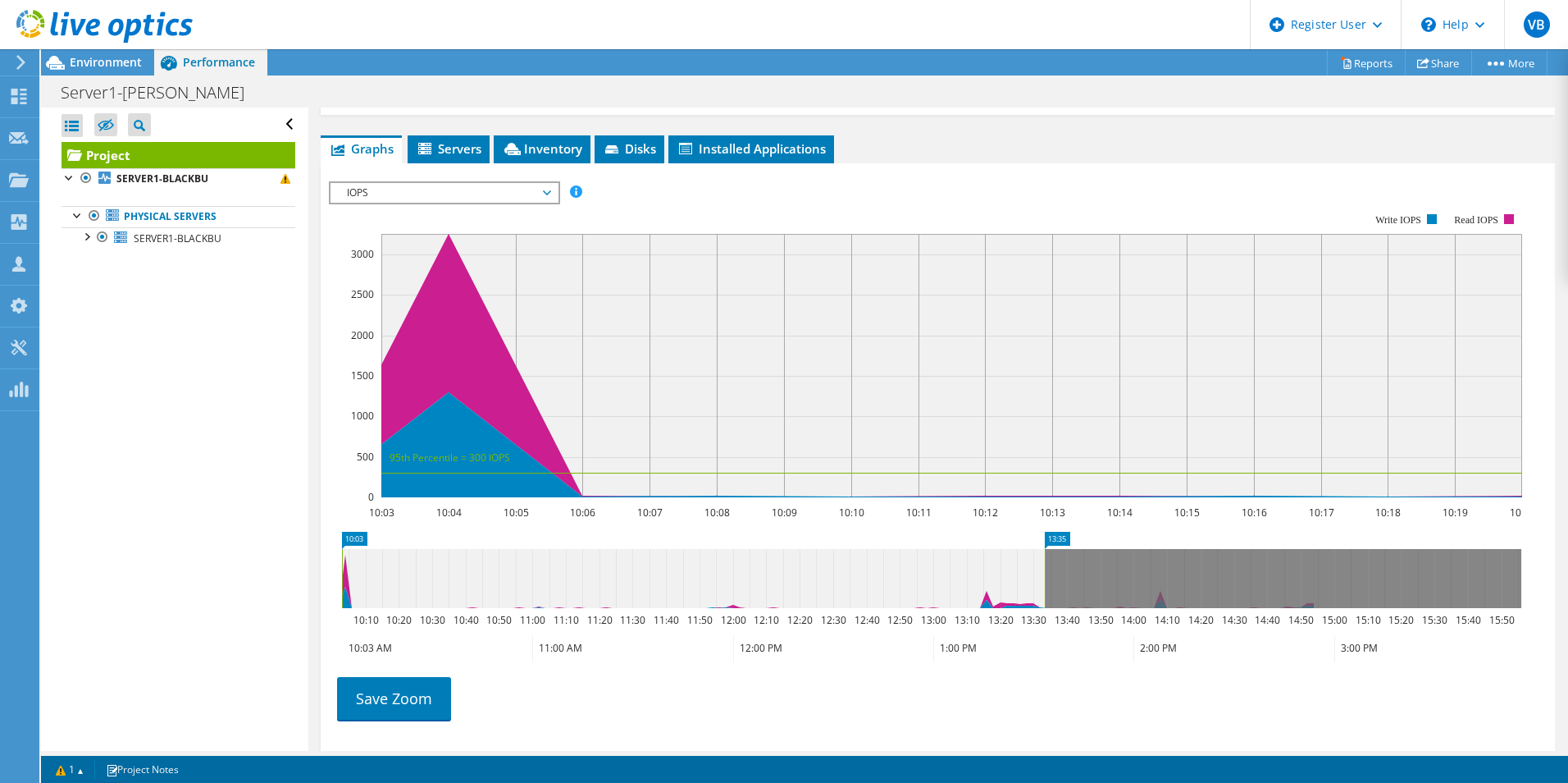
drag, startPoint x: 400, startPoint y: 587, endPoint x: 1046, endPoint y: 618, distance: 646.7
click at [1046, 618] on icon "10:03 13:35 10:10 10:20 10:30 10:40 10:50 11:00 11:10 11:20 11:30 11:40 11:50 1…" at bounding box center [931, 597] width 1206 height 131
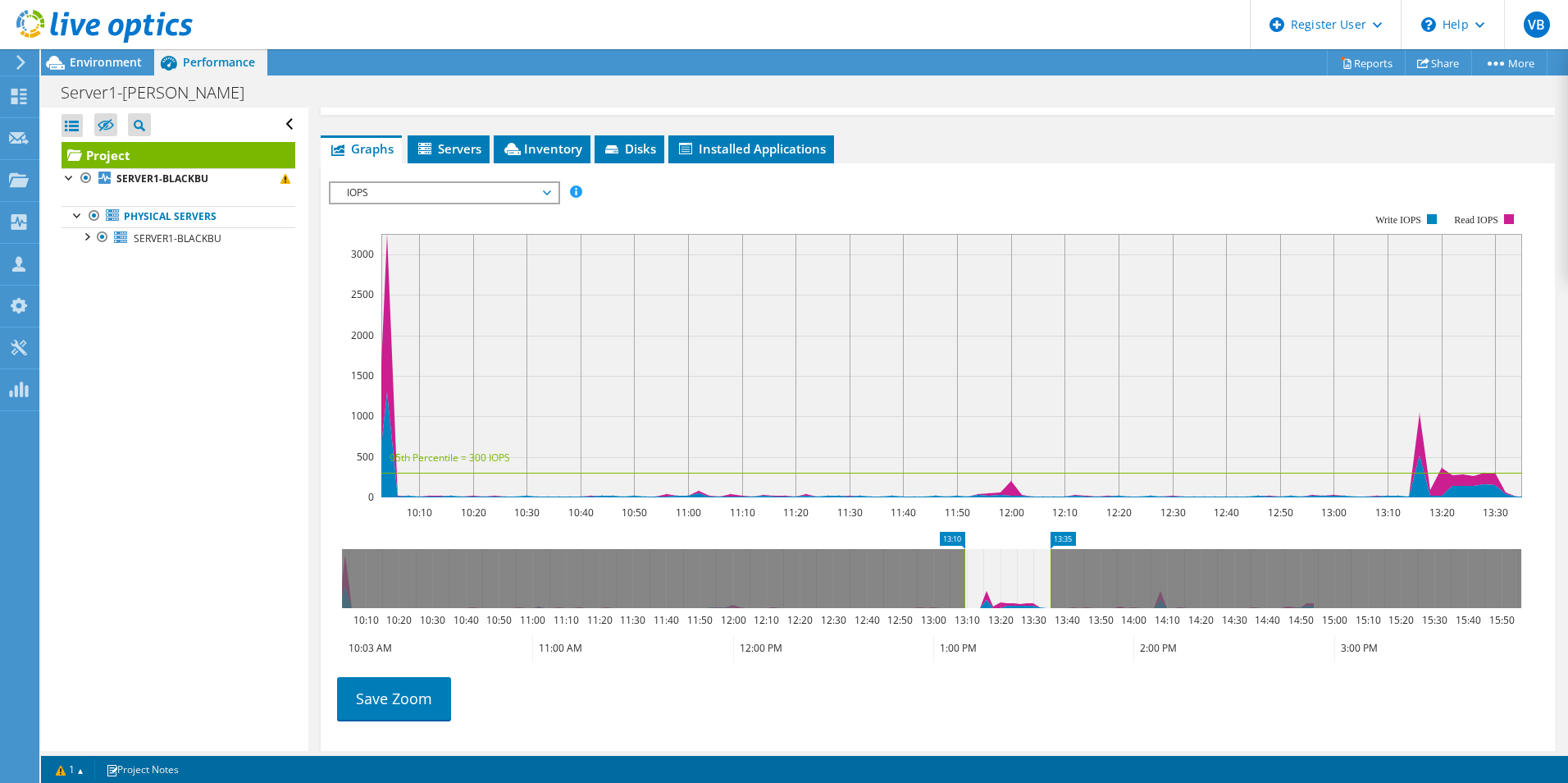
drag, startPoint x: 341, startPoint y: 584, endPoint x: 964, endPoint y: 583, distance: 623.0
click at [964, 583] on rect at bounding box center [964, 578] width 6 height 59
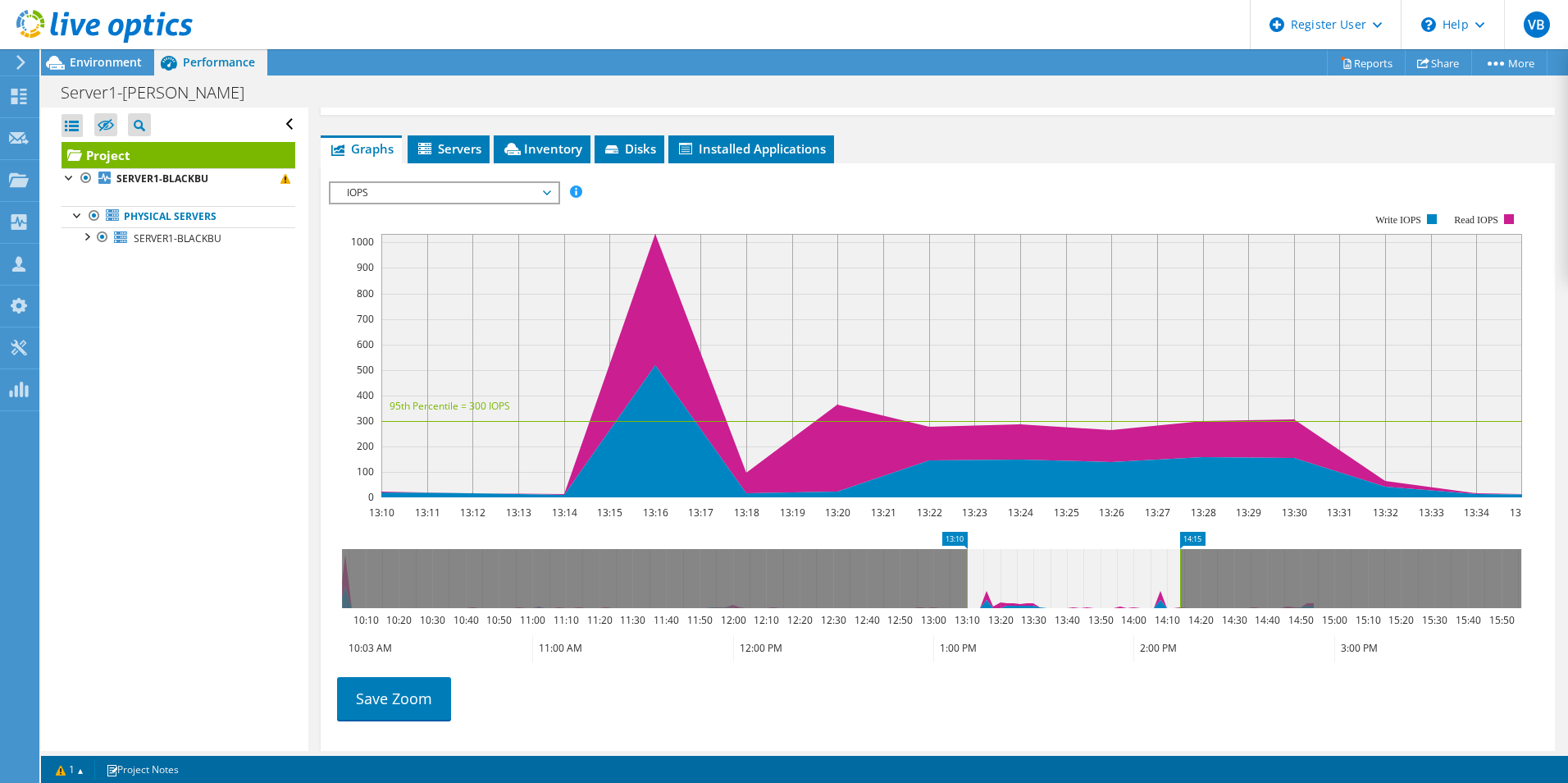
drag, startPoint x: 1051, startPoint y: 585, endPoint x: 1180, endPoint y: 566, distance: 130.4
click at [1180, 566] on rect at bounding box center [1179, 578] width 6 height 59
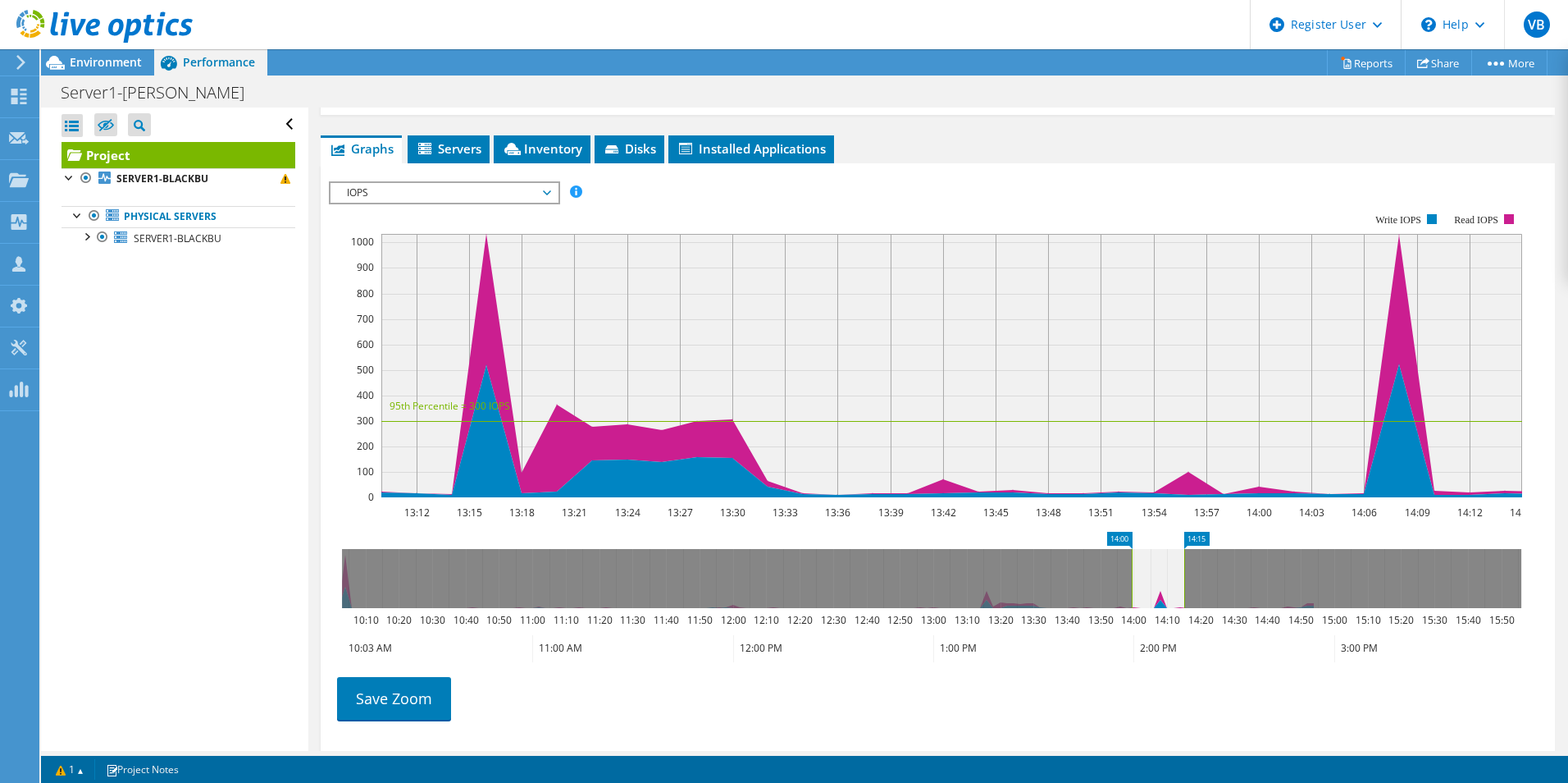
drag, startPoint x: 968, startPoint y: 577, endPoint x: 1133, endPoint y: 574, distance: 165.0
click at [1133, 574] on rect at bounding box center [1130, 578] width 6 height 59
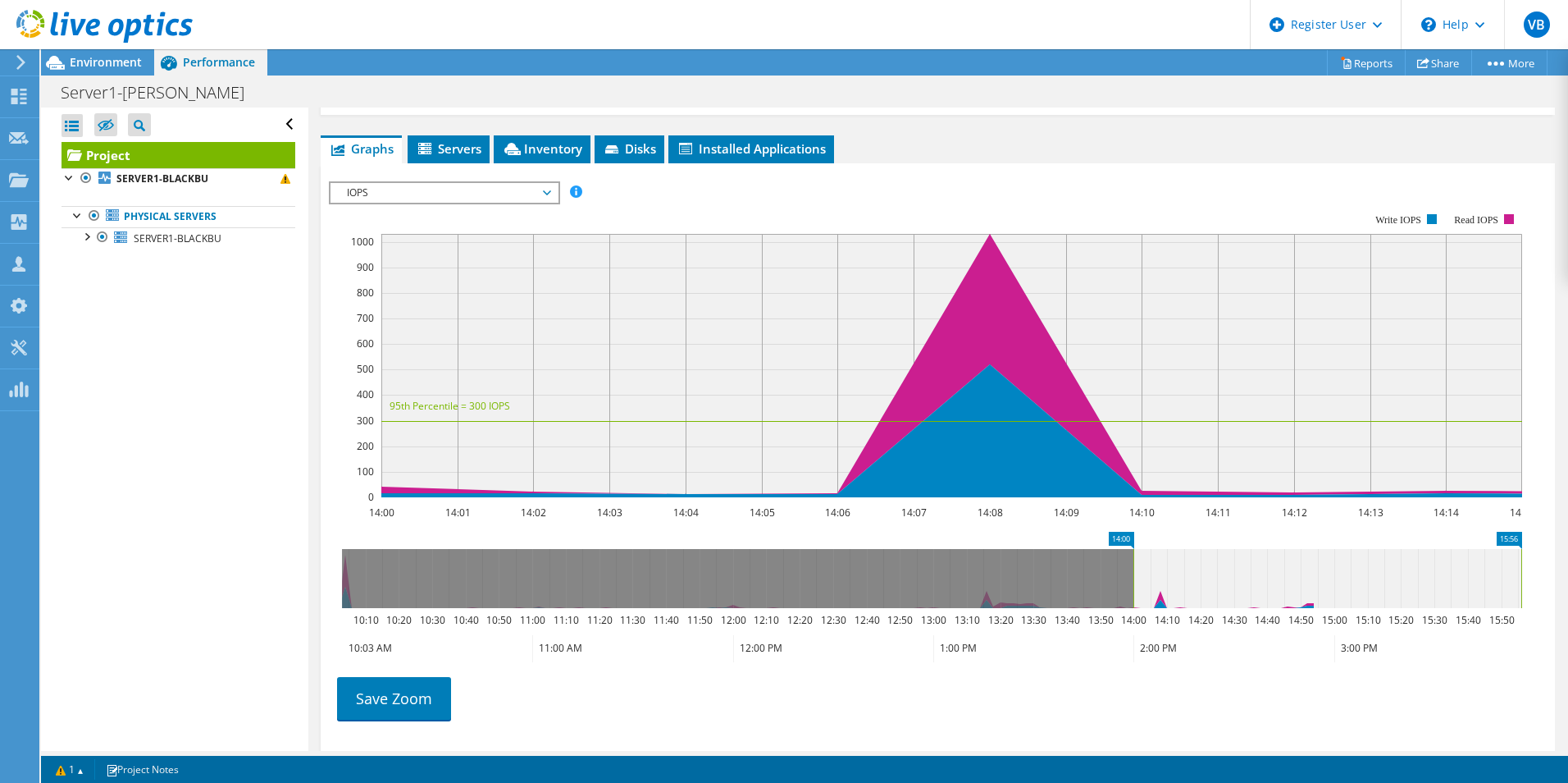
drag, startPoint x: 1187, startPoint y: 588, endPoint x: 1541, endPoint y: 554, distance: 355.6
click at [1541, 554] on section "IOPS Disk Throughput IO Size Latency Queue Depth CPU Percentage Memory Page Fau…" at bounding box center [938, 494] width 1234 height 662
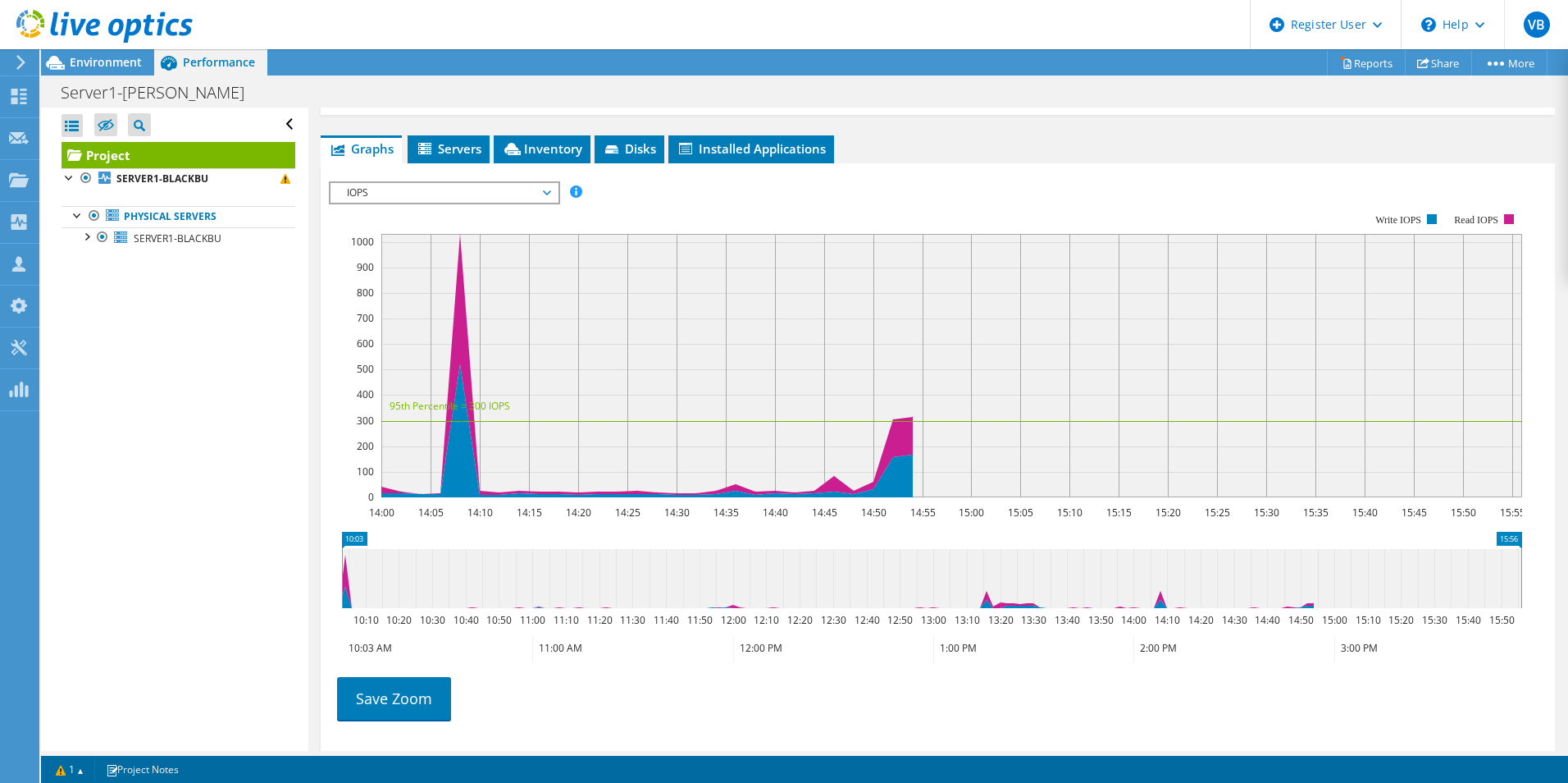
drag, startPoint x: 1134, startPoint y: 589, endPoint x: 17, endPoint y: 542, distance: 1118.0
click at [17, 542] on div "VB Dell User Vipin B Vipin.Hemanth@dell.com Dell My Profile Log Out \n Help Exp…" at bounding box center [784, 392] width 1568 height 783
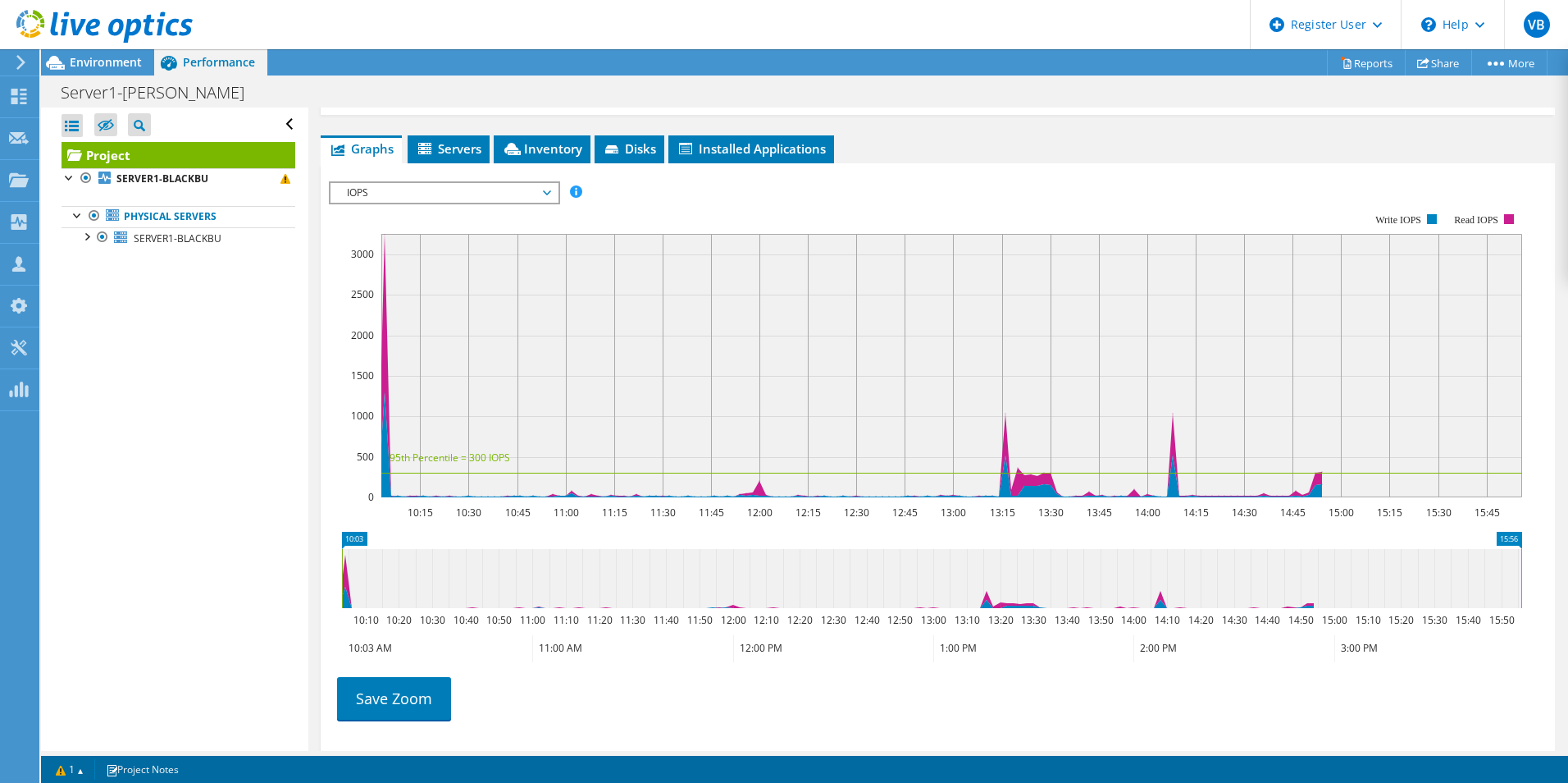
scroll to position [100, 0]
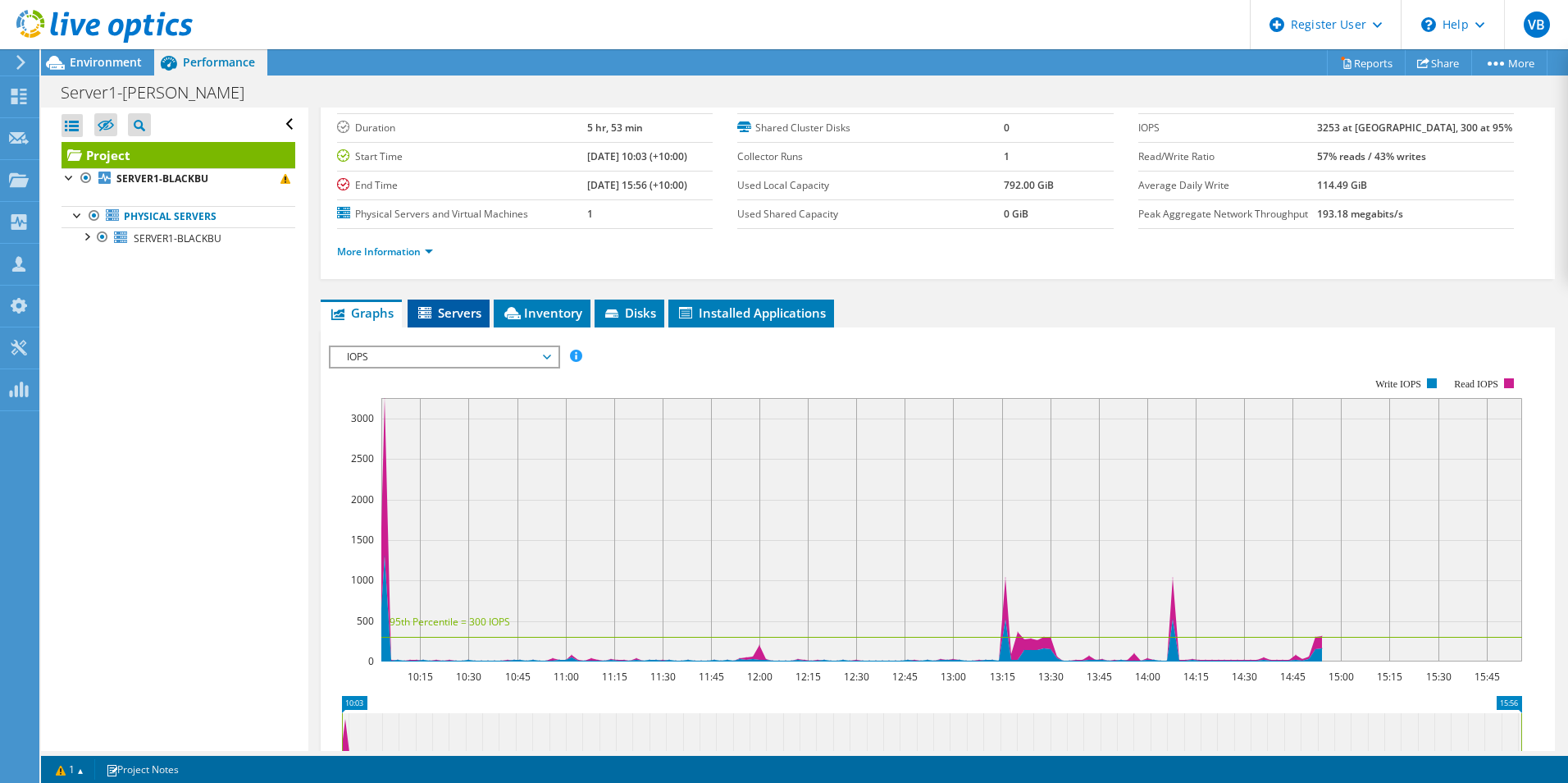
click at [458, 309] on span "Servers" at bounding box center [448, 313] width 65 height 16
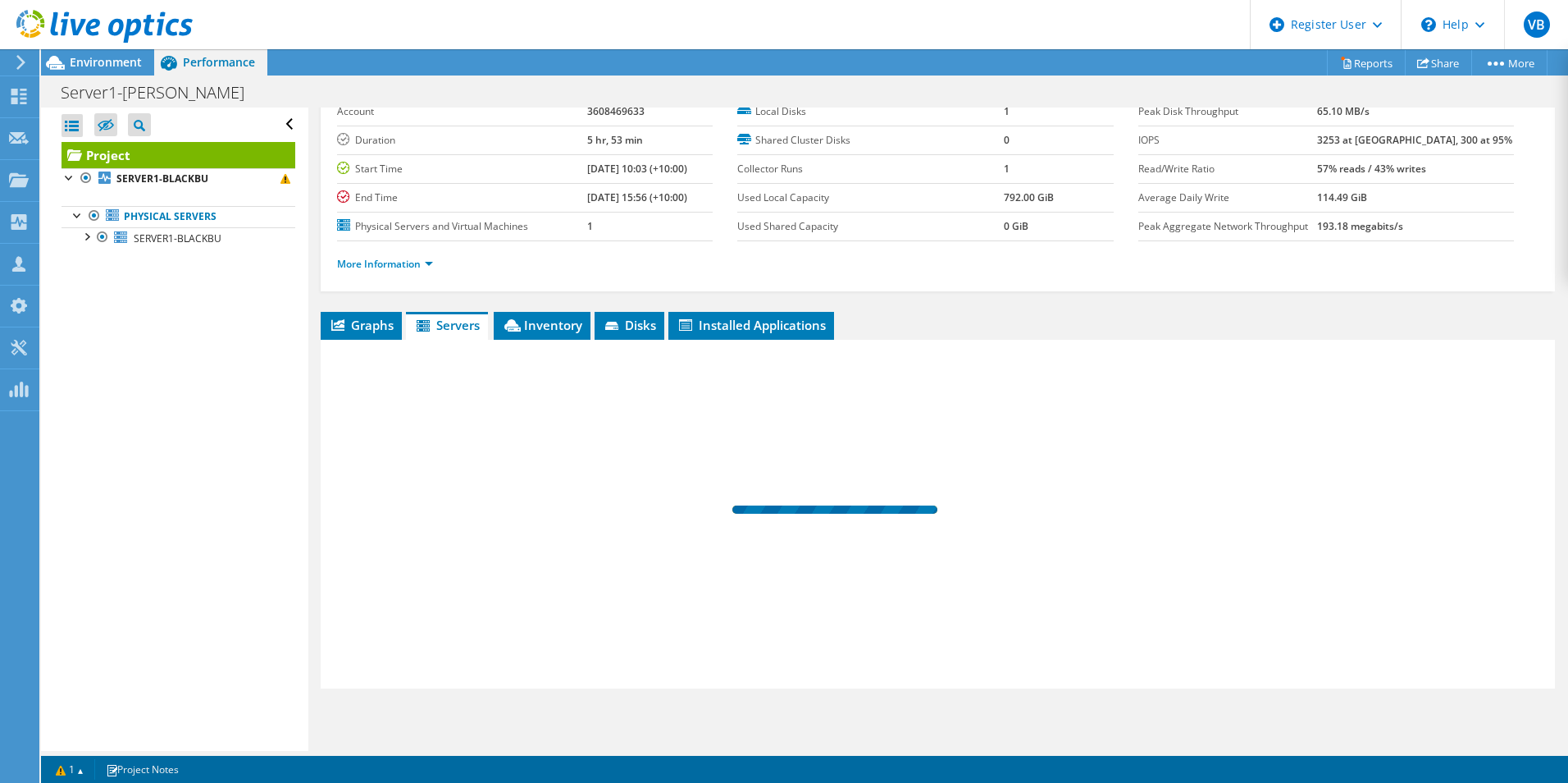
scroll to position [88, 0]
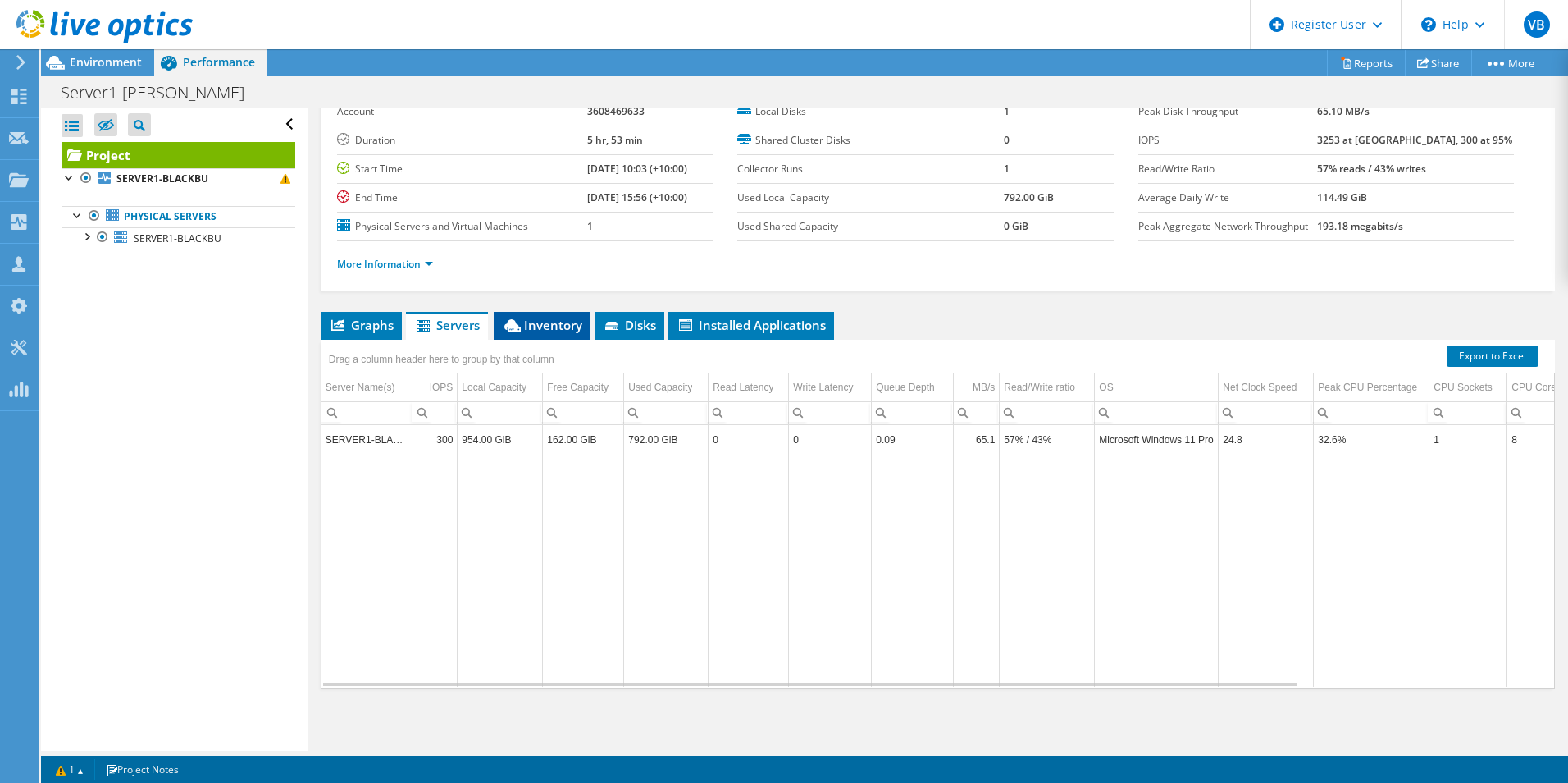
click at [532, 312] on li "Inventory" at bounding box center [542, 325] width 97 height 28
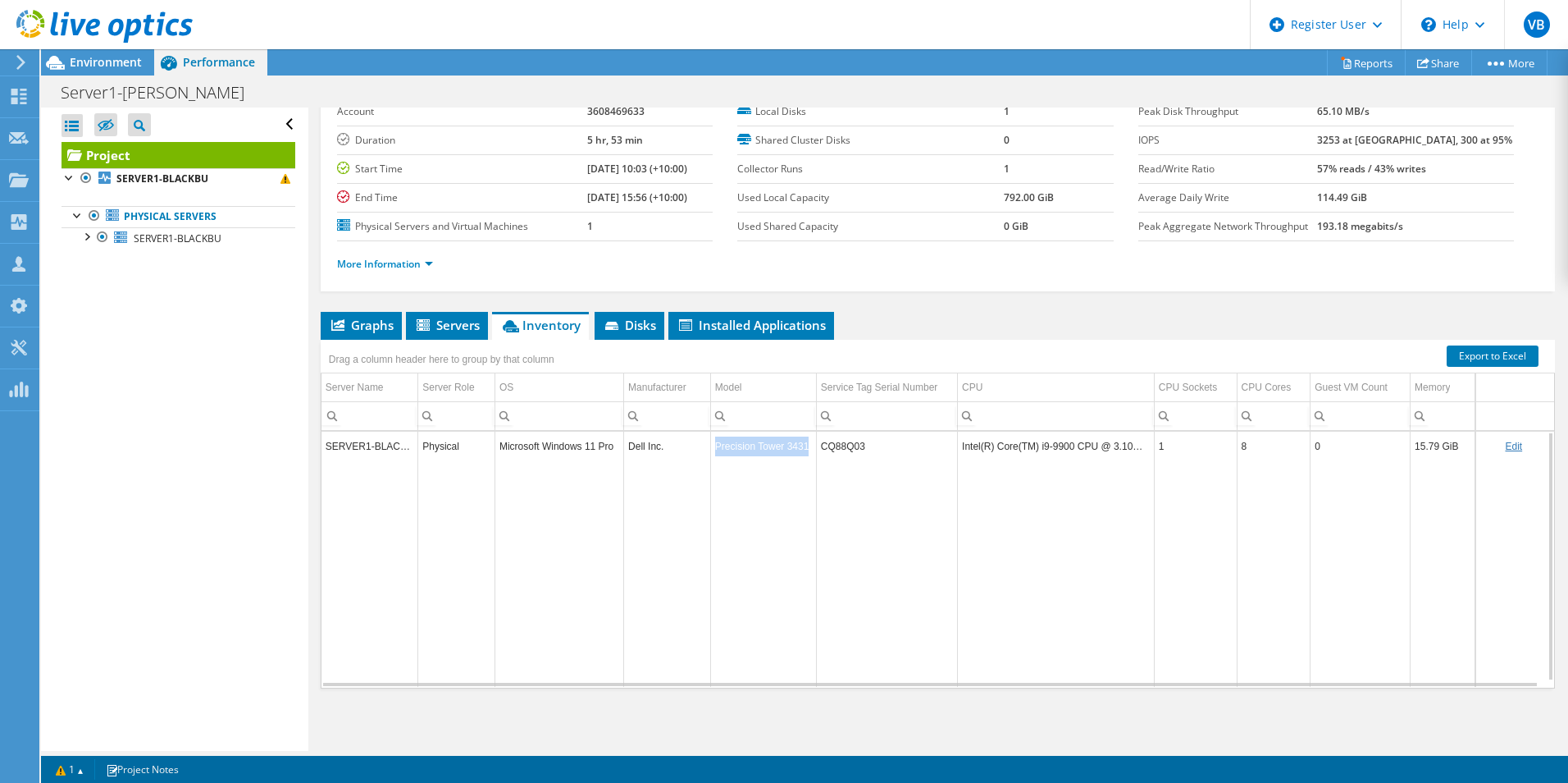
drag, startPoint x: 711, startPoint y: 450, endPoint x: 813, endPoint y: 456, distance: 102.2
click at [813, 456] on tr "SERVER1-BLACKBU Physical Microsoft Windows 11 Pro Dell Inc. Precision Tower 343…" at bounding box center [938, 446] width 1232 height 29
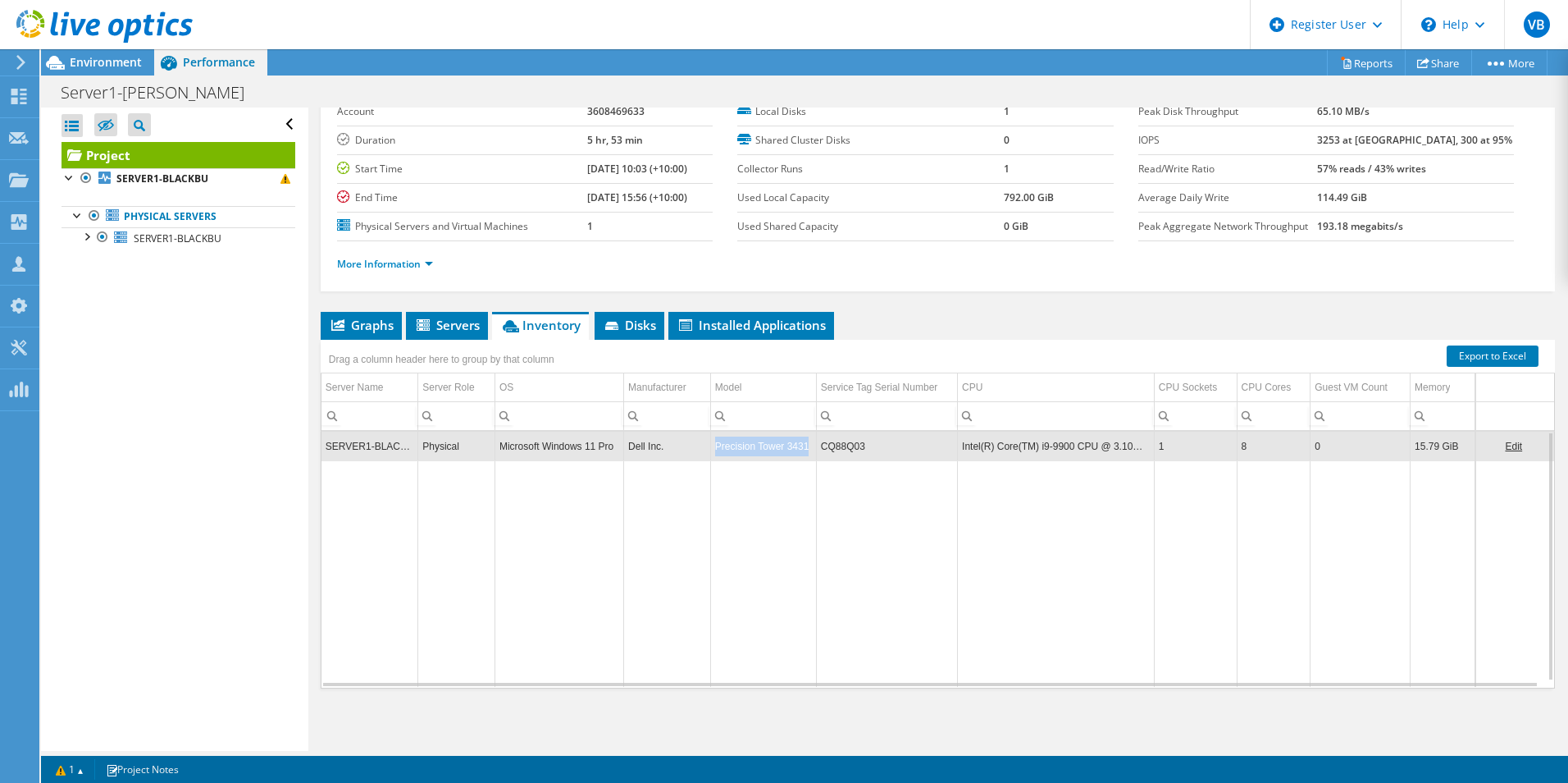
drag, startPoint x: 813, startPoint y: 456, endPoint x: 889, endPoint y: 529, distance: 105.4
click at [889, 529] on td "Data grid" at bounding box center [887, 574] width 141 height 227
drag, startPoint x: 815, startPoint y: 447, endPoint x: 951, endPoint y: 454, distance: 136.2
click at [951, 454] on td "CQ88Q03" at bounding box center [887, 446] width 141 height 29
drag, startPoint x: 951, startPoint y: 454, endPoint x: 1047, endPoint y: 518, distance: 115.4
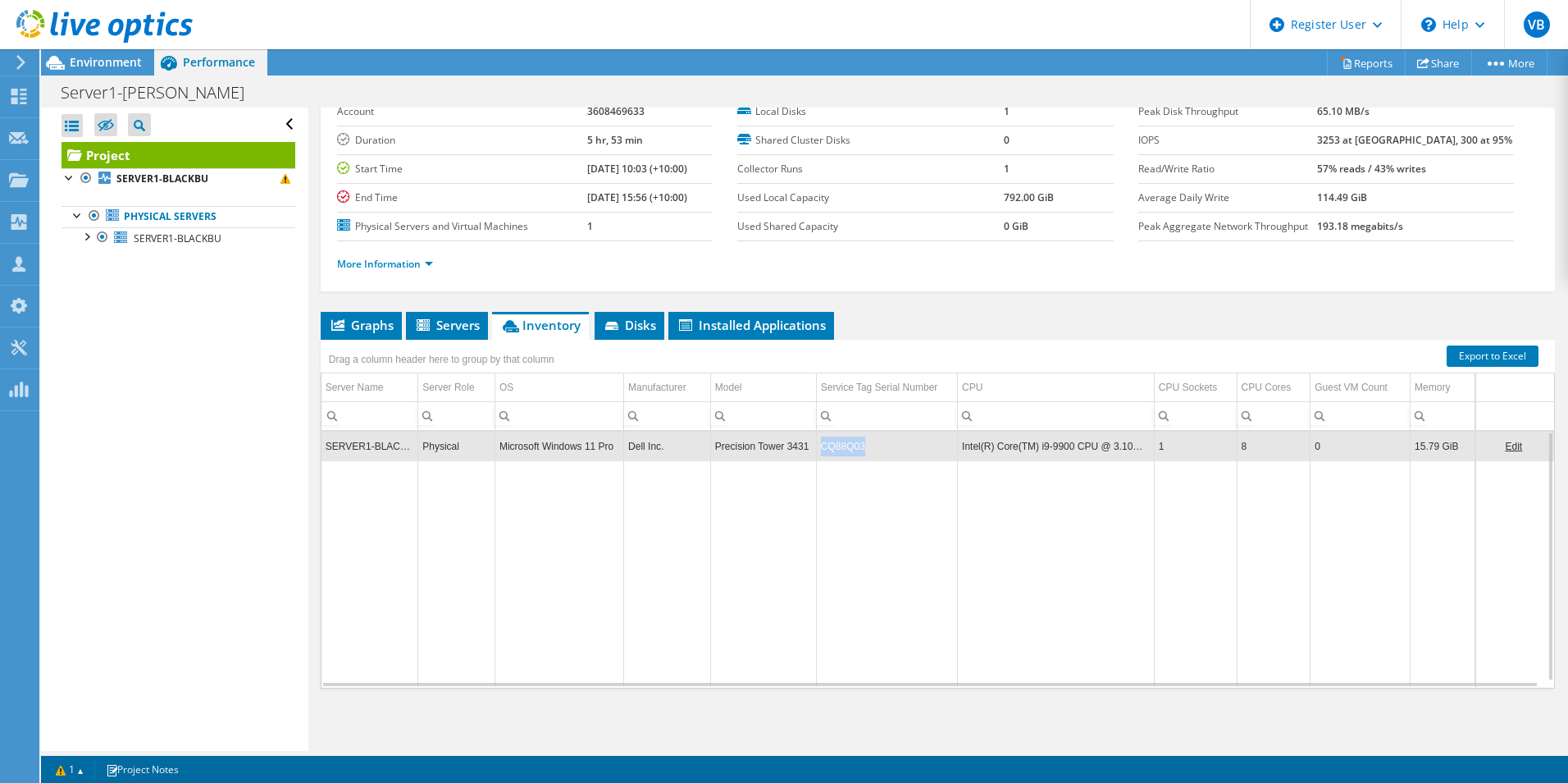
click at [914, 553] on td "Data grid" at bounding box center [887, 574] width 141 height 227
click at [645, 326] on span "Disks" at bounding box center [629, 324] width 53 height 16
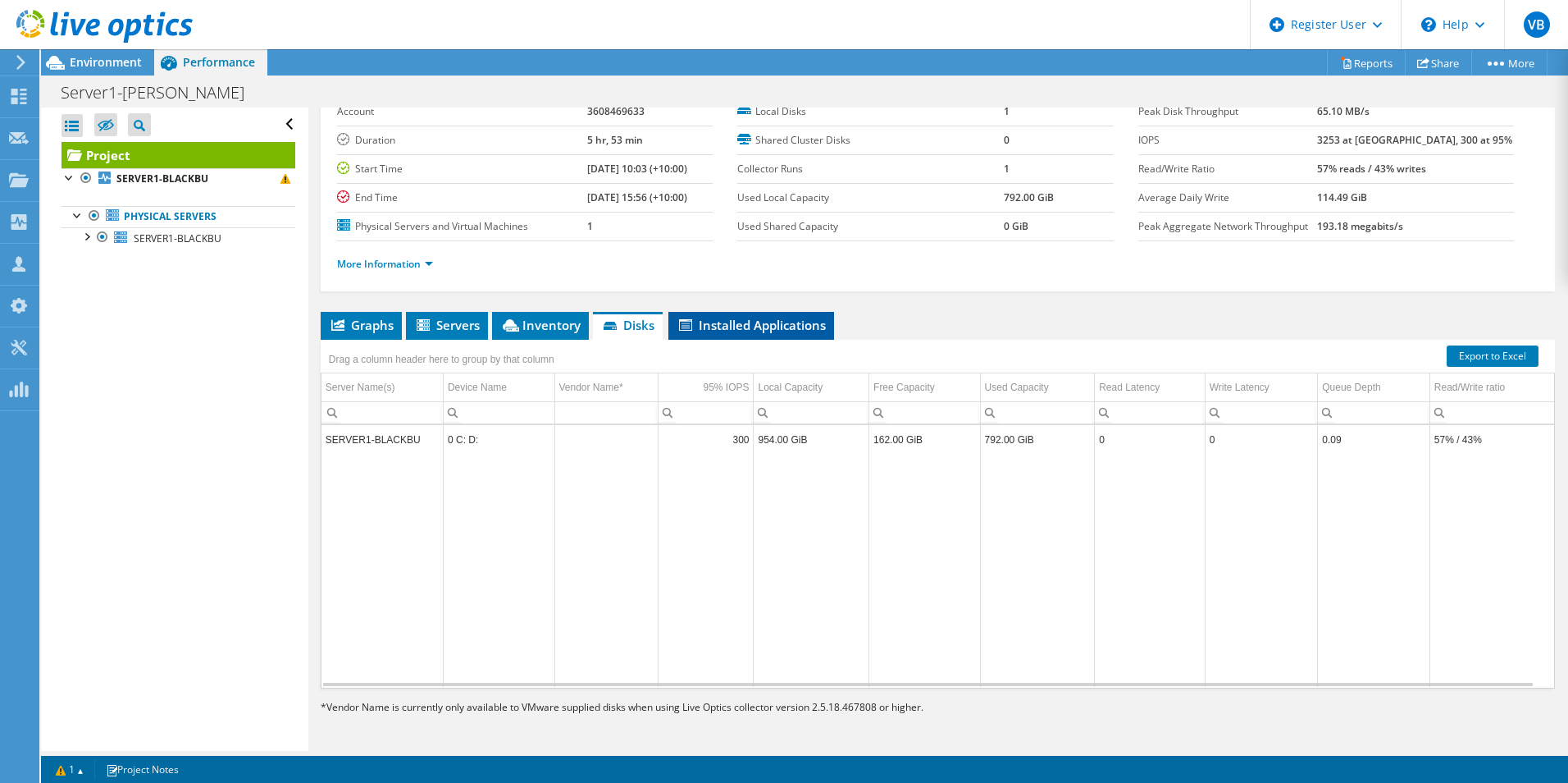
click at [763, 328] on span "Installed Applications" at bounding box center [751, 324] width 149 height 16
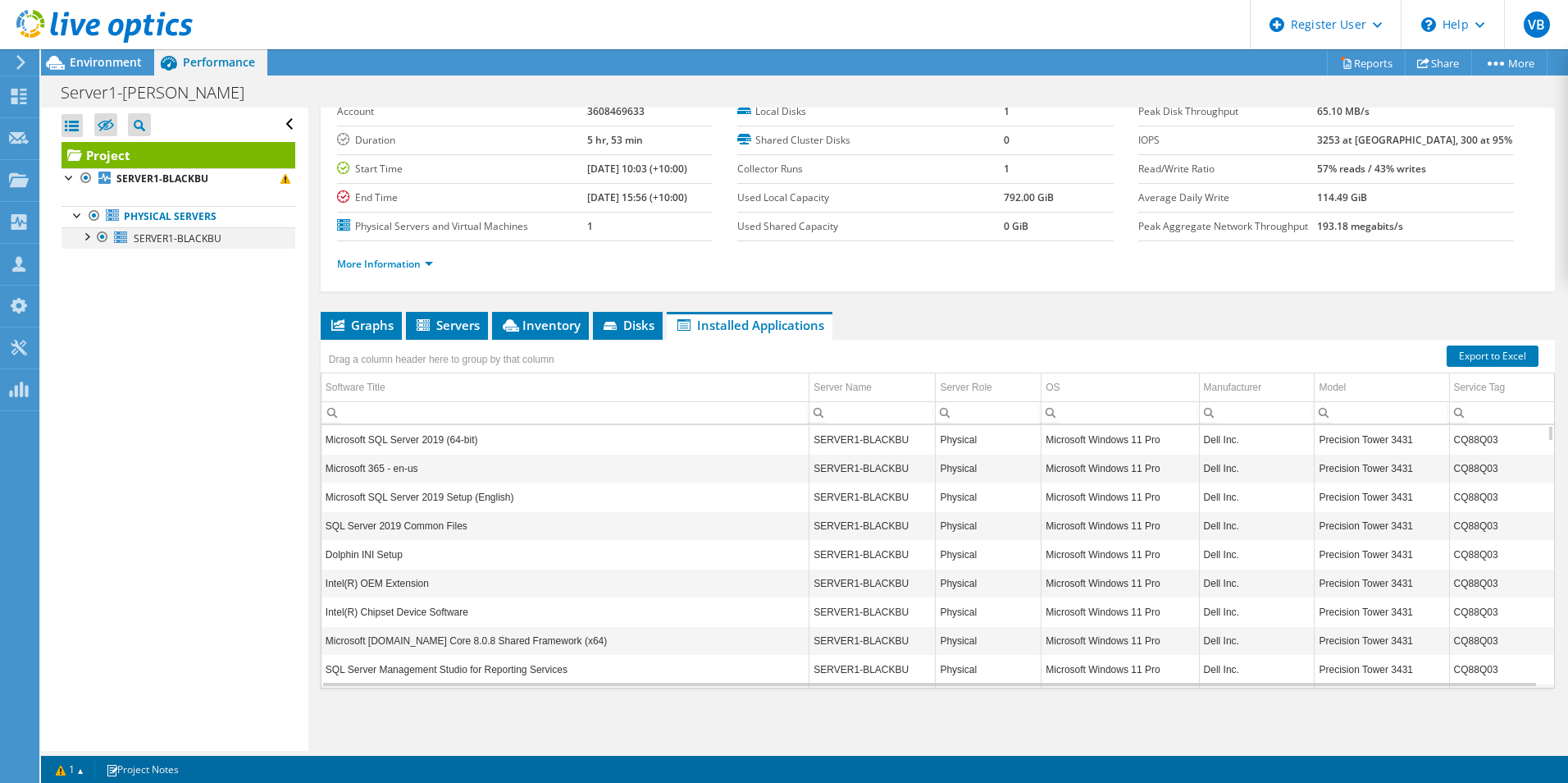
click at [88, 237] on div at bounding box center [86, 236] width 16 height 16
click at [170, 238] on span "SERVER1-BLACKBU" at bounding box center [178, 237] width 88 height 14
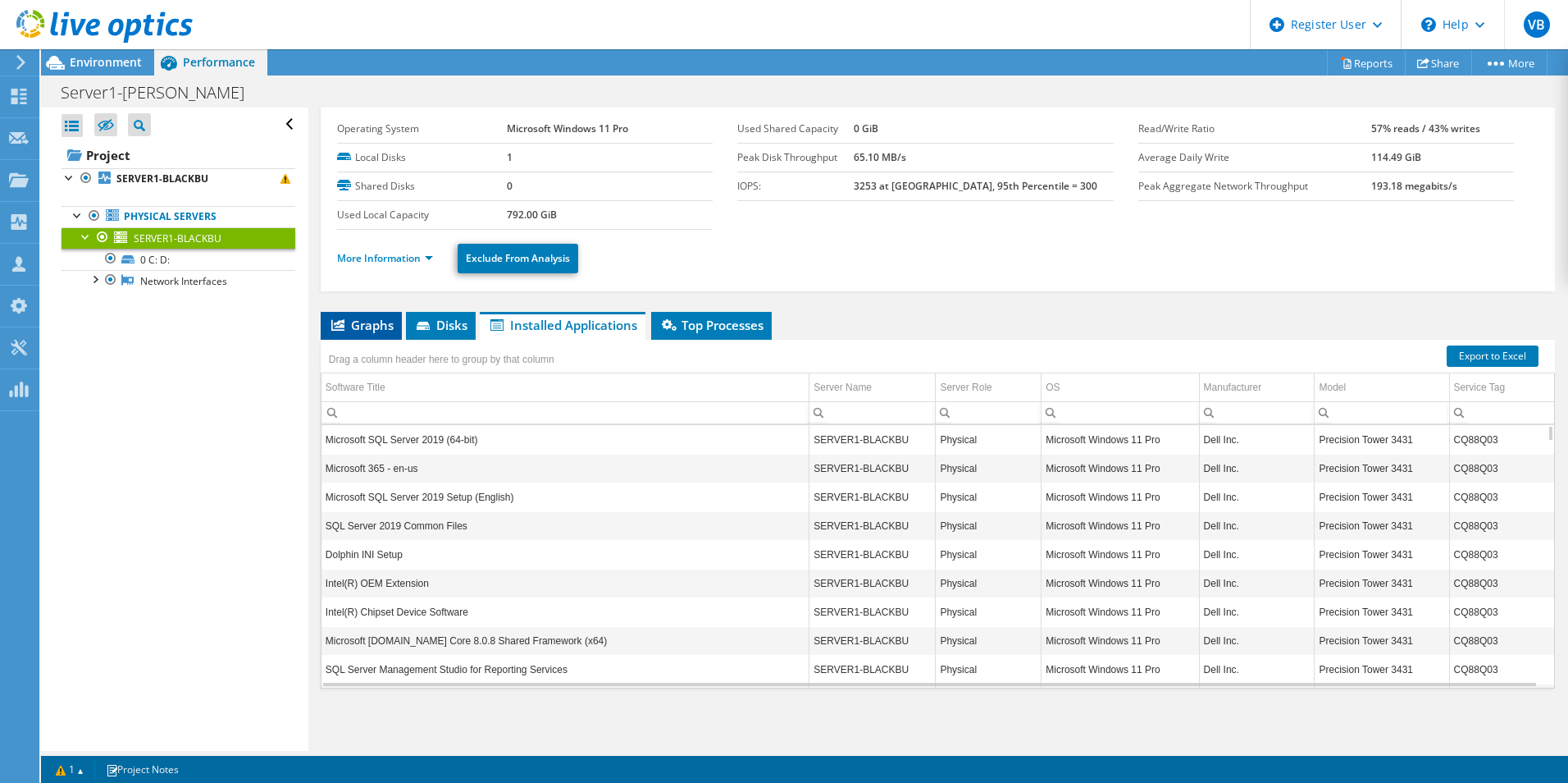
click at [358, 323] on span "Graphs" at bounding box center [361, 324] width 65 height 16
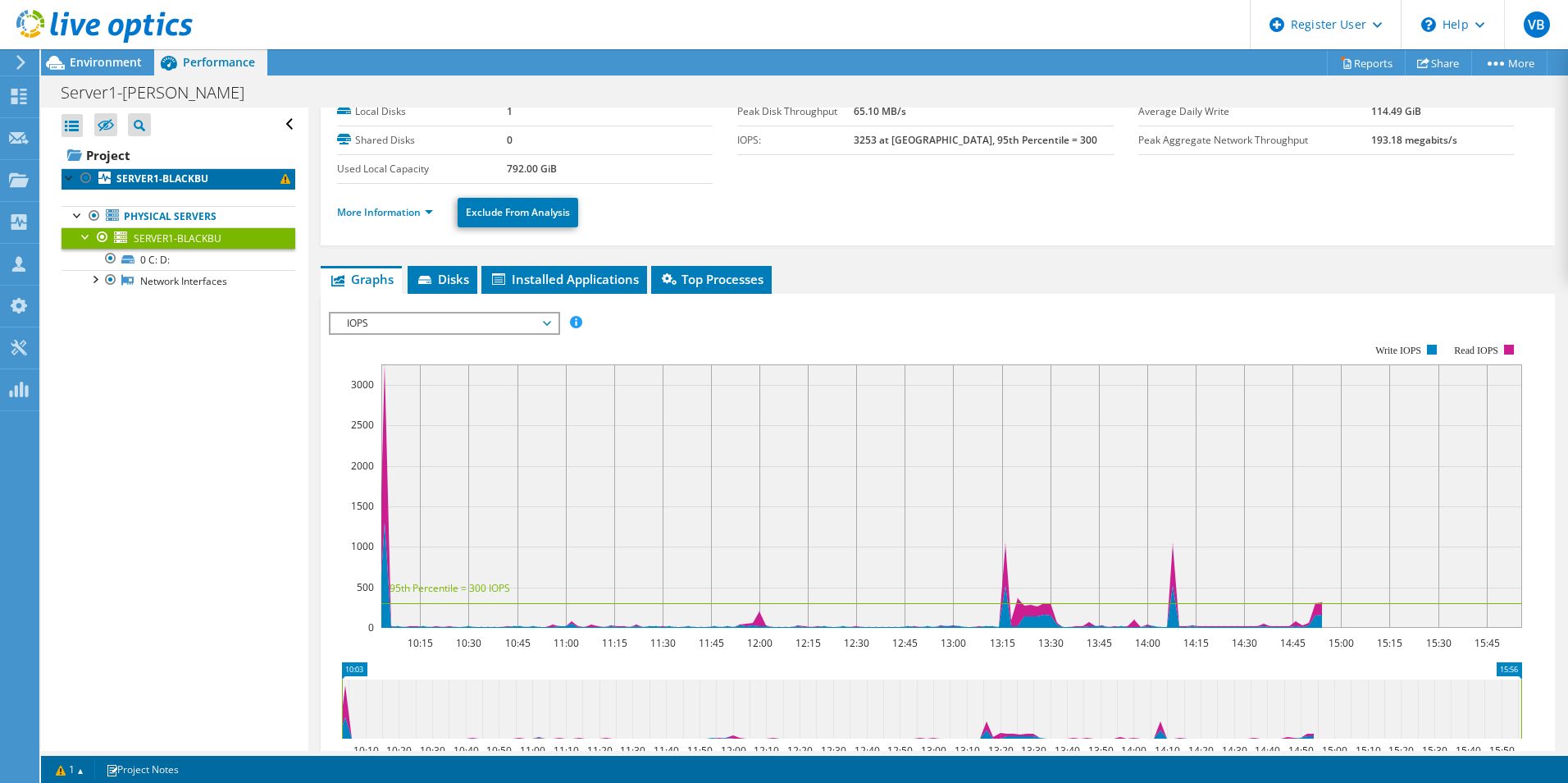
click at [163, 177] on b "SERVER1-BLACKBU" at bounding box center [162, 178] width 91 height 14
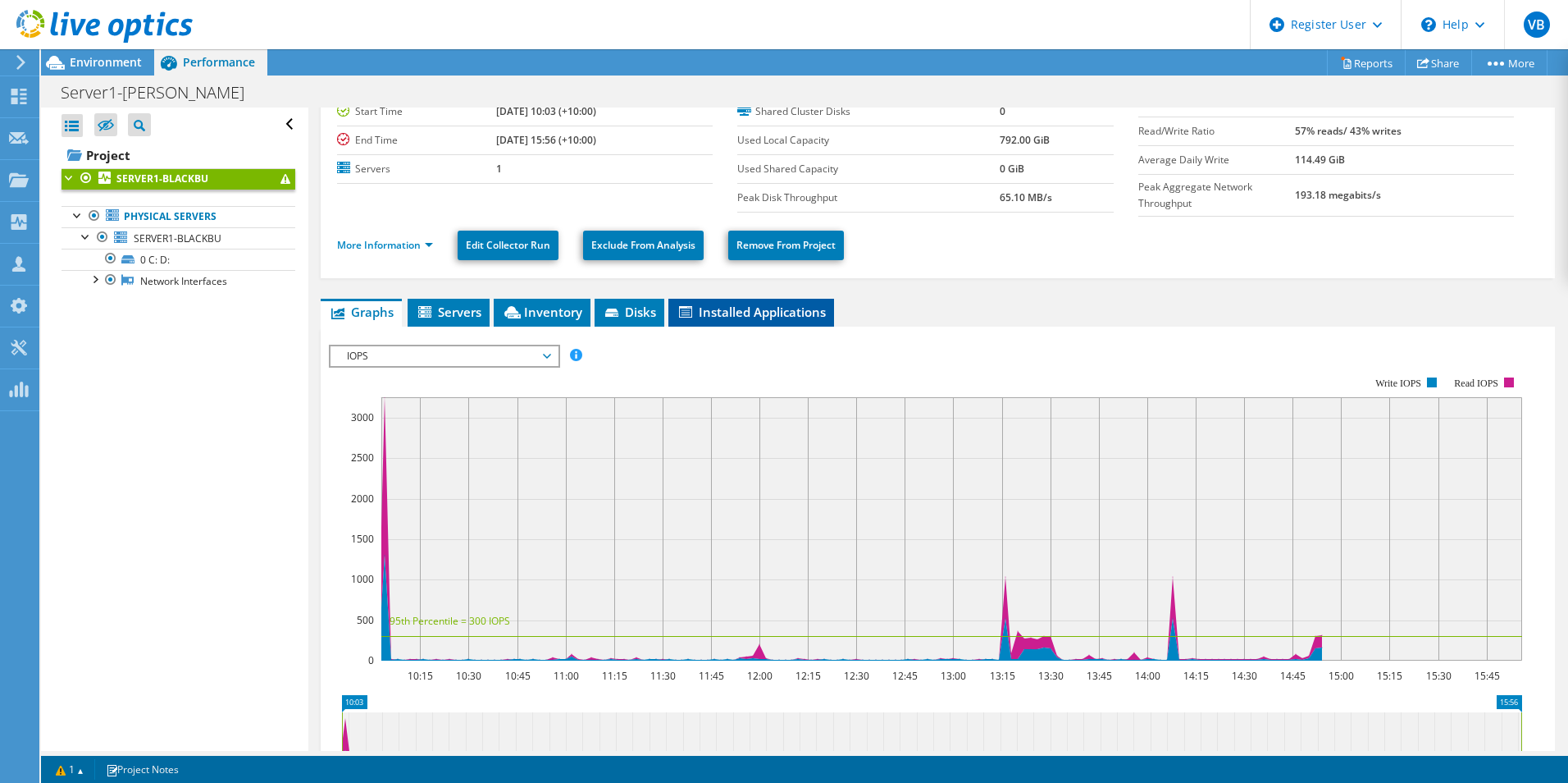
click at [733, 304] on span "Installed Applications" at bounding box center [751, 312] width 149 height 16
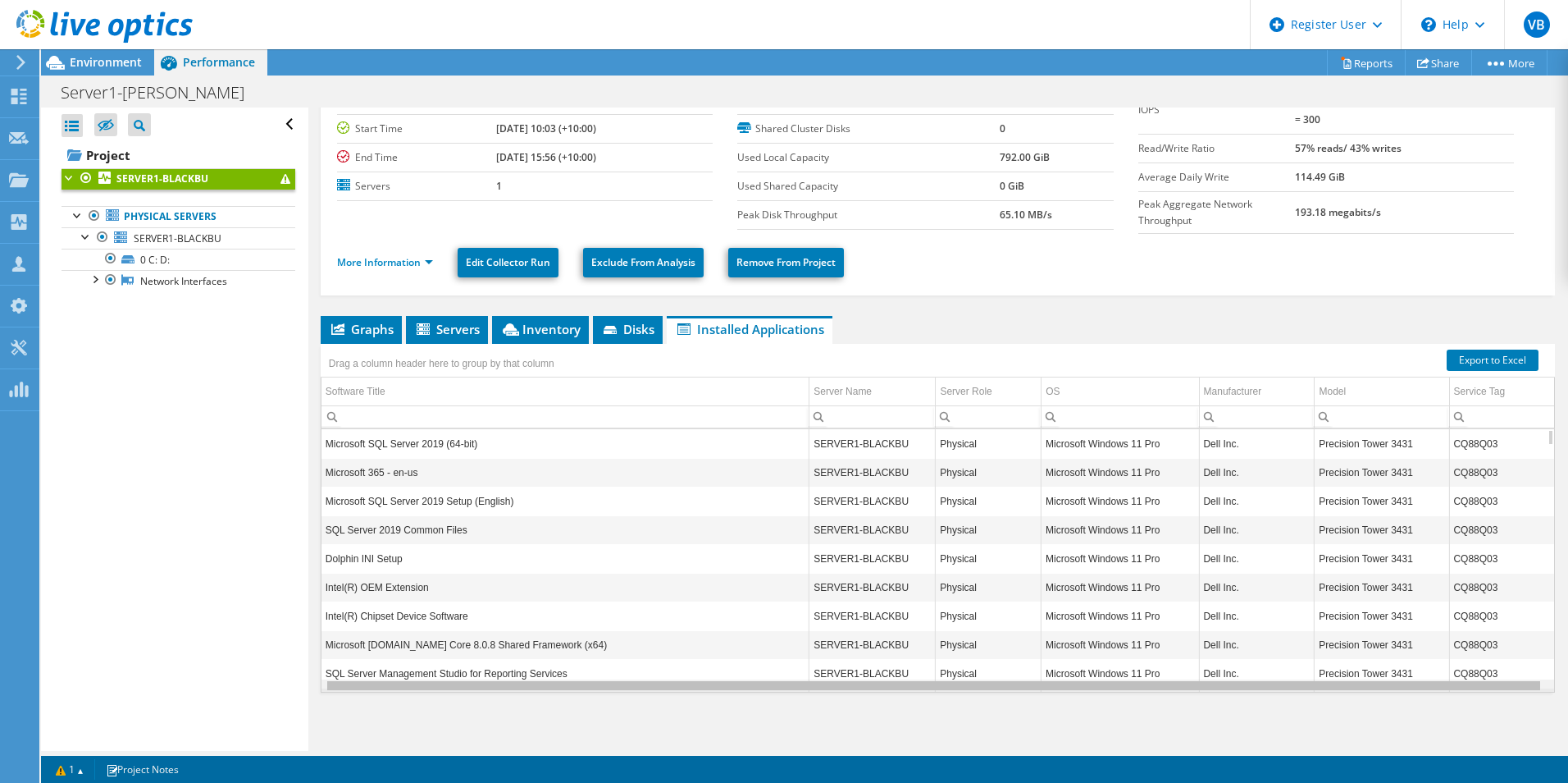
scroll to position [0, 0]
drag, startPoint x: 783, startPoint y: 682, endPoint x: 688, endPoint y: 685, distance: 95.0
click at [688, 685] on body "VB Dell User Vipin B Vipin.Hemanth@dell.com Dell My Profile Log Out \n Help Exp…" at bounding box center [784, 392] width 1568 height 783
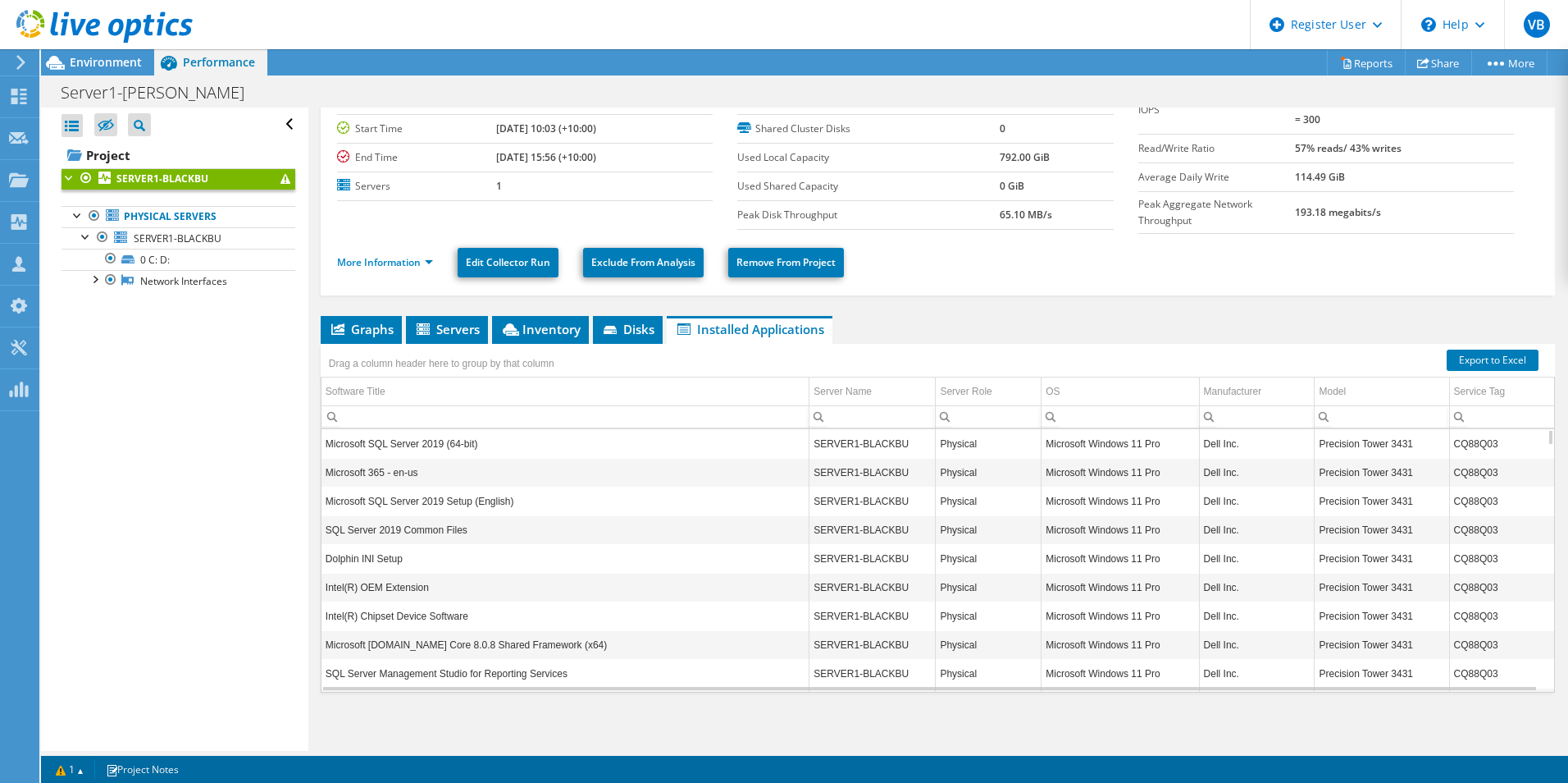
click at [455, 447] on td "Microsoft SQL Server 2019 (64-bit)" at bounding box center [565, 443] width 488 height 29
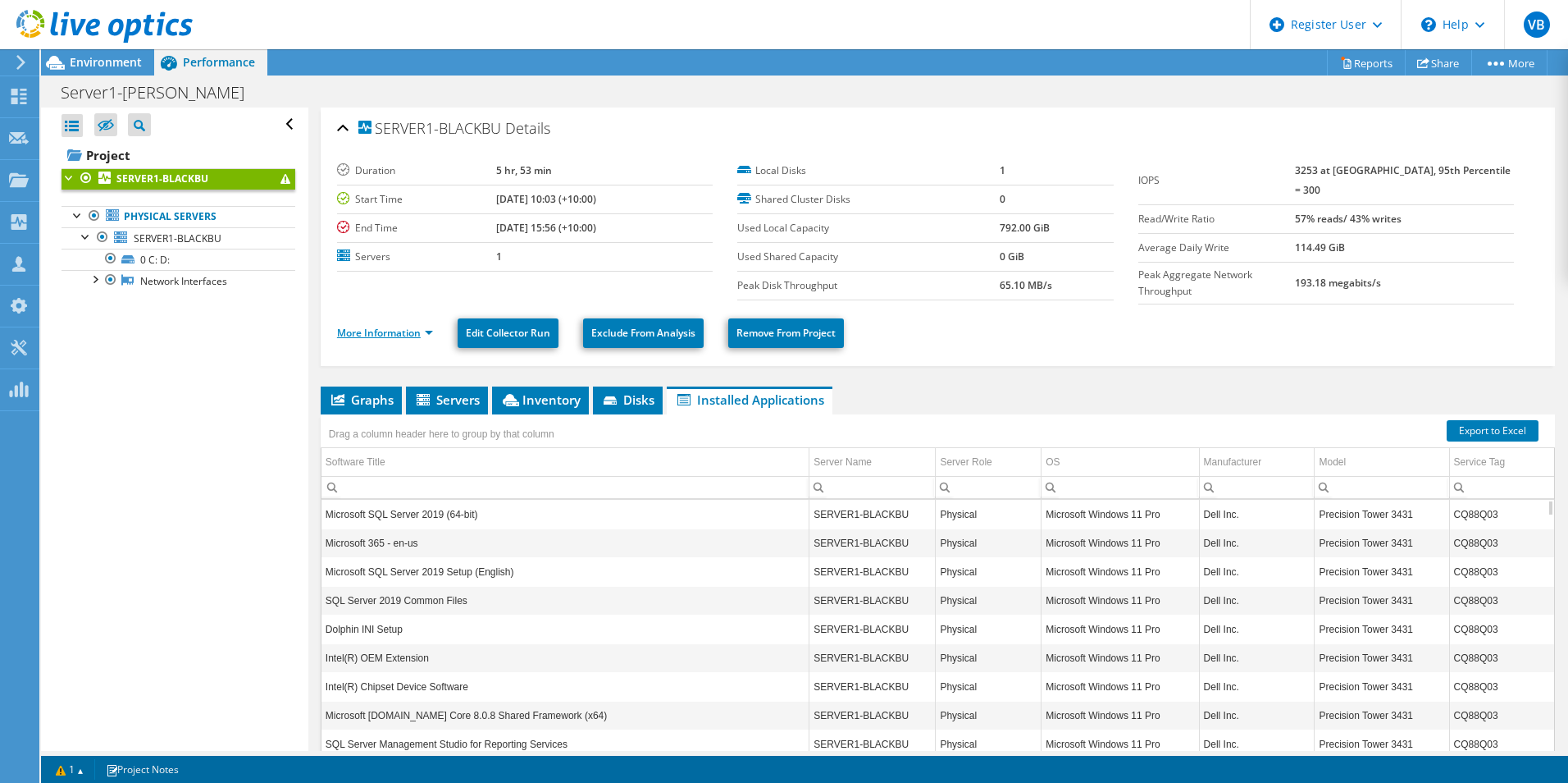
click at [427, 331] on link "More Information" at bounding box center [385, 332] width 96 height 14
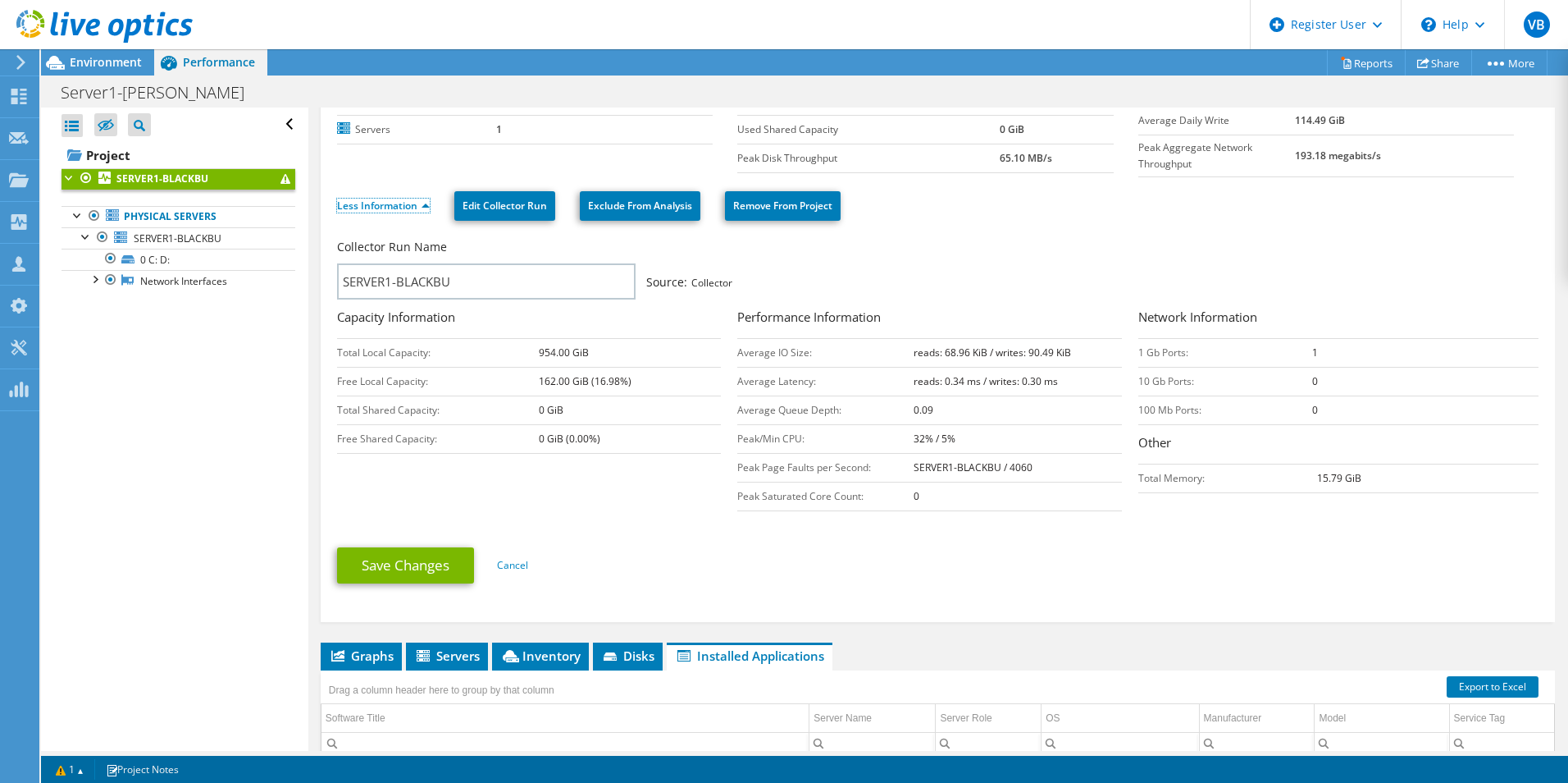
scroll to position [246, 0]
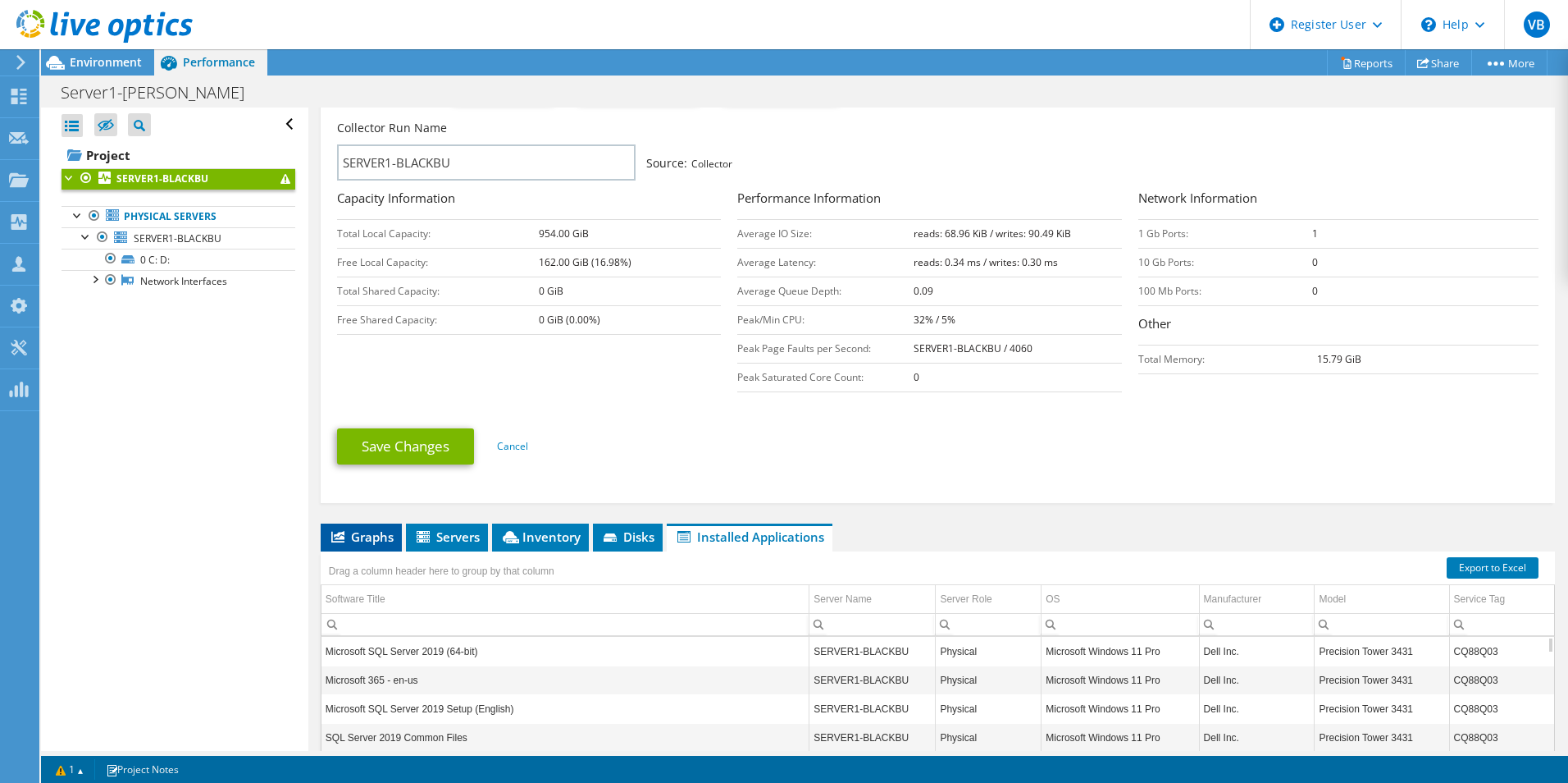
click at [361, 536] on span "Graphs" at bounding box center [361, 536] width 65 height 16
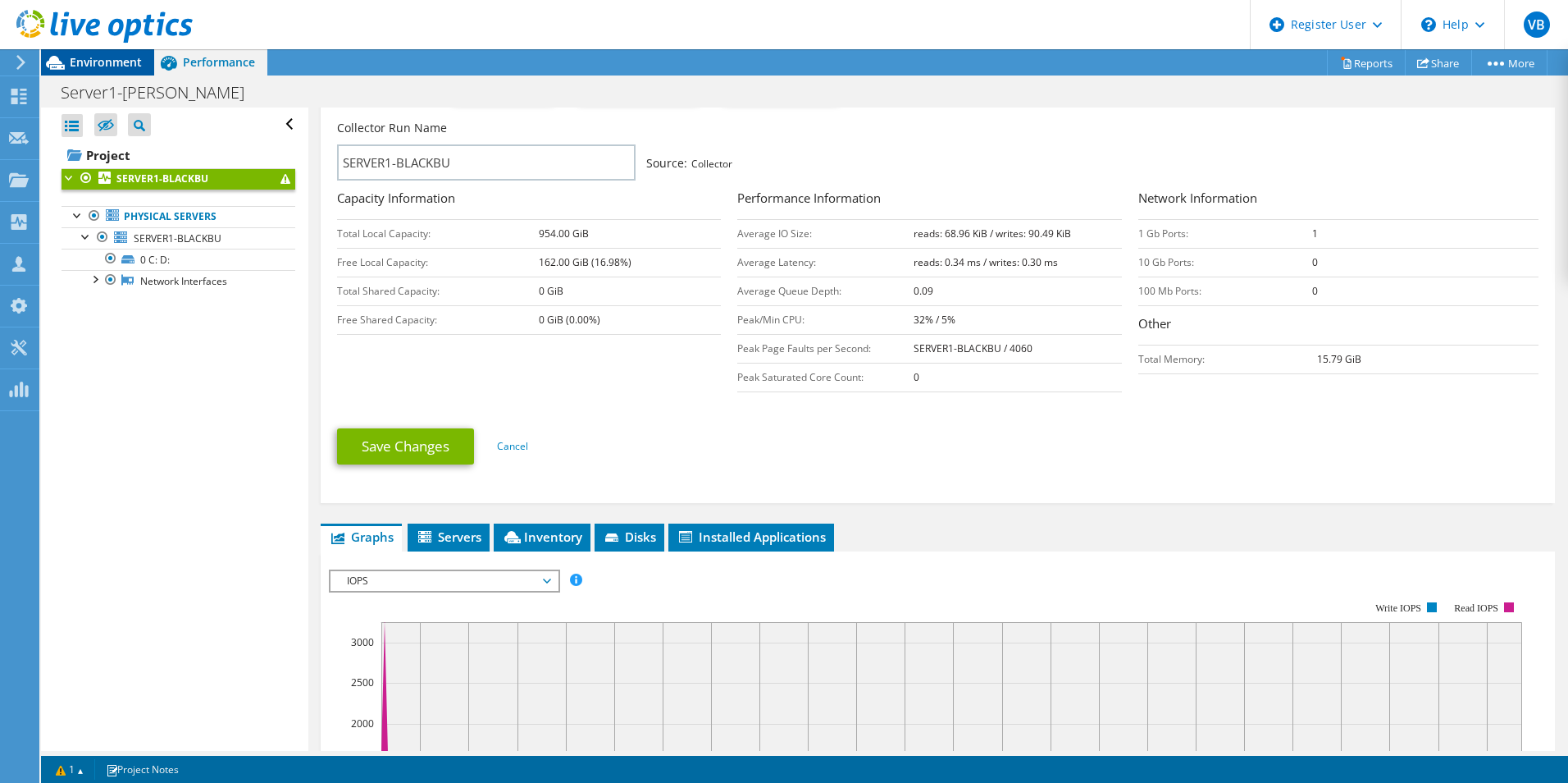
click at [91, 58] on span "Environment" at bounding box center [106, 62] width 72 height 15
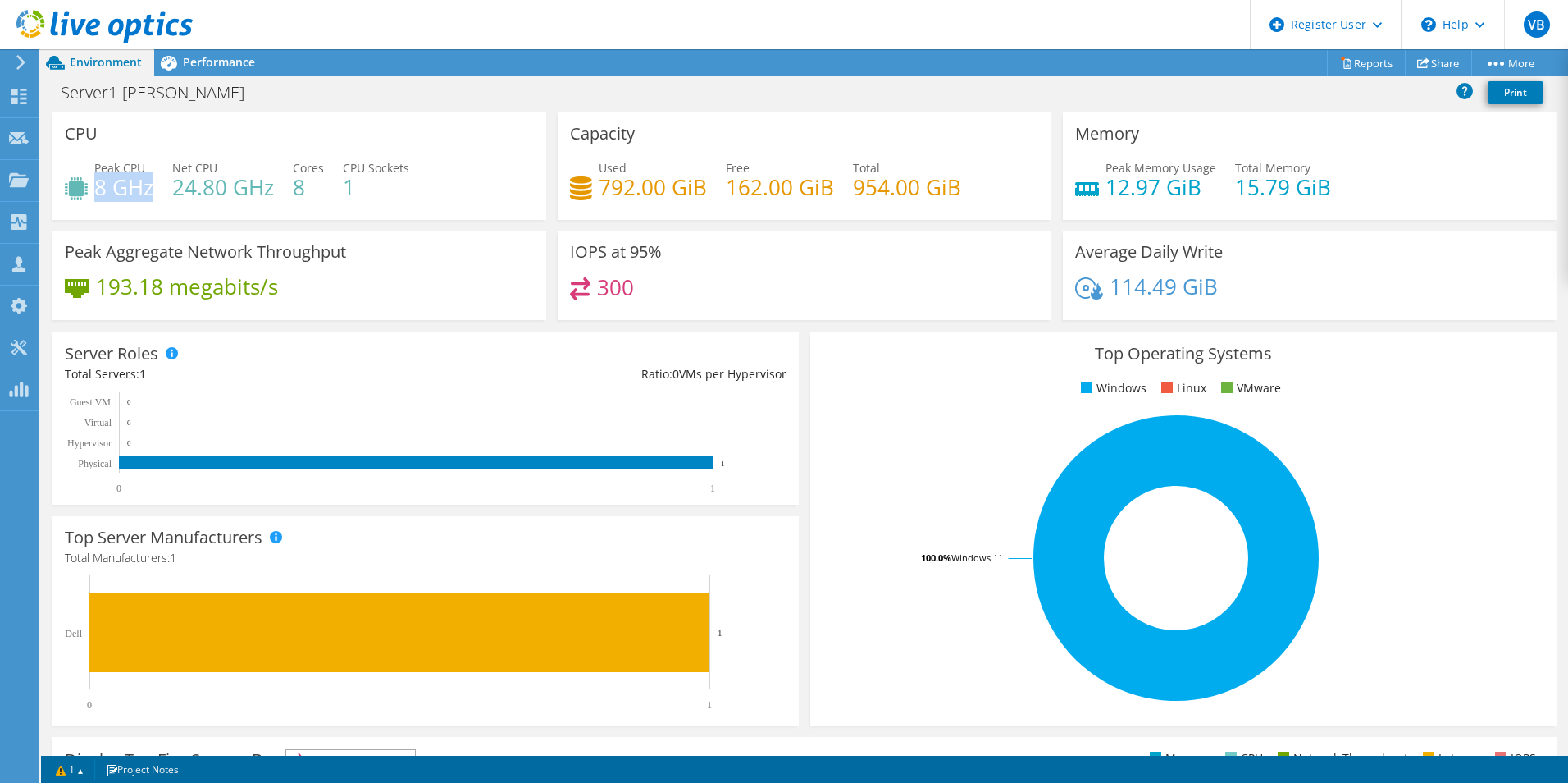
drag, startPoint x: 94, startPoint y: 191, endPoint x: 149, endPoint y: 182, distance: 55.7
click at [149, 182] on h4 "8 GHz" at bounding box center [123, 187] width 59 height 18
drag, startPoint x: 149, startPoint y: 182, endPoint x: 272, endPoint y: 218, distance: 128.2
click at [272, 218] on div "CPU Peak CPU 8 GHz Net CPU 24.80 GHz Cores 8 CPU Sockets 1" at bounding box center [299, 166] width 494 height 108
drag, startPoint x: 178, startPoint y: 190, endPoint x: 254, endPoint y: 188, distance: 76.0
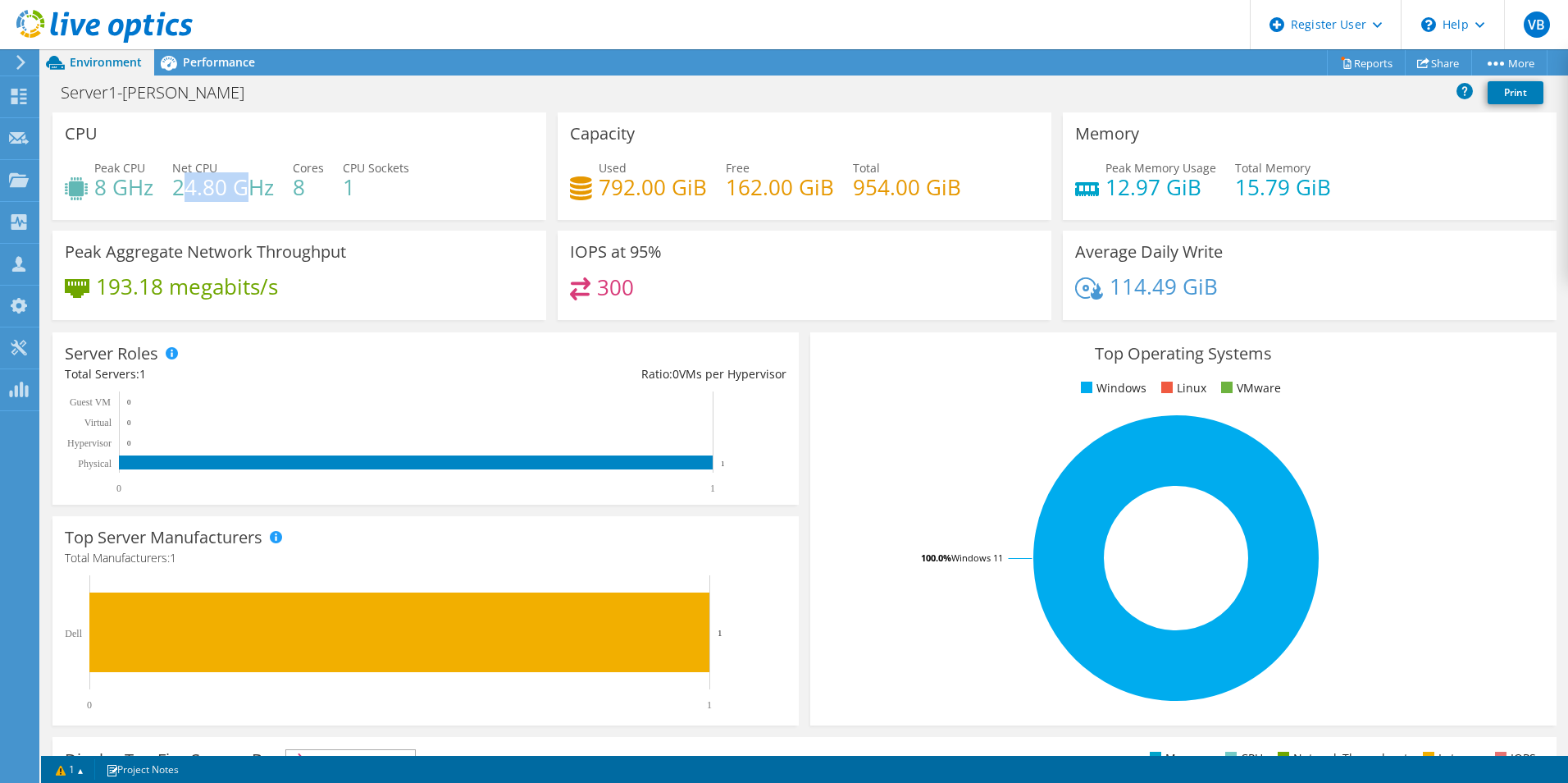
click at [254, 188] on h4 "24.80 GHz" at bounding box center [223, 187] width 101 height 18
click at [268, 206] on div "Peak CPU 8 GHz Net CPU 24.80 GHz Cores 8 CPU Sockets 1" at bounding box center [300, 186] width 469 height 53
click at [172, 178] on h4 "24.80 GHz" at bounding box center [223, 187] width 101 height 18
drag, startPoint x: 174, startPoint y: 193, endPoint x: 225, endPoint y: 189, distance: 51.2
click at [225, 189] on h4 "24.80 GHz" at bounding box center [223, 187] width 101 height 18
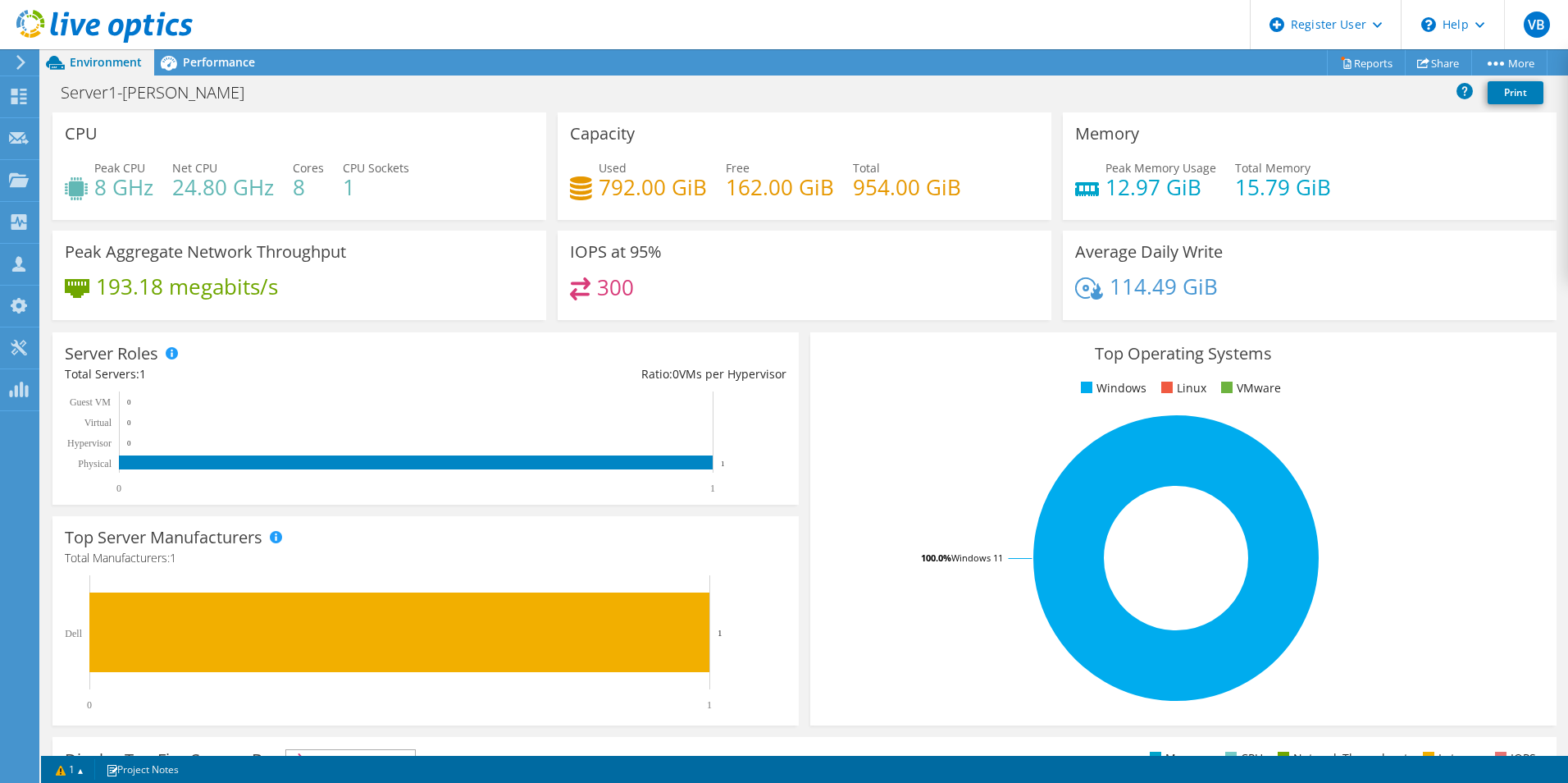
drag, startPoint x: 225, startPoint y: 189, endPoint x: 289, endPoint y: 188, distance: 64.0
click at [289, 188] on div "Peak CPU 8 GHz Net CPU 24.80 GHz Cores 8 CPU Sockets 1" at bounding box center [300, 186] width 469 height 53
drag, startPoint x: 294, startPoint y: 190, endPoint x: 307, endPoint y: 190, distance: 13.0
click at [307, 190] on h4 "8" at bounding box center [308, 187] width 31 height 18
drag, startPoint x: 151, startPoint y: 192, endPoint x: 95, endPoint y: 198, distance: 56.3
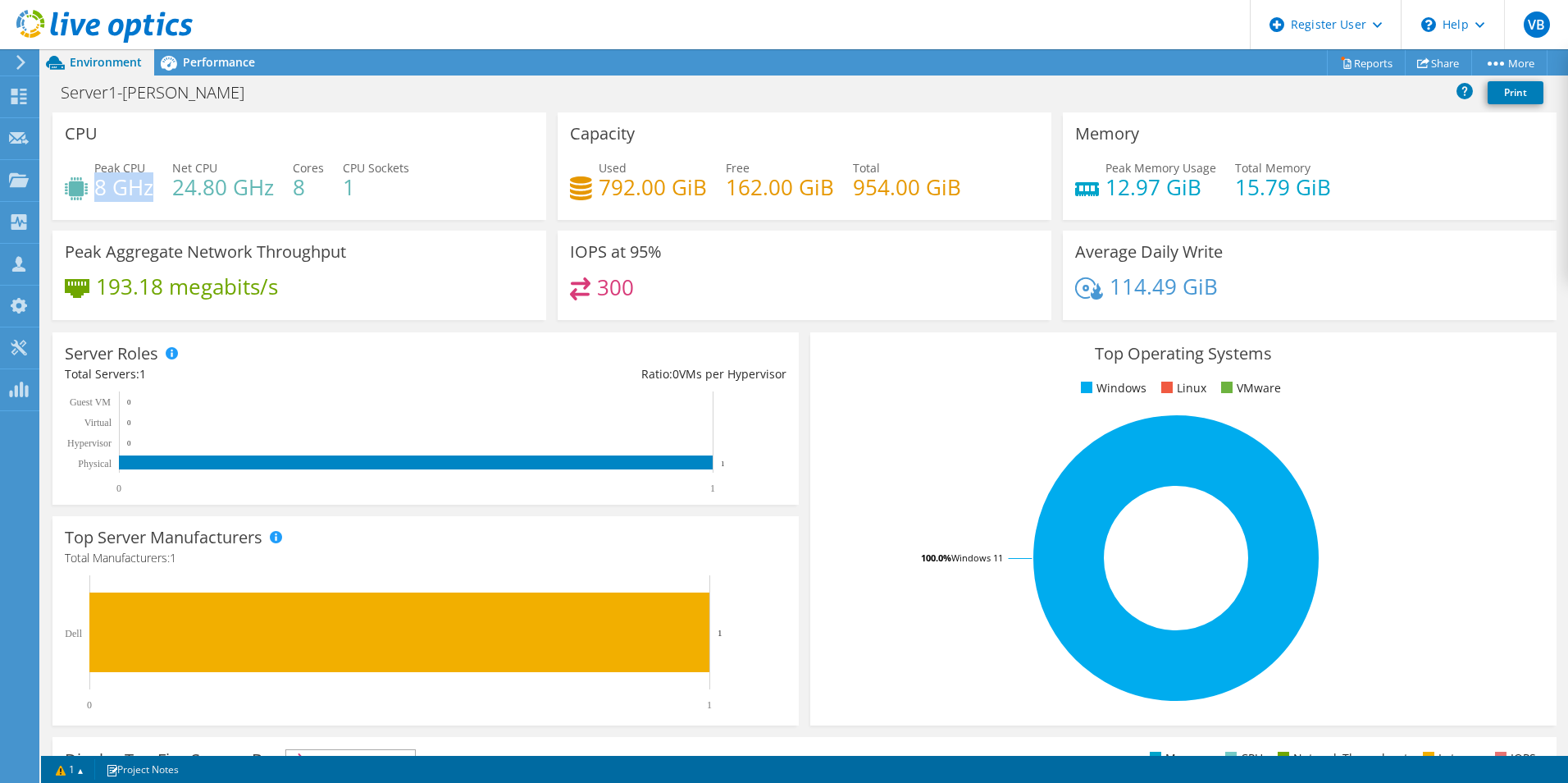
click at [95, 196] on h4 "8 GHz" at bounding box center [123, 187] width 59 height 18
click at [226, 58] on span "Performance" at bounding box center [219, 62] width 72 height 15
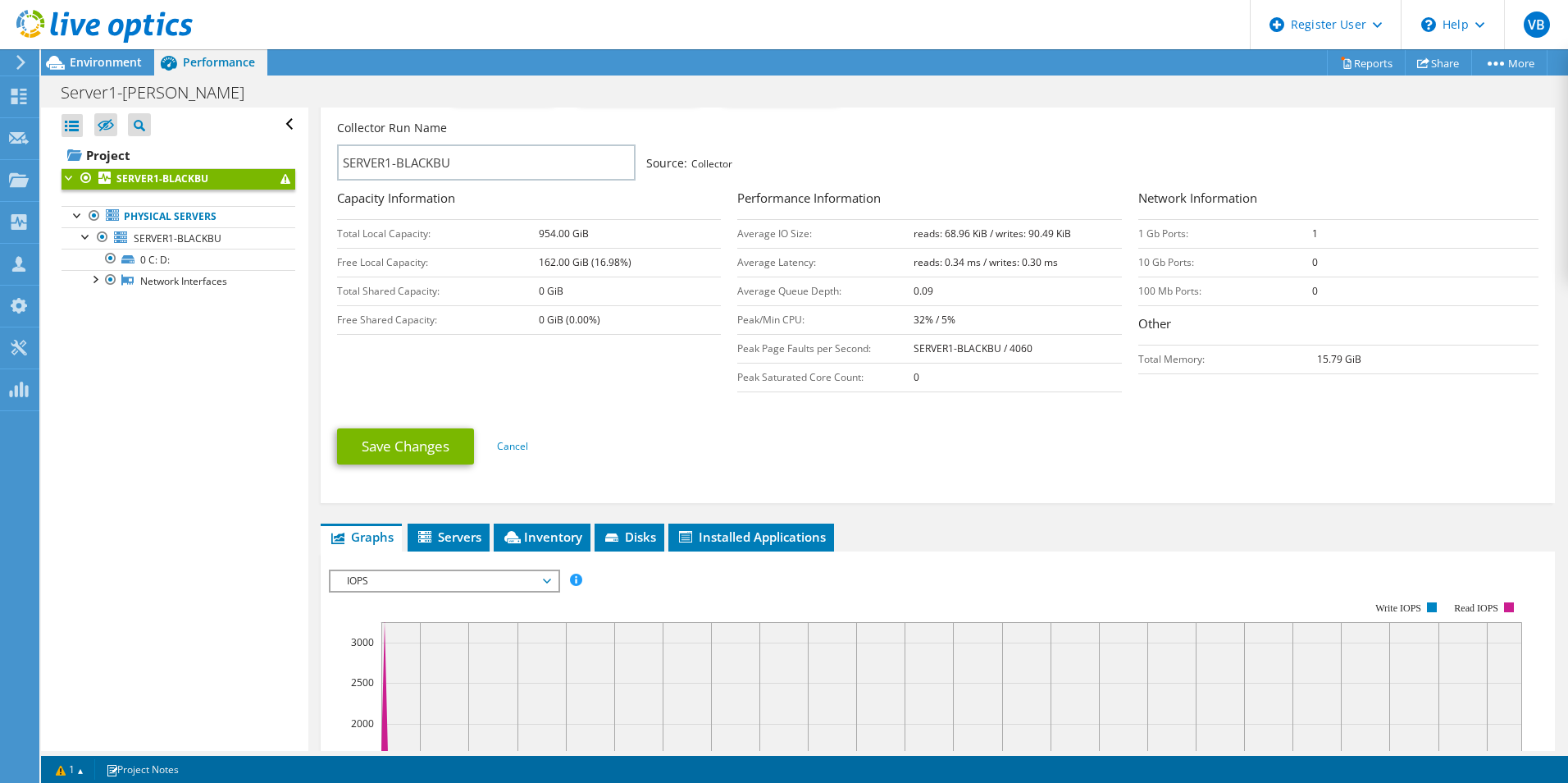
scroll to position [0, 0]
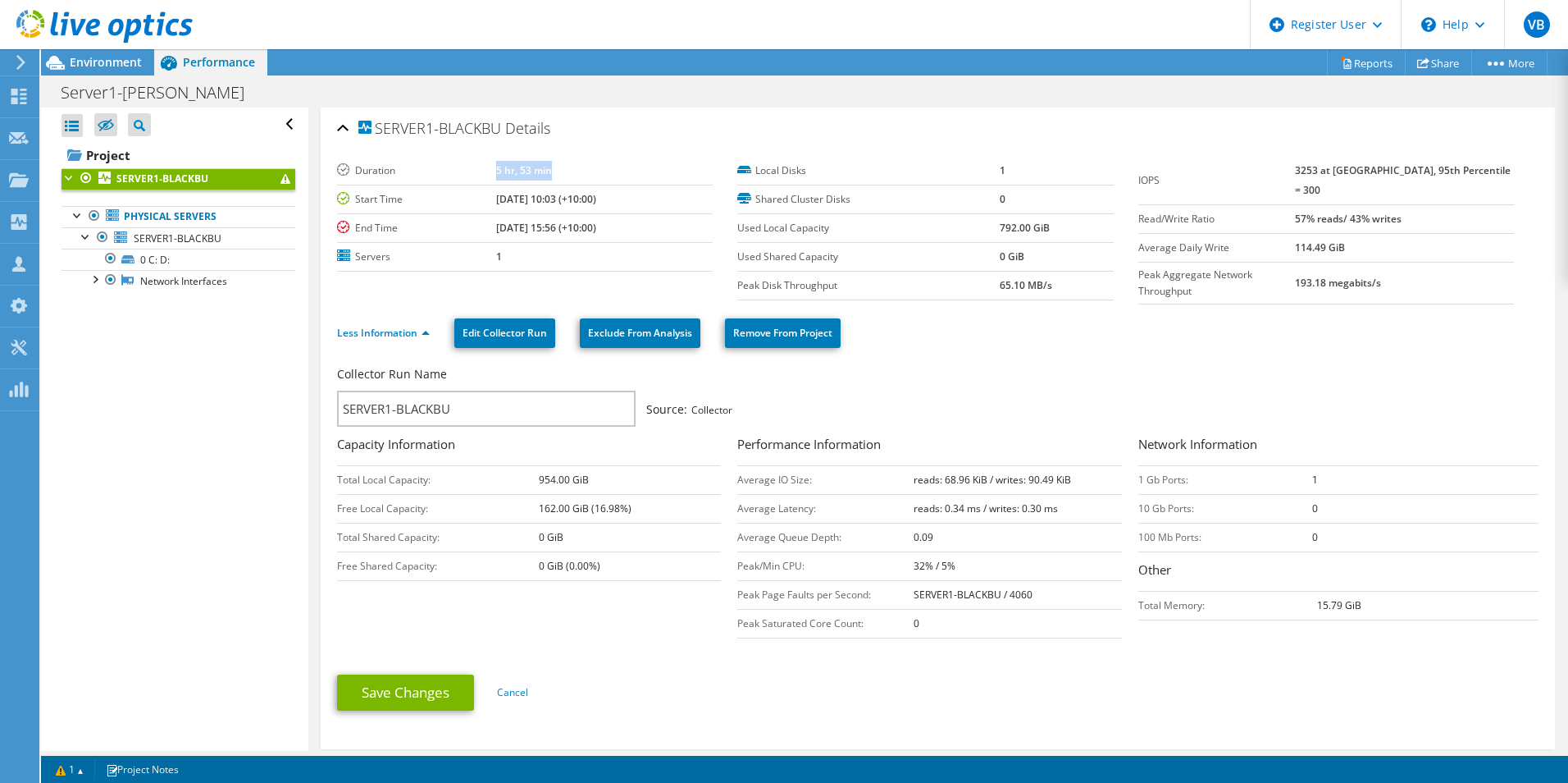
drag, startPoint x: 476, startPoint y: 172, endPoint x: 535, endPoint y: 171, distance: 59.0
click at [535, 171] on td "5 hr, 53 min" at bounding box center [604, 171] width 216 height 29
click at [423, 328] on link "Less Information" at bounding box center [383, 332] width 92 height 14
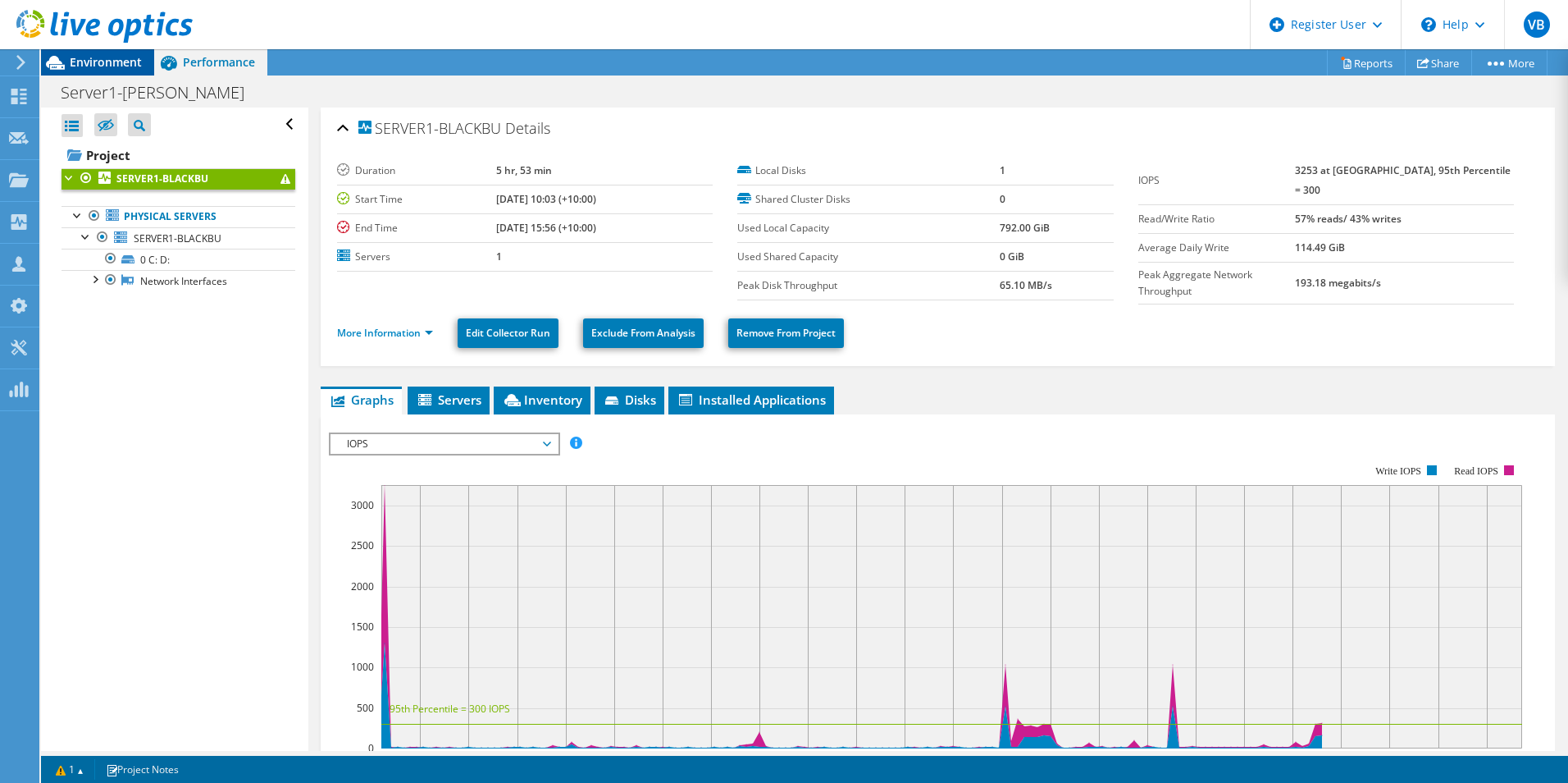
click at [87, 61] on span "Environment" at bounding box center [106, 62] width 72 height 15
